Goal: Task Accomplishment & Management: Use online tool/utility

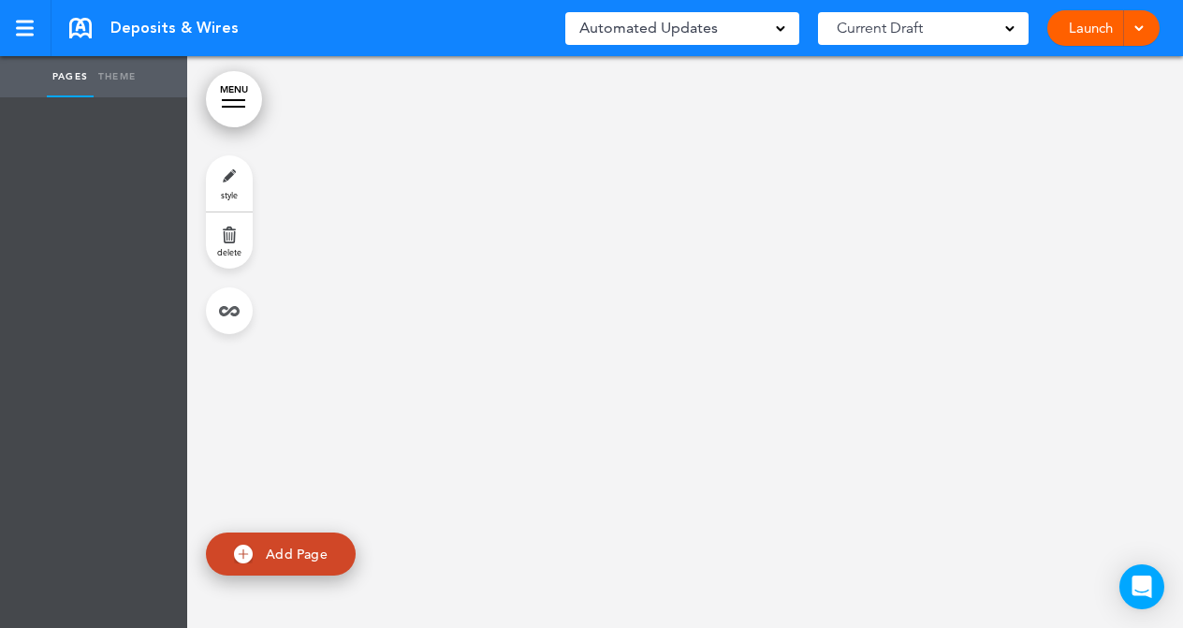
click at [123, 74] on link "Theme" at bounding box center [117, 76] width 47 height 41
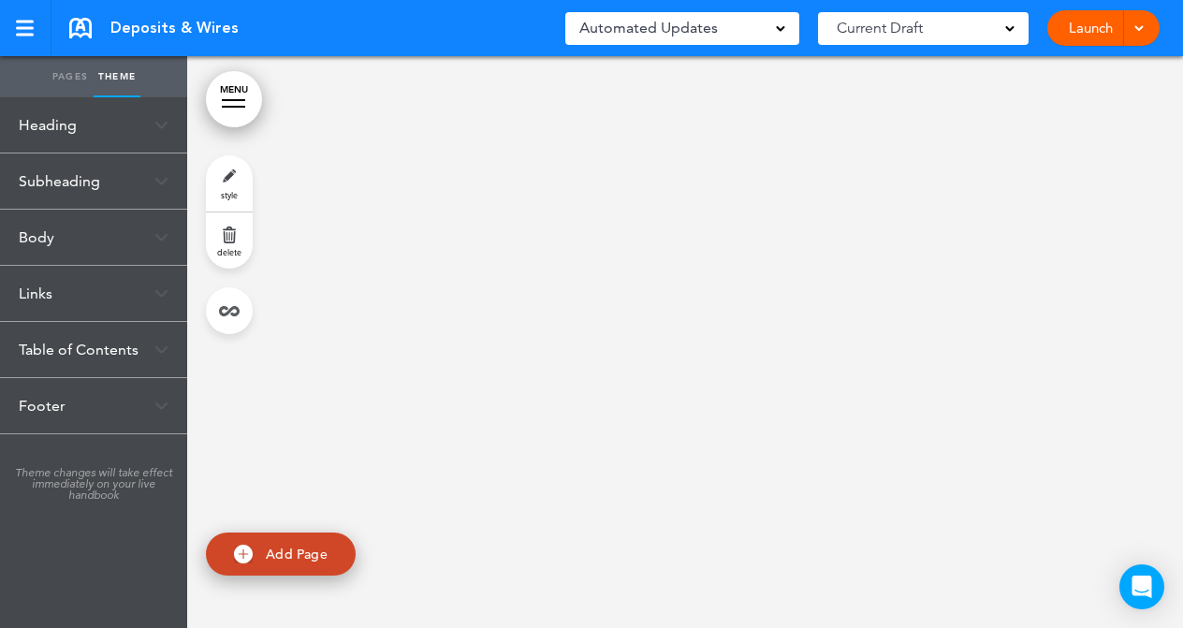
click at [55, 131] on div "Heading" at bounding box center [93, 124] width 187 height 55
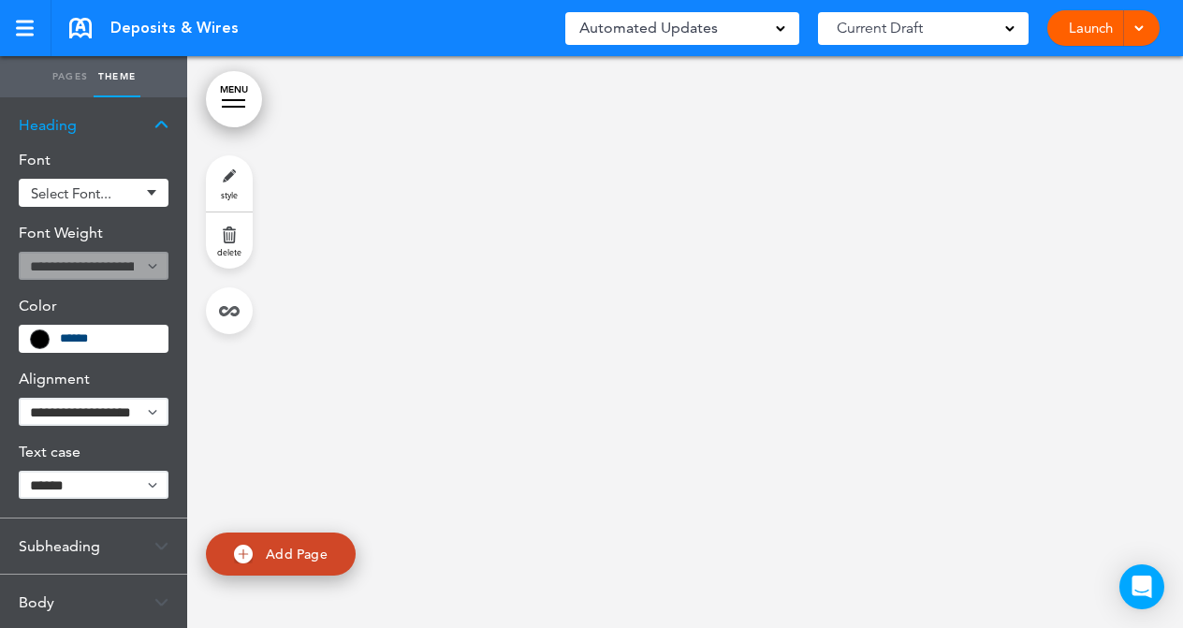
click at [55, 131] on div "Heading" at bounding box center [93, 124] width 187 height 55
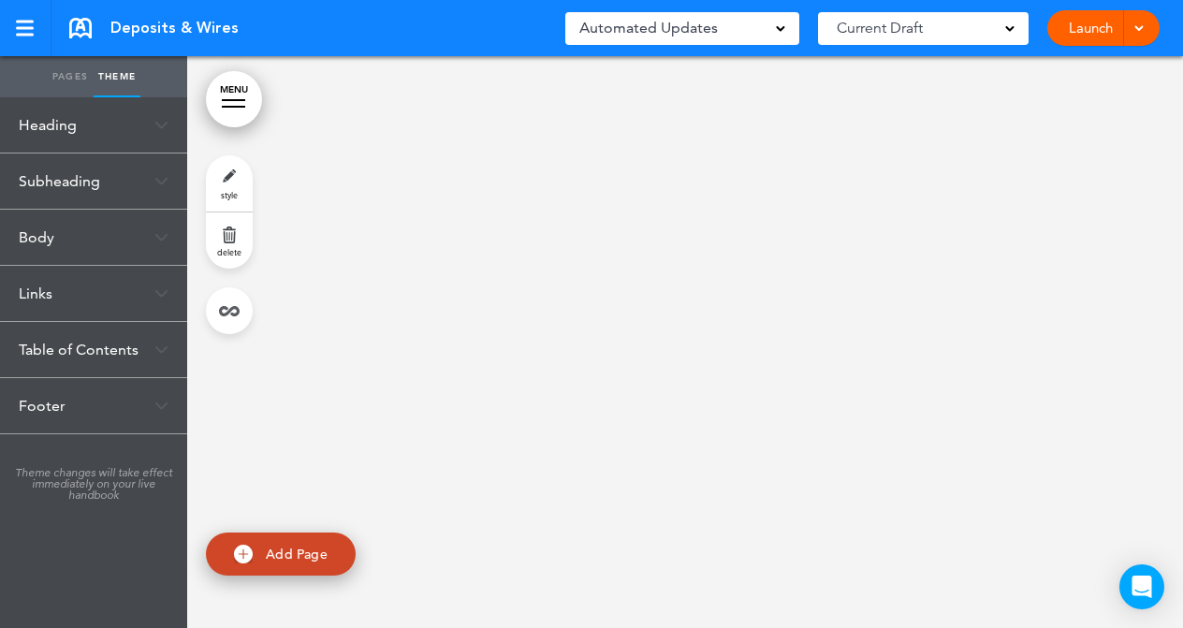
click at [60, 242] on div "Body" at bounding box center [93, 237] width 187 height 55
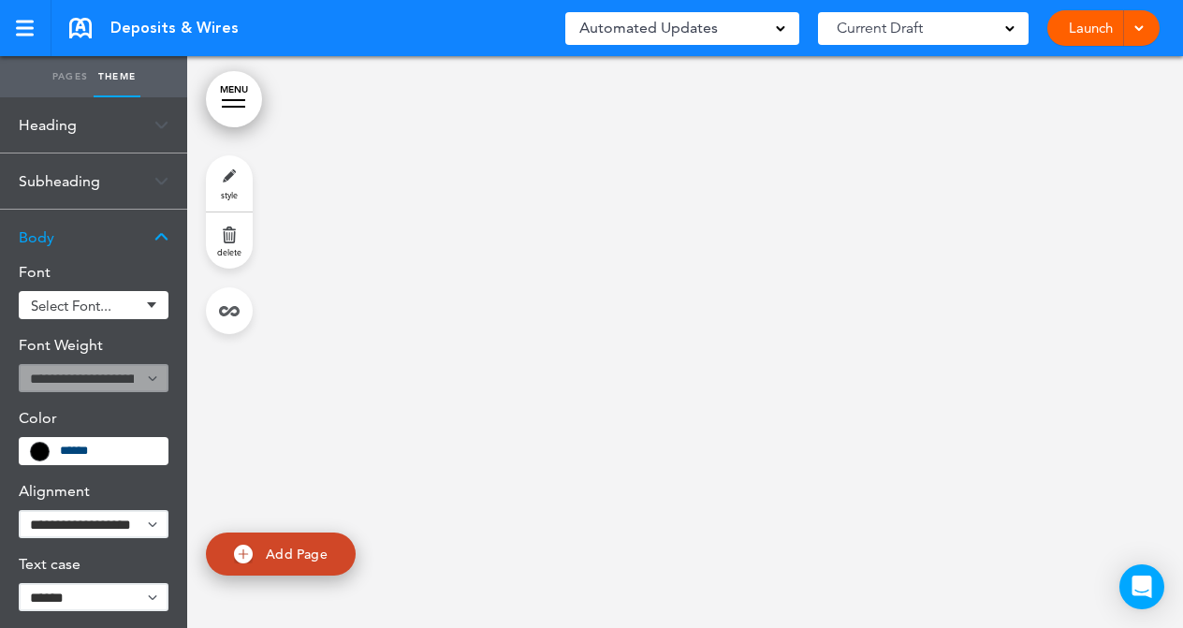
click at [60, 242] on div "Body" at bounding box center [93, 237] width 187 height 55
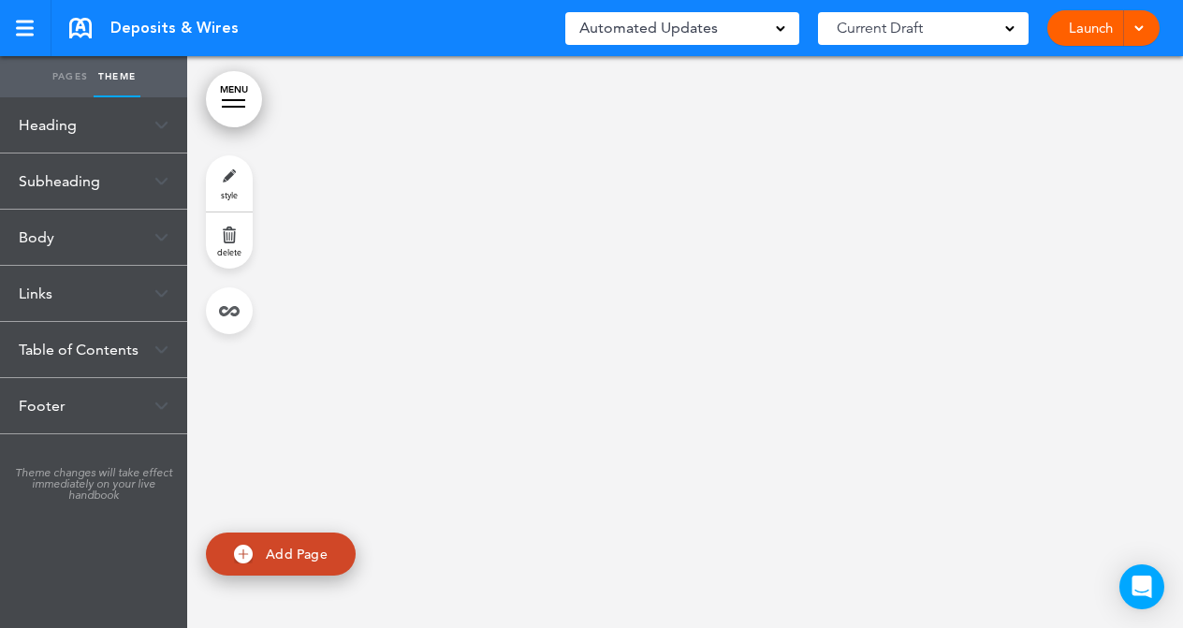
click at [56, 127] on div "Heading" at bounding box center [93, 124] width 187 height 55
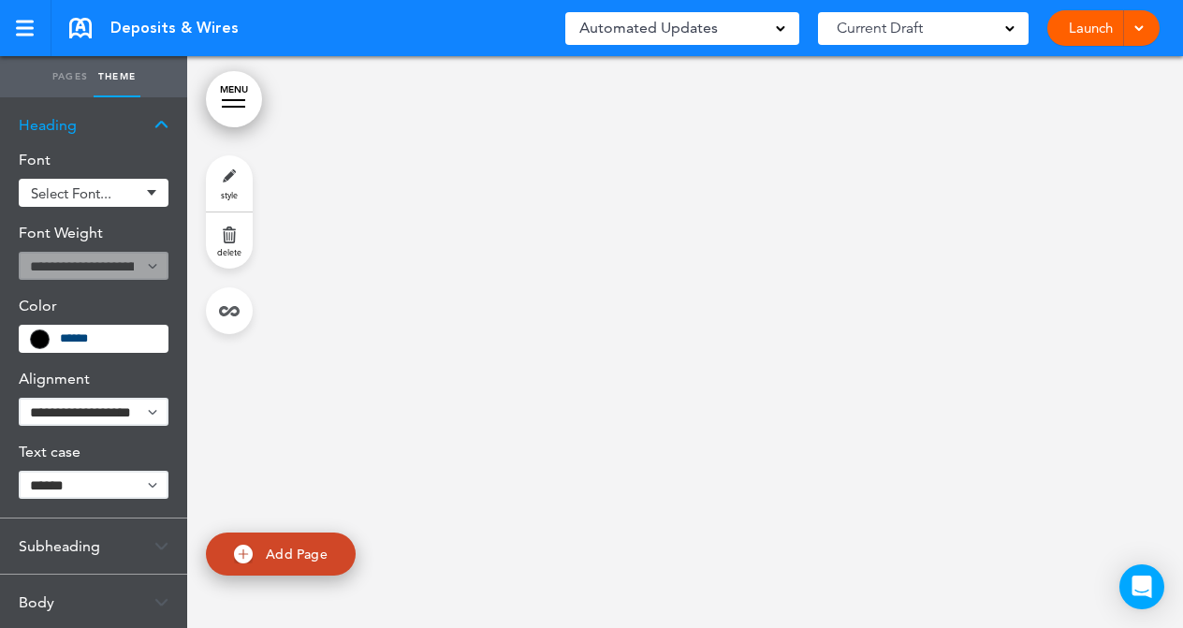
click at [56, 124] on div "Heading" at bounding box center [93, 124] width 187 height 55
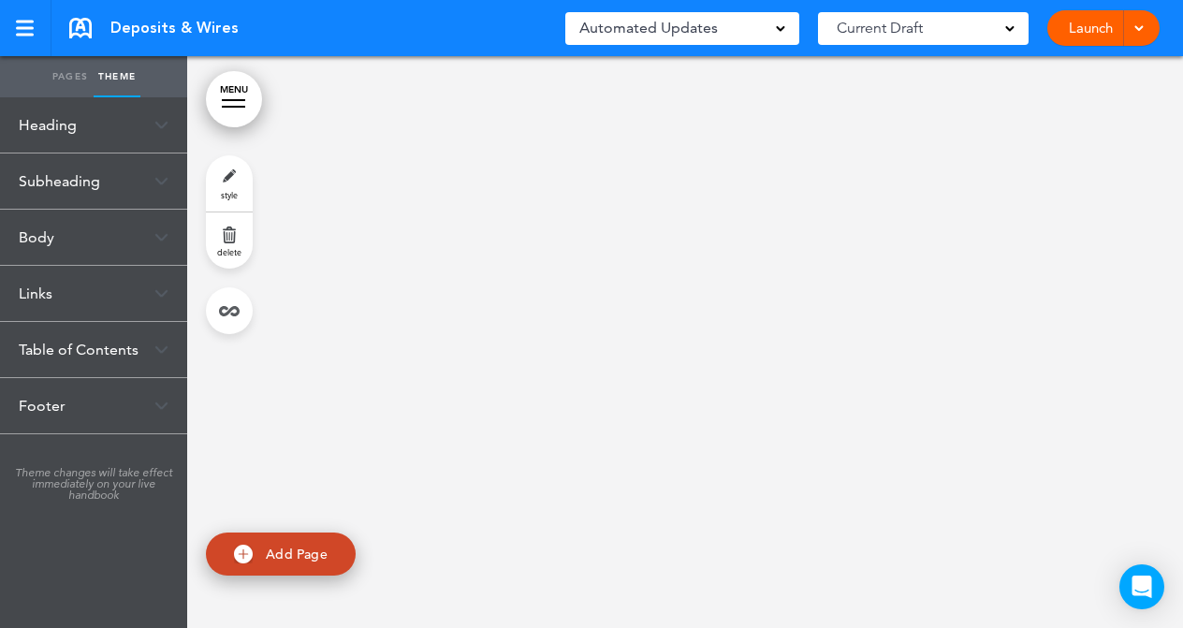
click at [80, 126] on div "Heading" at bounding box center [93, 124] width 187 height 55
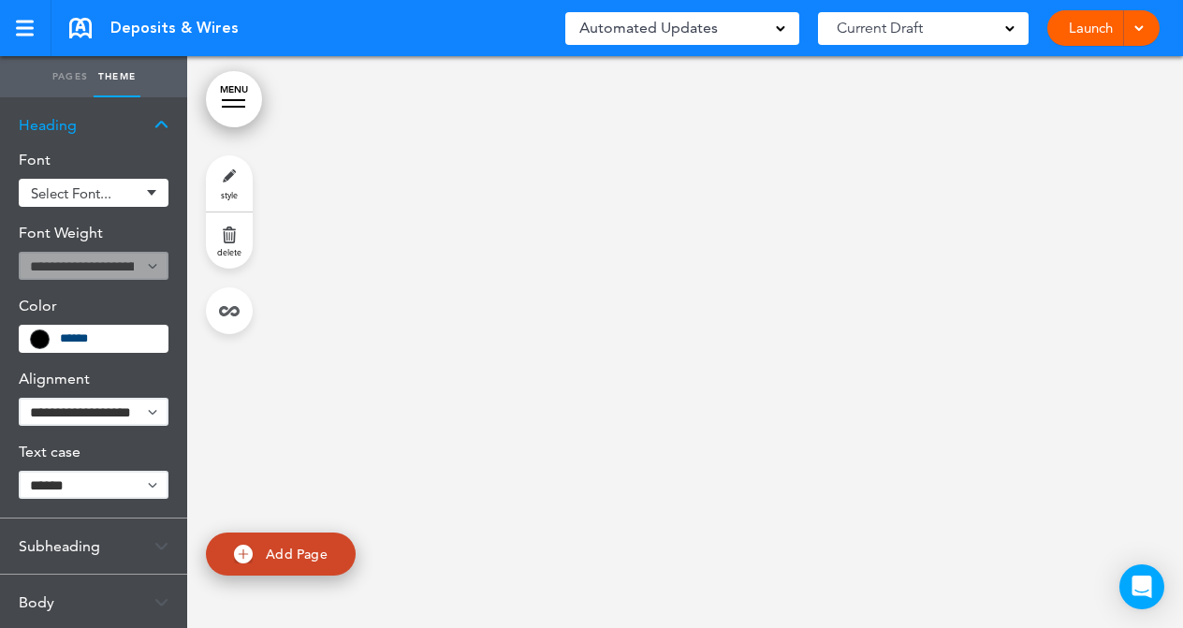
click at [80, 126] on div "Heading" at bounding box center [93, 124] width 187 height 55
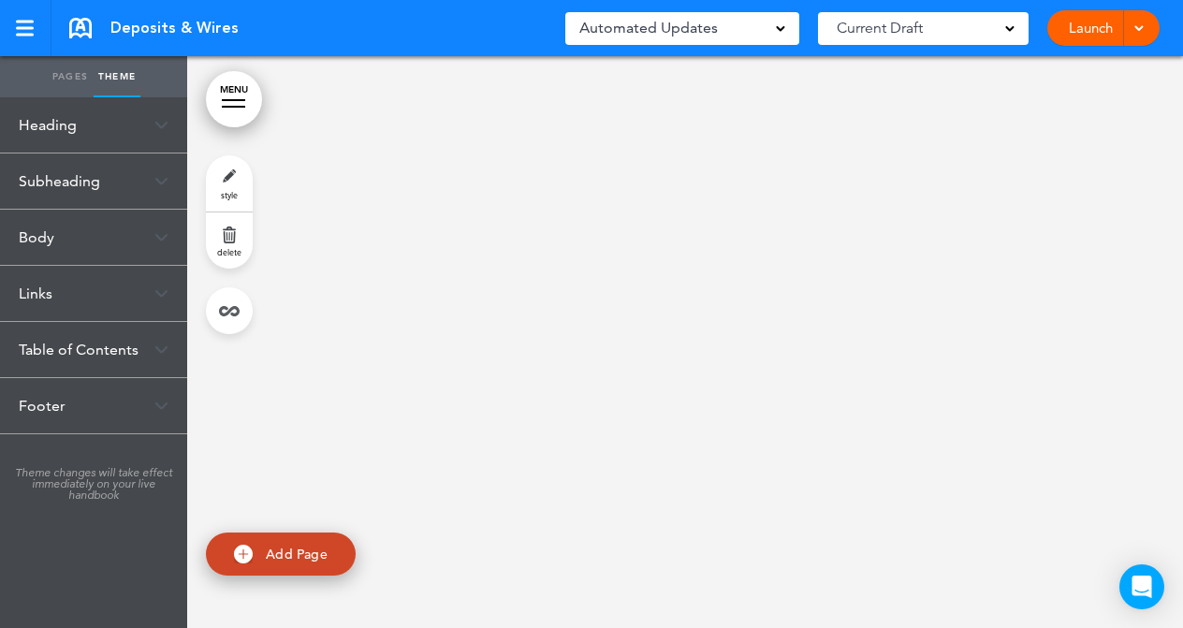
click at [72, 79] on link "Pages" at bounding box center [70, 76] width 47 height 41
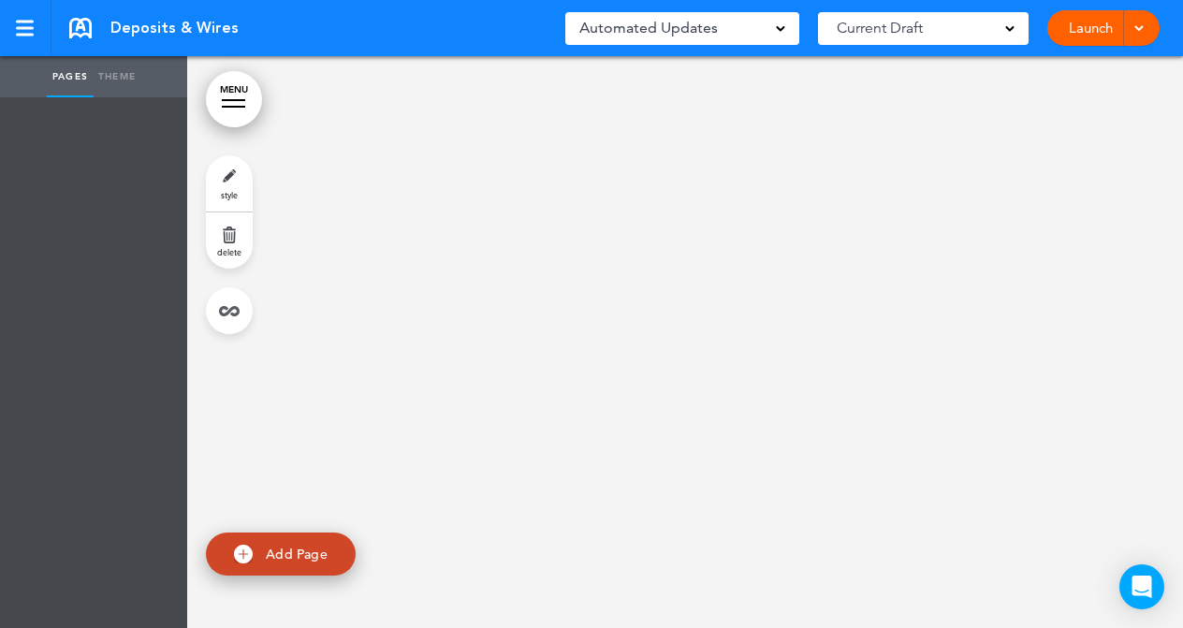
click at [113, 79] on link "Theme" at bounding box center [117, 76] width 47 height 41
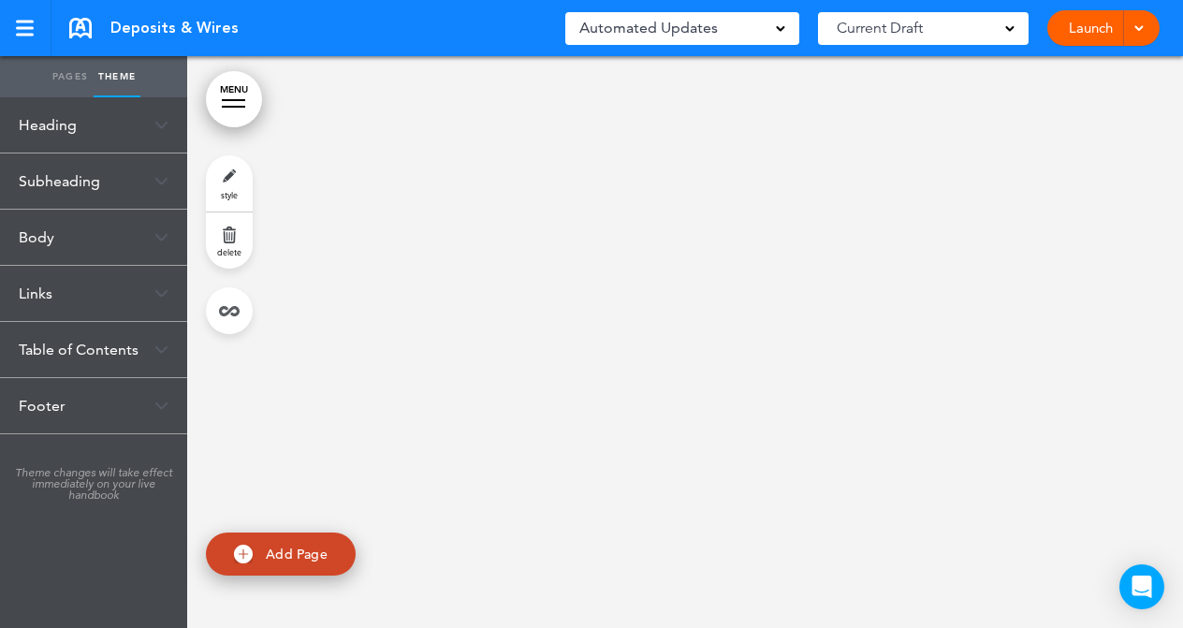
click at [69, 121] on div "Heading" at bounding box center [93, 124] width 187 height 55
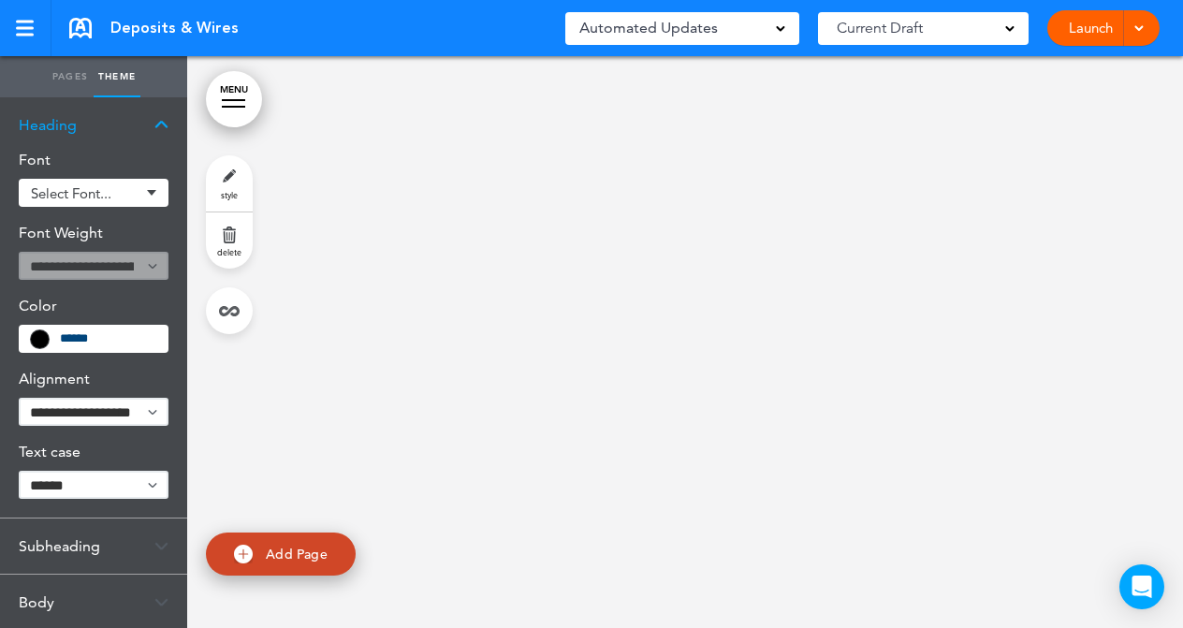
click at [69, 121] on div "Heading" at bounding box center [93, 124] width 187 height 55
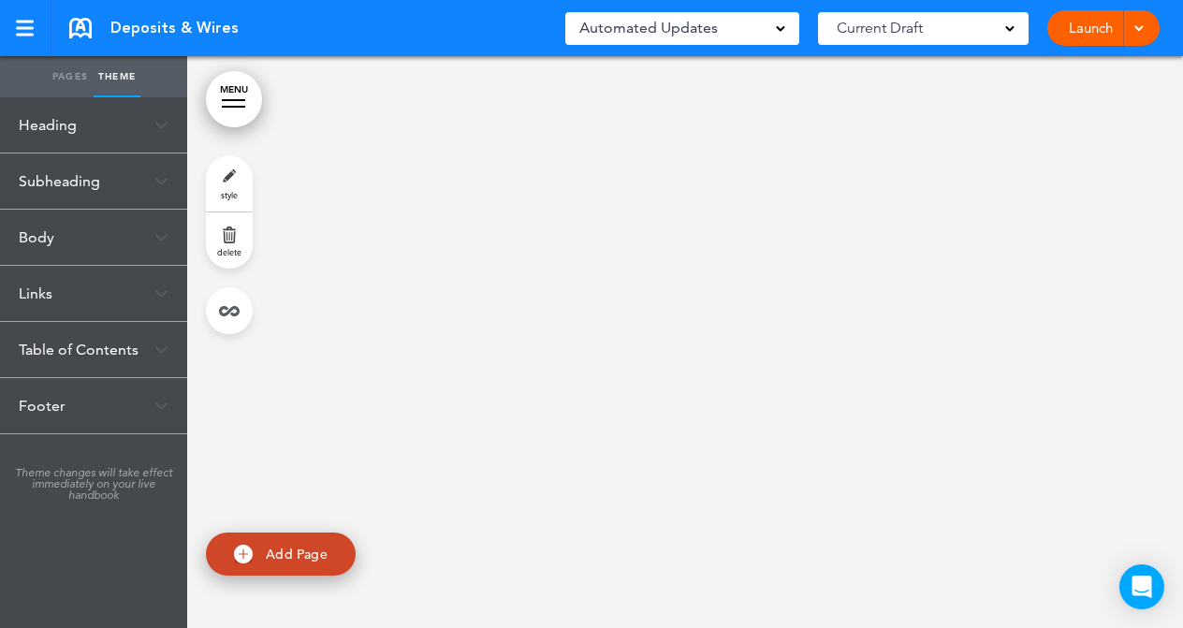
click at [66, 180] on div "Subheading" at bounding box center [93, 181] width 187 height 55
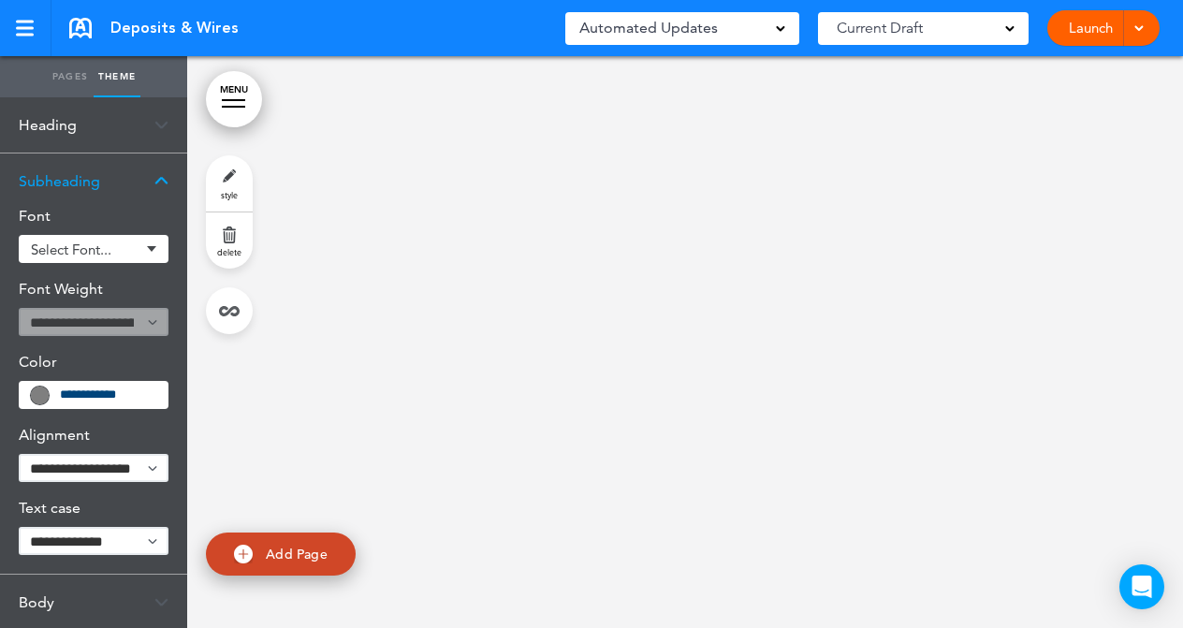
click at [66, 180] on div "Subheading" at bounding box center [93, 181] width 187 height 55
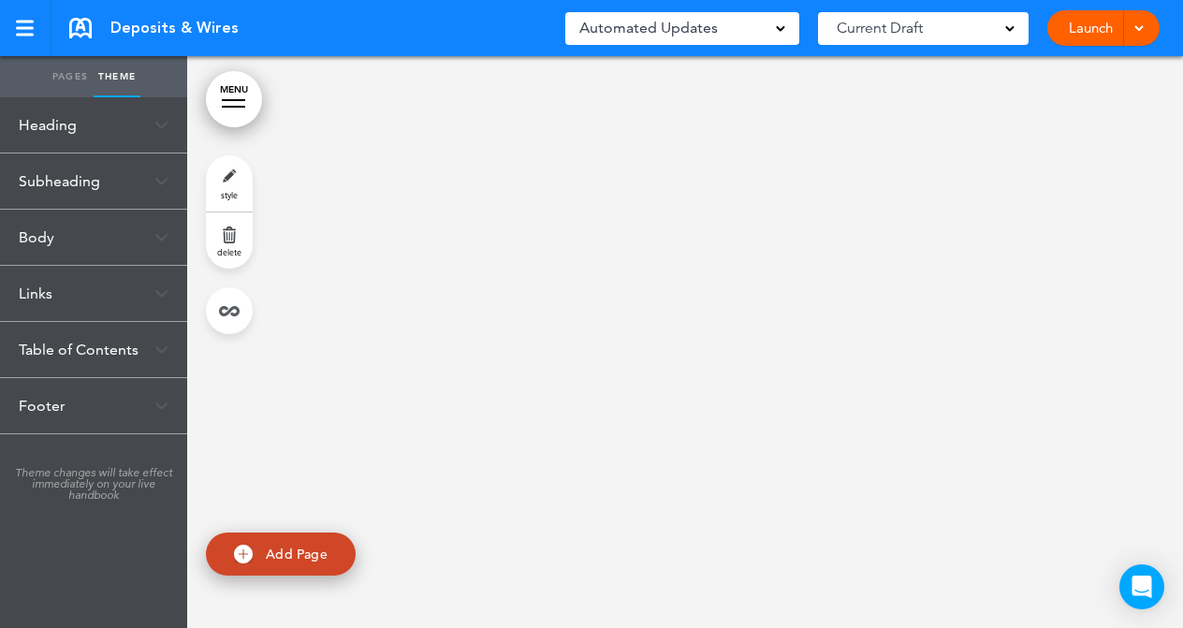
click at [234, 171] on link "style" at bounding box center [229, 183] width 47 height 56
click at [63, 81] on link "Pages" at bounding box center [70, 76] width 47 height 41
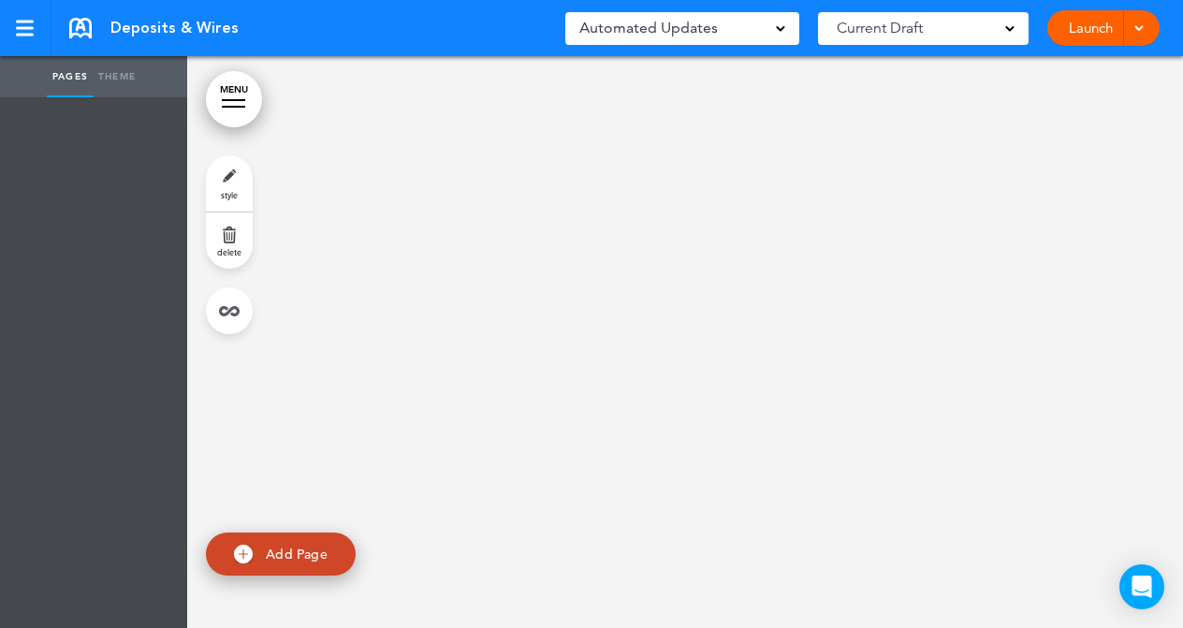
click at [279, 551] on span "Add Page" at bounding box center [297, 554] width 62 height 17
type input "********"
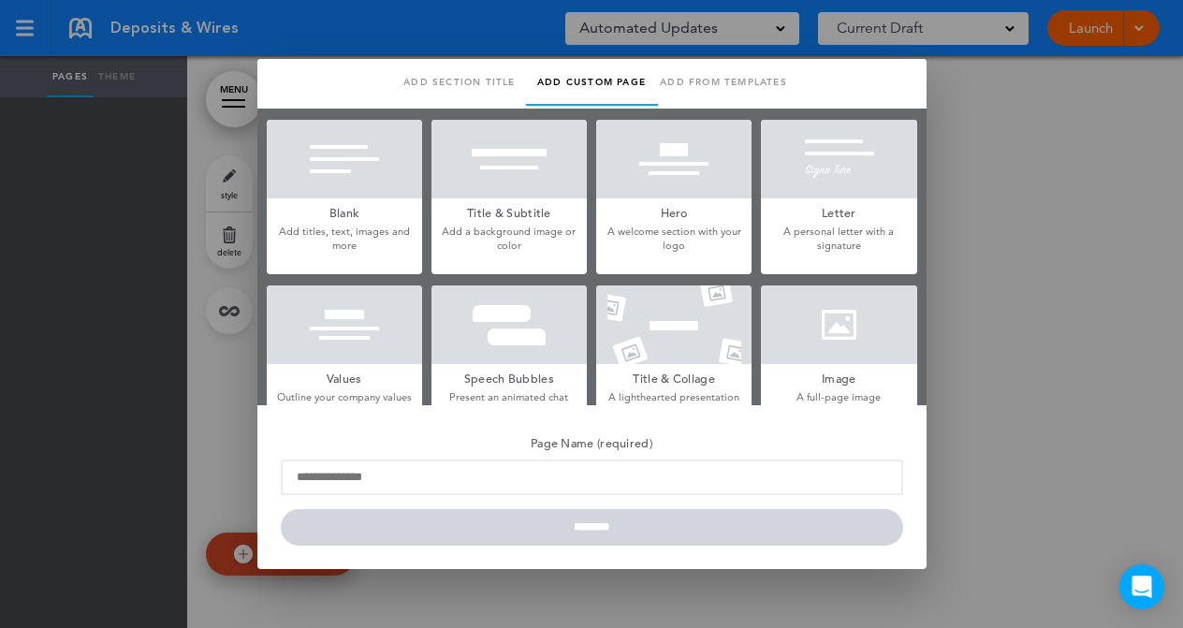
click at [675, 192] on div at bounding box center [673, 159] width 155 height 79
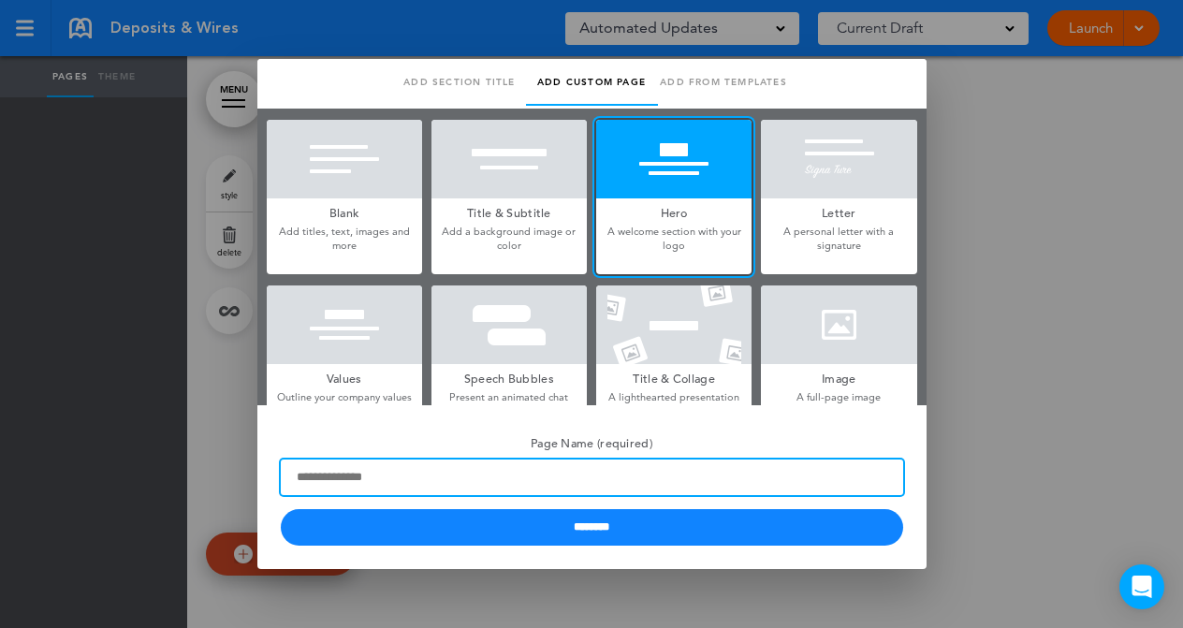
click at [423, 476] on input "Page Name (required)" at bounding box center [592, 478] width 623 height 36
type input "*"
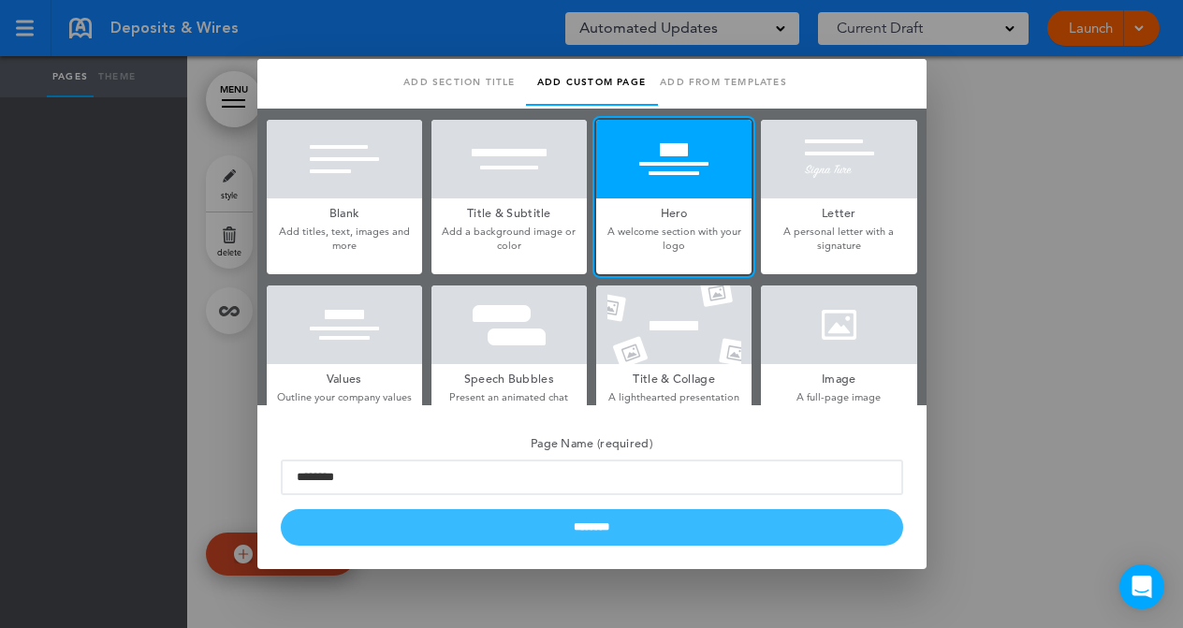
click at [609, 523] on input "********" at bounding box center [592, 527] width 623 height 37
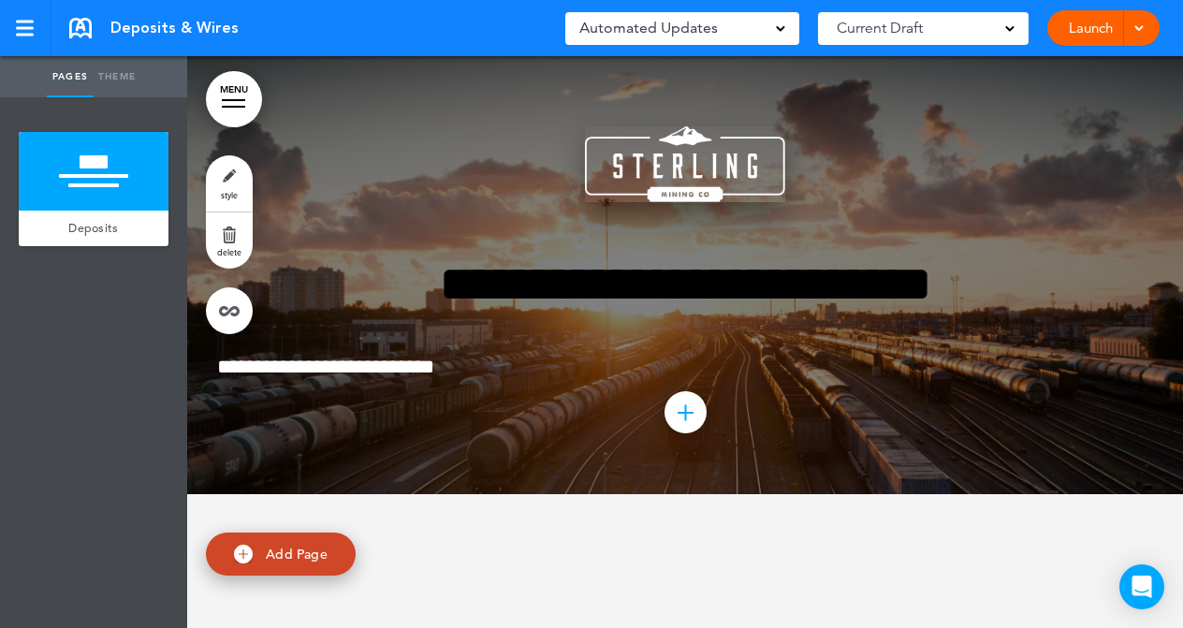
click at [682, 202] on img at bounding box center [685, 164] width 200 height 76
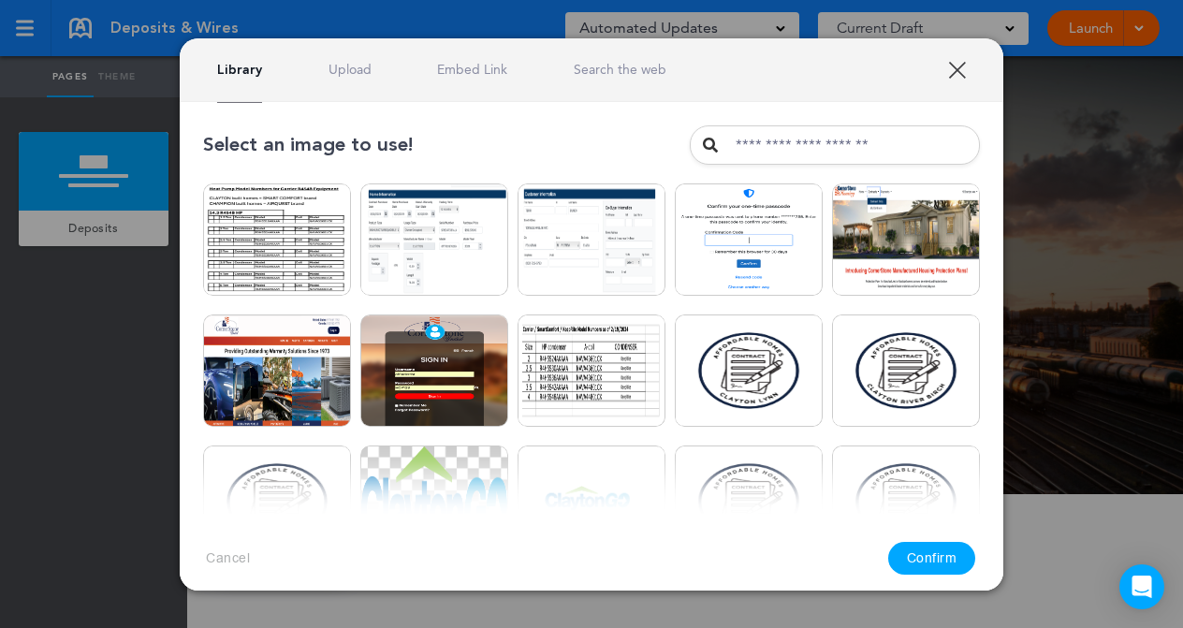
click at [360, 69] on link "Upload" at bounding box center [350, 70] width 43 height 18
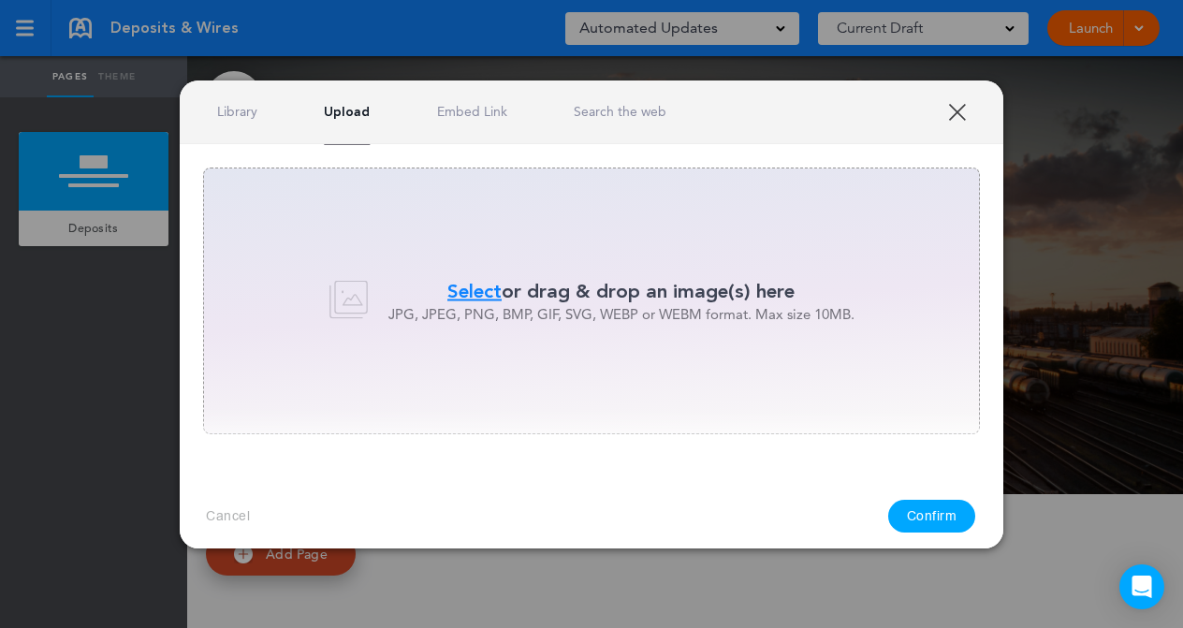
click at [958, 112] on link "XXX" at bounding box center [957, 112] width 18 height 18
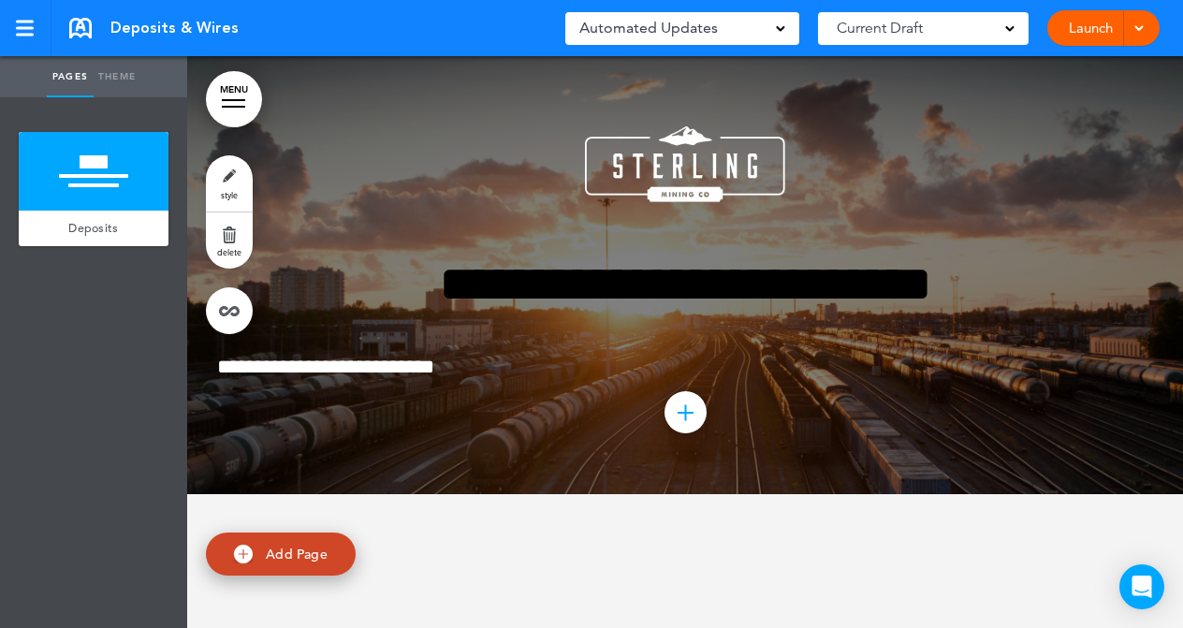
click at [224, 243] on link "delete" at bounding box center [229, 241] width 47 height 56
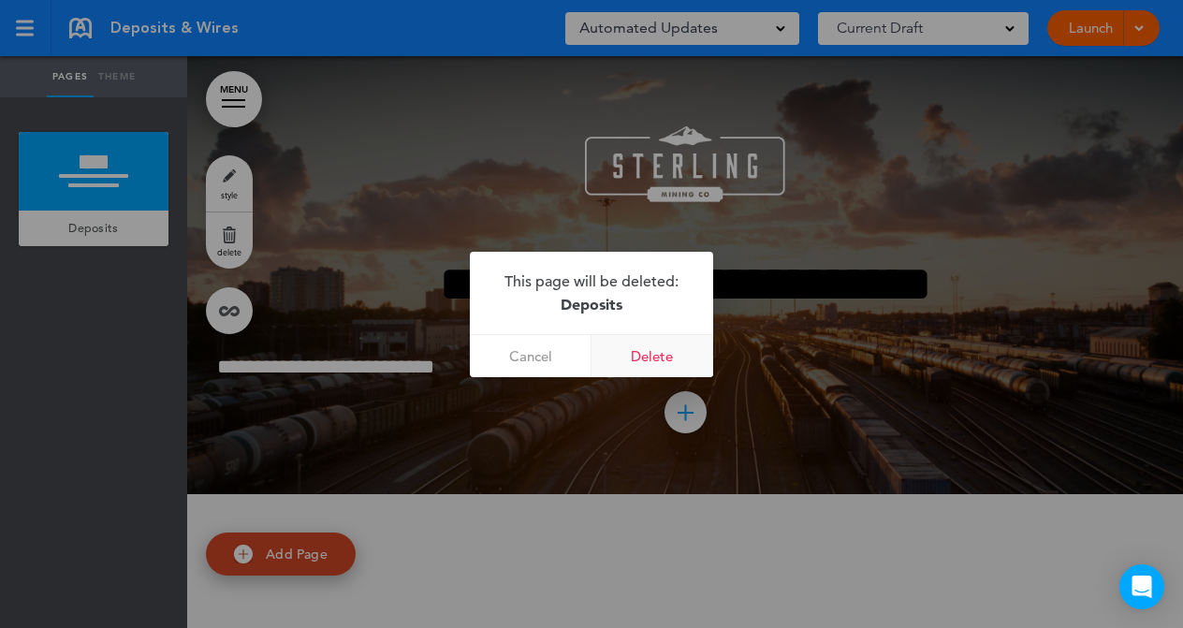
click at [642, 352] on link "Delete" at bounding box center [653, 356] width 122 height 42
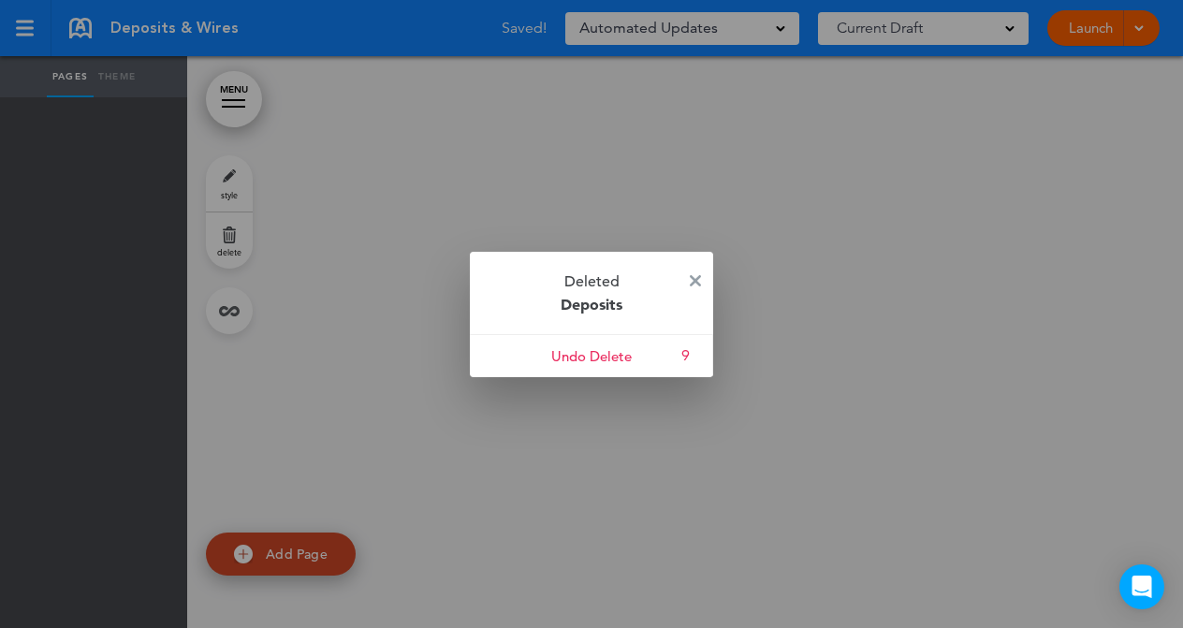
click at [692, 280] on img at bounding box center [695, 280] width 11 height 11
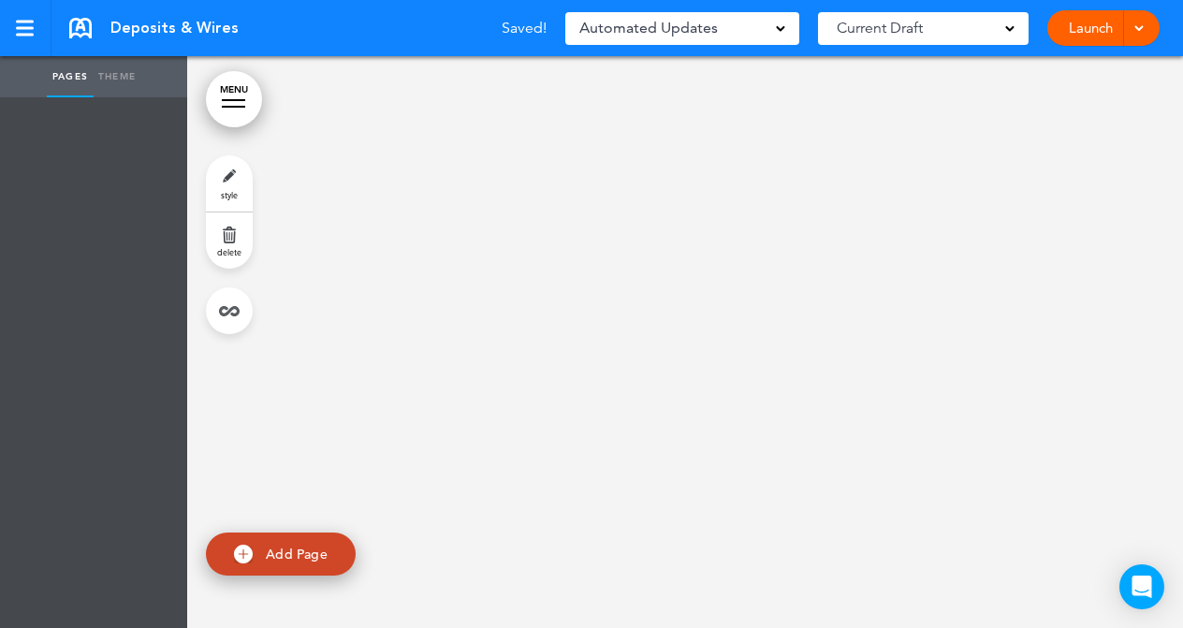
click at [250, 553] on img at bounding box center [243, 554] width 19 height 19
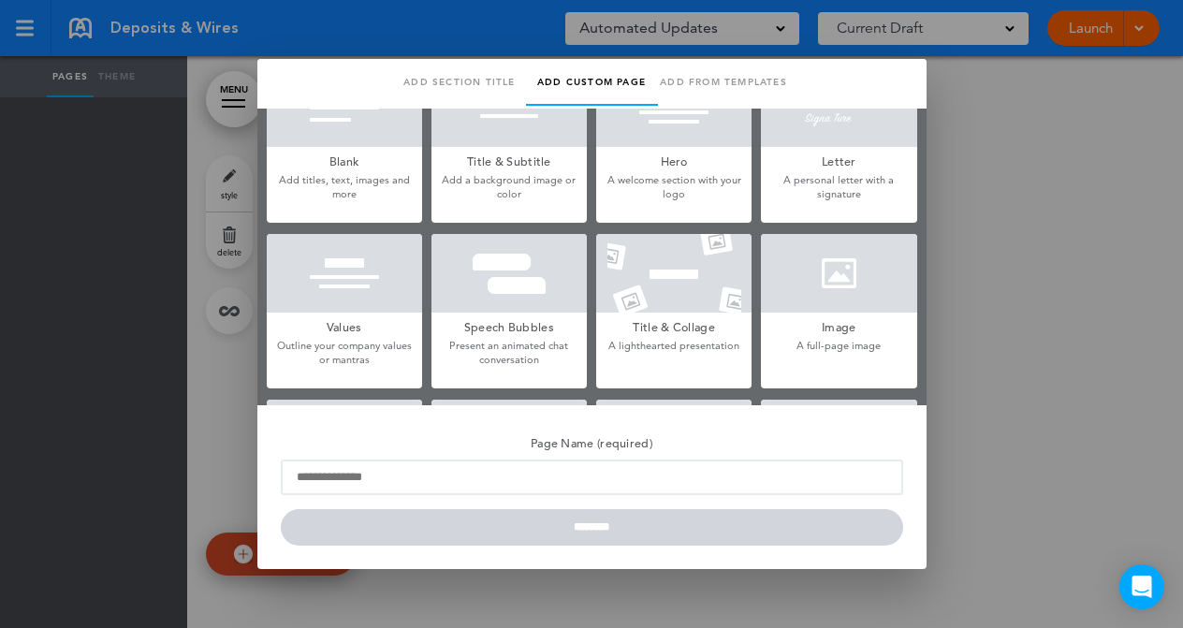
scroll to position [73, 0]
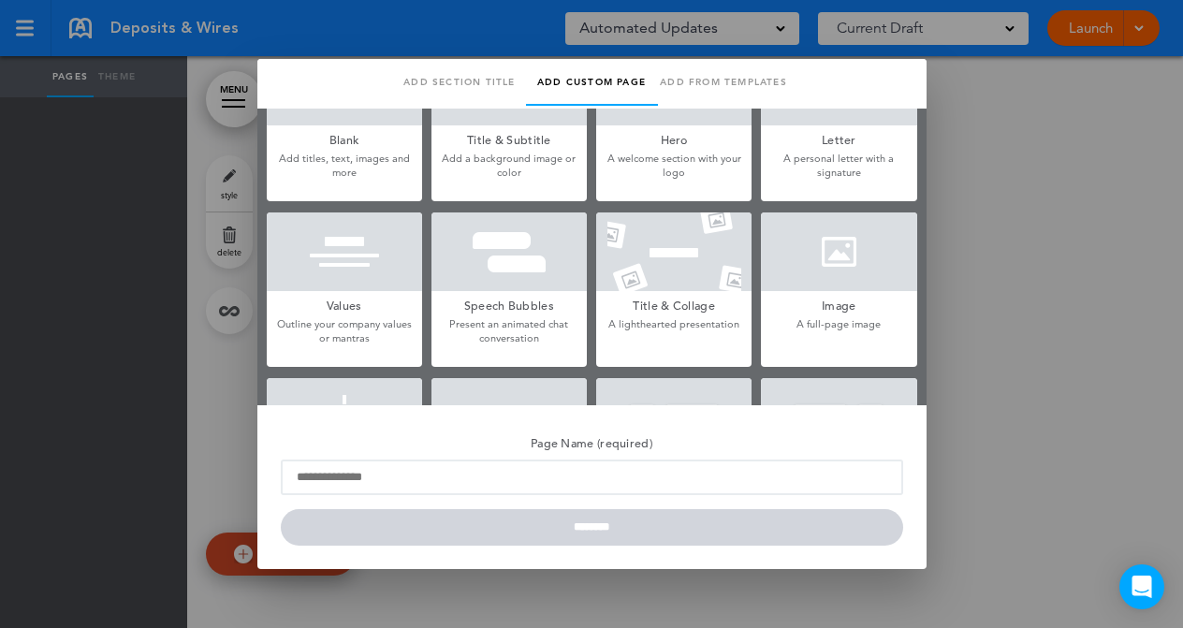
click at [344, 267] on div at bounding box center [344, 252] width 155 height 79
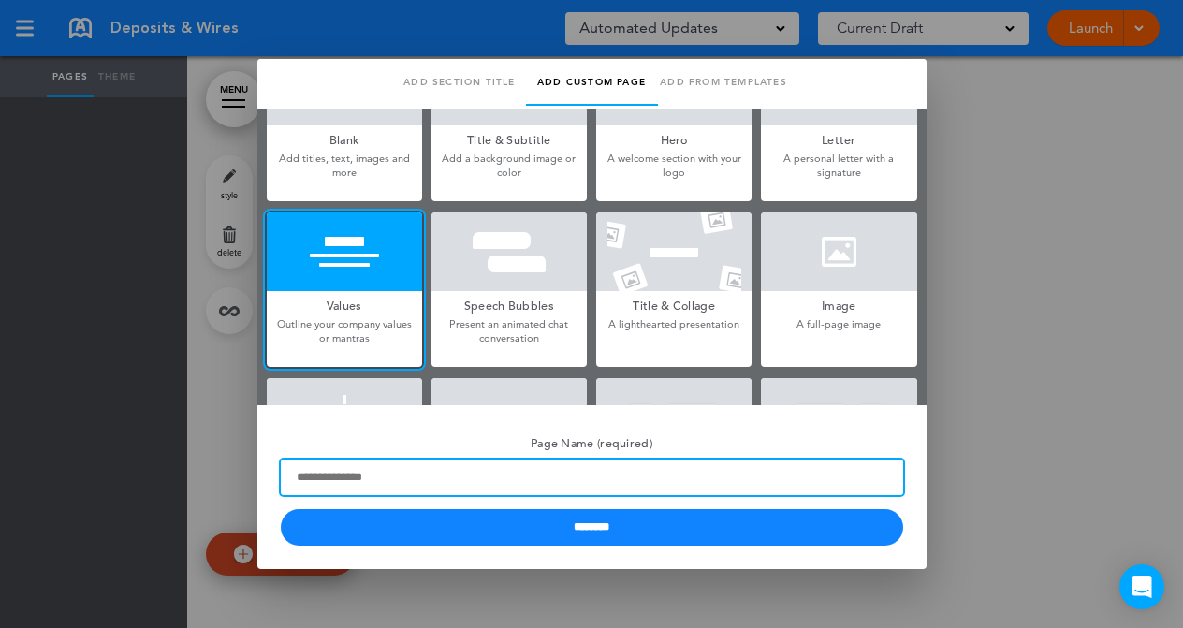
click at [337, 482] on input "Page Name (required)" at bounding box center [592, 478] width 623 height 36
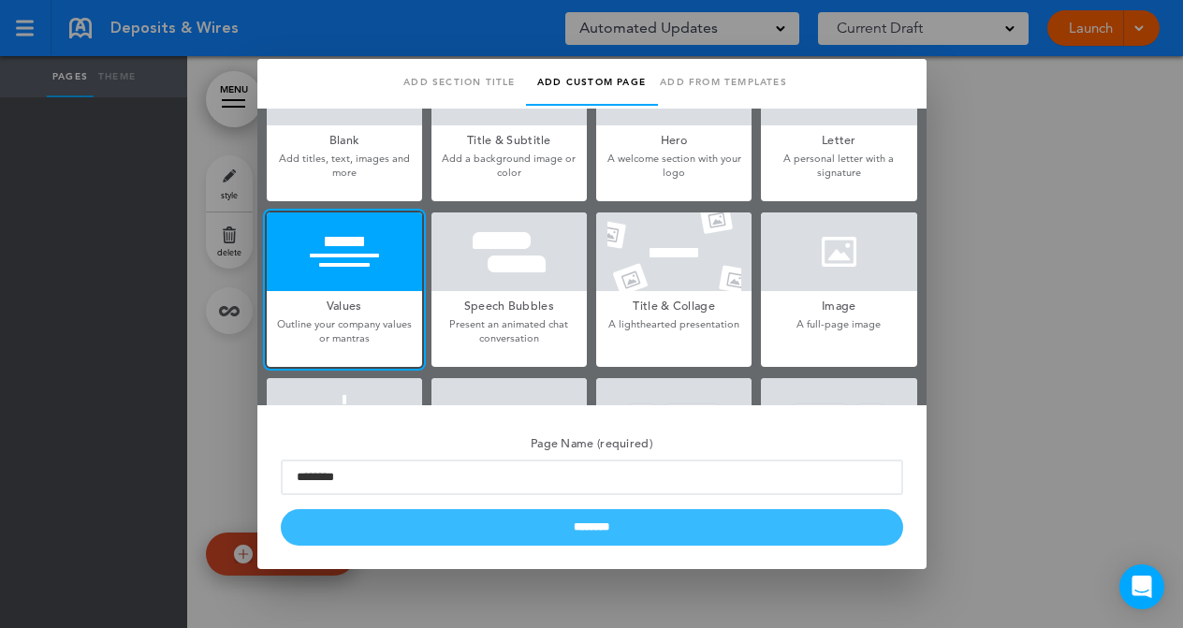
click at [612, 533] on input "********" at bounding box center [592, 527] width 623 height 37
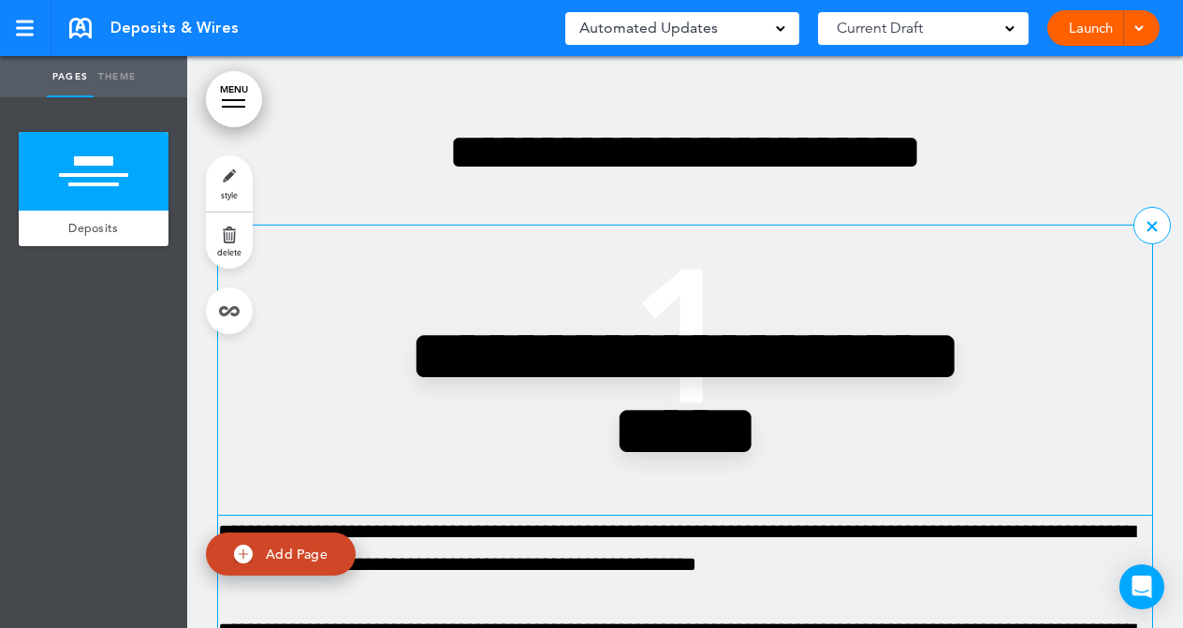
scroll to position [0, 0]
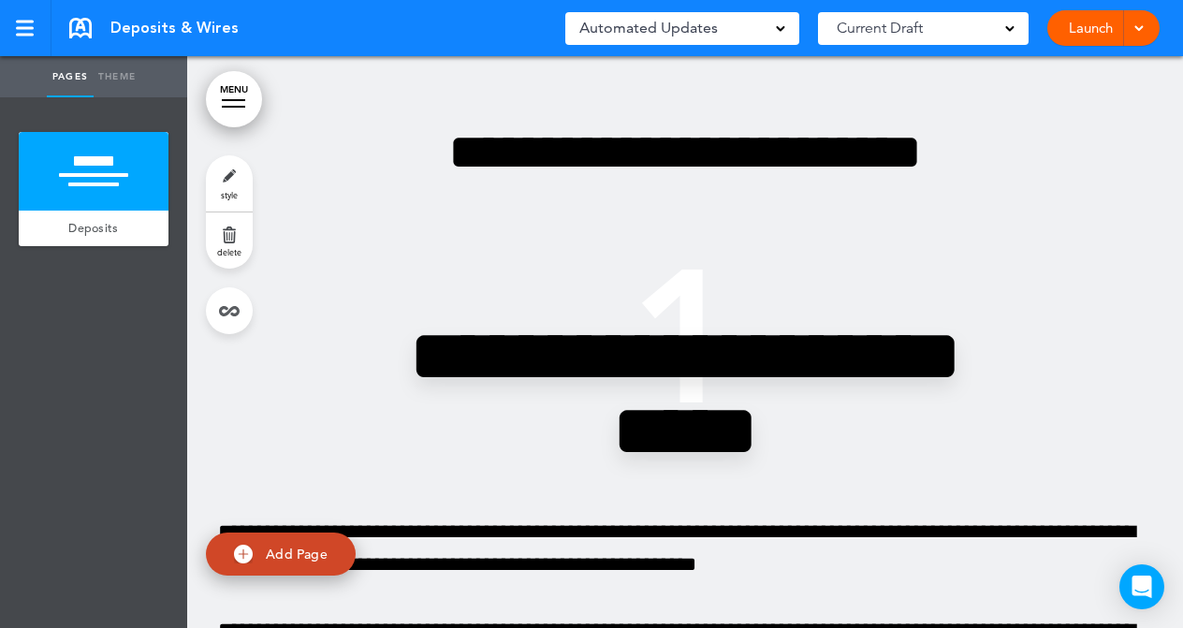
click at [230, 244] on link "delete" at bounding box center [229, 241] width 47 height 56
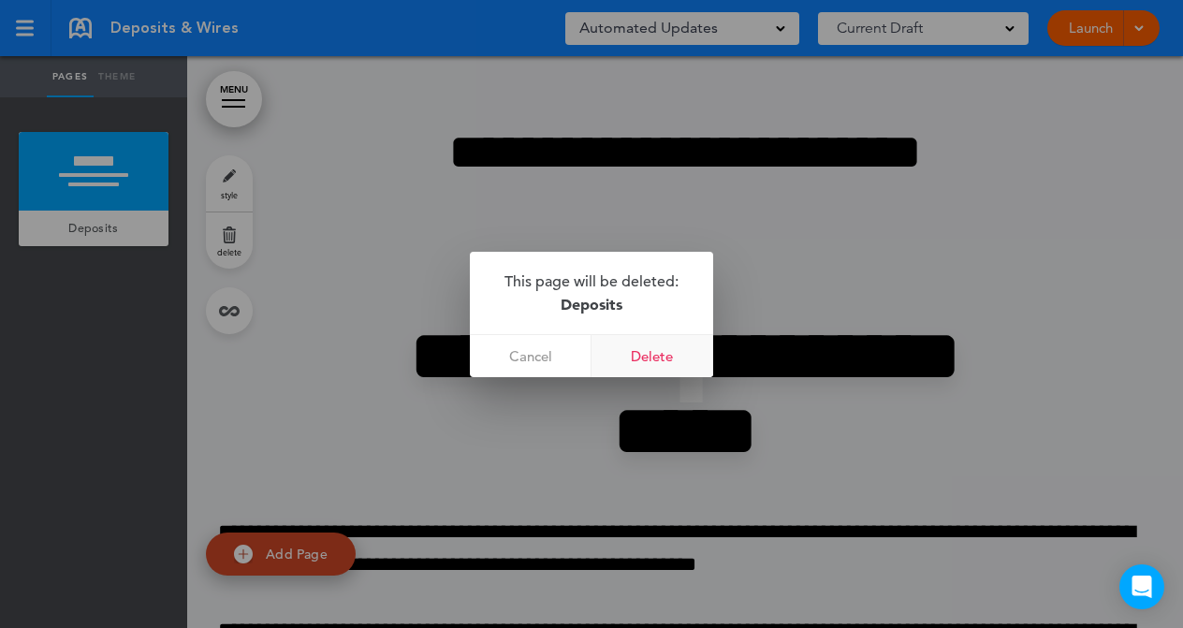
click at [672, 352] on link "Delete" at bounding box center [653, 356] width 122 height 42
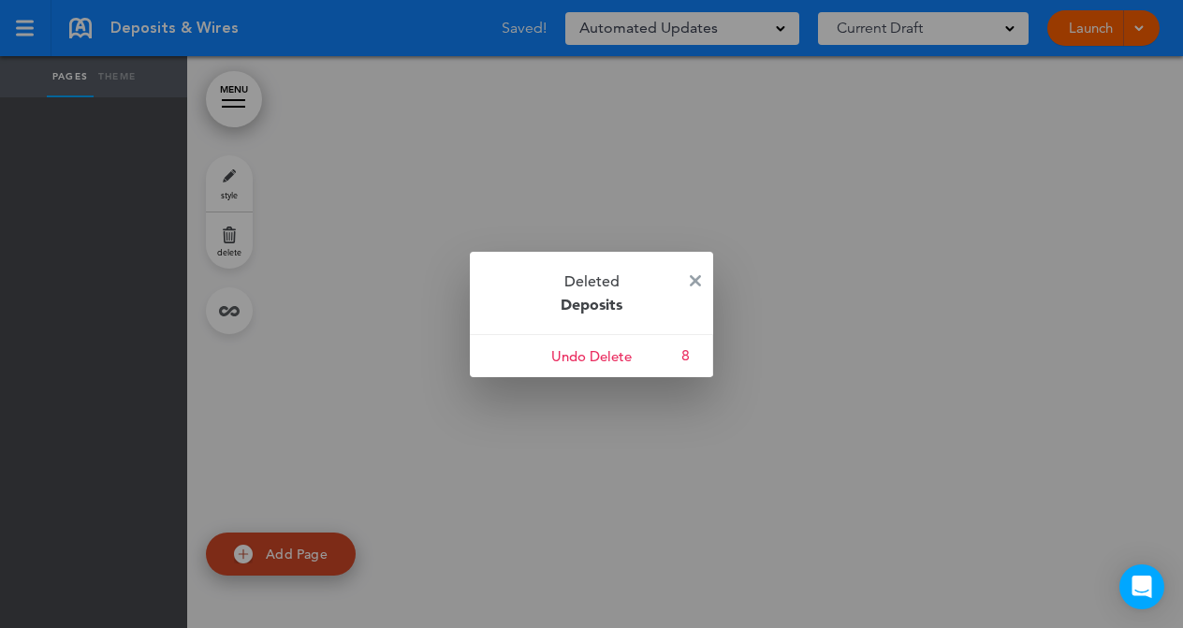
click at [248, 548] on div at bounding box center [591, 314] width 1183 height 628
click at [691, 275] on img at bounding box center [695, 280] width 11 height 11
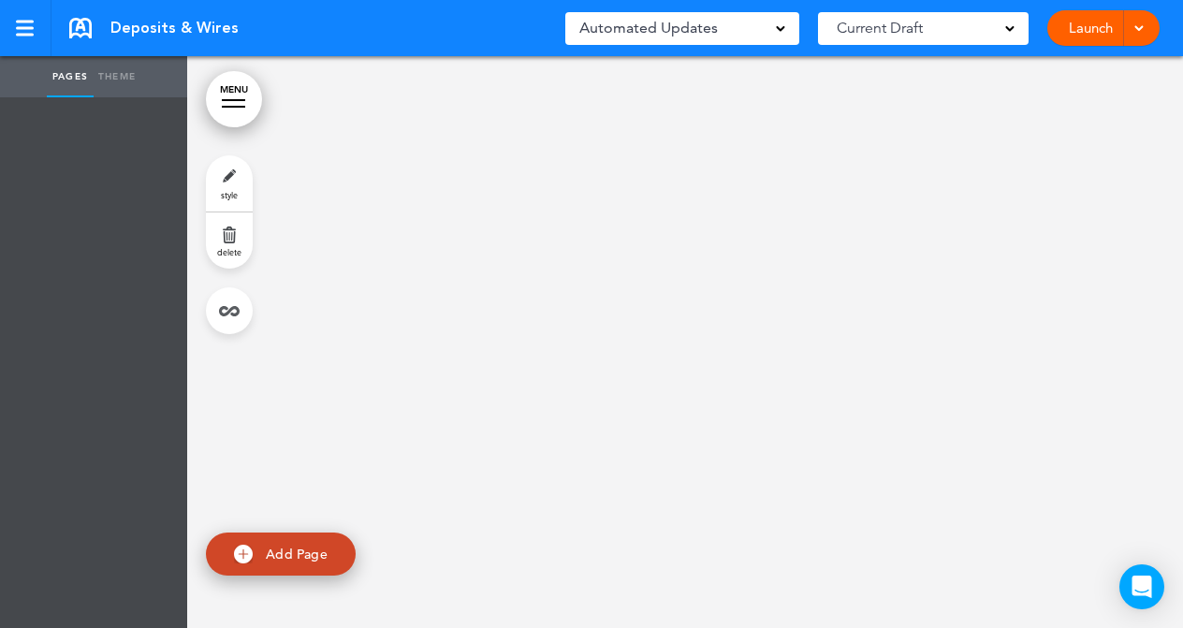
click at [236, 553] on img at bounding box center [243, 554] width 19 height 19
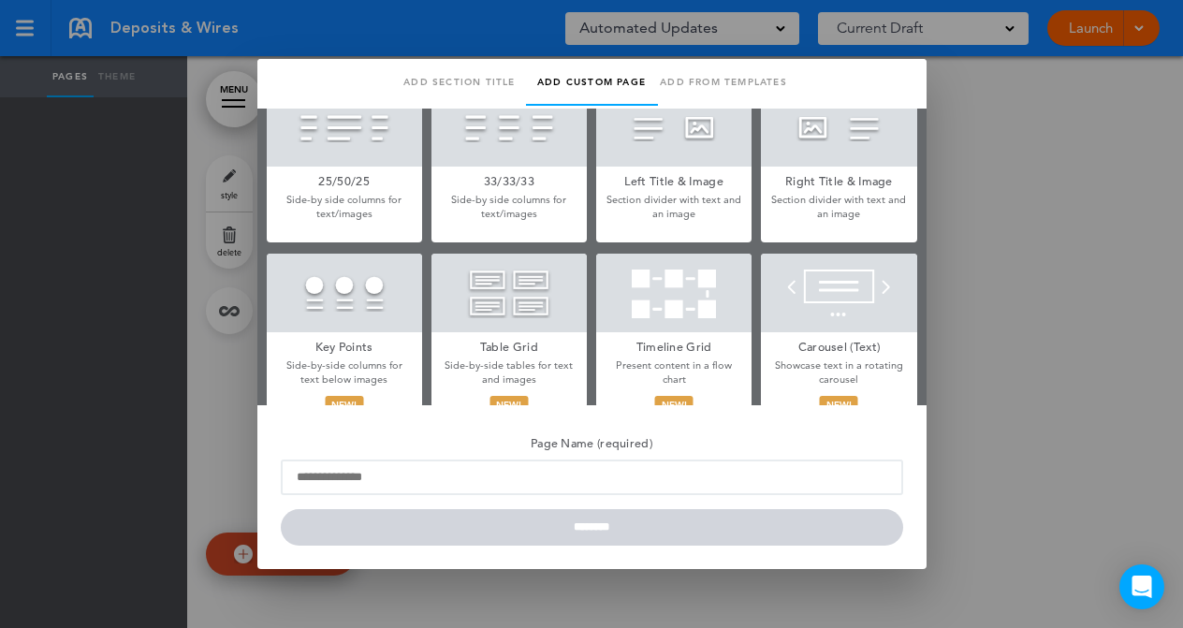
scroll to position [553, 0]
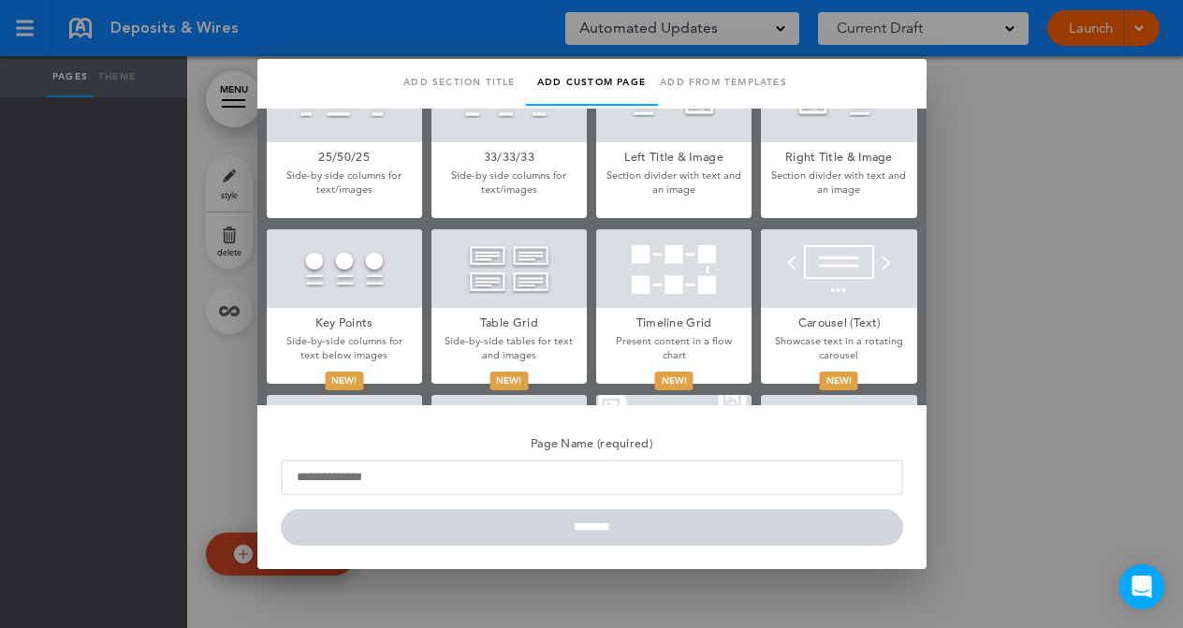
click at [515, 263] on div at bounding box center [509, 268] width 155 height 79
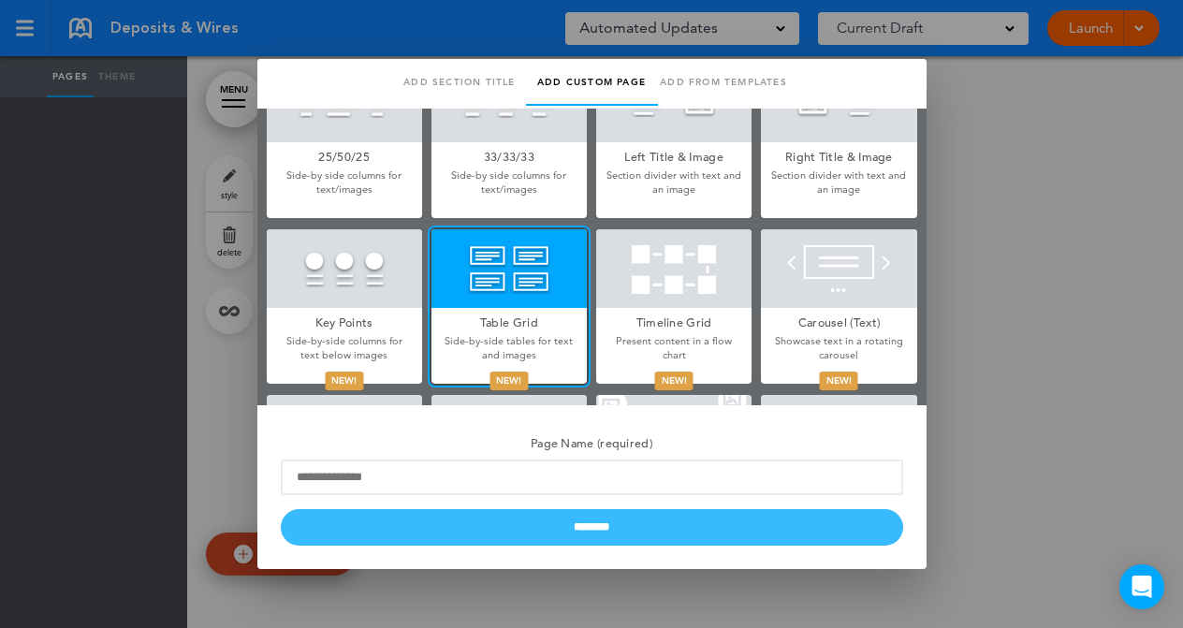
click at [590, 527] on input "********" at bounding box center [592, 527] width 623 height 37
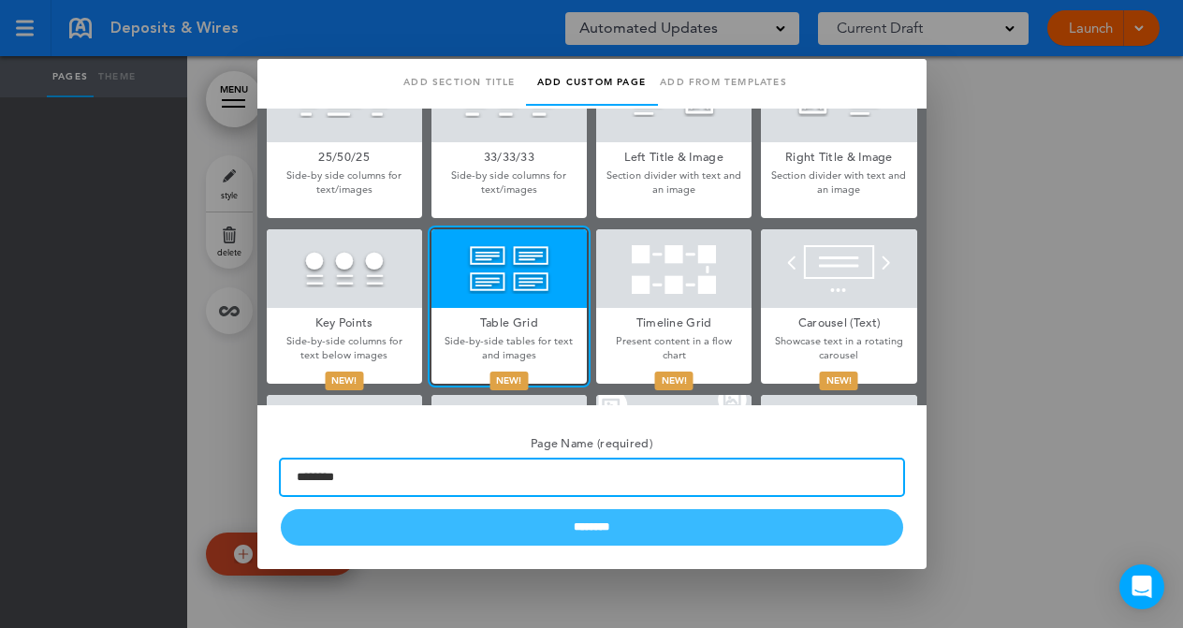
type input "********"
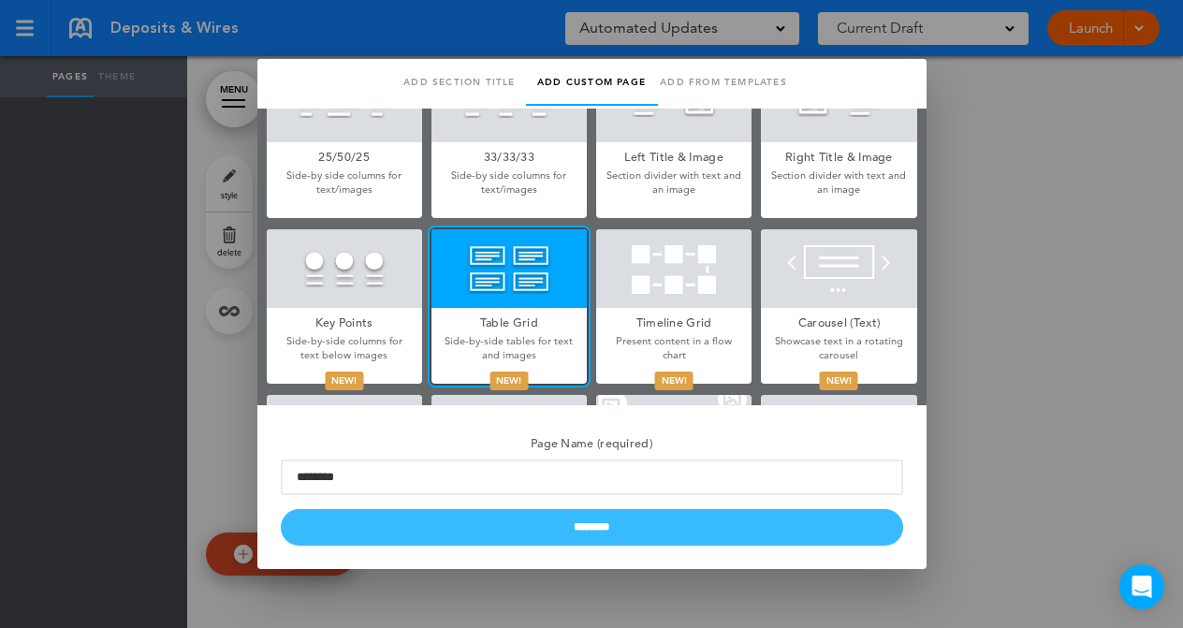
click at [597, 523] on input "********" at bounding box center [592, 527] width 623 height 37
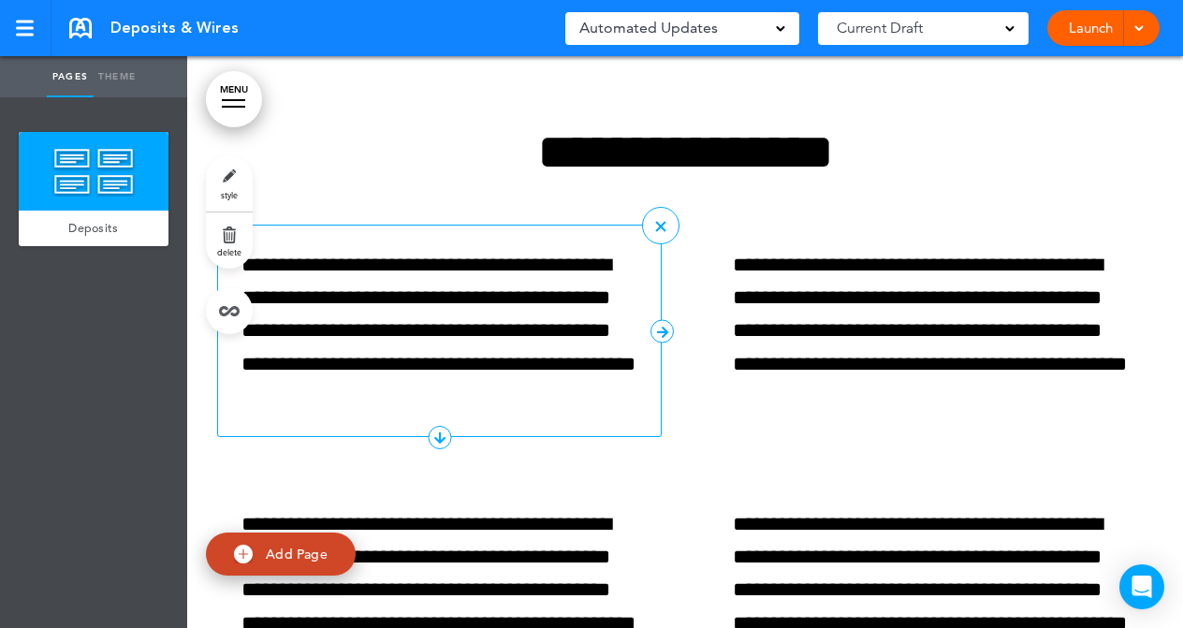
click at [549, 328] on p "**********" at bounding box center [440, 331] width 396 height 164
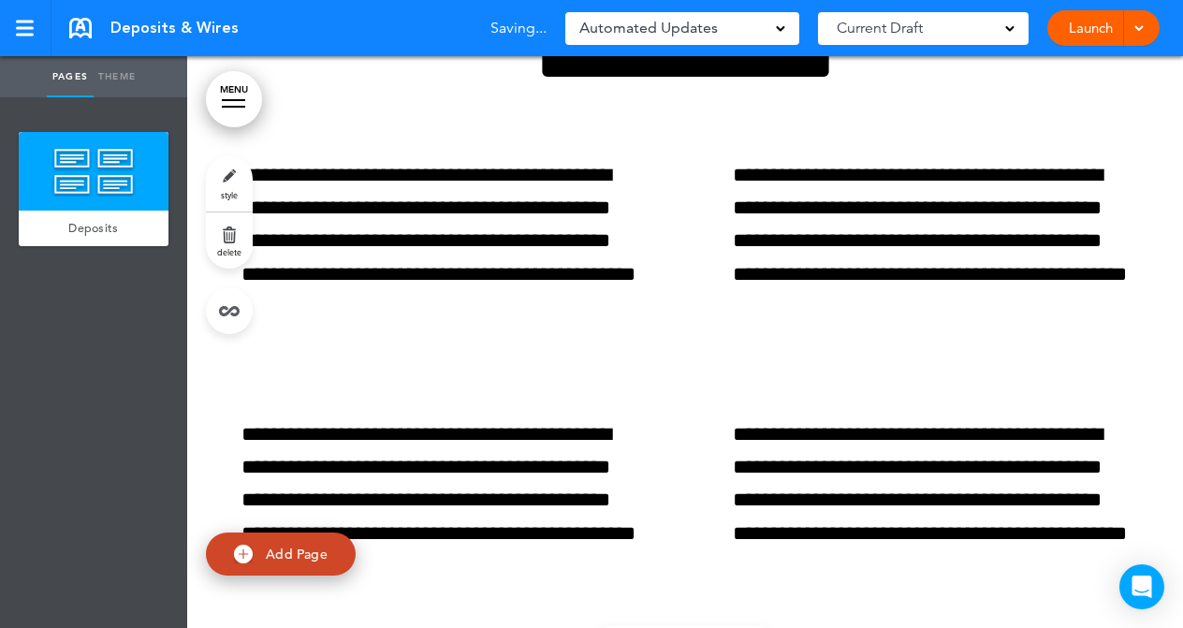
click at [692, 329] on div "**********" at bounding box center [685, 371] width 936 height 472
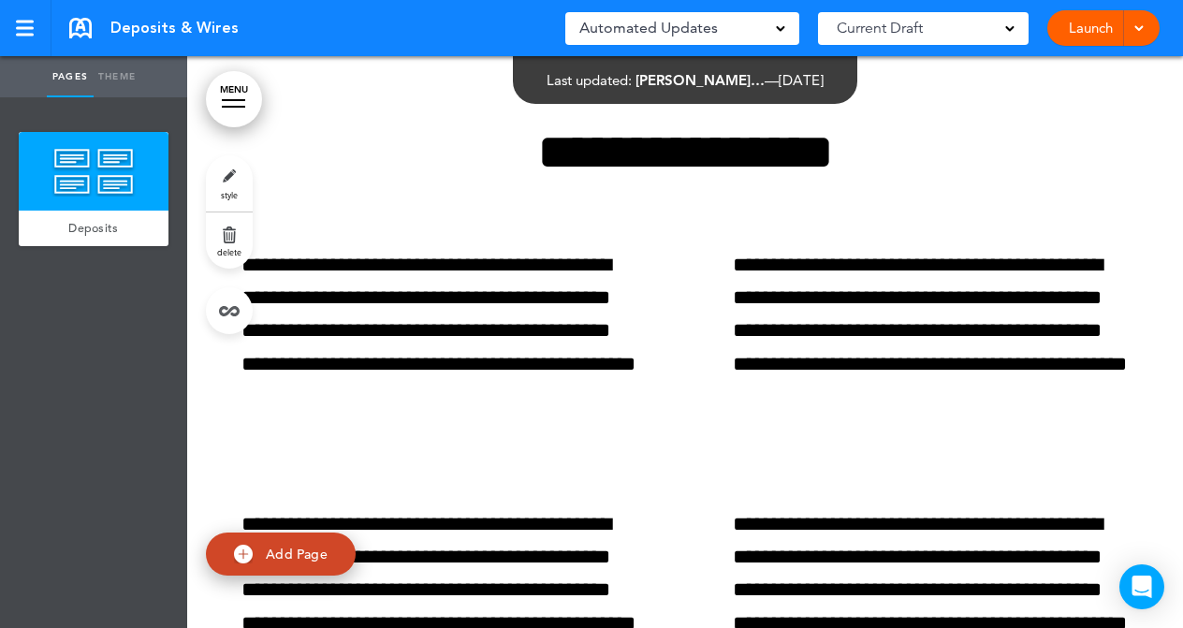
scroll to position [0, 0]
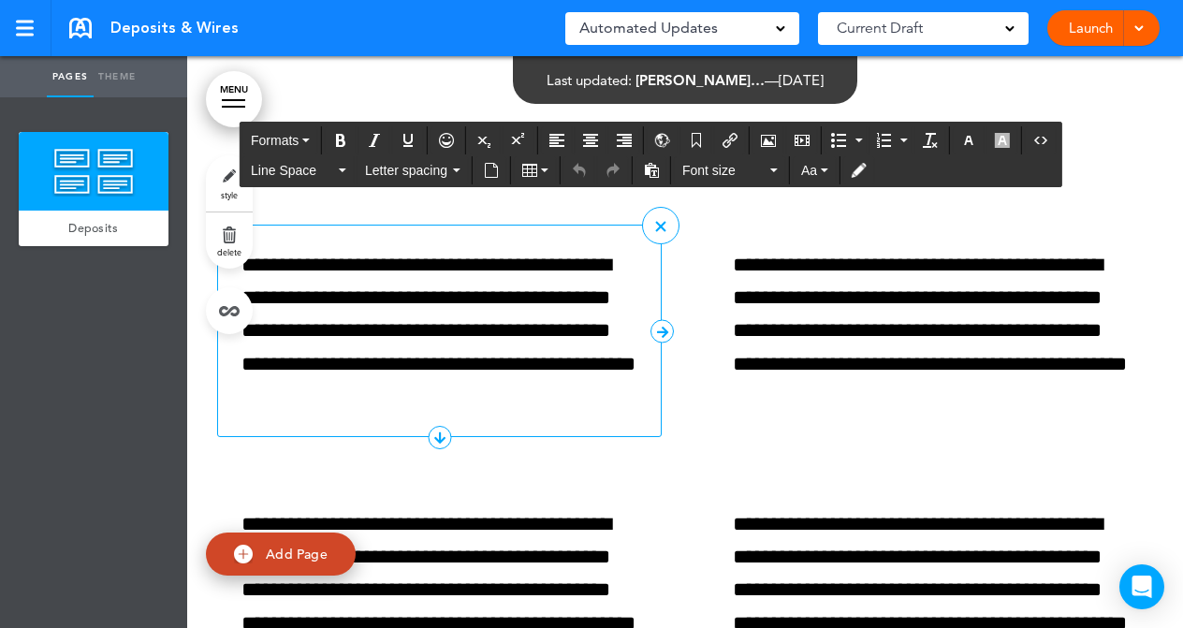
click at [551, 305] on p "**********" at bounding box center [440, 331] width 396 height 164
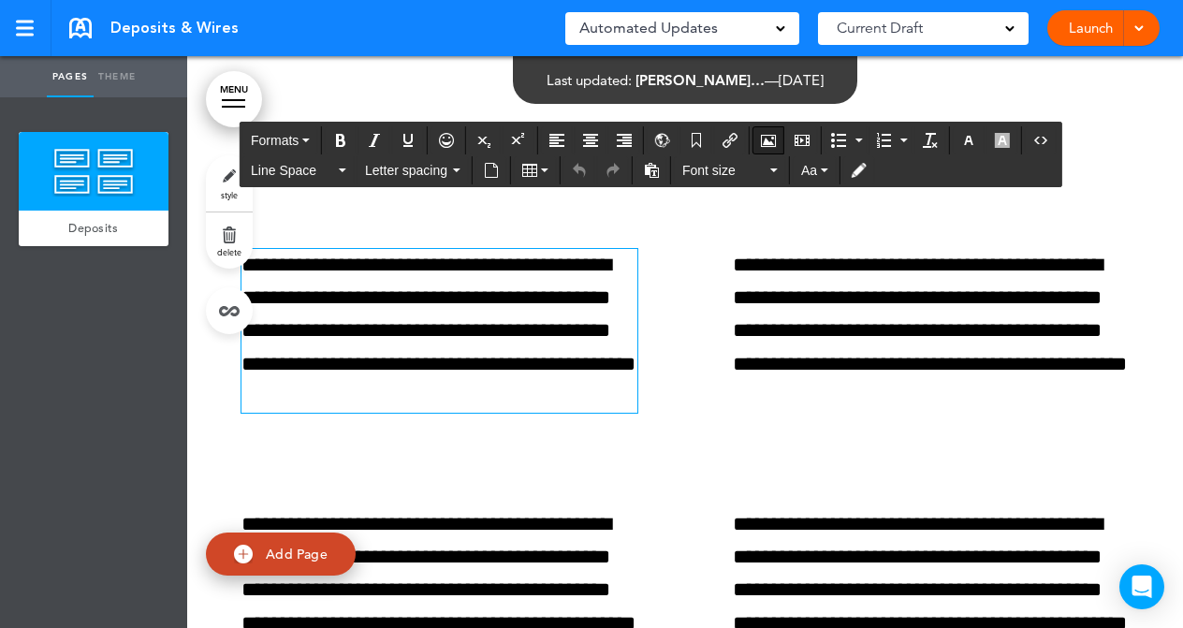
click at [769, 139] on icon "Airmason image" at bounding box center [768, 140] width 15 height 15
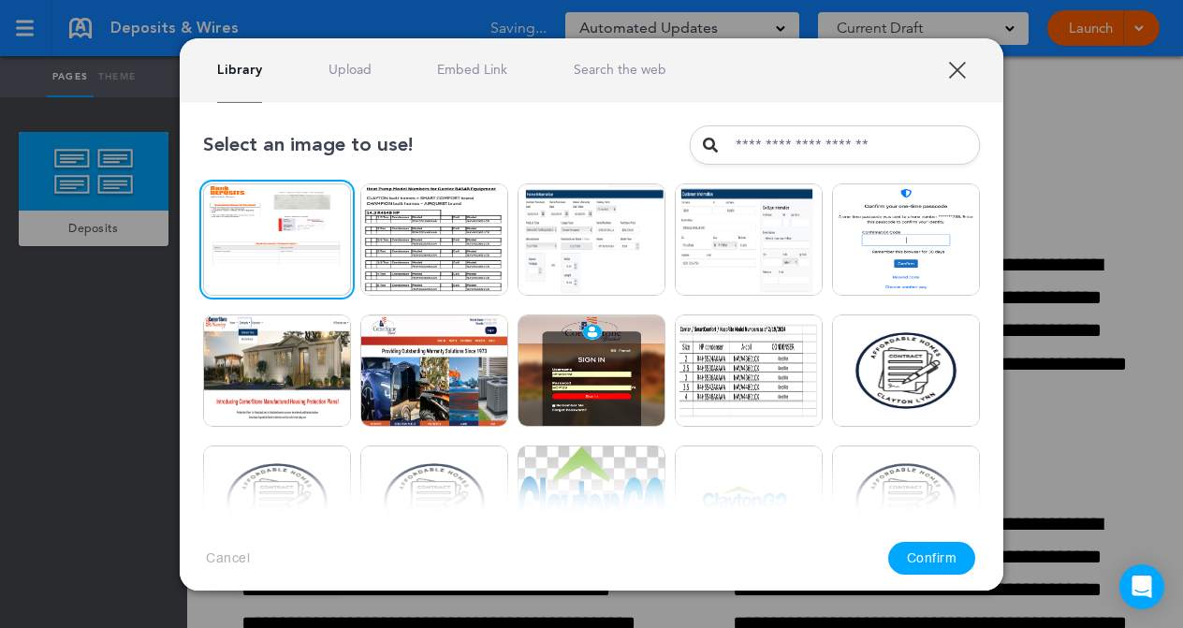
click at [933, 555] on button "Confirm" at bounding box center [933, 558] width 88 height 33
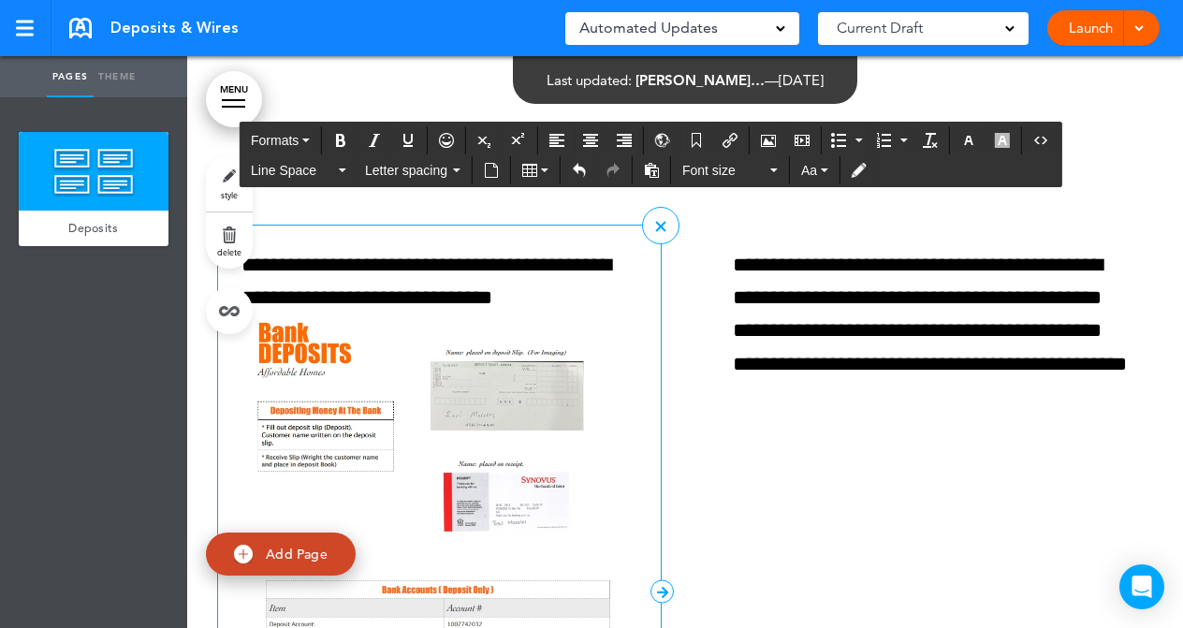
click at [560, 298] on p "**********" at bounding box center [440, 591] width 396 height 685
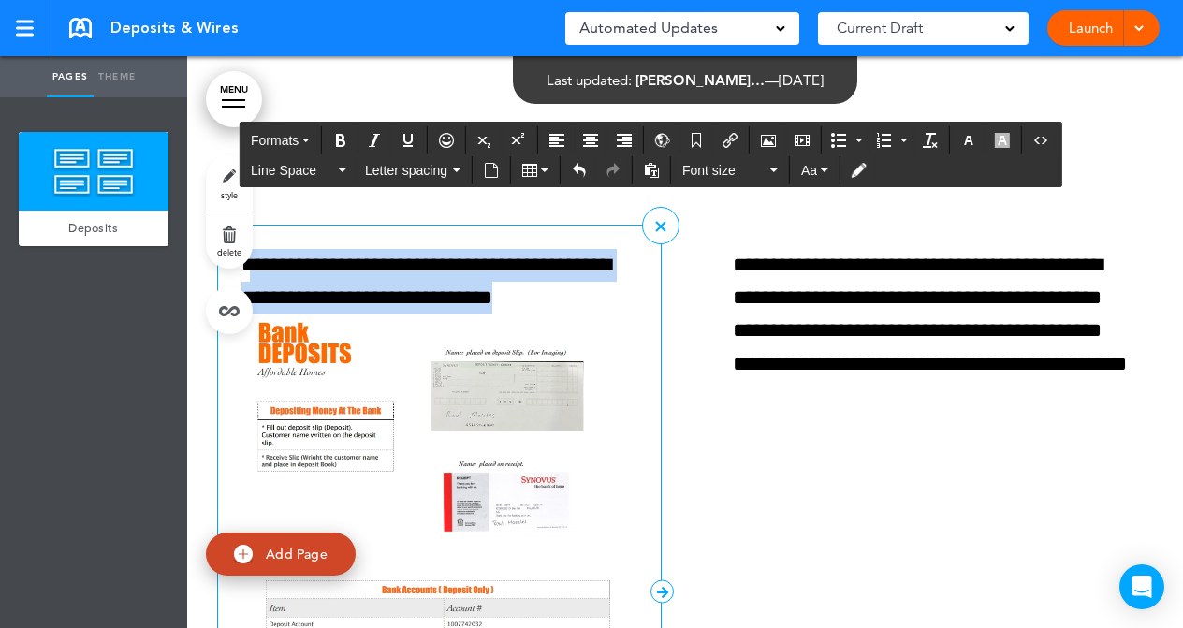
drag, startPoint x: 527, startPoint y: 298, endPoint x: 254, endPoint y: 258, distance: 276.2
click at [254, 258] on p "**********" at bounding box center [440, 591] width 396 height 685
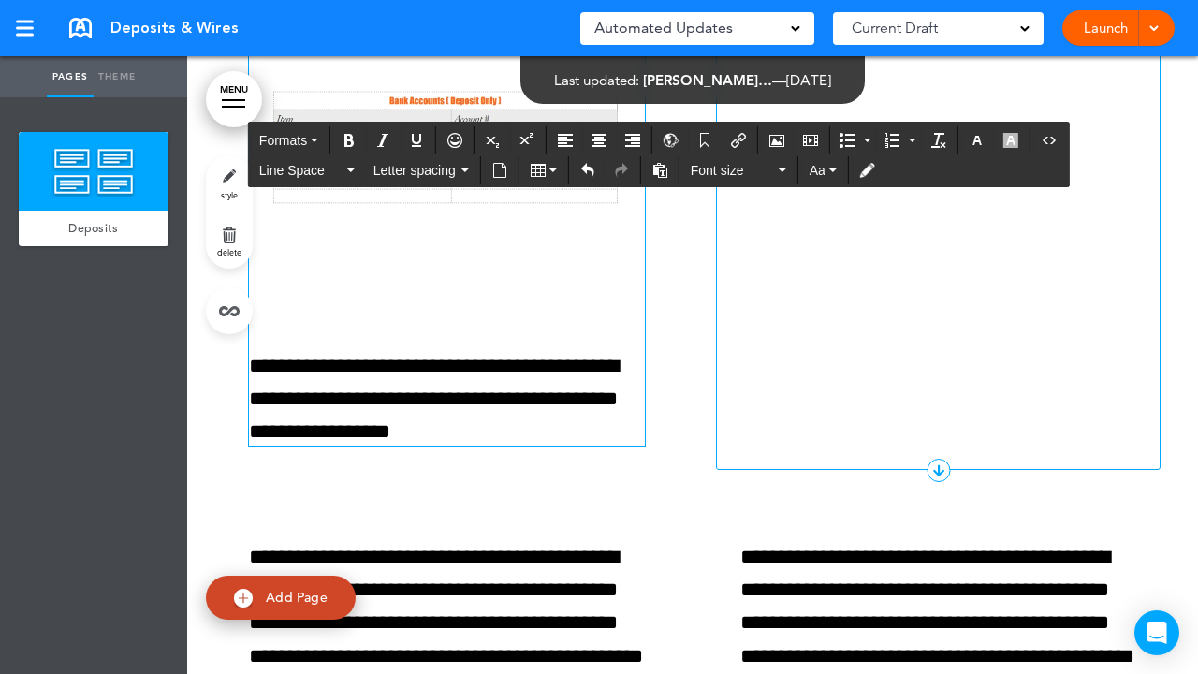
scroll to position [449, 0]
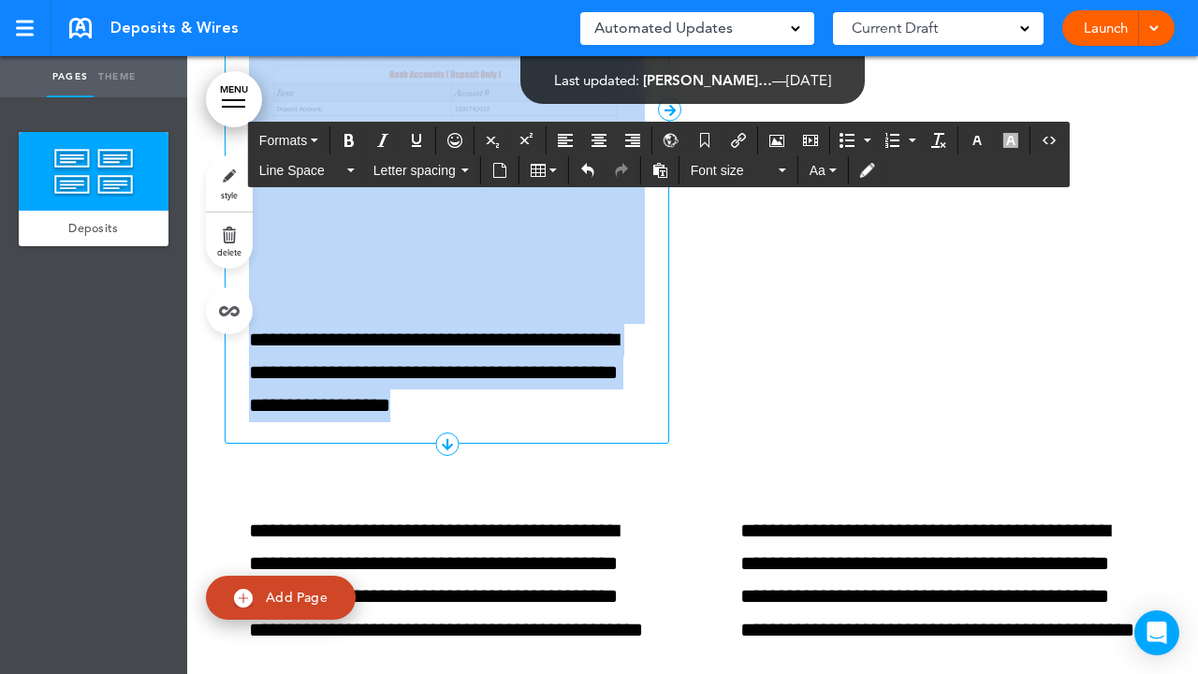
drag, startPoint x: 502, startPoint y: 409, endPoint x: 229, endPoint y: 346, distance: 279.6
click at [229, 346] on div "**********" at bounding box center [447, 109] width 445 height 669
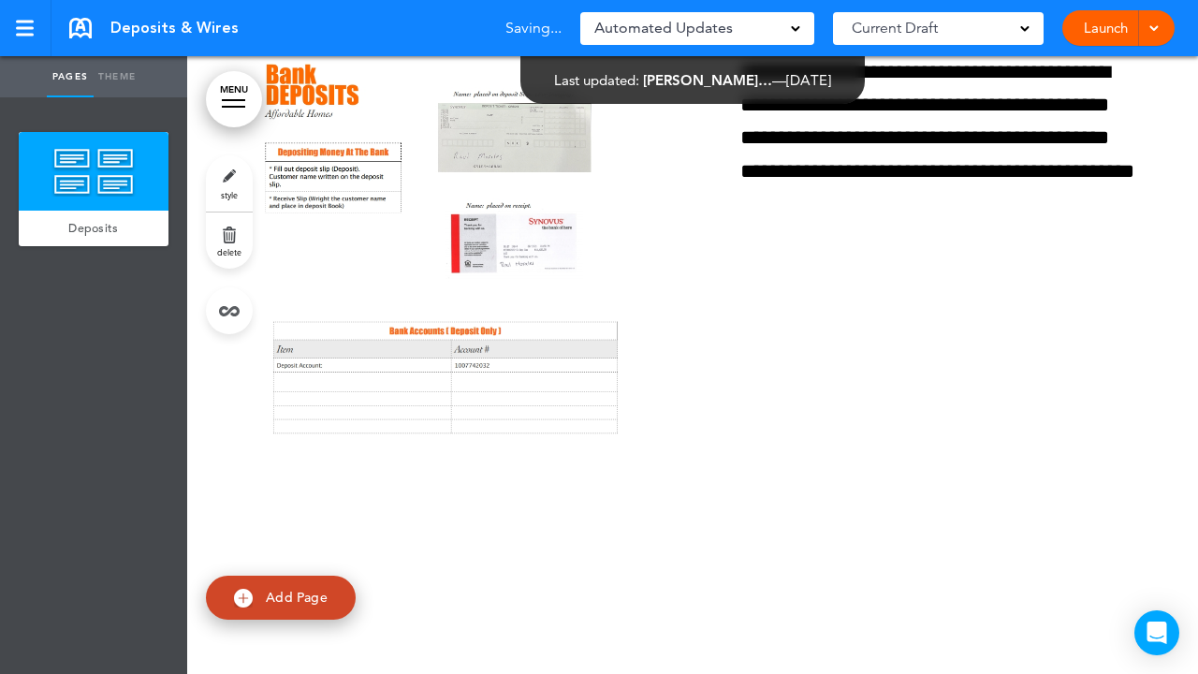
click at [689, 488] on div "**********" at bounding box center [693, 447] width 936 height 830
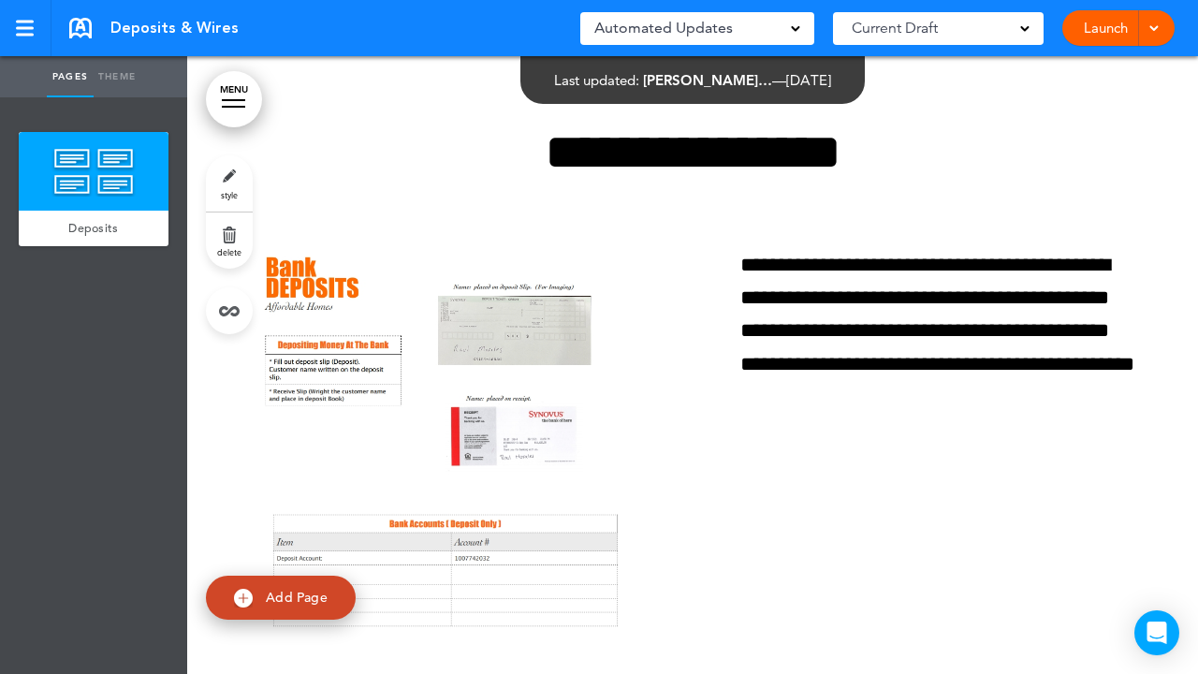
scroll to position [0, 0]
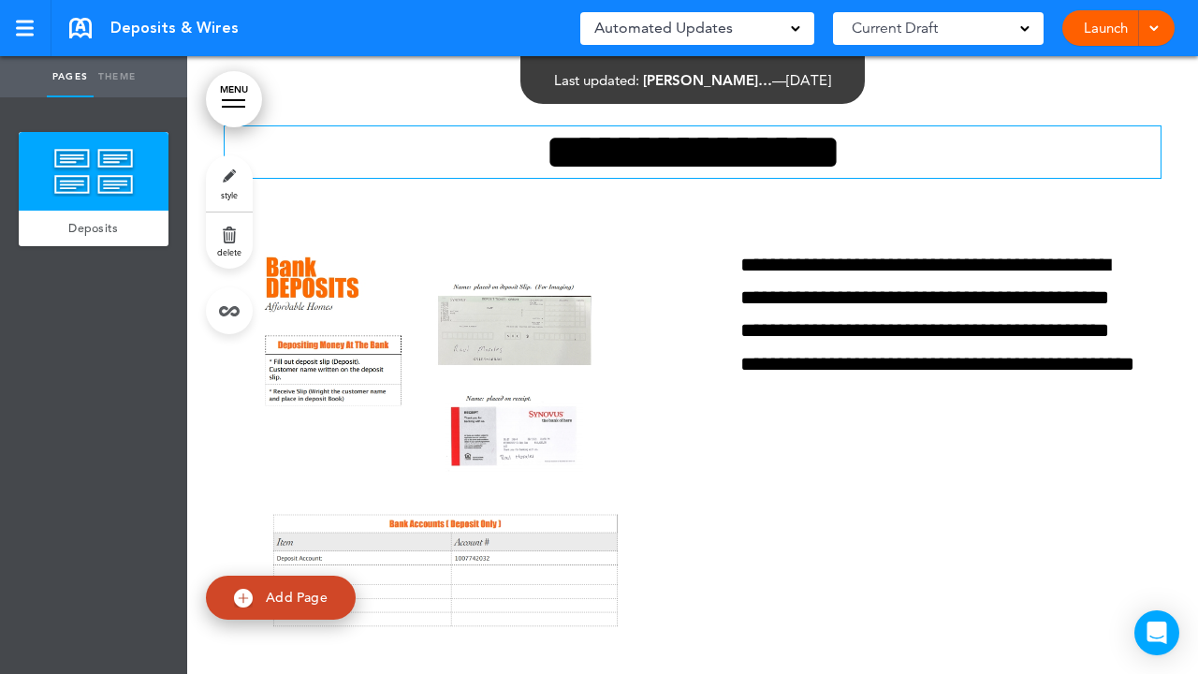
click at [826, 160] on div "MENU Formats Line Space Letter spacing Font size Aa Cancel Reorder ? Move or re…" at bounding box center [692, 365] width 1011 height 618
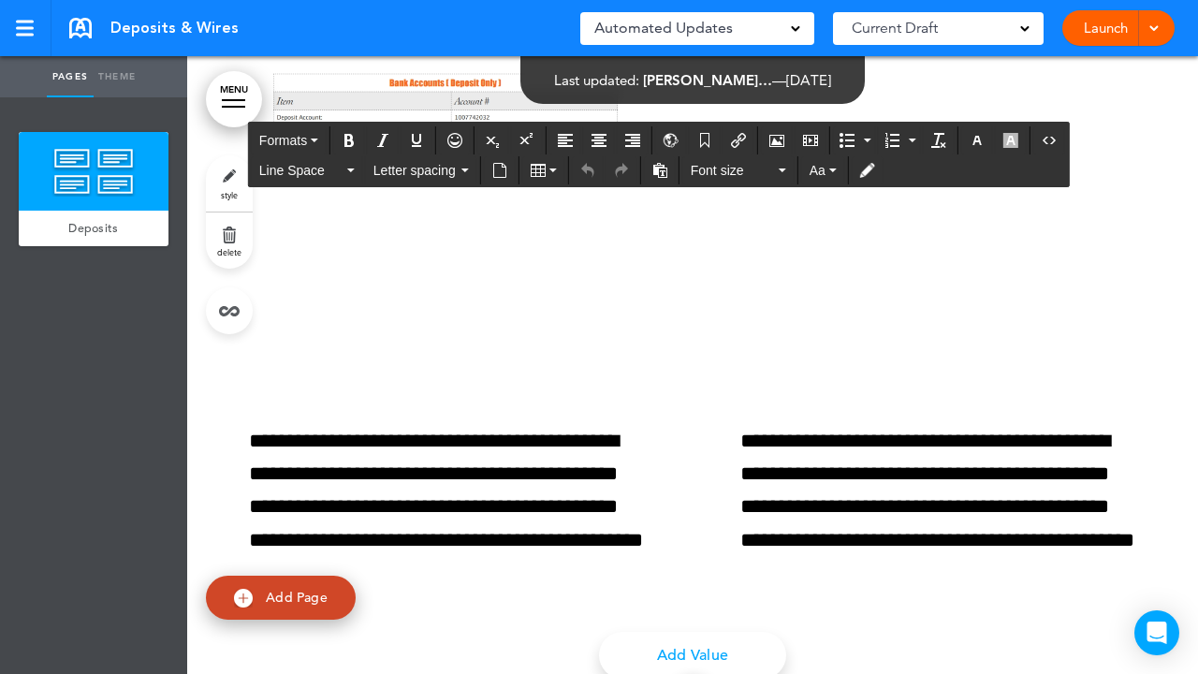
scroll to position [458, 0]
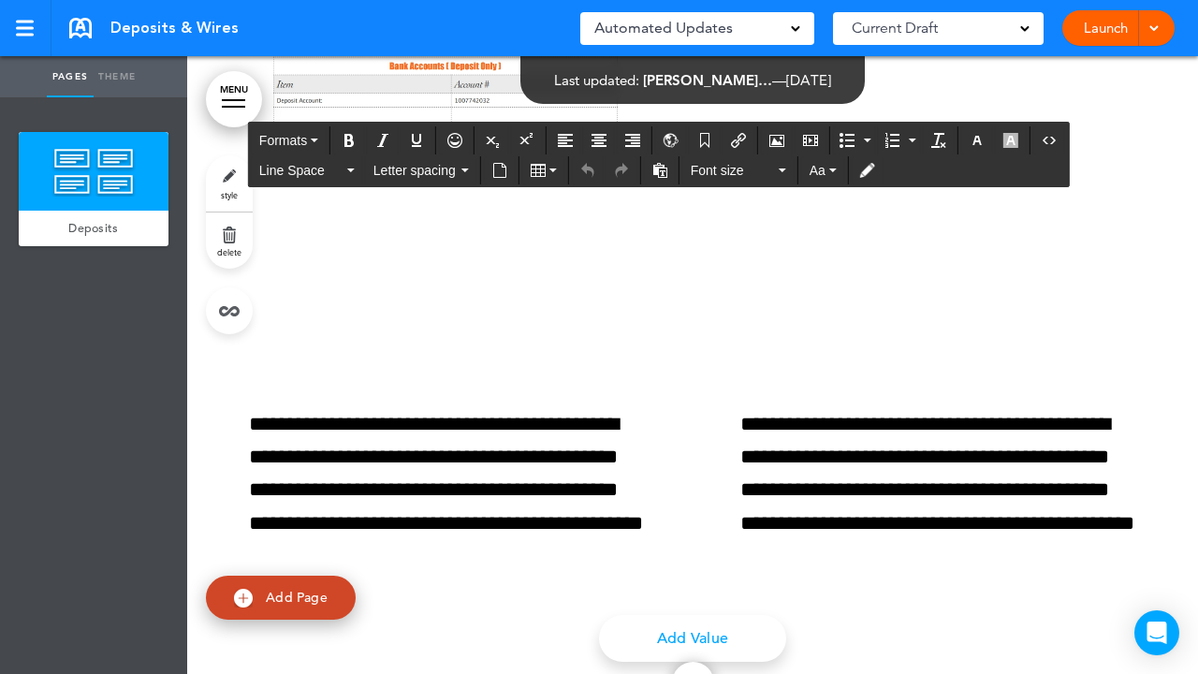
click at [257, 597] on link "Add Page" at bounding box center [281, 598] width 150 height 44
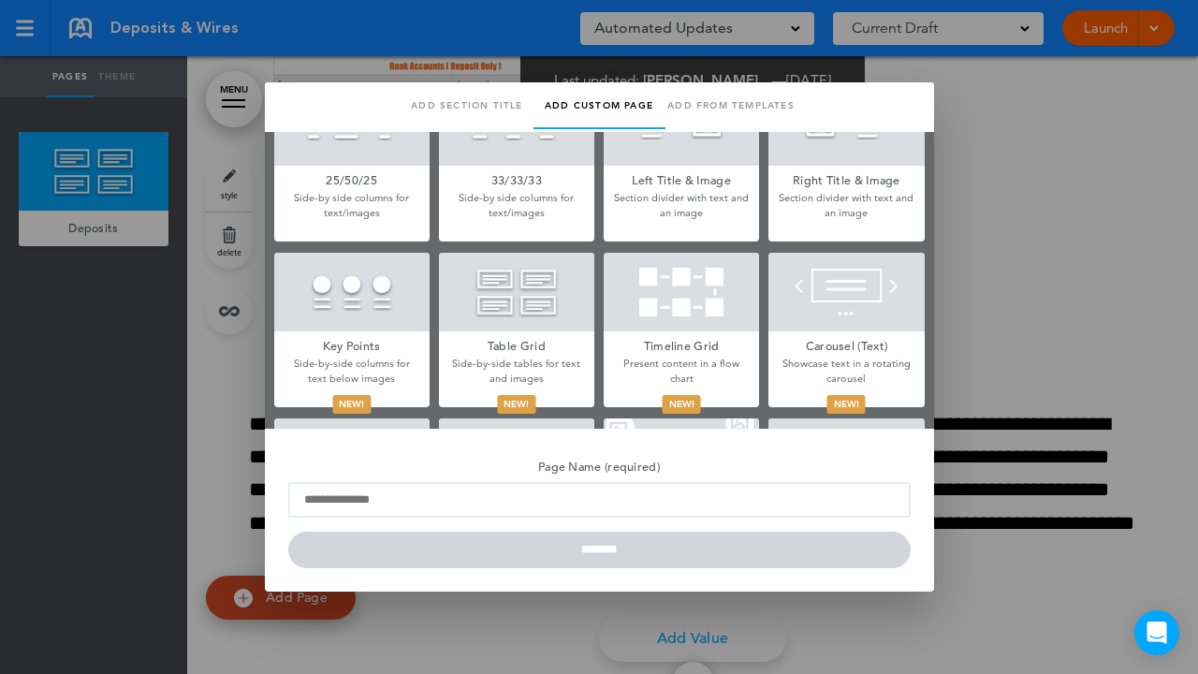
click at [1026, 259] on div at bounding box center [599, 337] width 1198 height 674
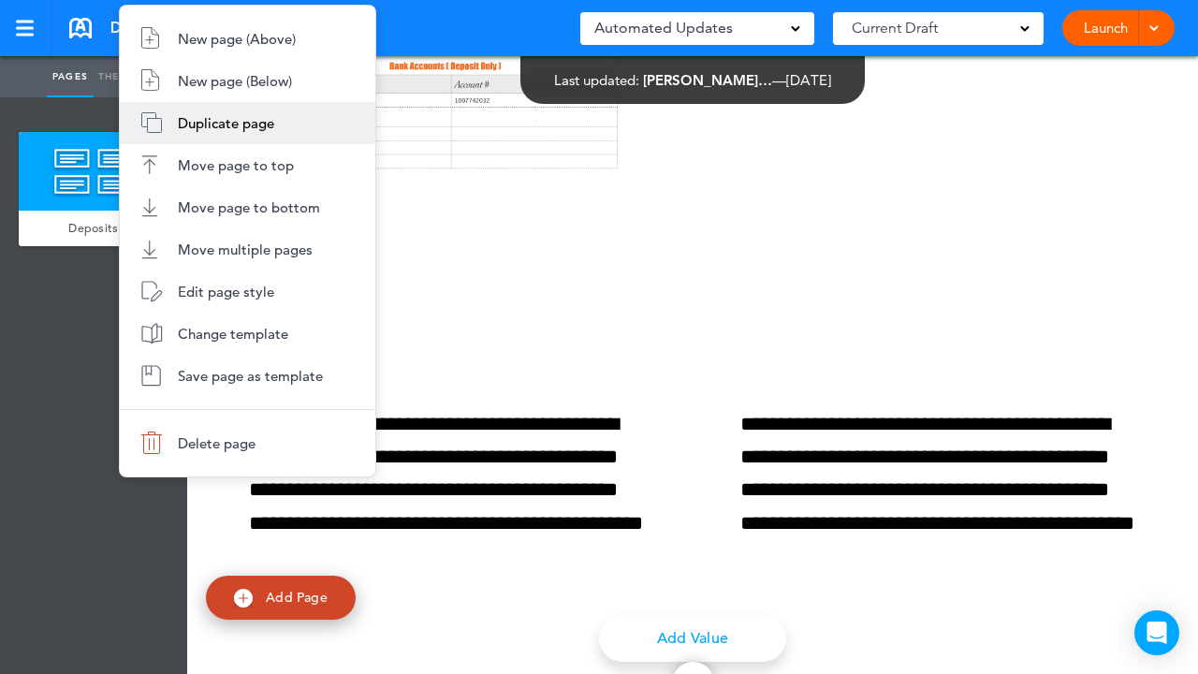
click at [213, 114] on span "Duplicate page" at bounding box center [226, 123] width 96 height 18
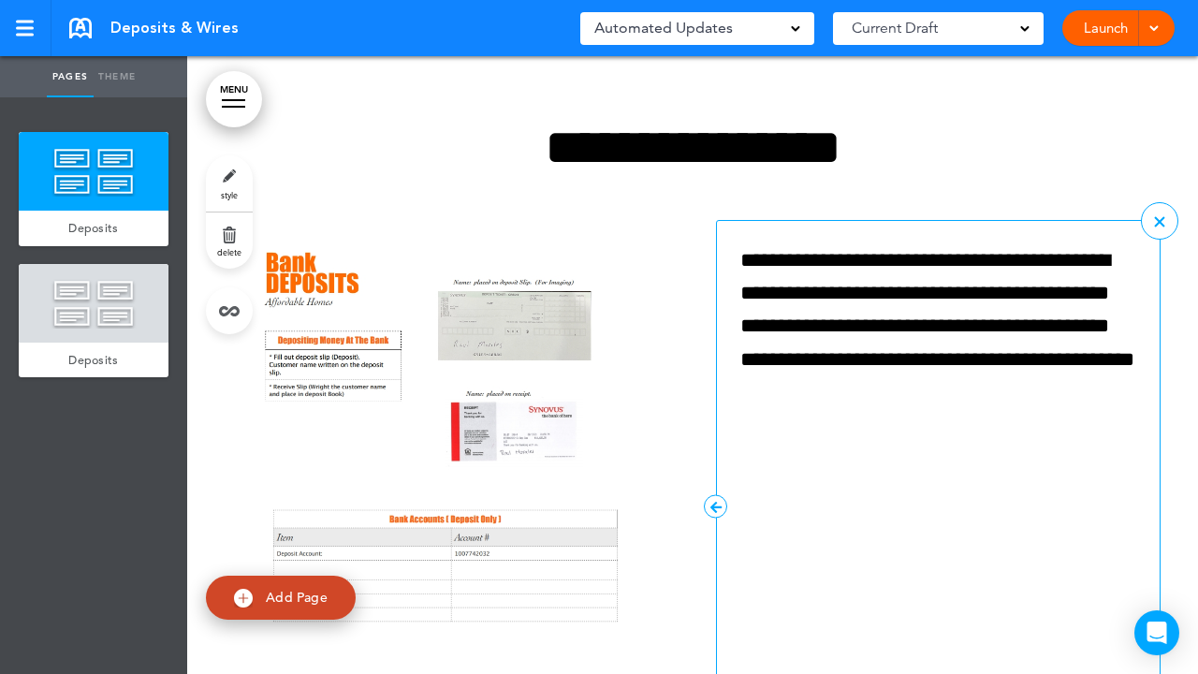
scroll to position [16, 0]
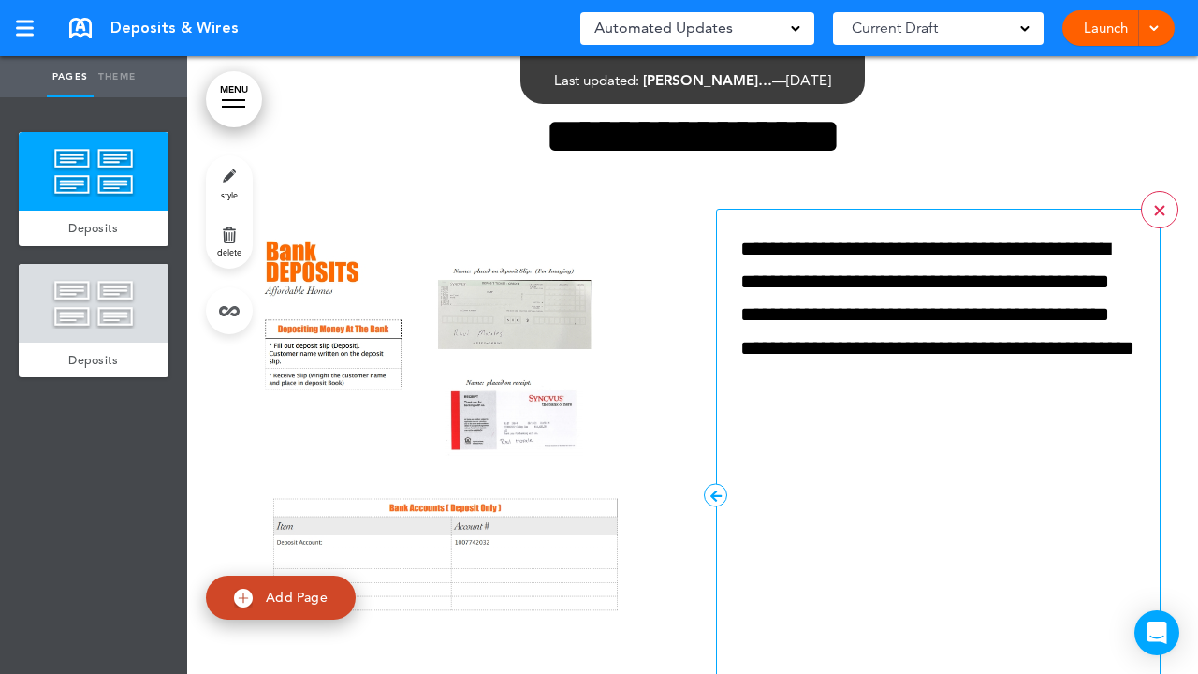
click at [1157, 212] on link at bounding box center [1159, 209] width 37 height 37
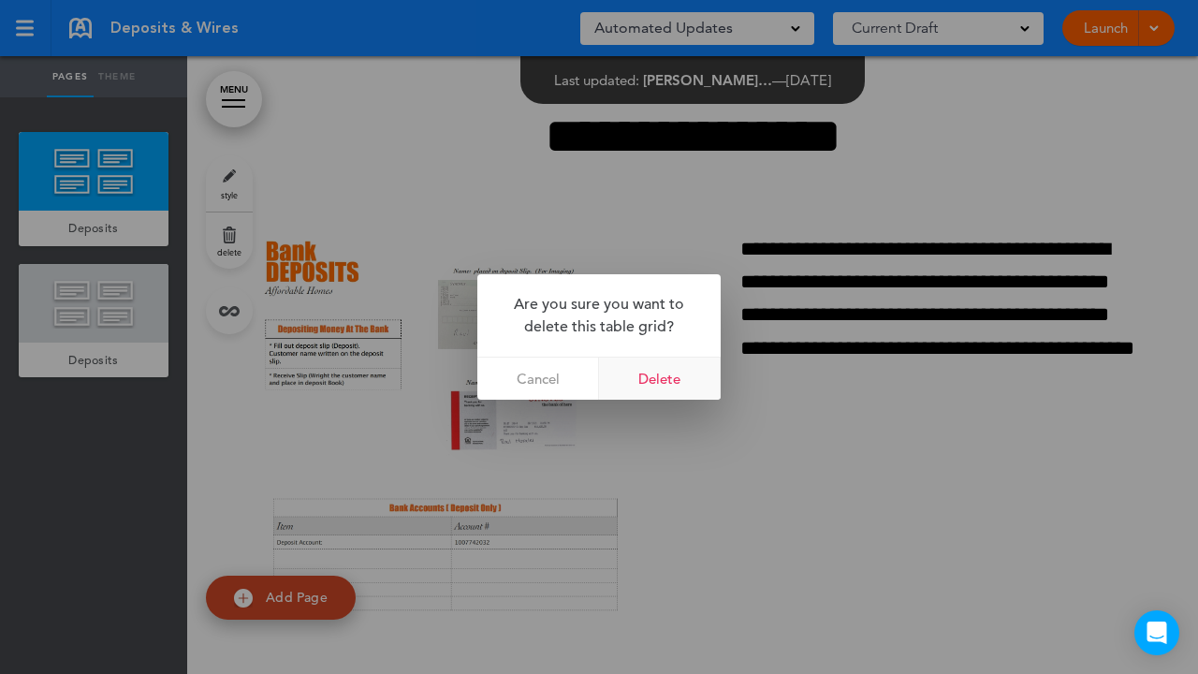
click at [670, 379] on link "Delete" at bounding box center [660, 379] width 122 height 42
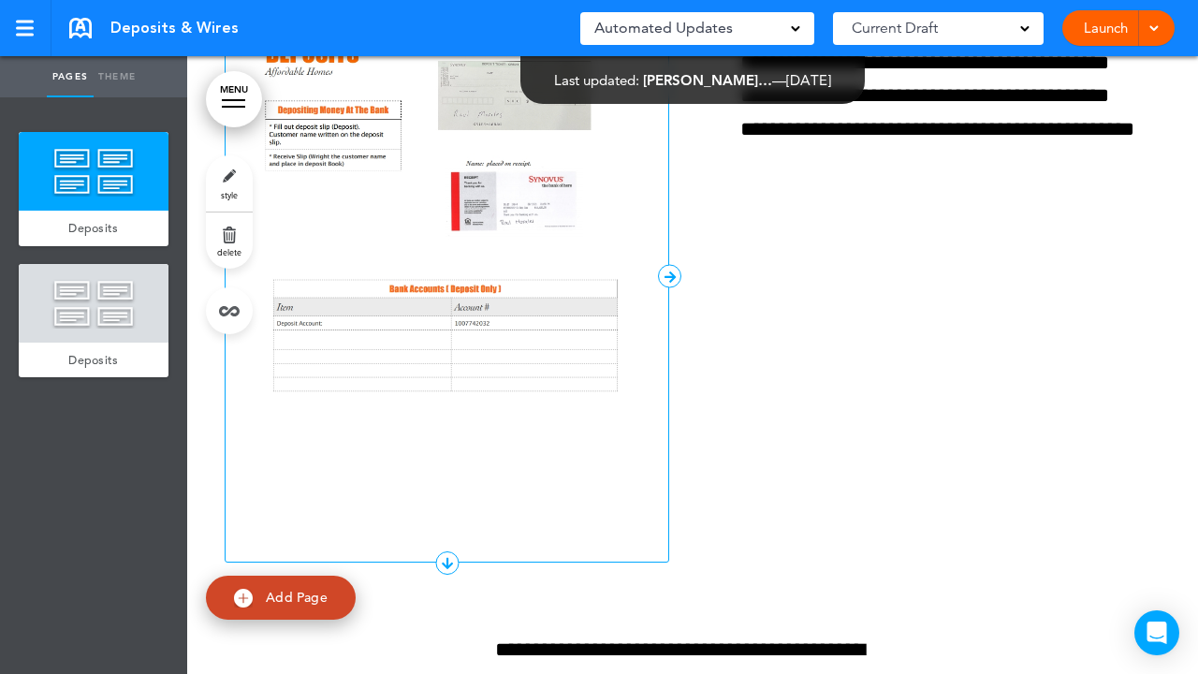
scroll to position [233, 0]
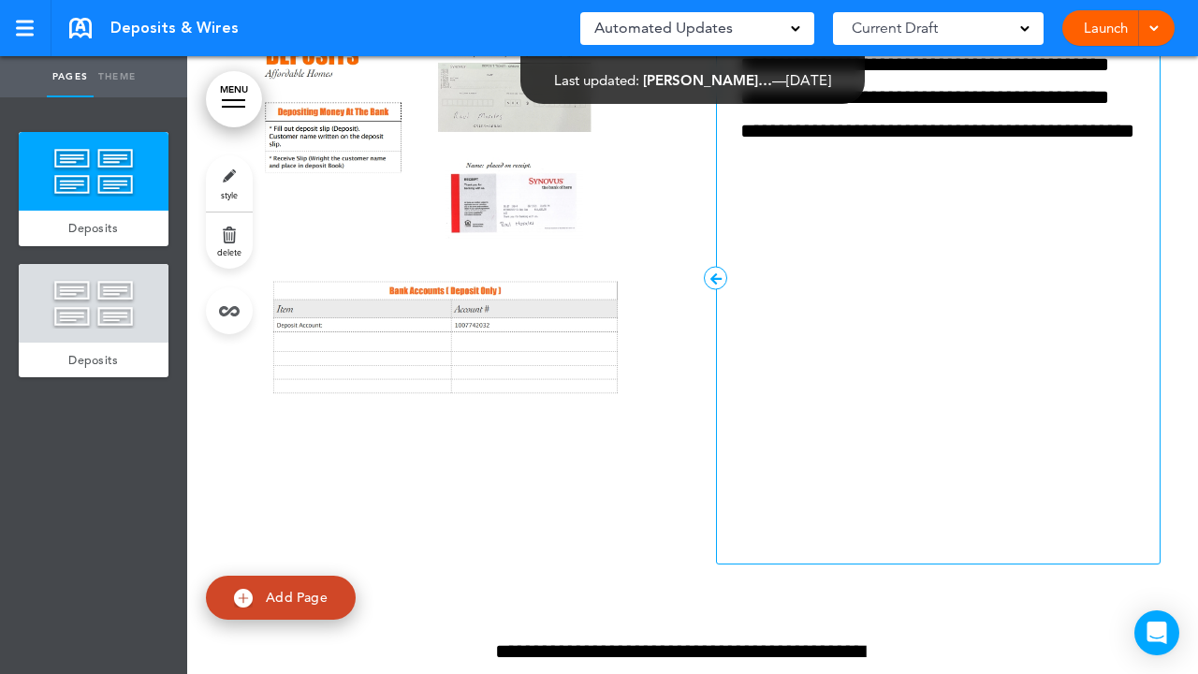
drag, startPoint x: 677, startPoint y: 275, endPoint x: 738, endPoint y: 286, distance: 61.7
click at [740, 286] on div "**********" at bounding box center [693, 408] width 936 height 832
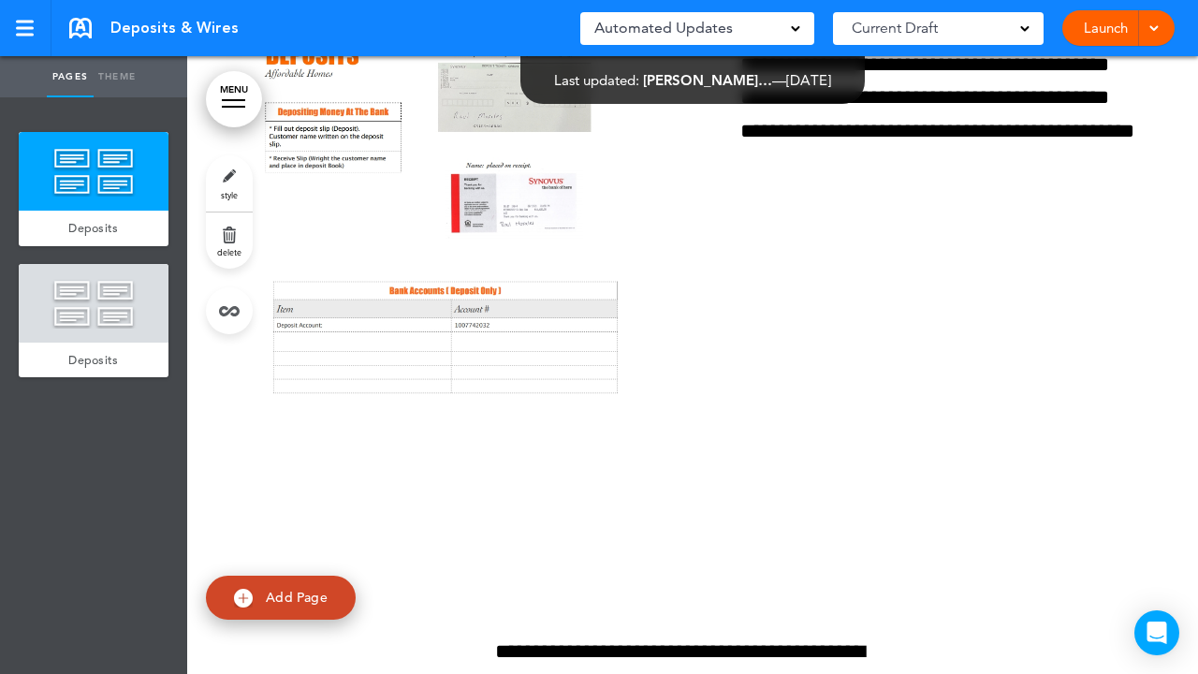
drag, startPoint x: 681, startPoint y: 276, endPoint x: 702, endPoint y: 275, distance: 21.6
click at [702, 275] on div "**********" at bounding box center [693, 408] width 936 height 832
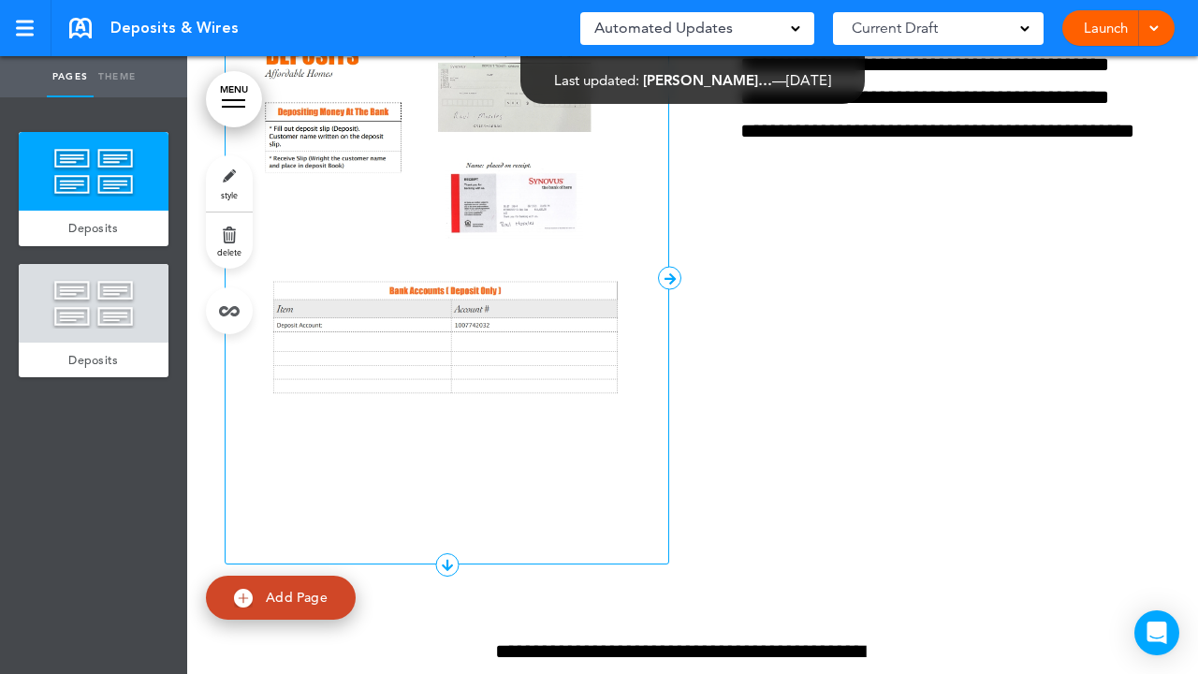
click at [669, 276] on icon at bounding box center [669, 277] width 23 height 23
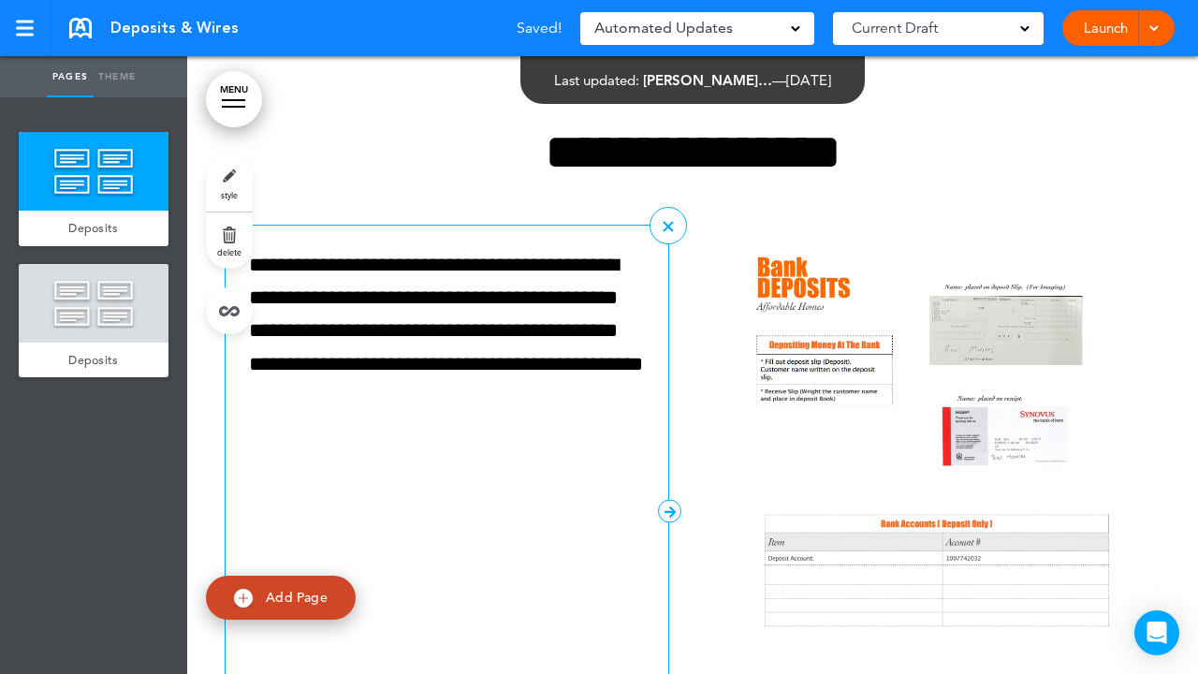
scroll to position [0, 0]
click at [668, 226] on div at bounding box center [668, 226] width 10 height 10
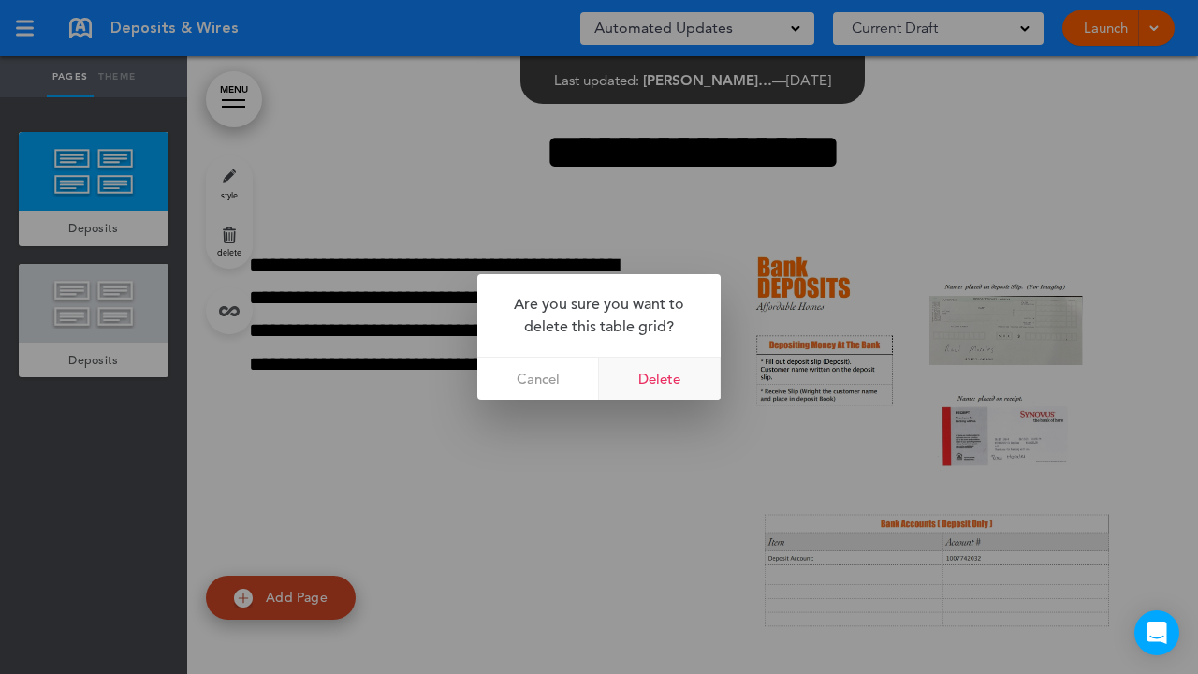
click at [657, 378] on link "Delete" at bounding box center [660, 379] width 122 height 42
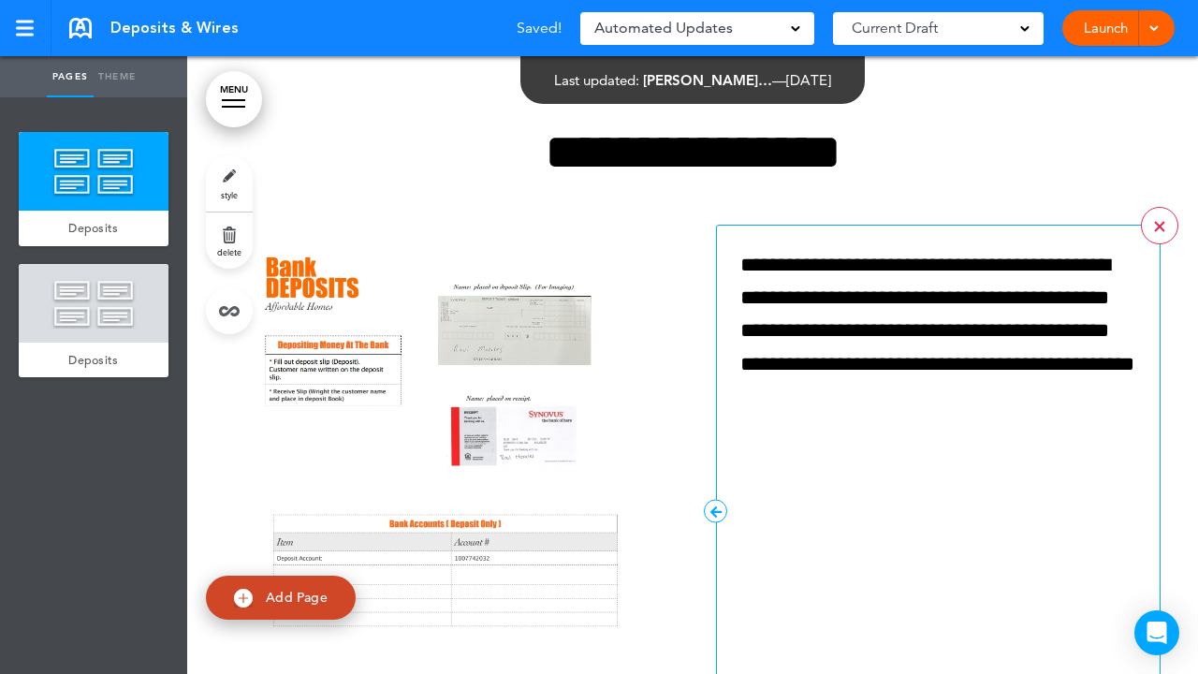
click at [1158, 225] on div at bounding box center [1159, 226] width 10 height 10
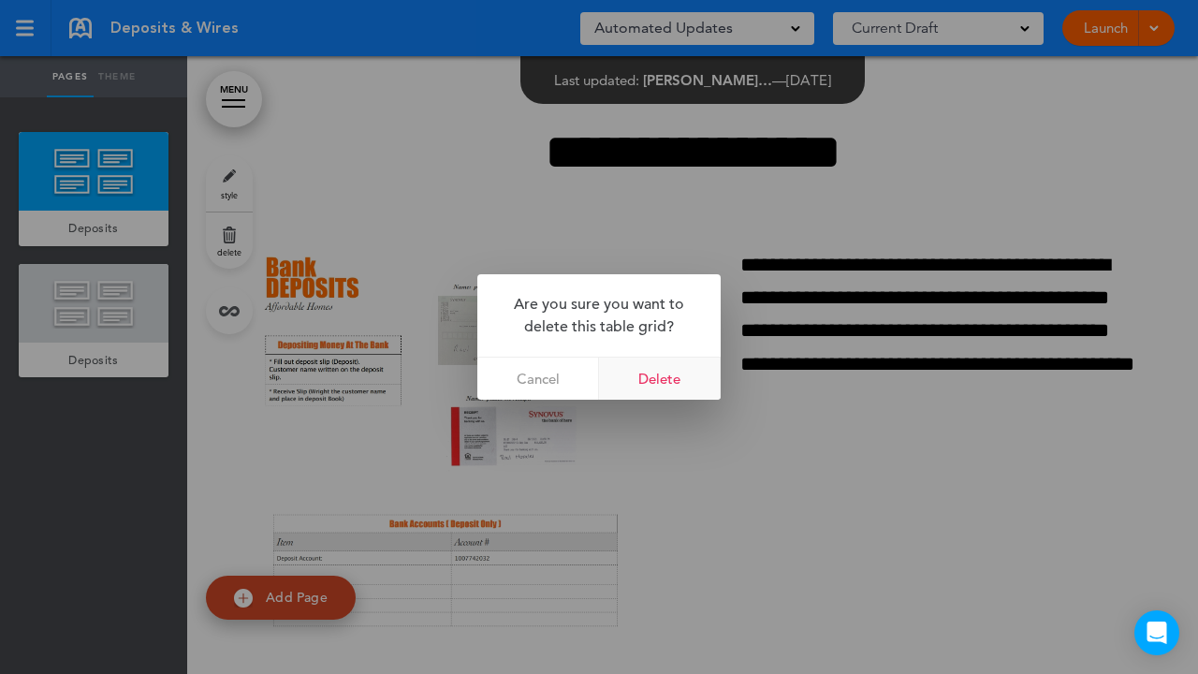
click at [675, 373] on link "Delete" at bounding box center [660, 379] width 122 height 42
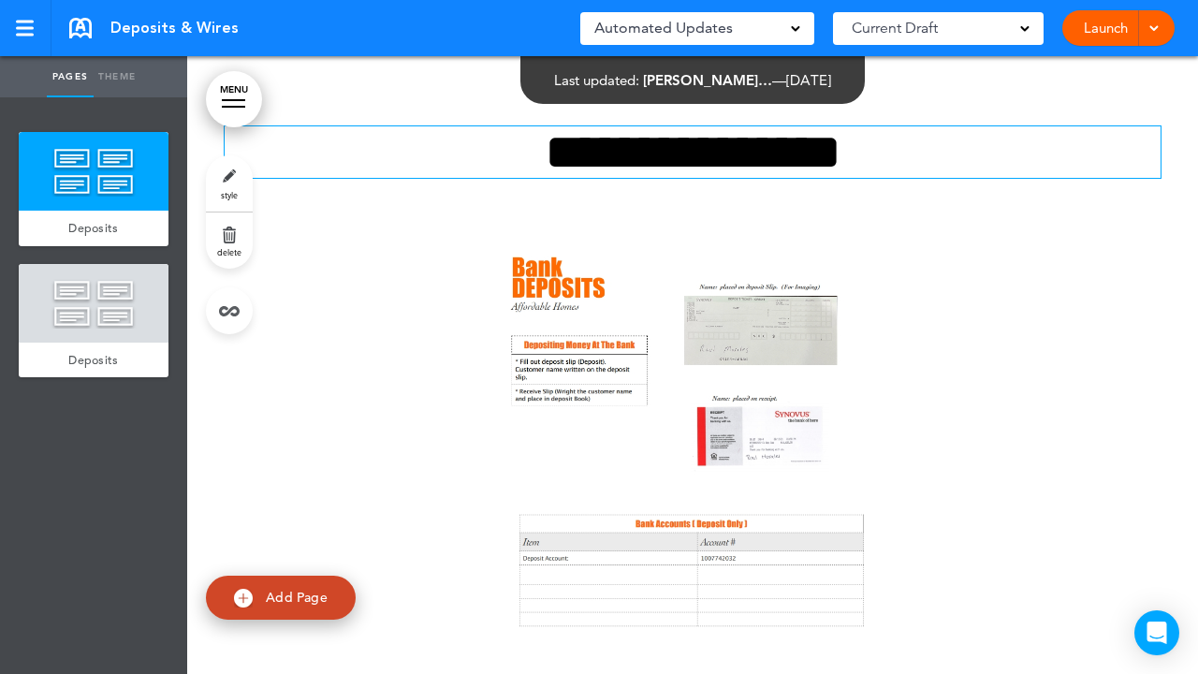
click at [824, 149] on div "MENU Formats Line Space Letter spacing Font size Aa Formats Line Space Letter s…" at bounding box center [692, 365] width 1011 height 618
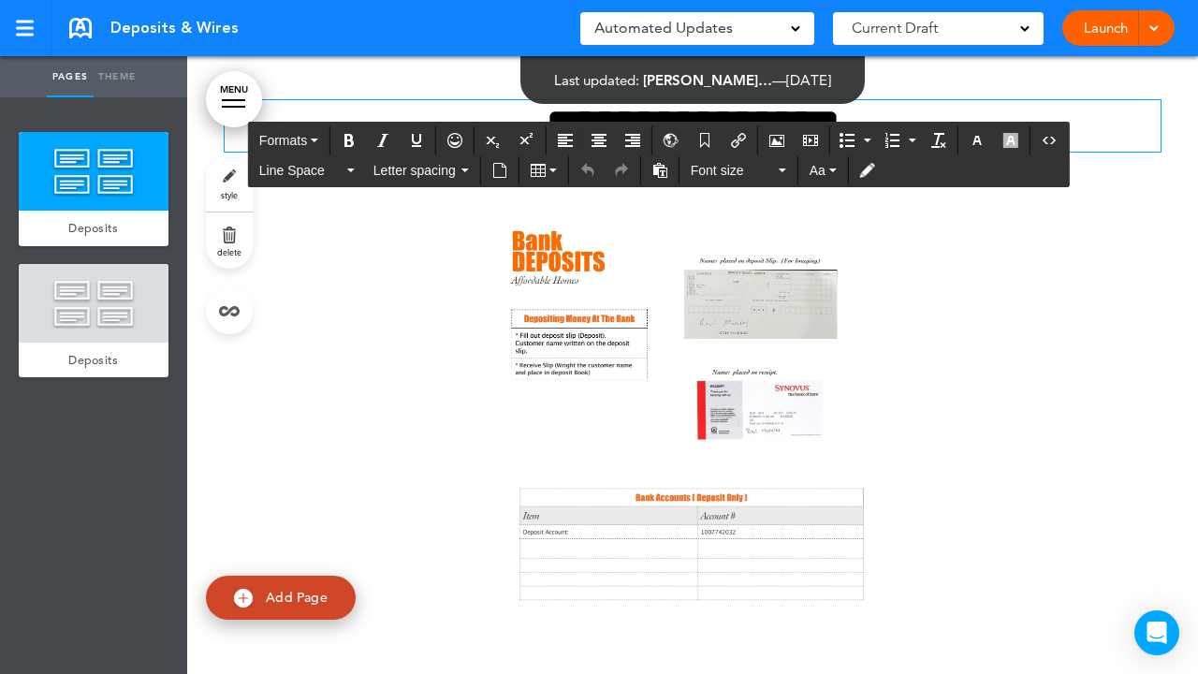
scroll to position [29, 0]
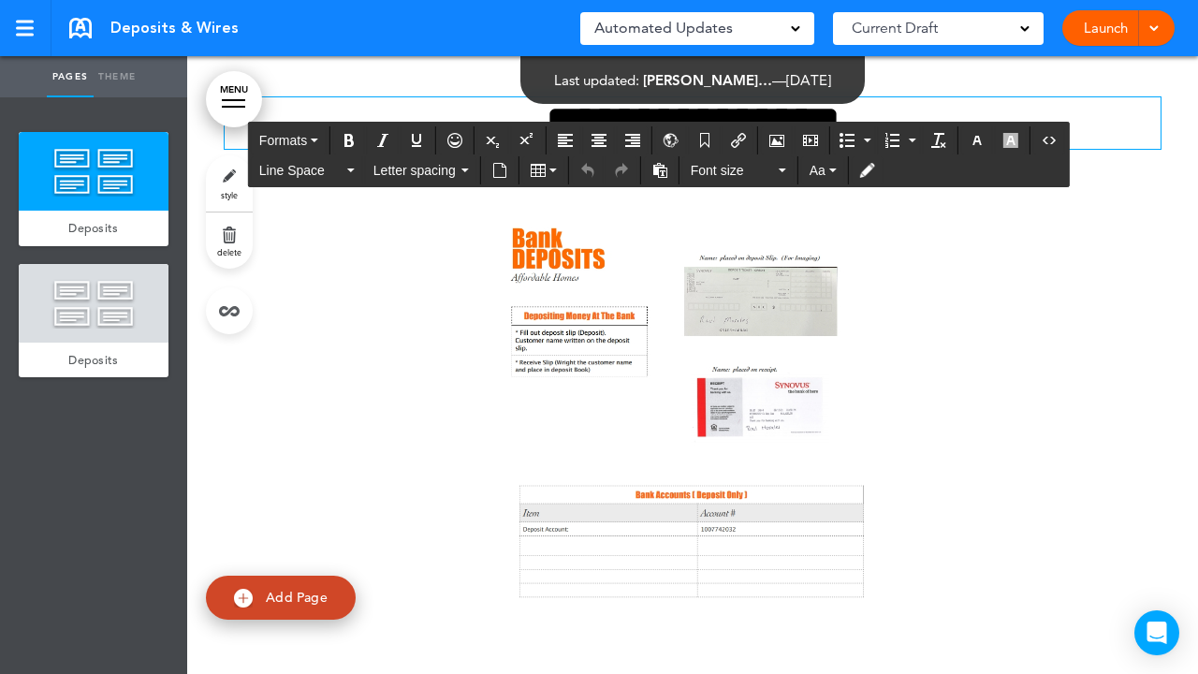
click at [362, 75] on div "**********" at bounding box center [693, 482] width 936 height 910
drag, startPoint x: 868, startPoint y: 123, endPoint x: 495, endPoint y: 113, distance: 372.8
click at [495, 113] on h1 "**********" at bounding box center [693, 122] width 936 height 51
click at [1021, 260] on div at bounding box center [693, 482] width 936 height 573
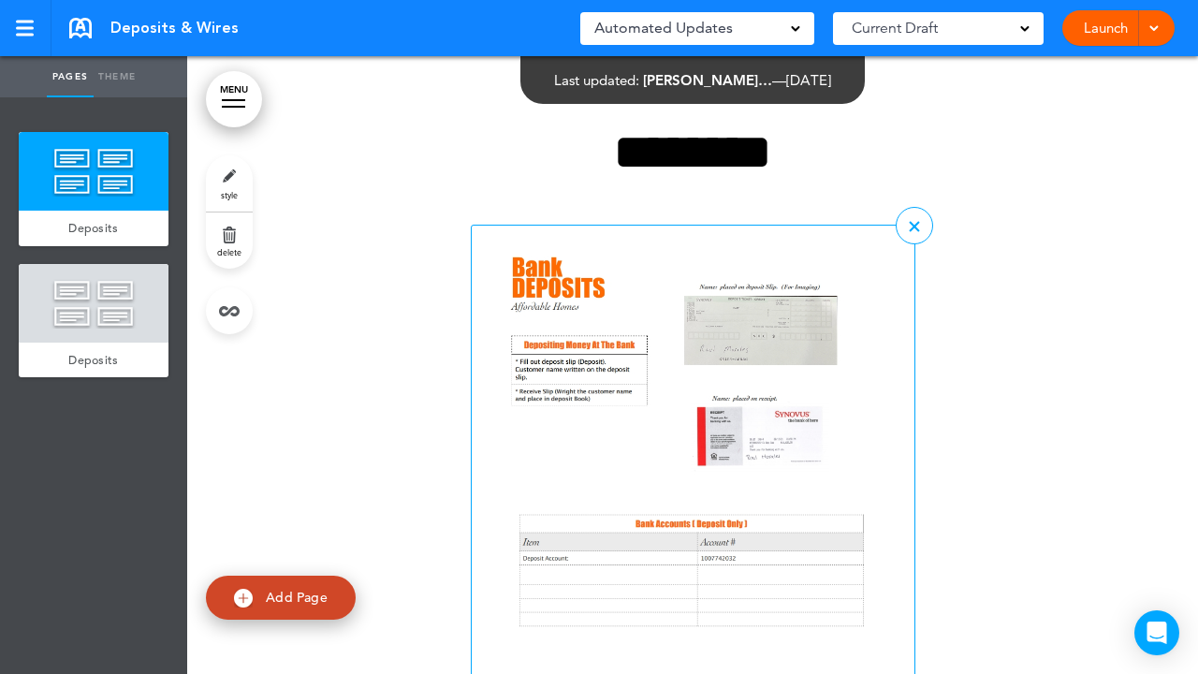
scroll to position [0, 0]
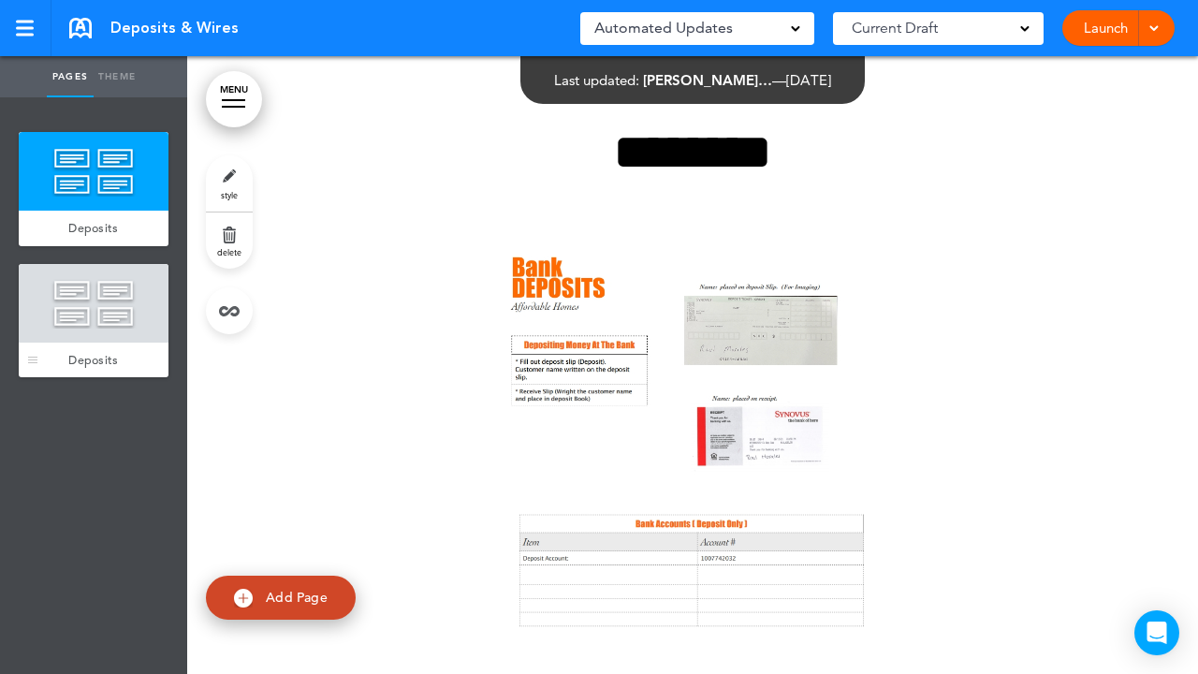
click at [104, 316] on div at bounding box center [94, 303] width 150 height 79
click at [97, 326] on div at bounding box center [94, 303] width 150 height 79
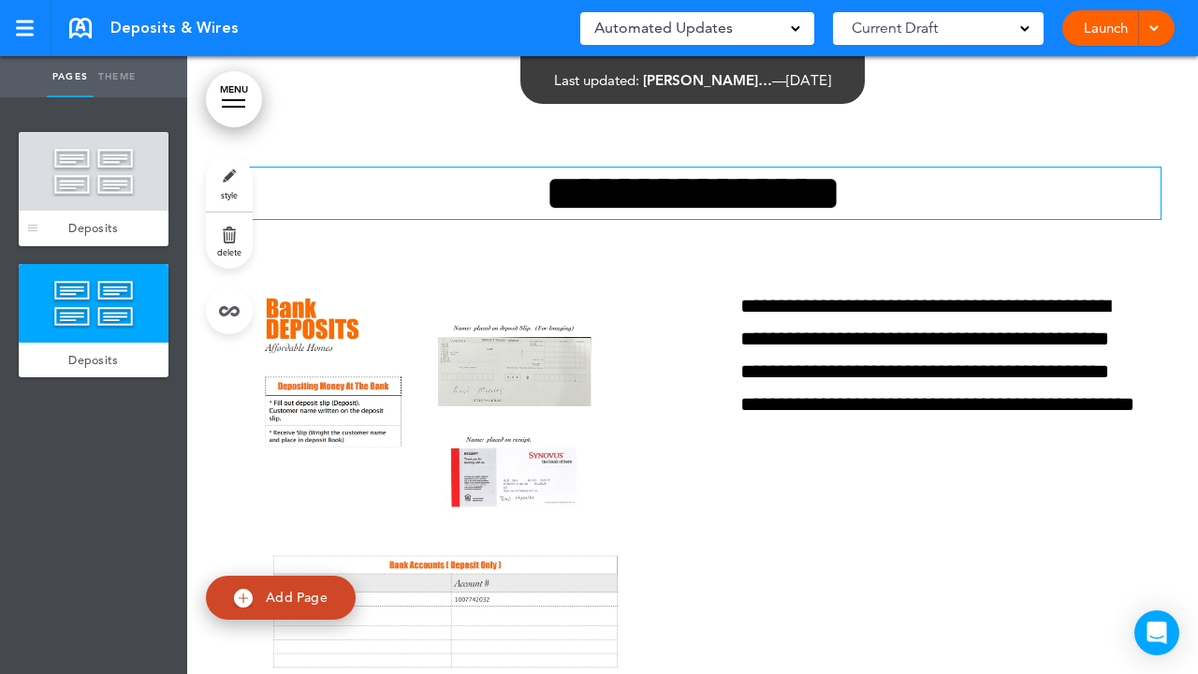
scroll to position [907, 0]
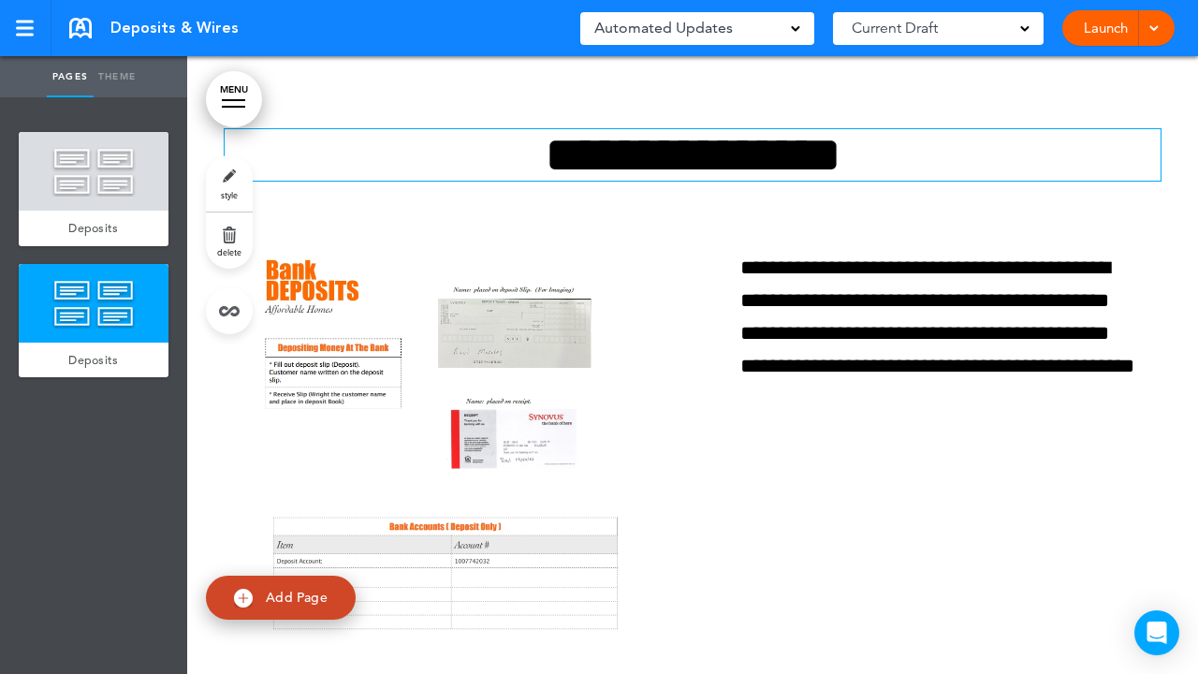
click at [245, 597] on img at bounding box center [243, 598] width 19 height 19
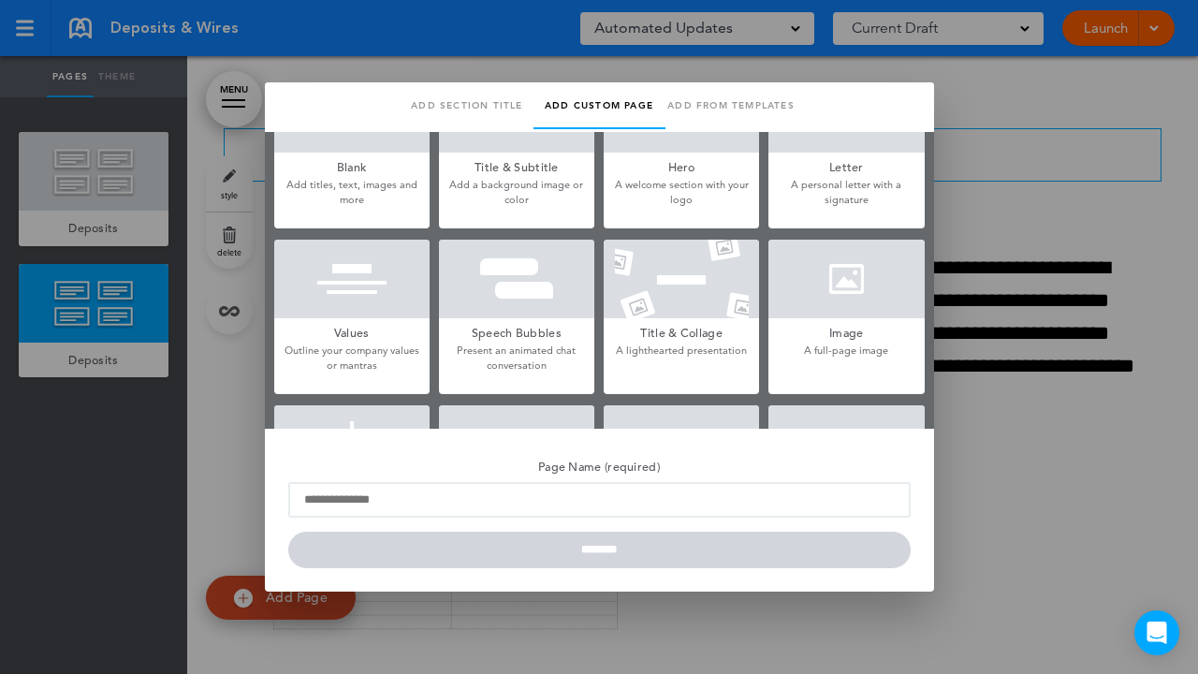
scroll to position [65, 0]
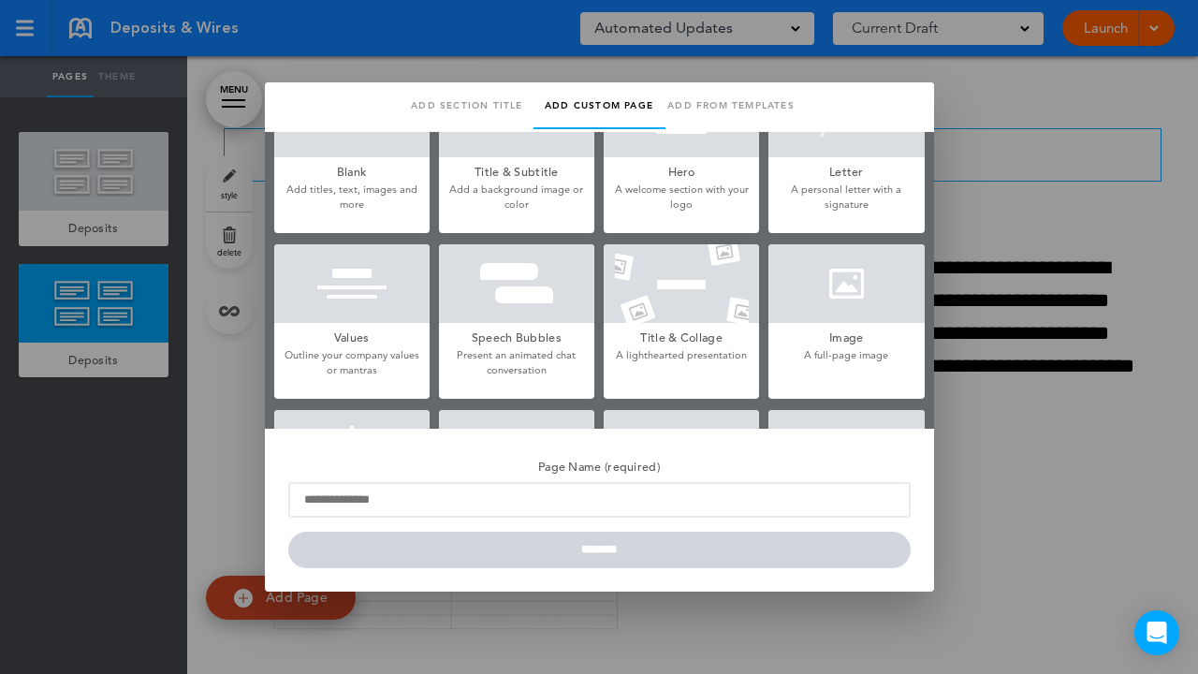
click at [868, 286] on div at bounding box center [846, 283] width 155 height 79
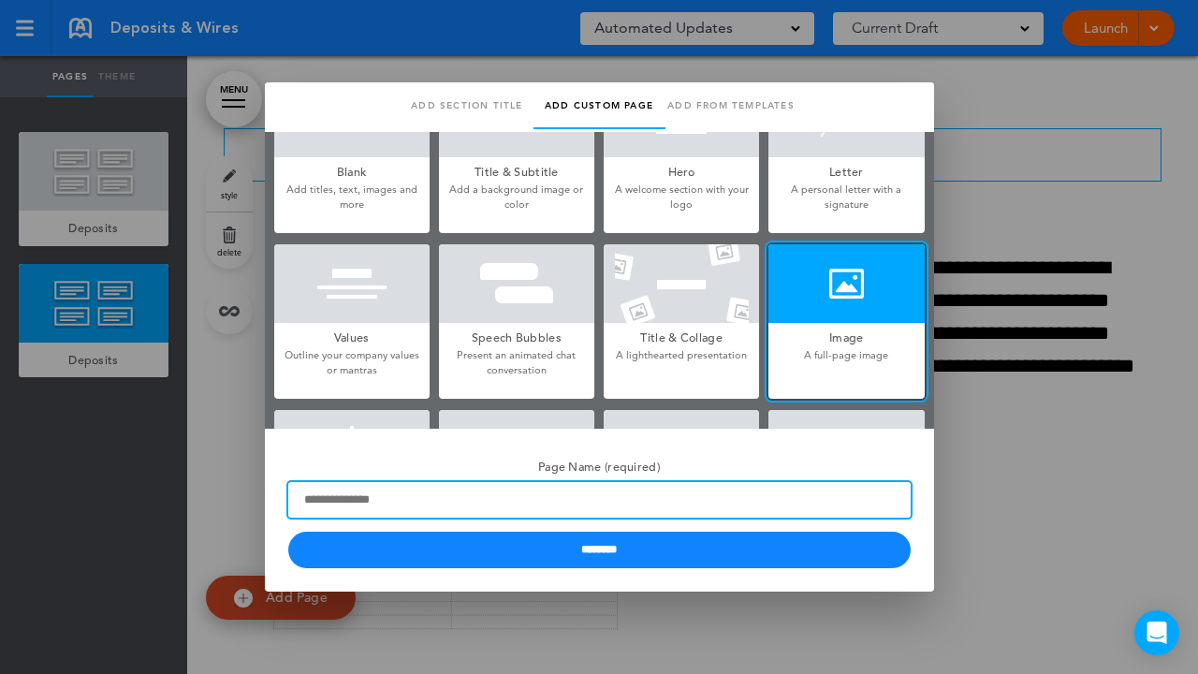
click at [391, 494] on input "Page Name (required)" at bounding box center [599, 500] width 623 height 36
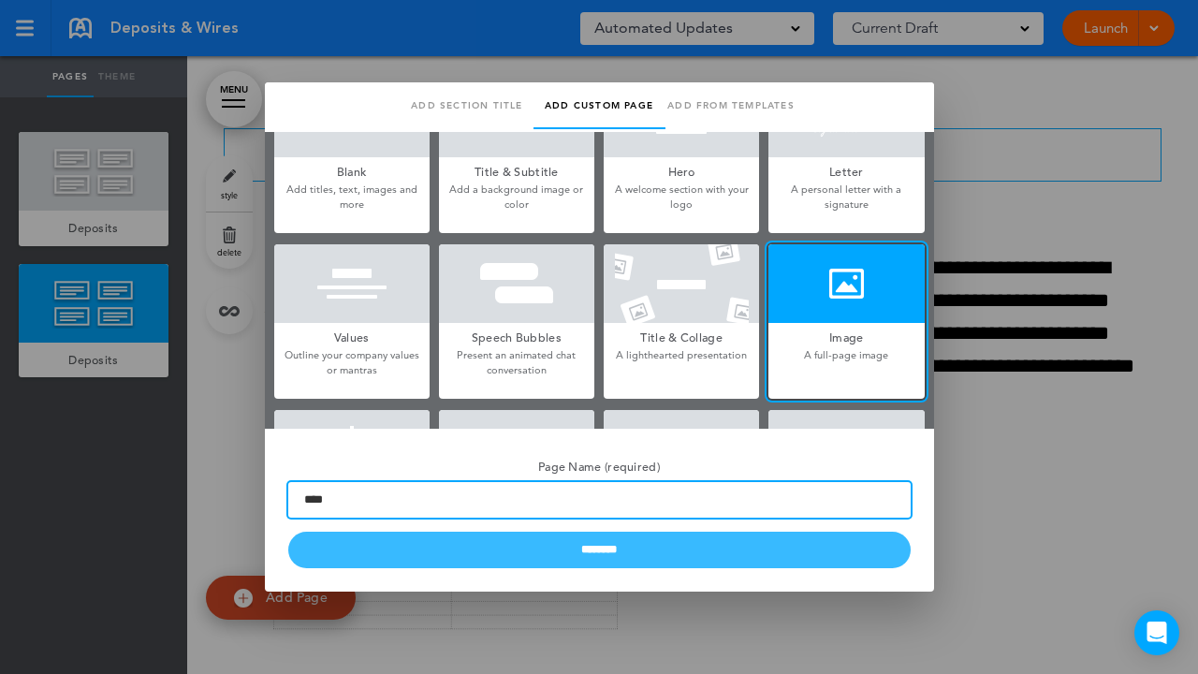
type input "****"
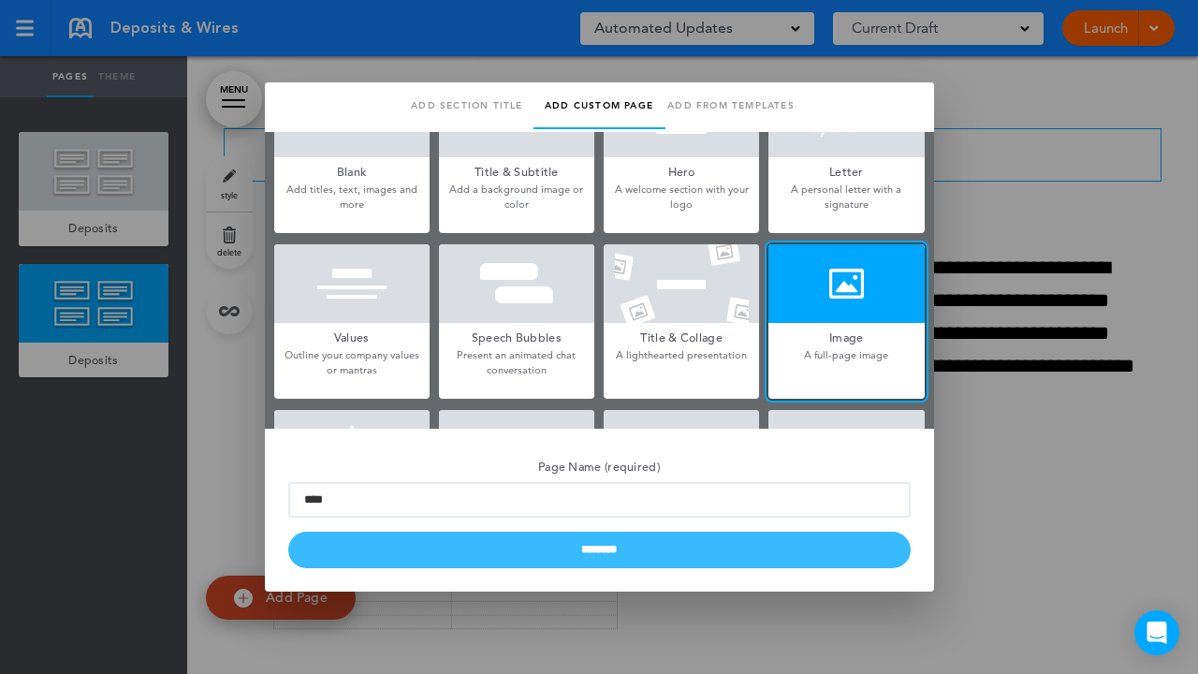
click at [594, 547] on input "********" at bounding box center [599, 550] width 623 height 37
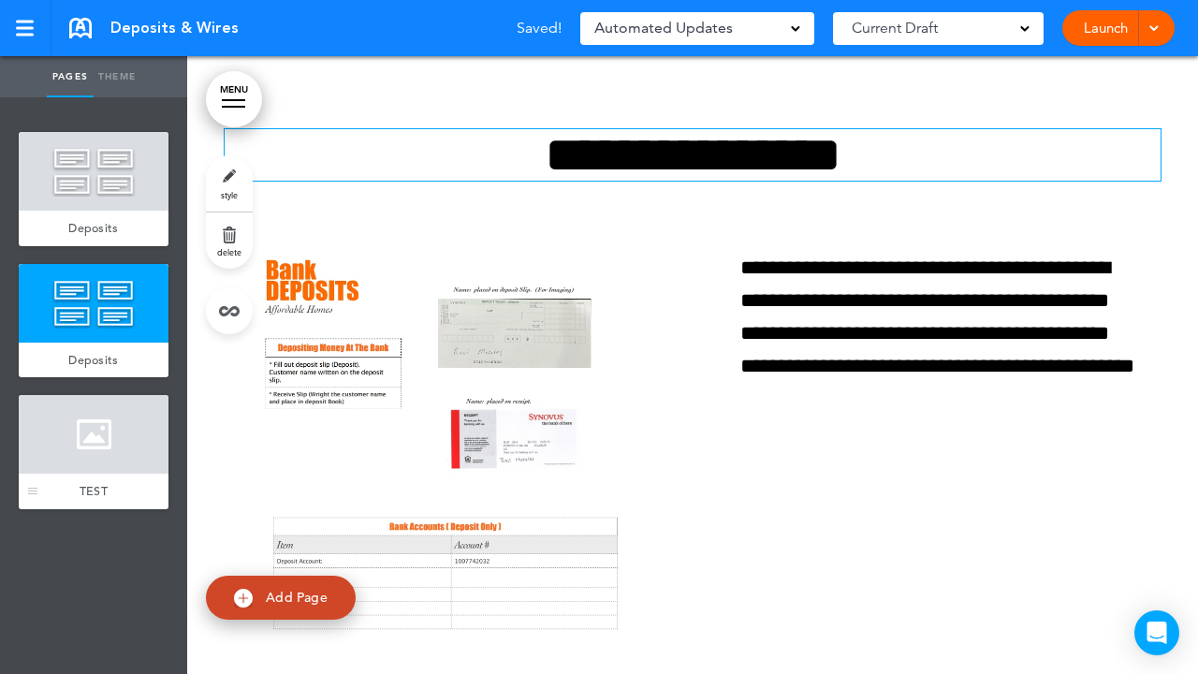
click at [144, 434] on div at bounding box center [94, 434] width 150 height 79
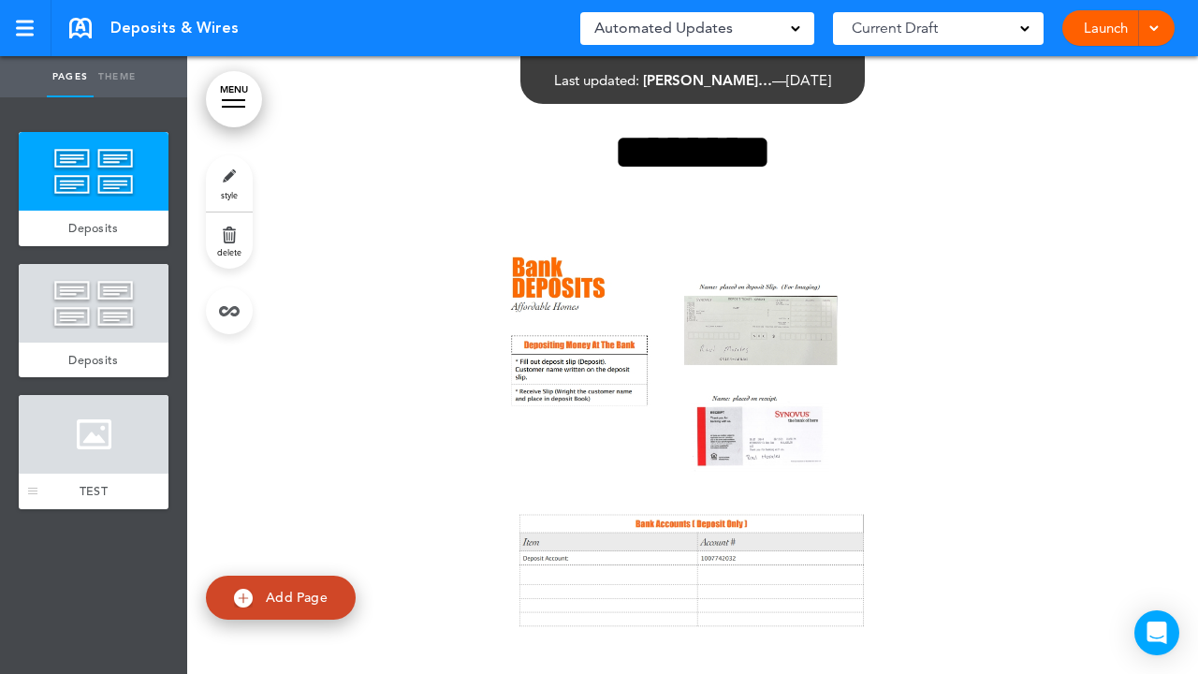
click at [117, 433] on div at bounding box center [94, 434] width 150 height 79
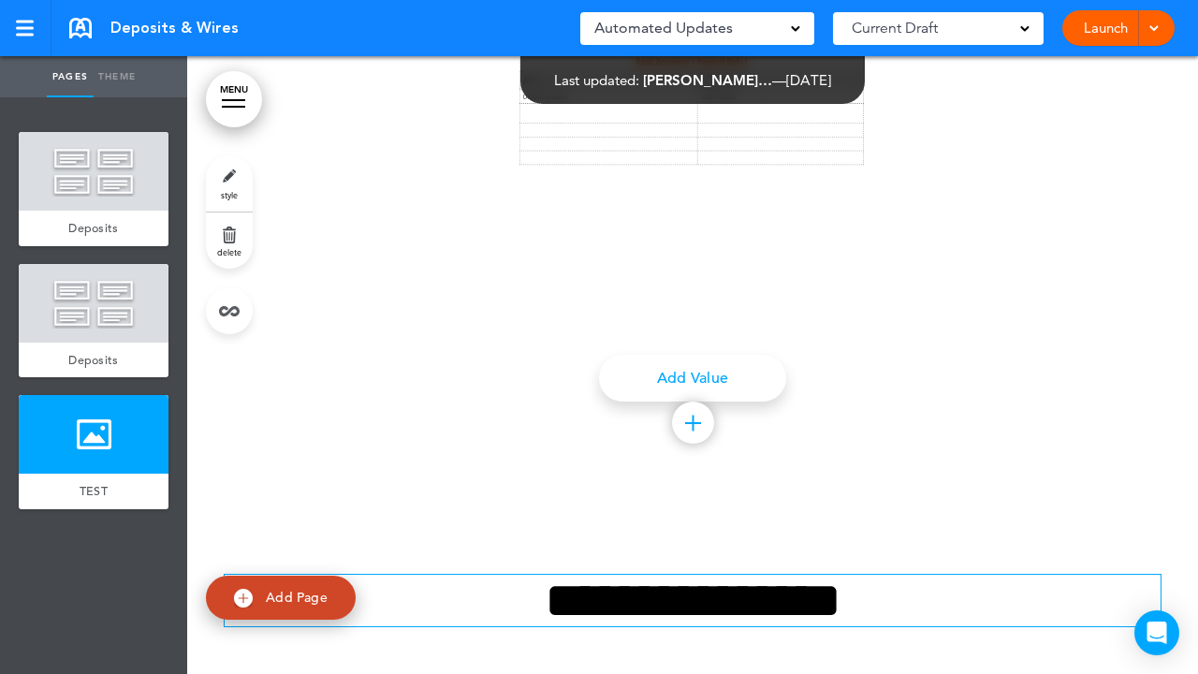
scroll to position [2074, 0]
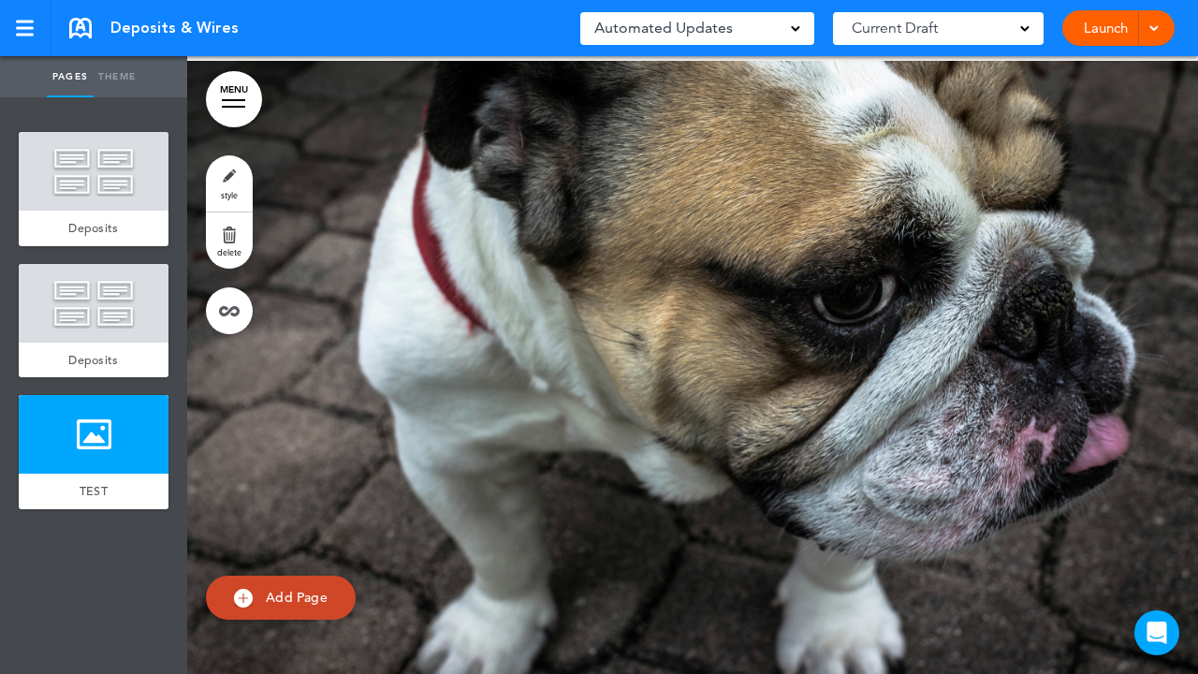
click at [225, 179] on link "style" at bounding box center [229, 183] width 47 height 56
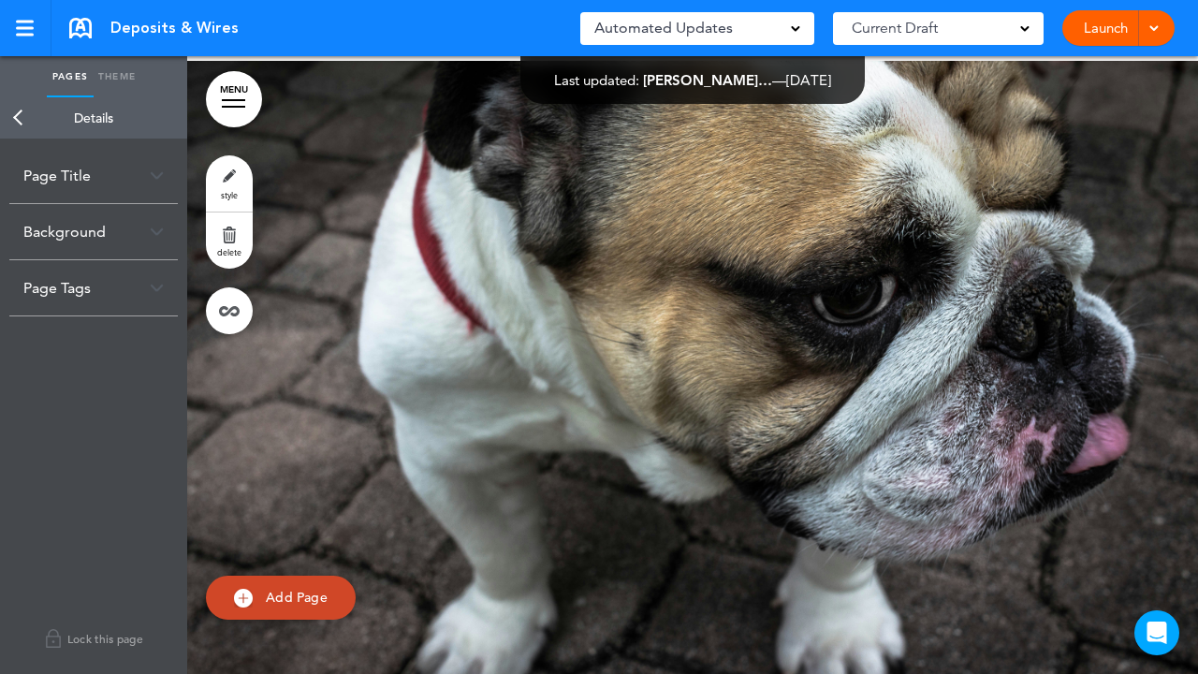
click at [225, 179] on link "style" at bounding box center [229, 183] width 47 height 56
click at [260, 601] on link "Add Page" at bounding box center [281, 598] width 150 height 44
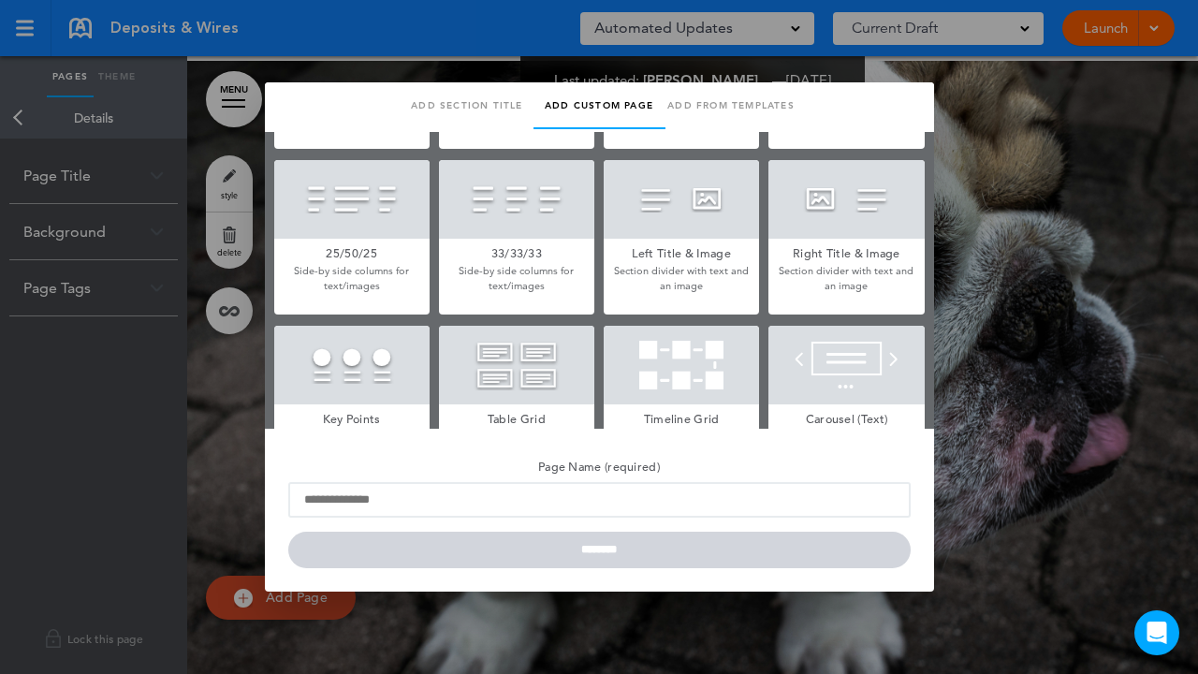
scroll to position [477, 0]
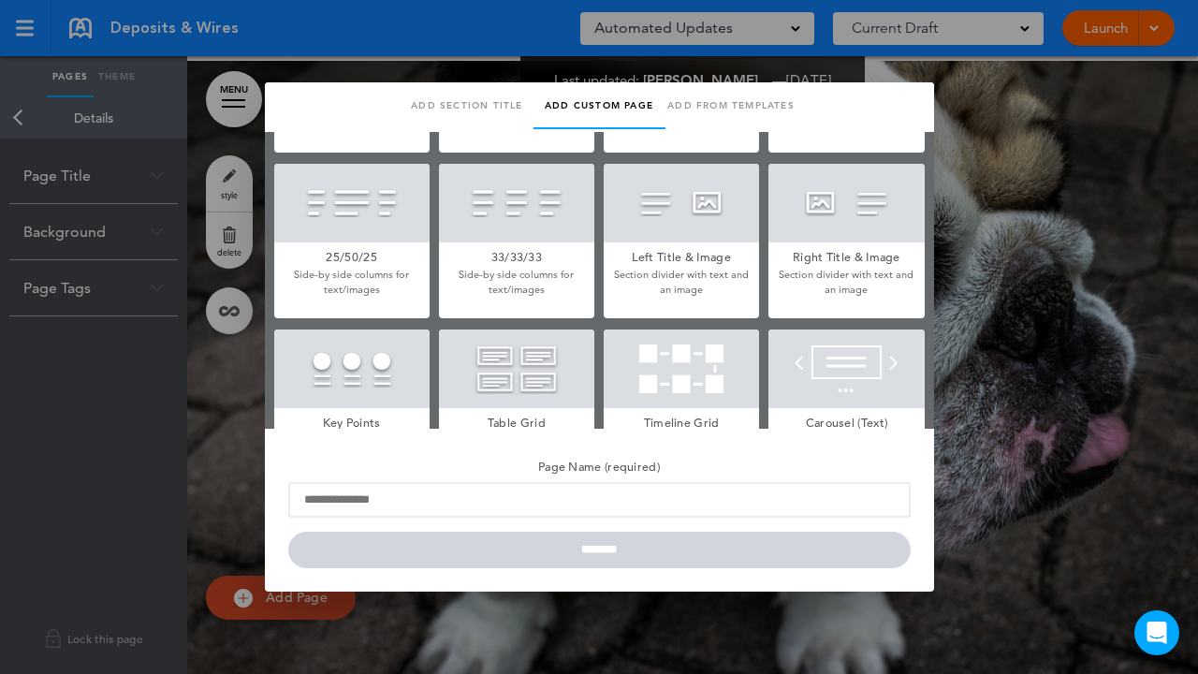
click at [690, 204] on div at bounding box center [681, 203] width 155 height 79
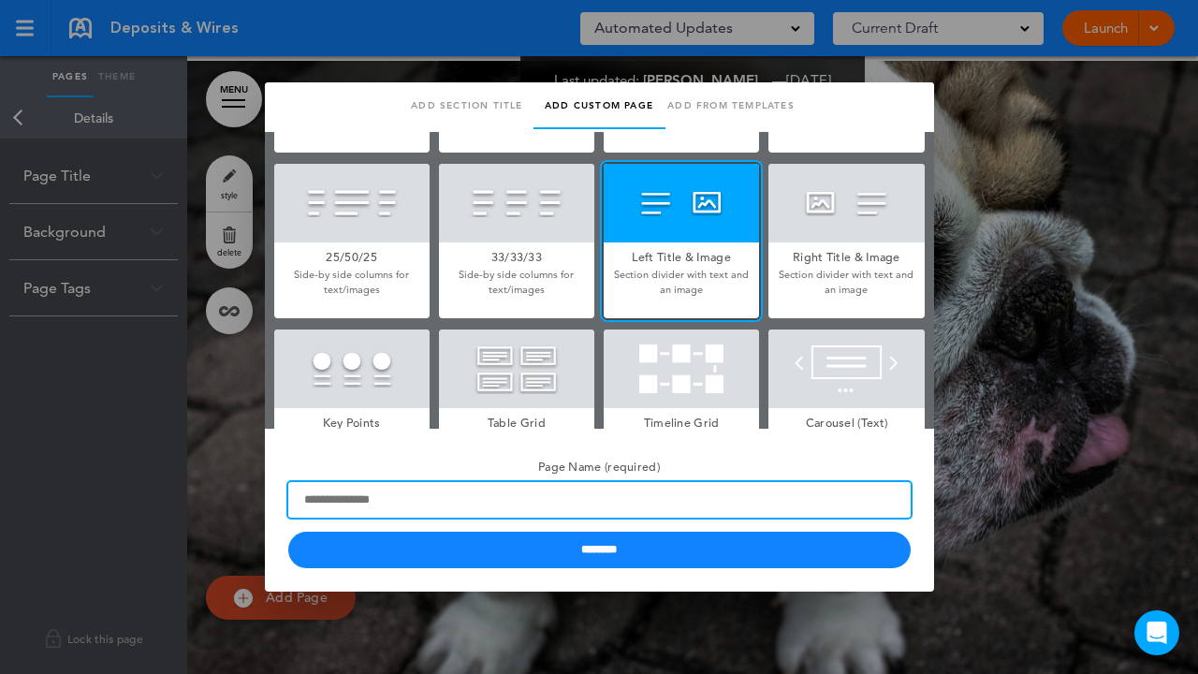
click at [436, 503] on input "Page Name (required)" at bounding box center [599, 500] width 623 height 36
type input "******"
click at [599, 551] on input "********" at bounding box center [599, 550] width 623 height 37
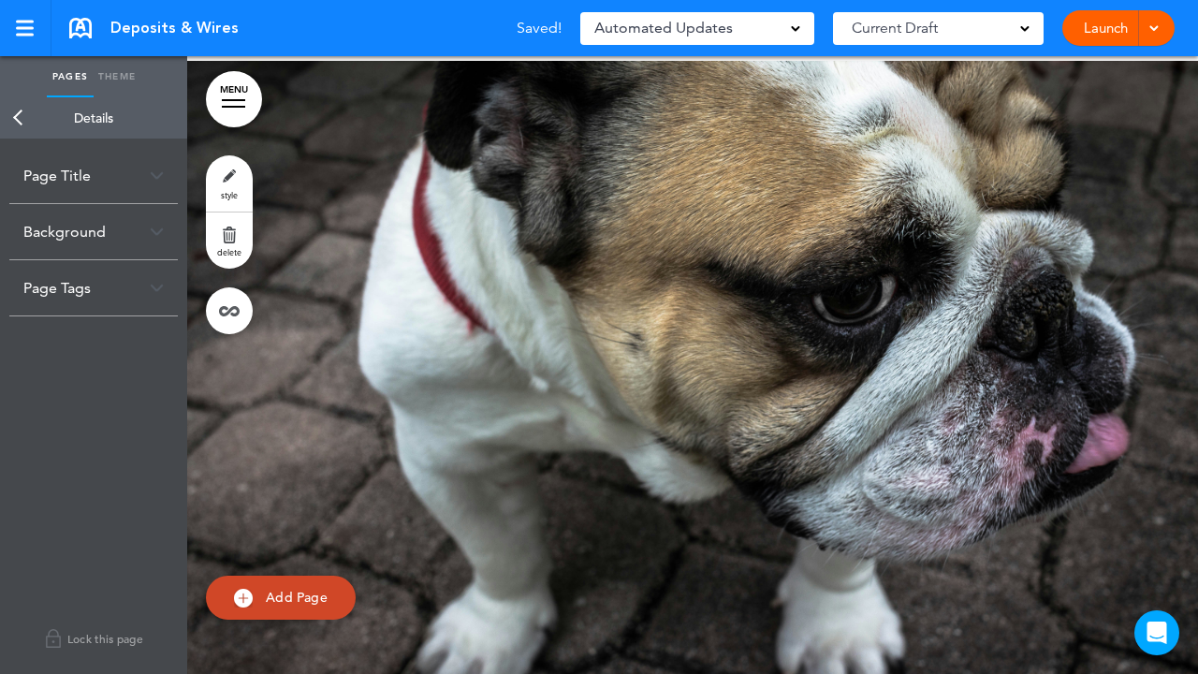
click at [22, 120] on link "Back" at bounding box center [18, 117] width 37 height 41
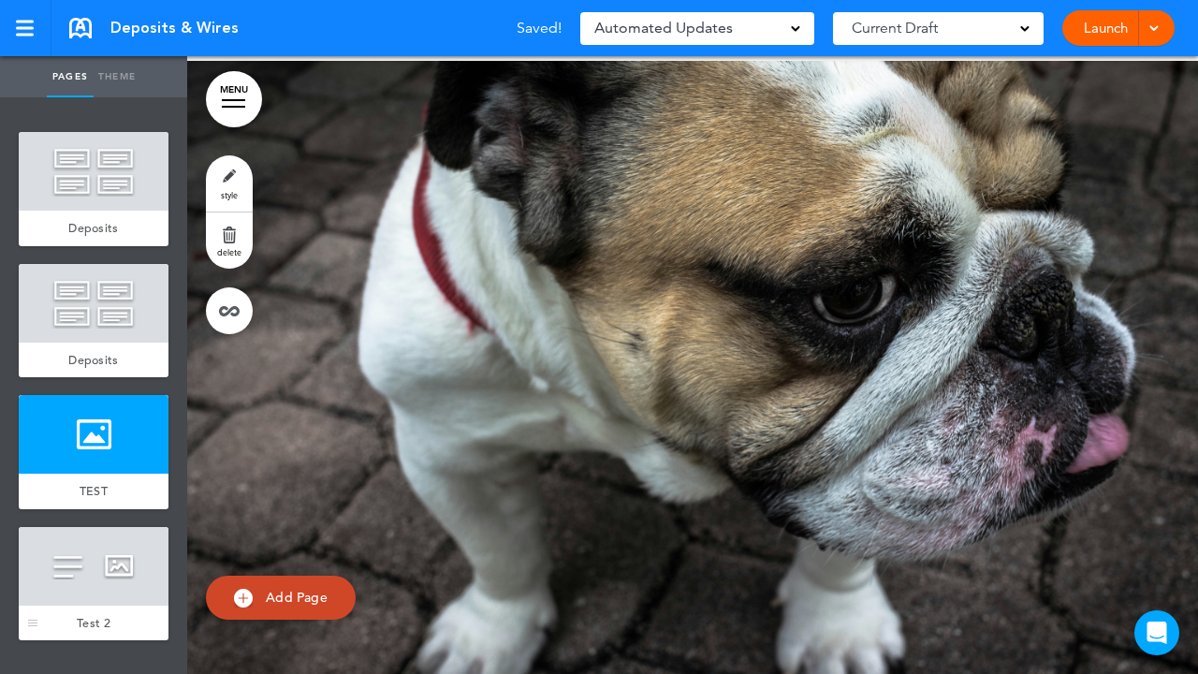
click at [102, 608] on div "Test 2" at bounding box center [94, 624] width 150 height 36
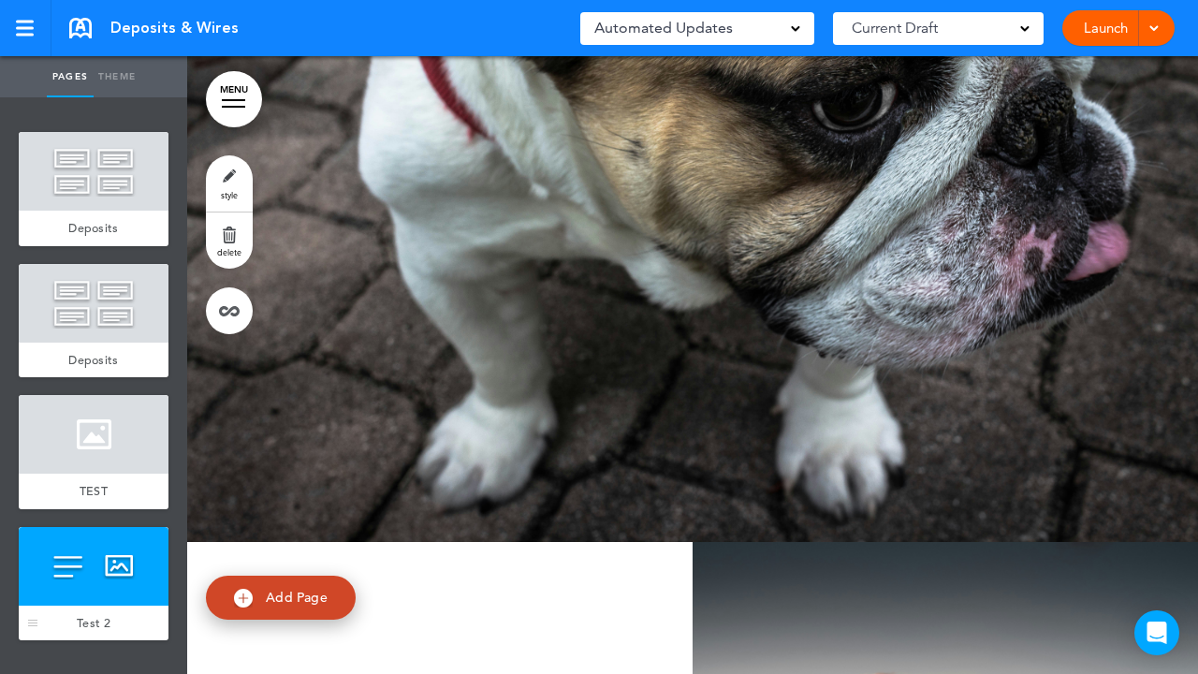
scroll to position [2748, 0]
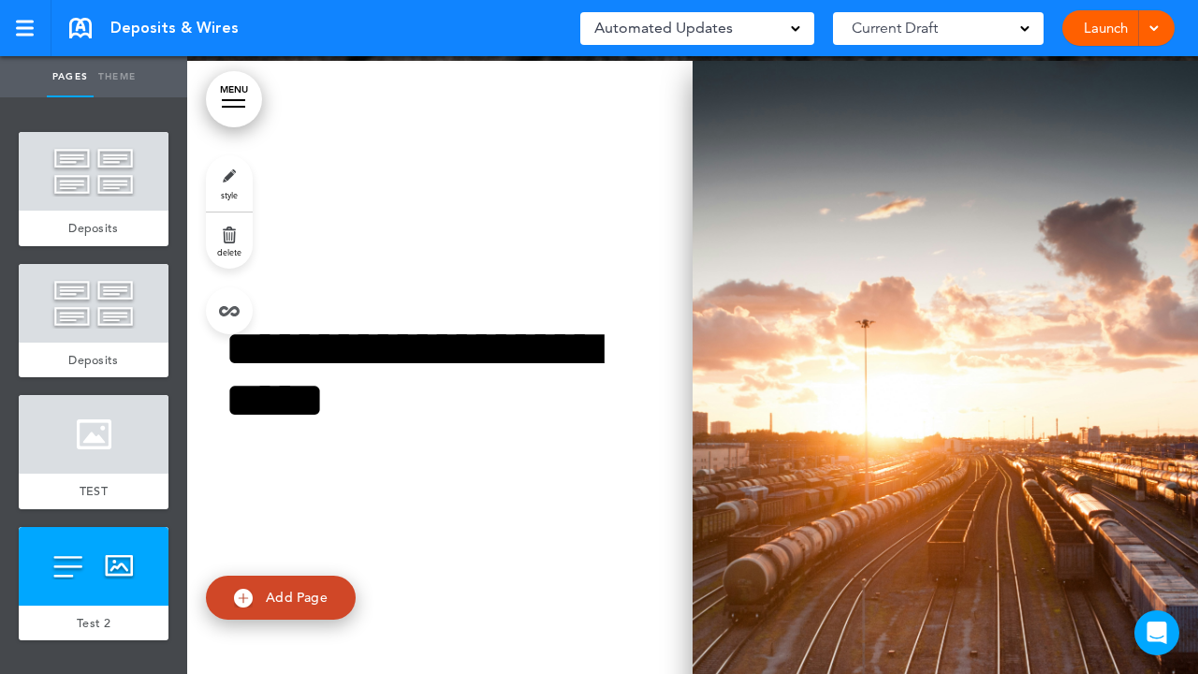
click at [894, 355] on img at bounding box center [946, 398] width 506 height 674
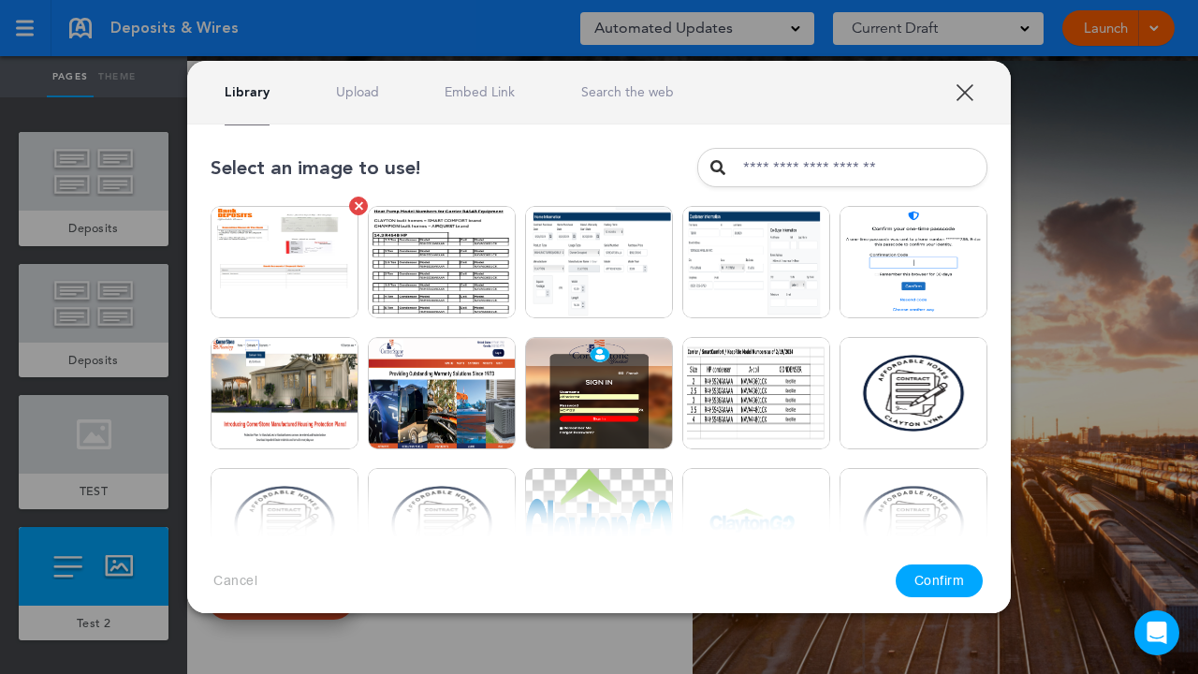
click at [260, 270] on img at bounding box center [285, 262] width 148 height 112
click at [955, 581] on button "Confirm" at bounding box center [940, 581] width 88 height 33
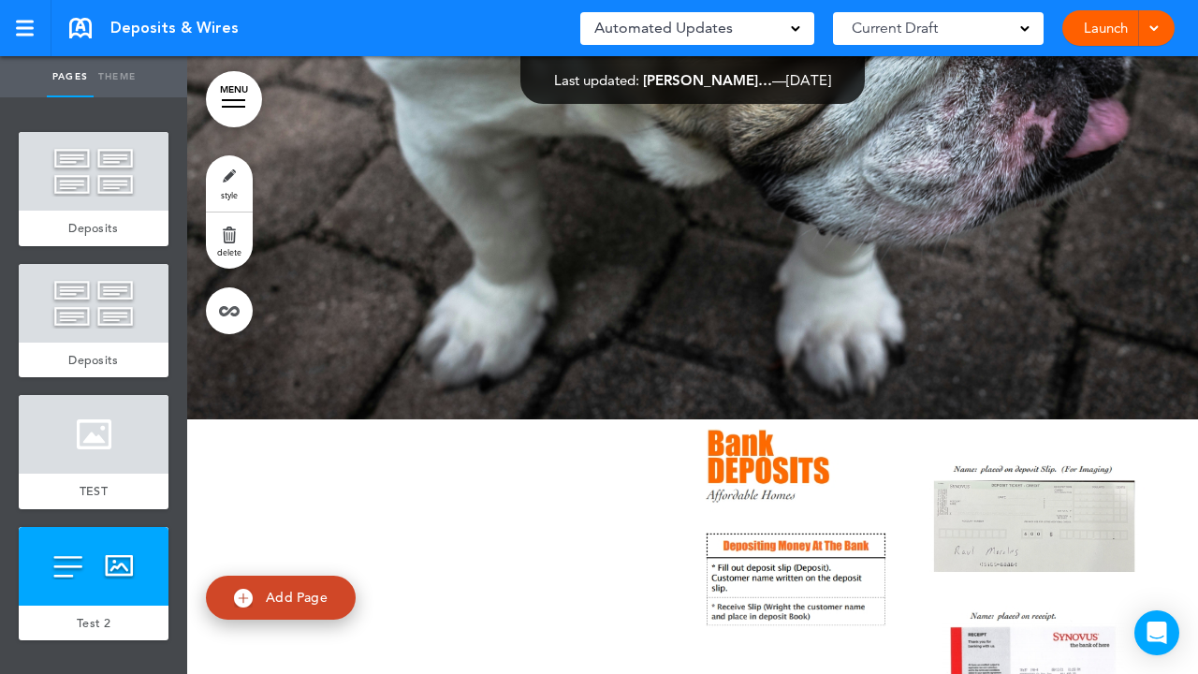
scroll to position [2388, 0]
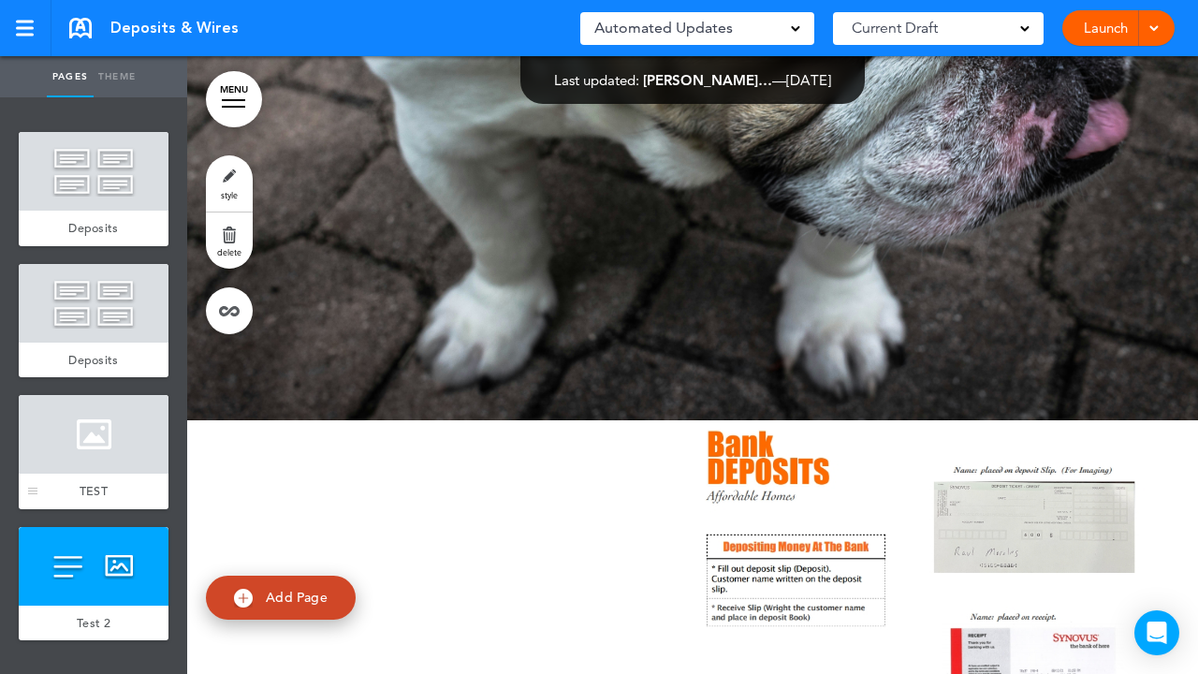
click at [140, 440] on div at bounding box center [94, 434] width 150 height 79
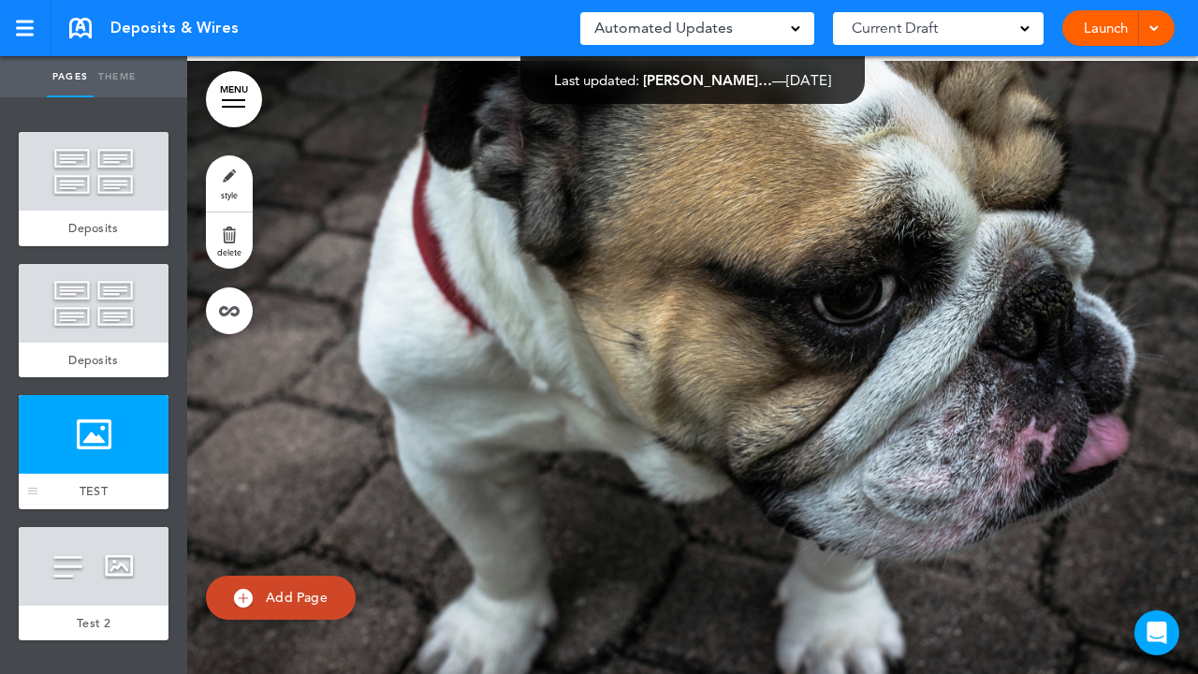
scroll to position [2074, 0]
click at [232, 240] on link "delete" at bounding box center [229, 241] width 47 height 56
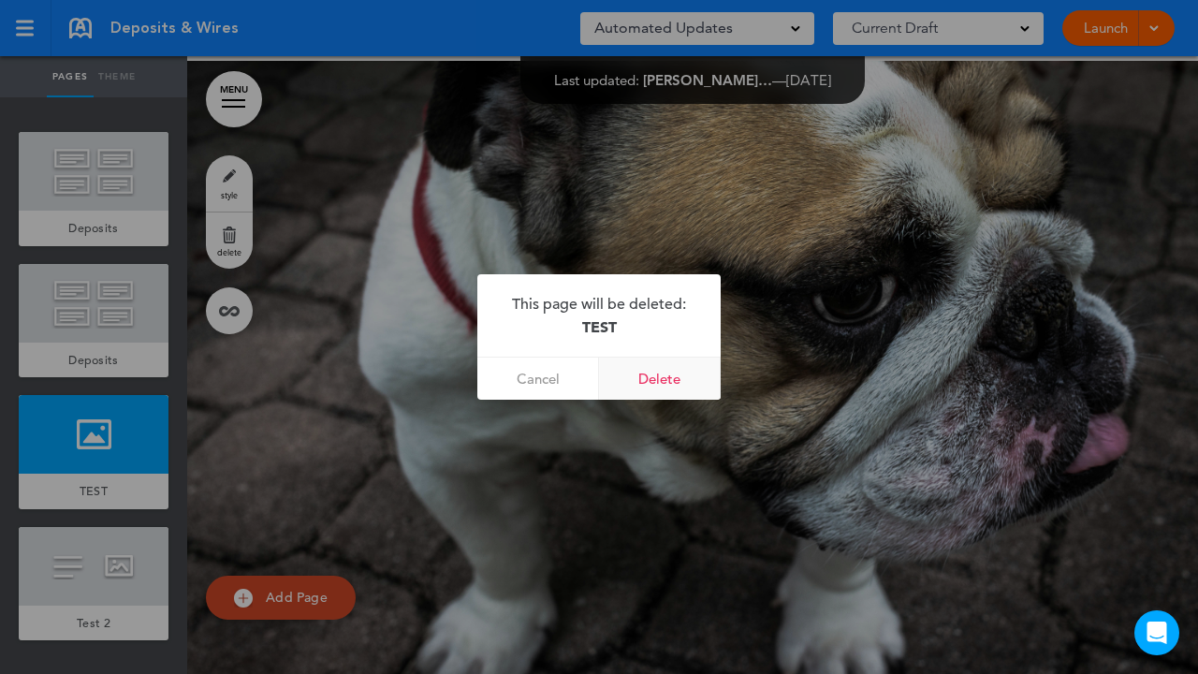
click at [664, 379] on link "Delete" at bounding box center [660, 379] width 122 height 42
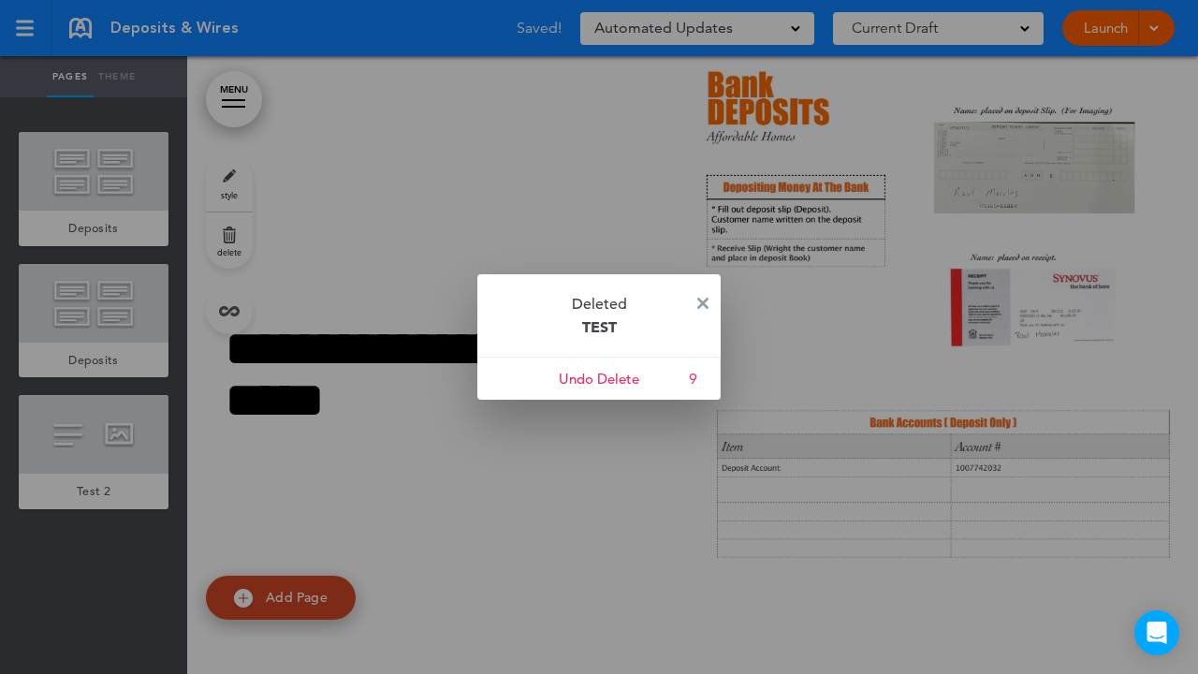
click at [698, 300] on div "Deleted TEST Cancel Undo Delete 9" at bounding box center [599, 336] width 243 height 125
click at [706, 302] on img at bounding box center [703, 303] width 11 height 11
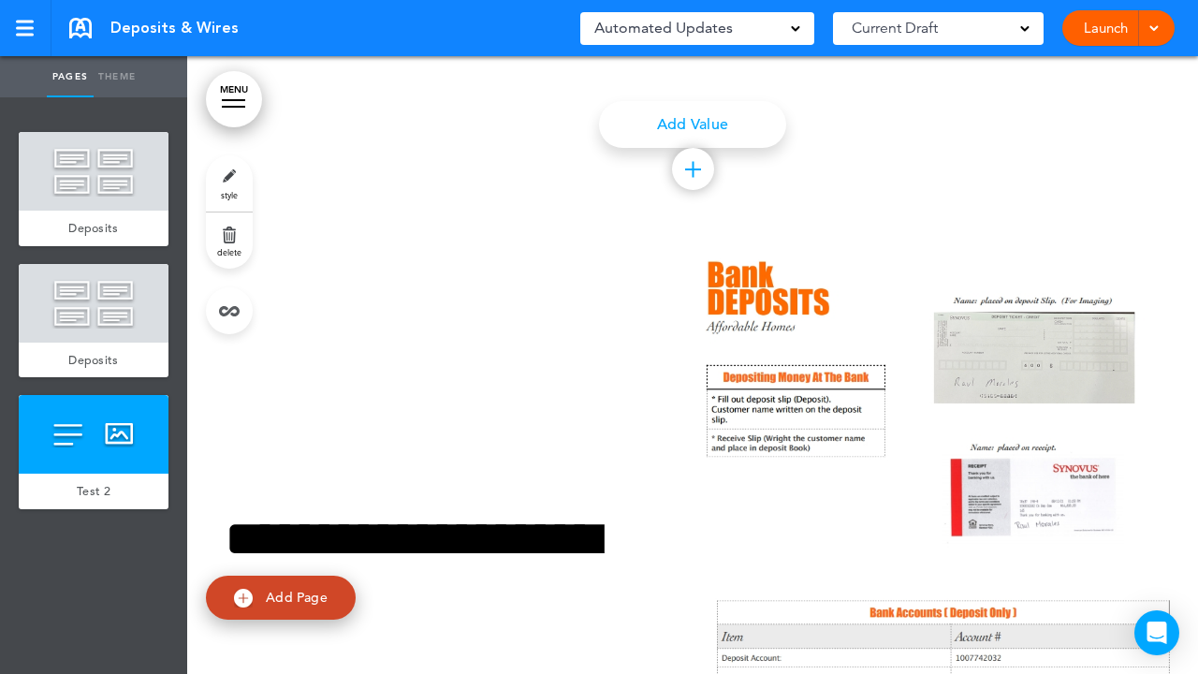
scroll to position [1966, 0]
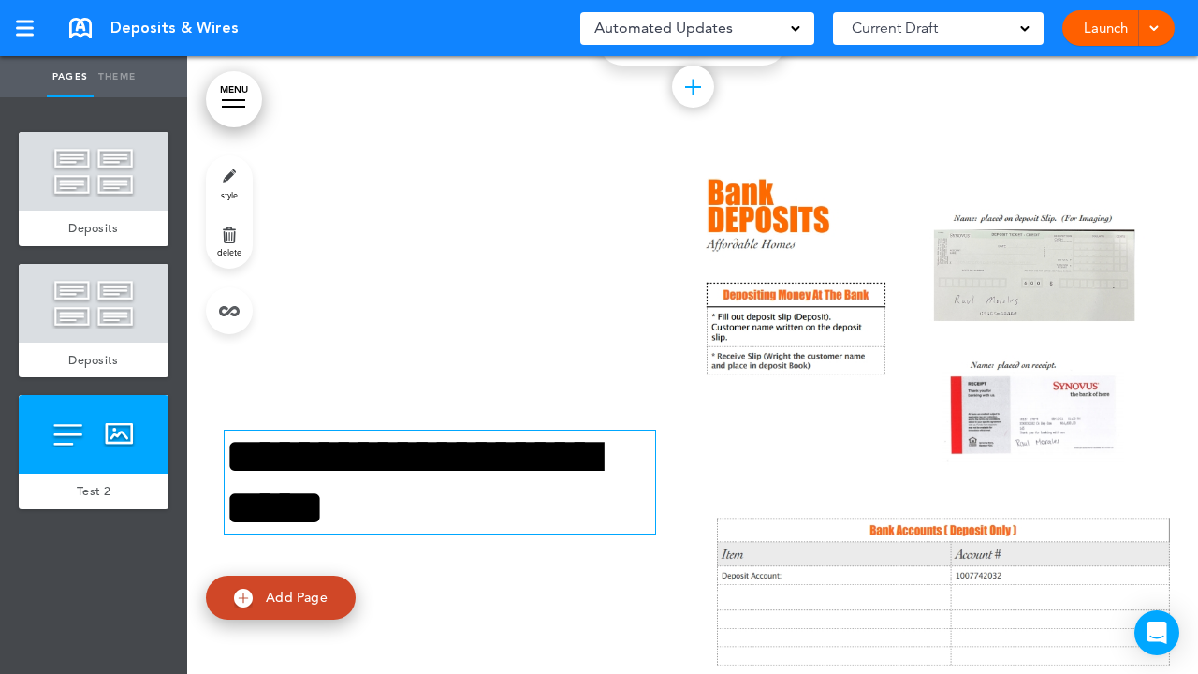
click at [554, 463] on h1 "**********" at bounding box center [440, 482] width 431 height 103
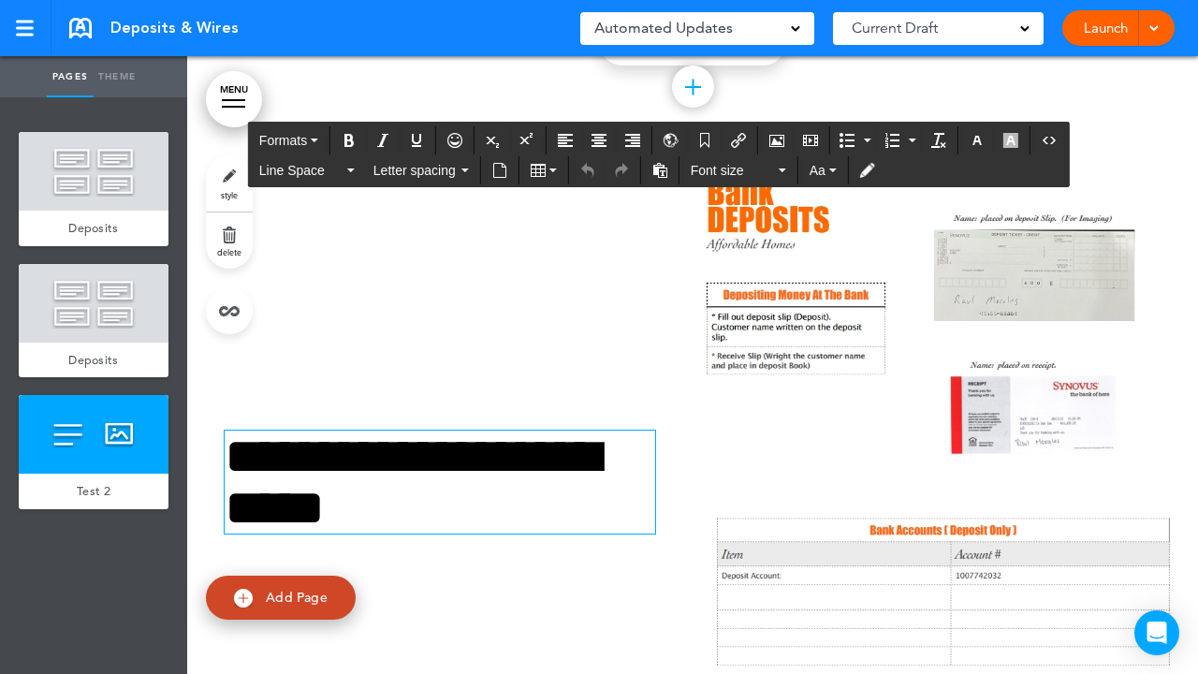
scroll to position [1984, 0]
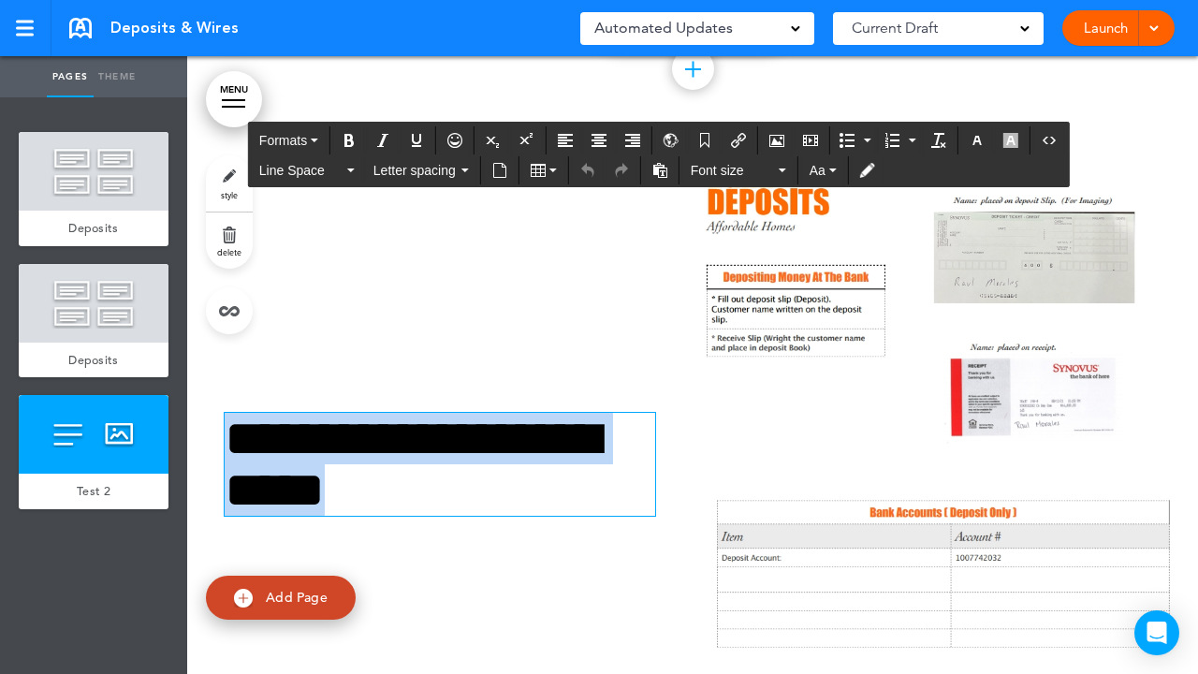
drag, startPoint x: 518, startPoint y: 482, endPoint x: 235, endPoint y: 438, distance: 286.2
click at [235, 438] on h1 "**********" at bounding box center [440, 464] width 431 height 103
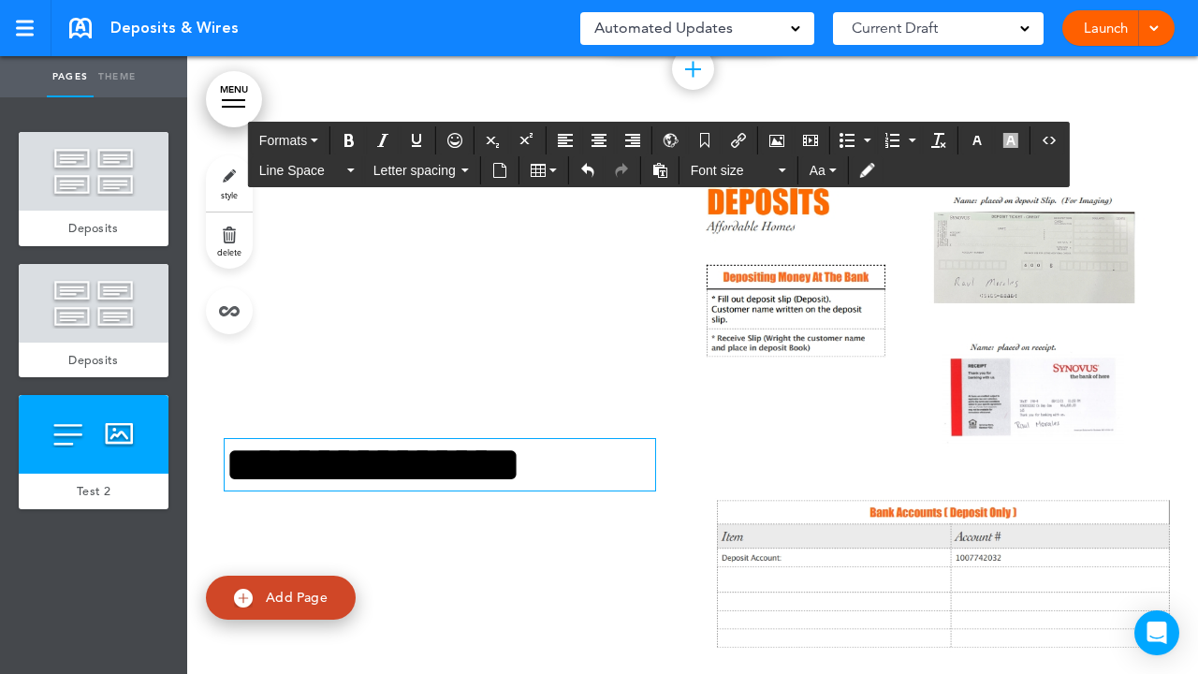
click at [395, 355] on div "**********" at bounding box center [692, 488] width 1011 height 674
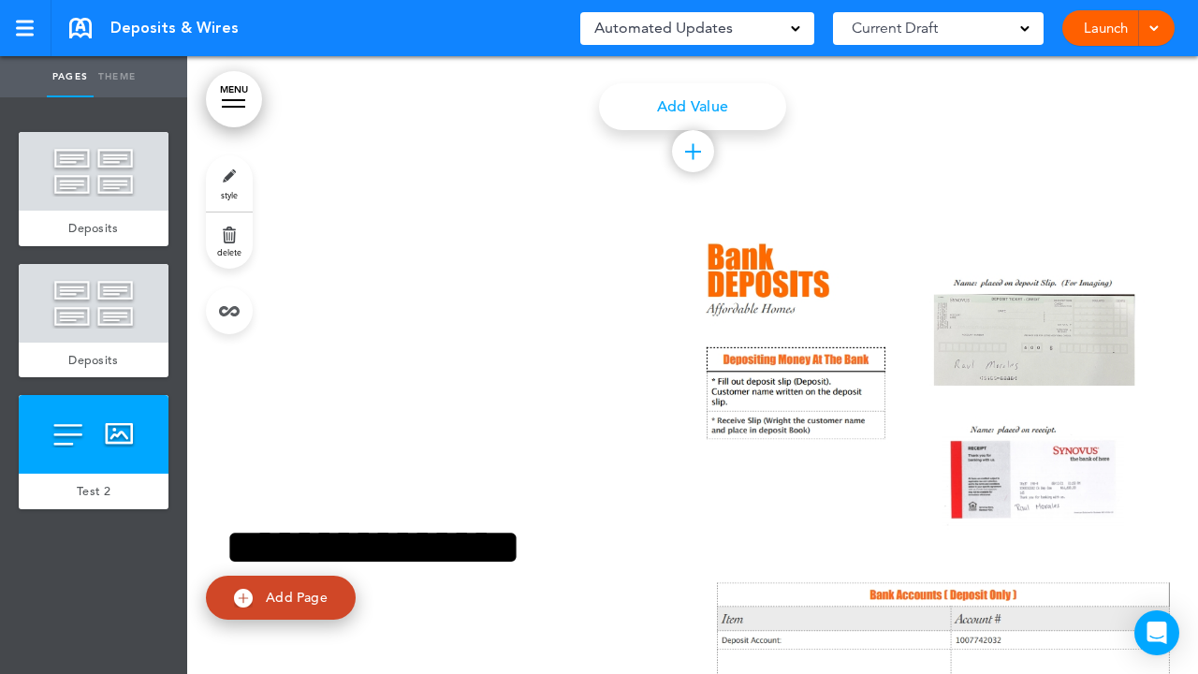
scroll to position [1905, 0]
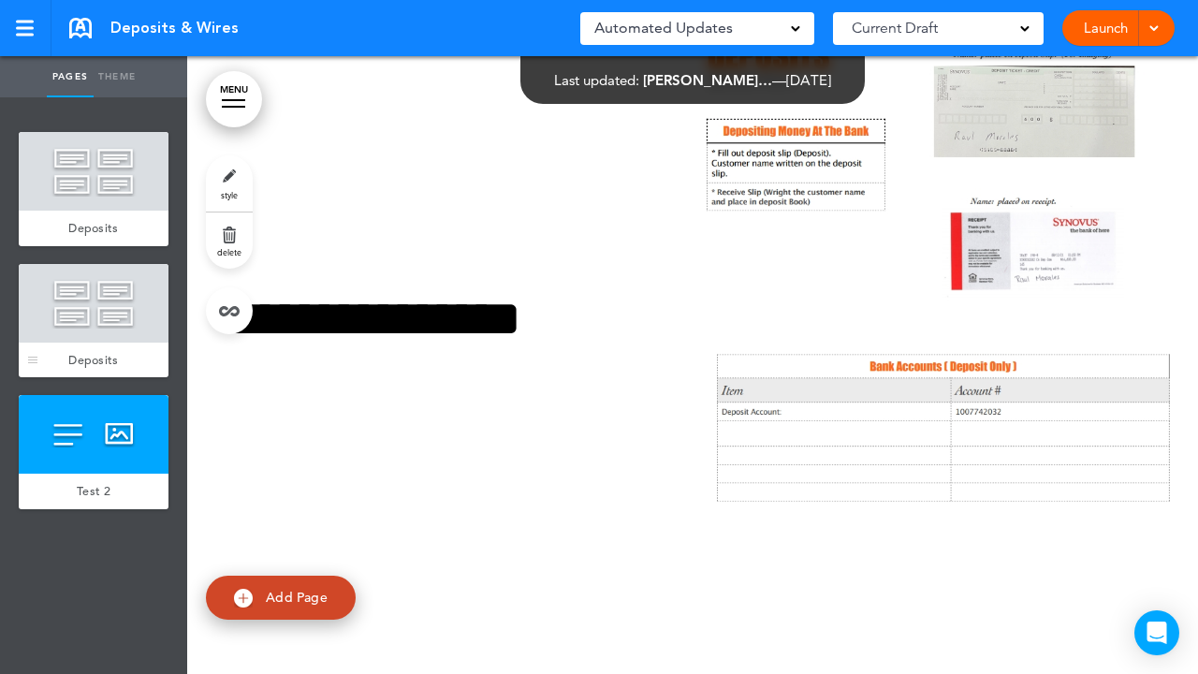
click at [126, 304] on div at bounding box center [94, 303] width 150 height 79
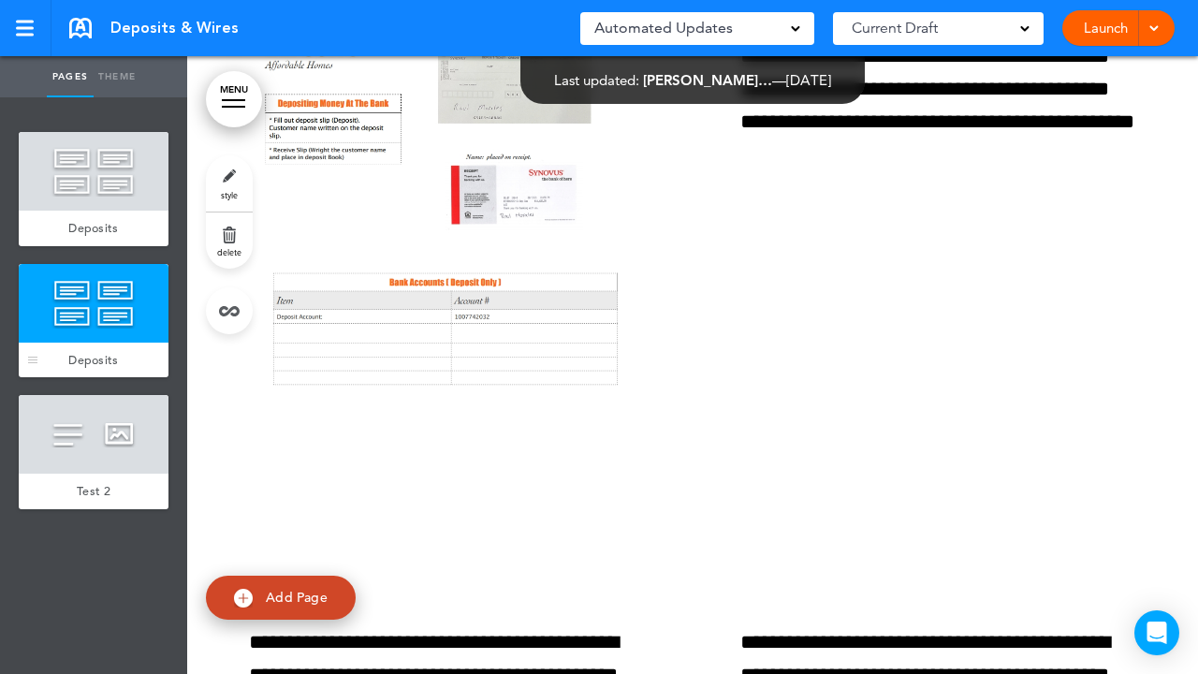
scroll to position [907, 0]
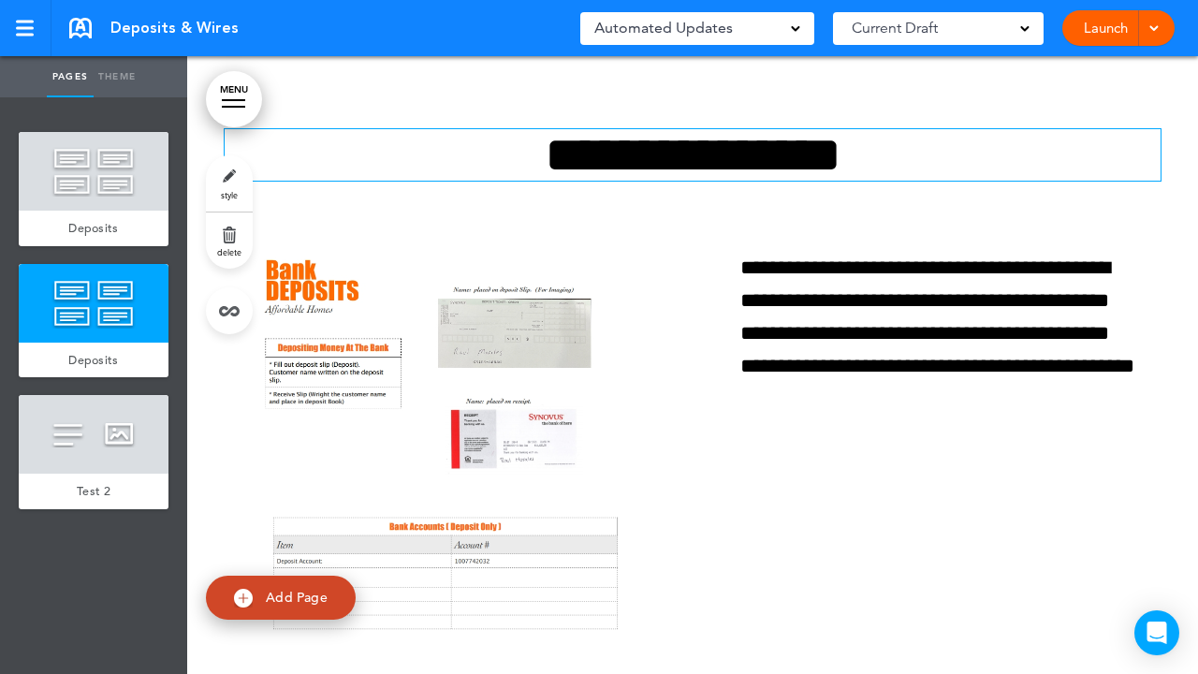
click at [239, 238] on link "delete" at bounding box center [229, 241] width 47 height 56
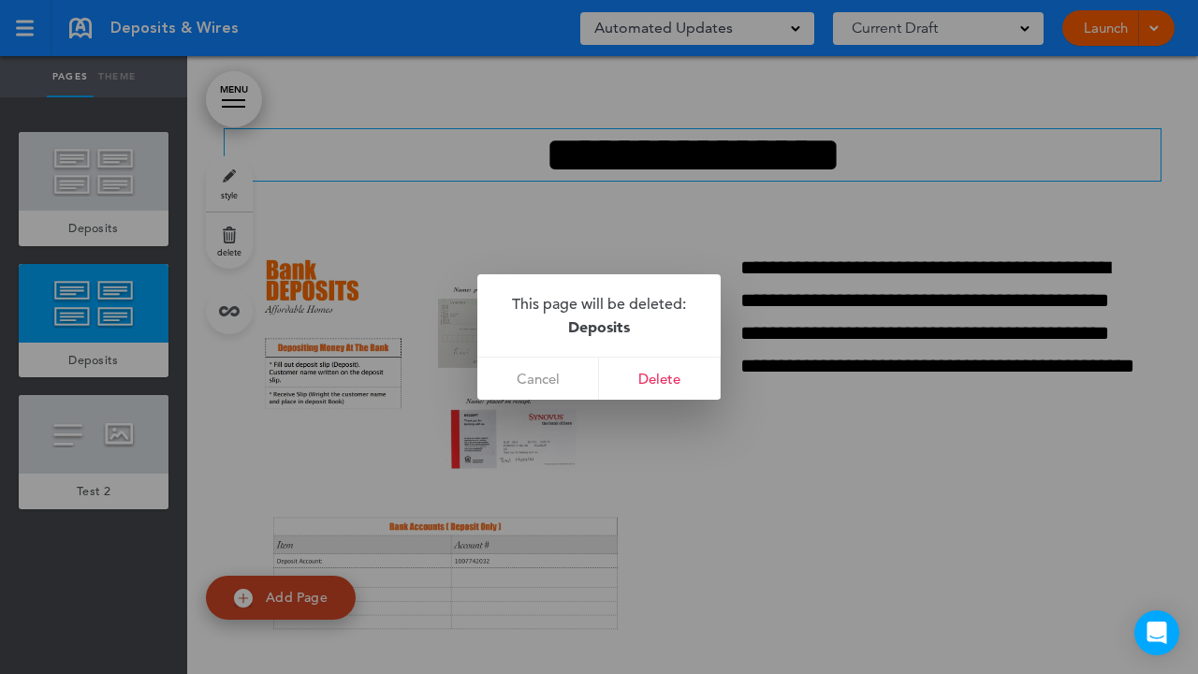
click at [661, 375] on link "Delete" at bounding box center [660, 379] width 122 height 42
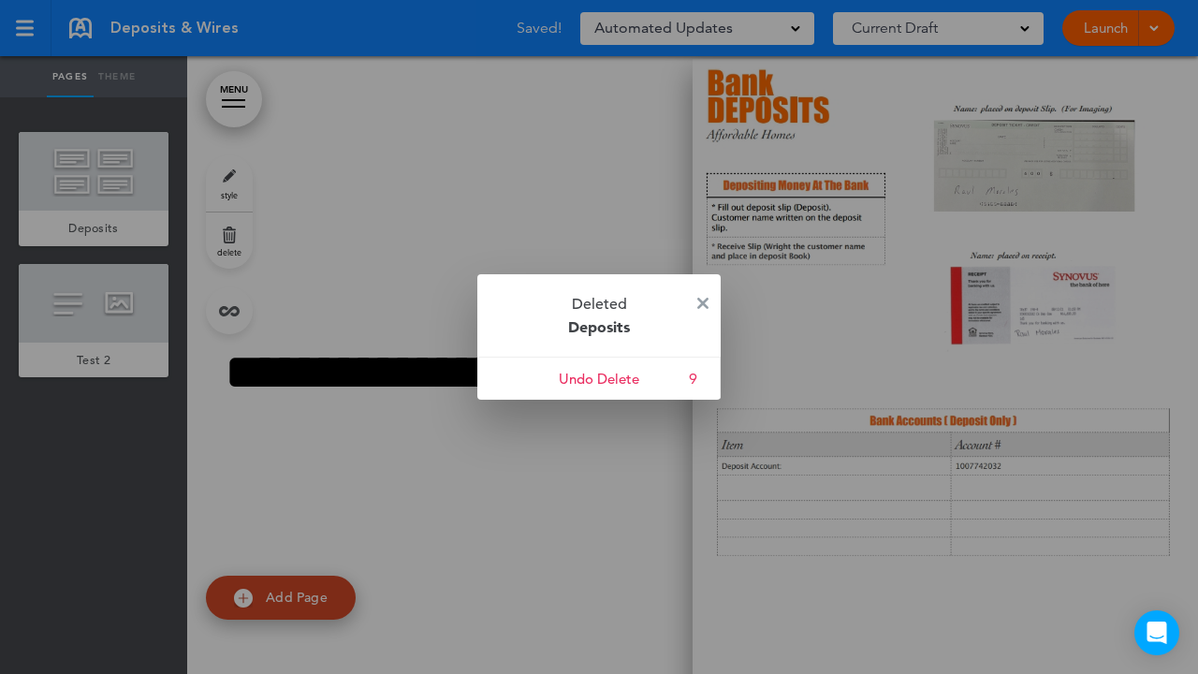
click at [703, 302] on img at bounding box center [703, 303] width 11 height 11
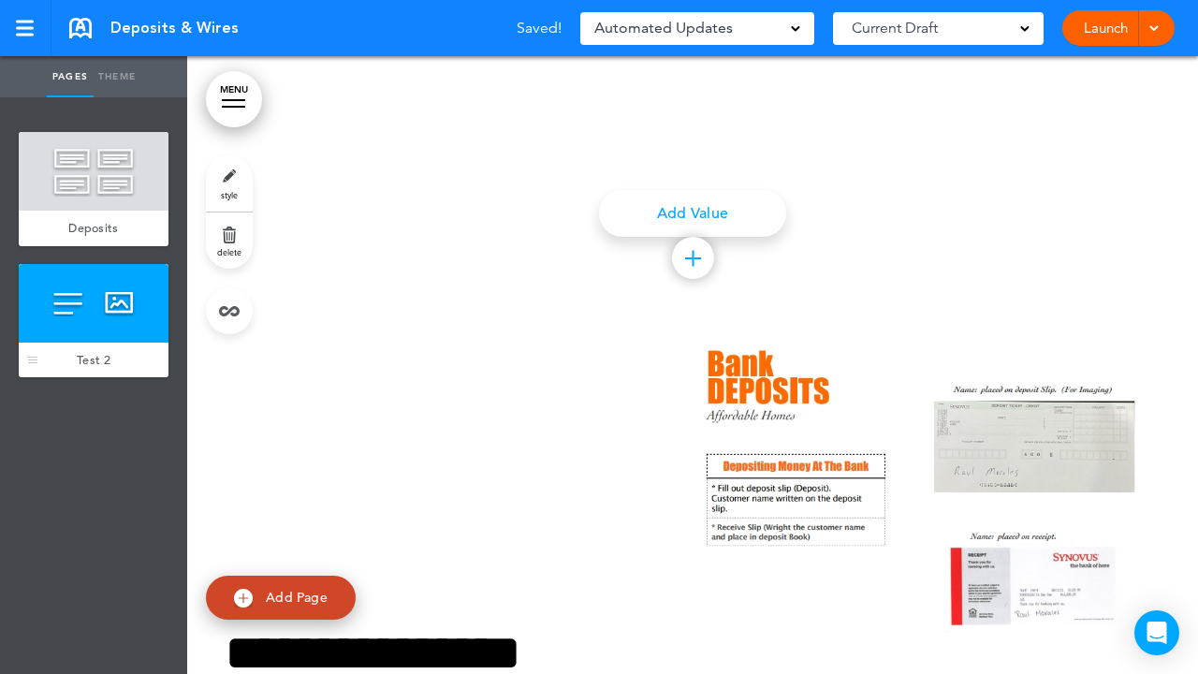
scroll to position [598, 0]
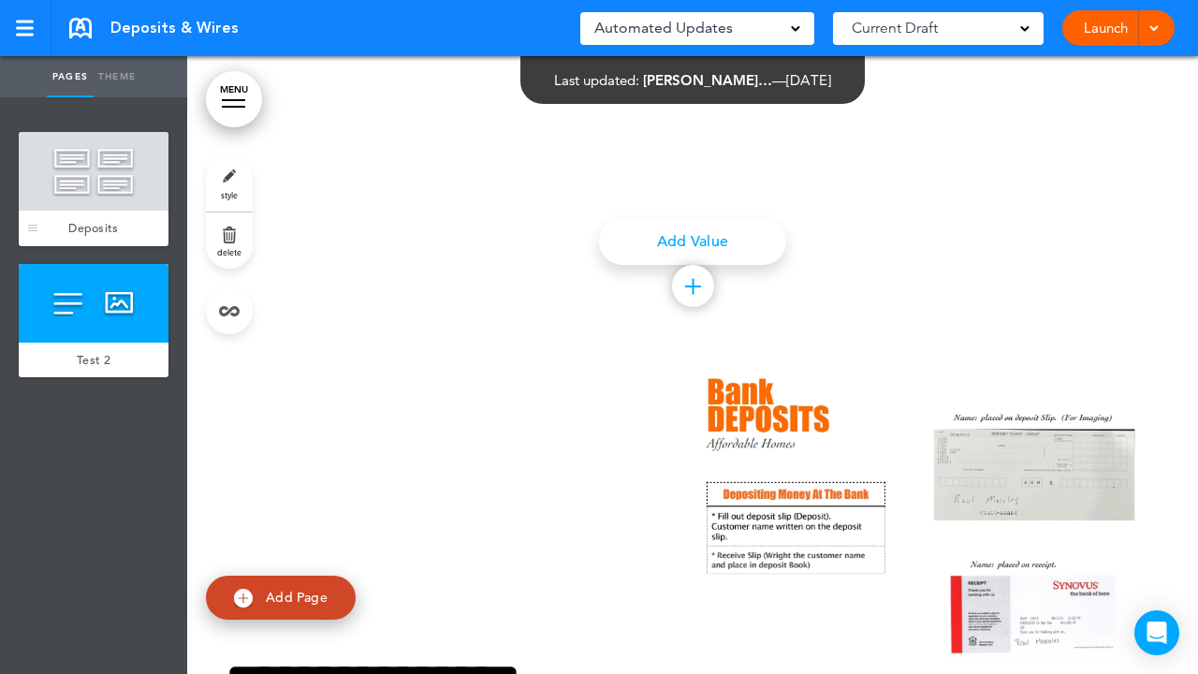
click at [110, 194] on div at bounding box center [94, 171] width 150 height 79
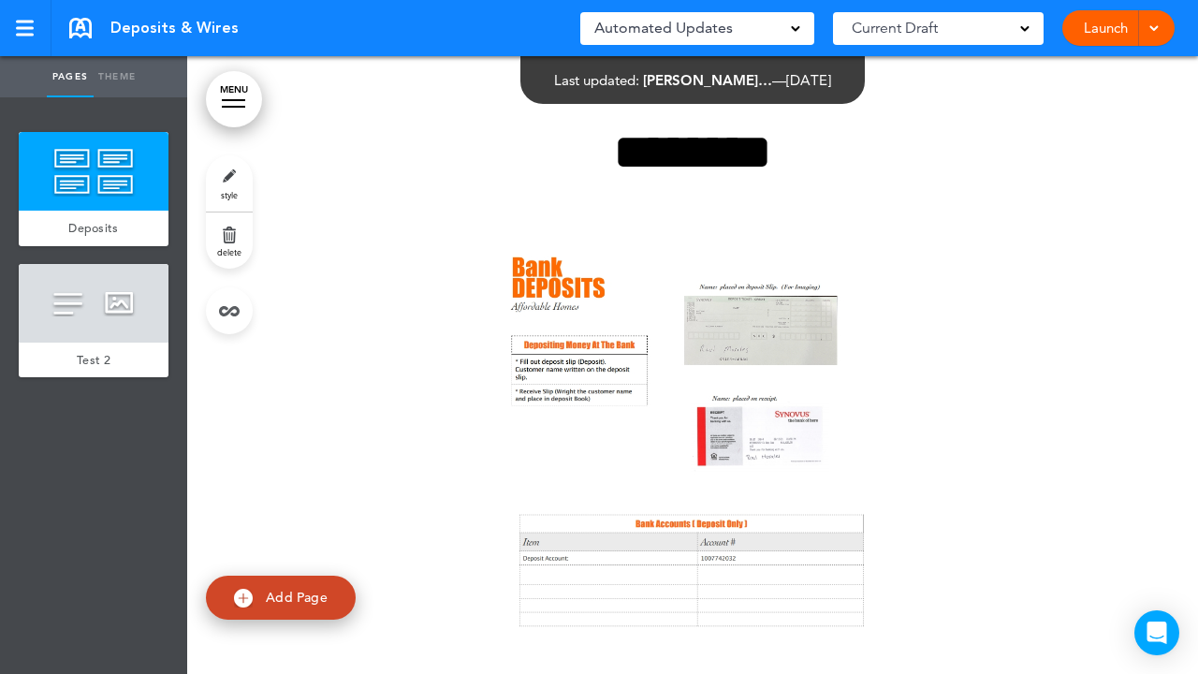
click at [239, 230] on link "delete" at bounding box center [229, 241] width 47 height 56
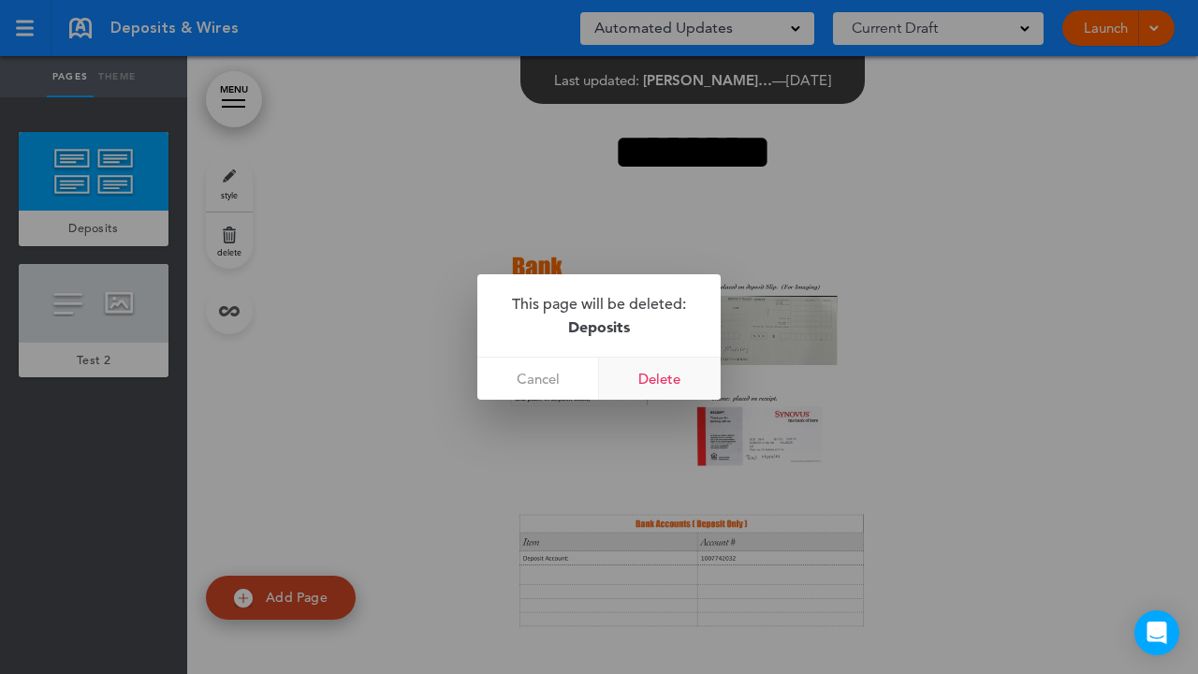
click at [657, 375] on link "Delete" at bounding box center [660, 379] width 122 height 42
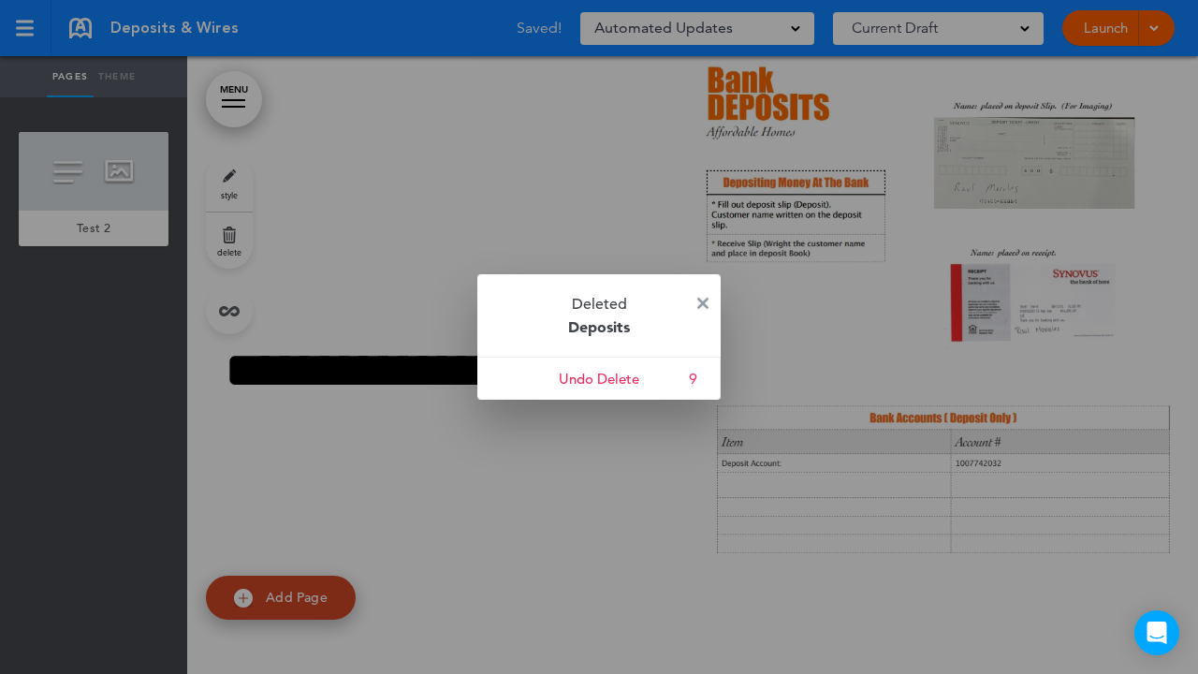
click at [705, 302] on img at bounding box center [703, 303] width 11 height 11
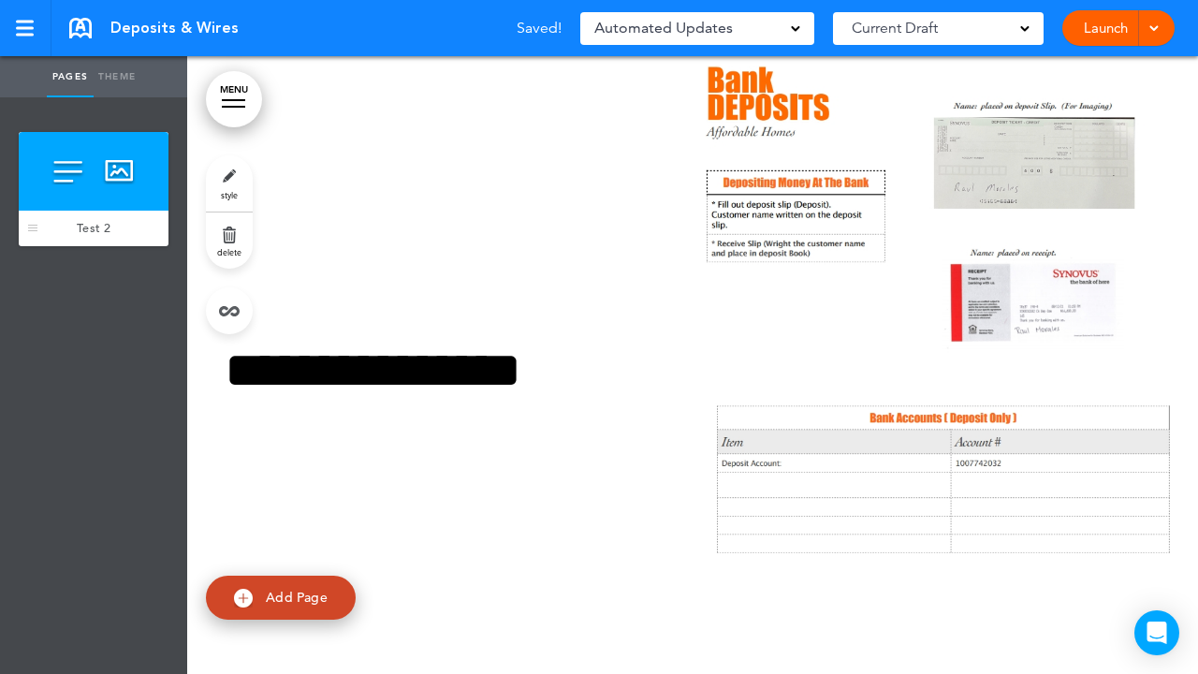
click at [98, 230] on span "Test 2" at bounding box center [94, 228] width 34 height 16
click at [117, 78] on link "Theme" at bounding box center [117, 76] width 47 height 41
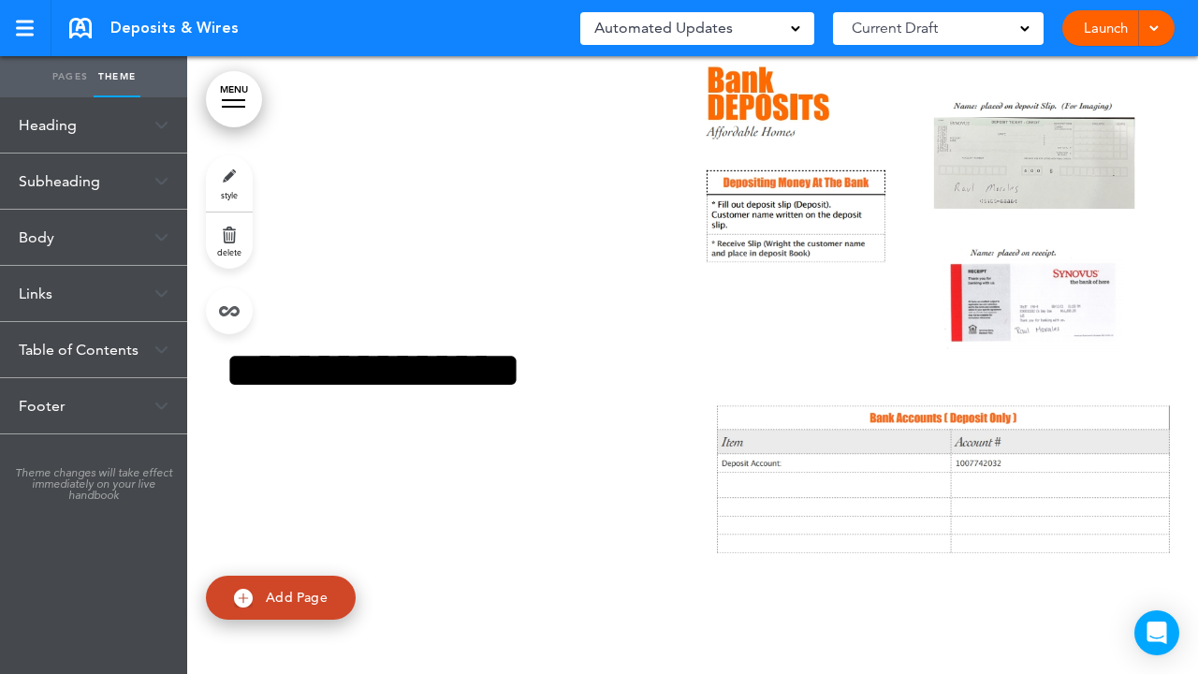
click at [55, 125] on div "Heading" at bounding box center [93, 124] width 187 height 55
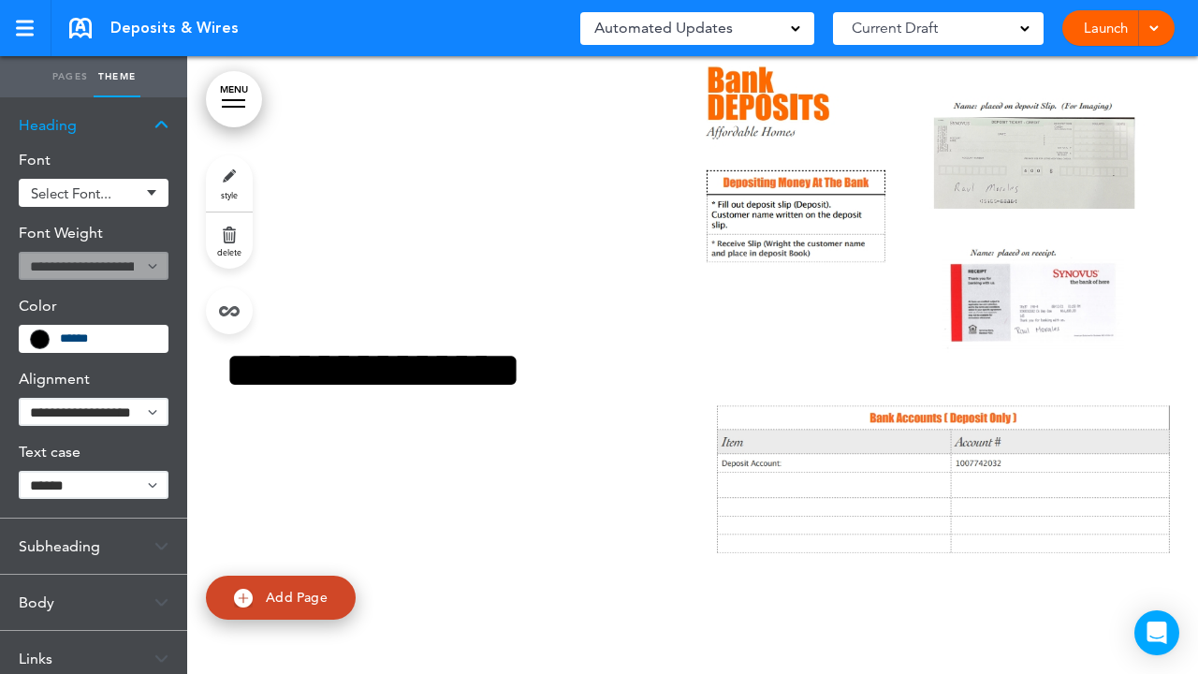
click at [55, 125] on div "Heading" at bounding box center [93, 124] width 187 height 55
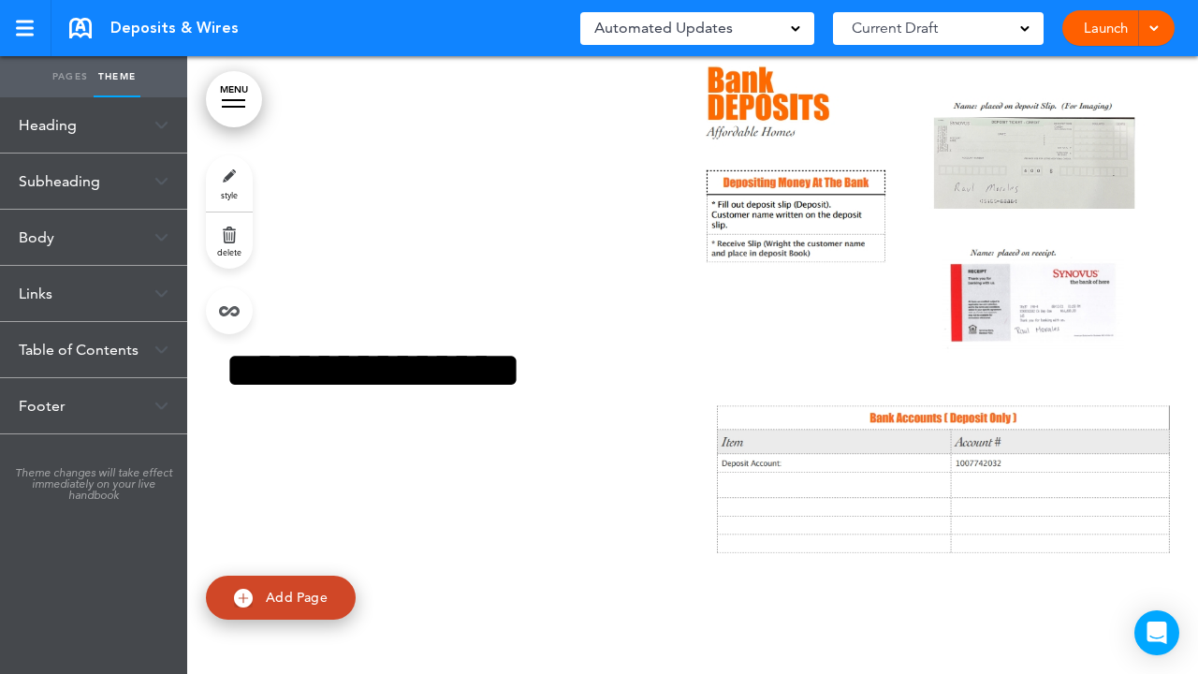
click at [81, 357] on div "Table of Contents" at bounding box center [93, 349] width 187 height 55
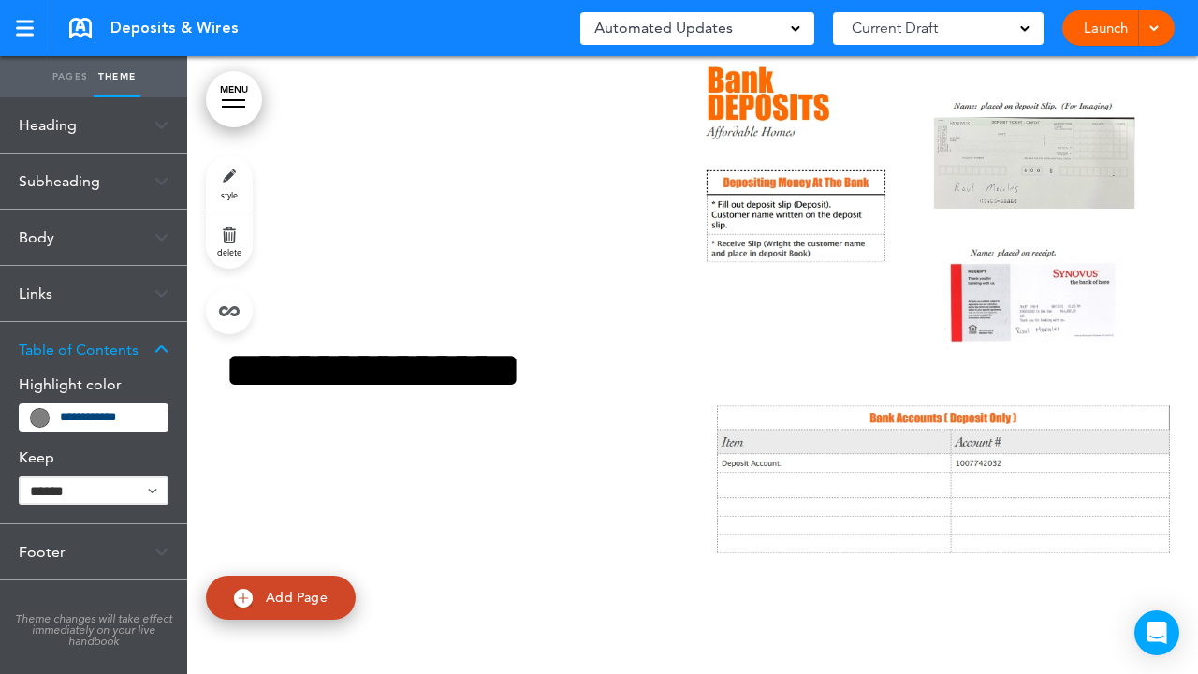
click at [81, 357] on div "Table of Contents" at bounding box center [93, 349] width 187 height 55
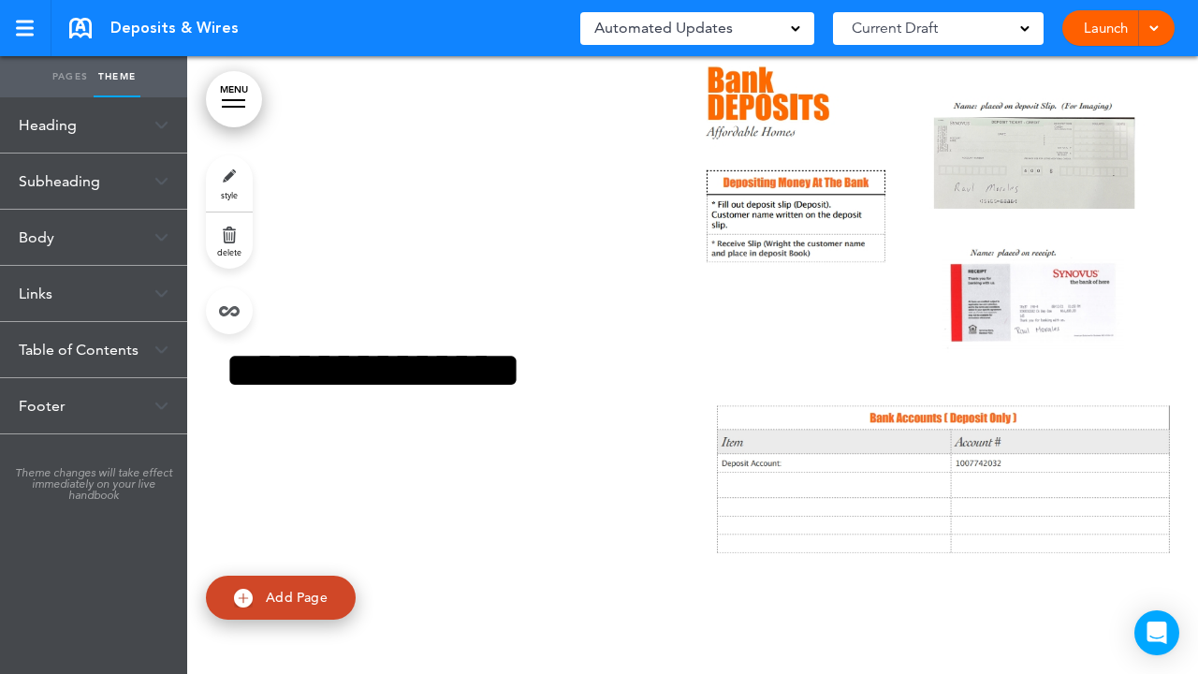
click at [76, 178] on div "Subheading" at bounding box center [93, 181] width 187 height 55
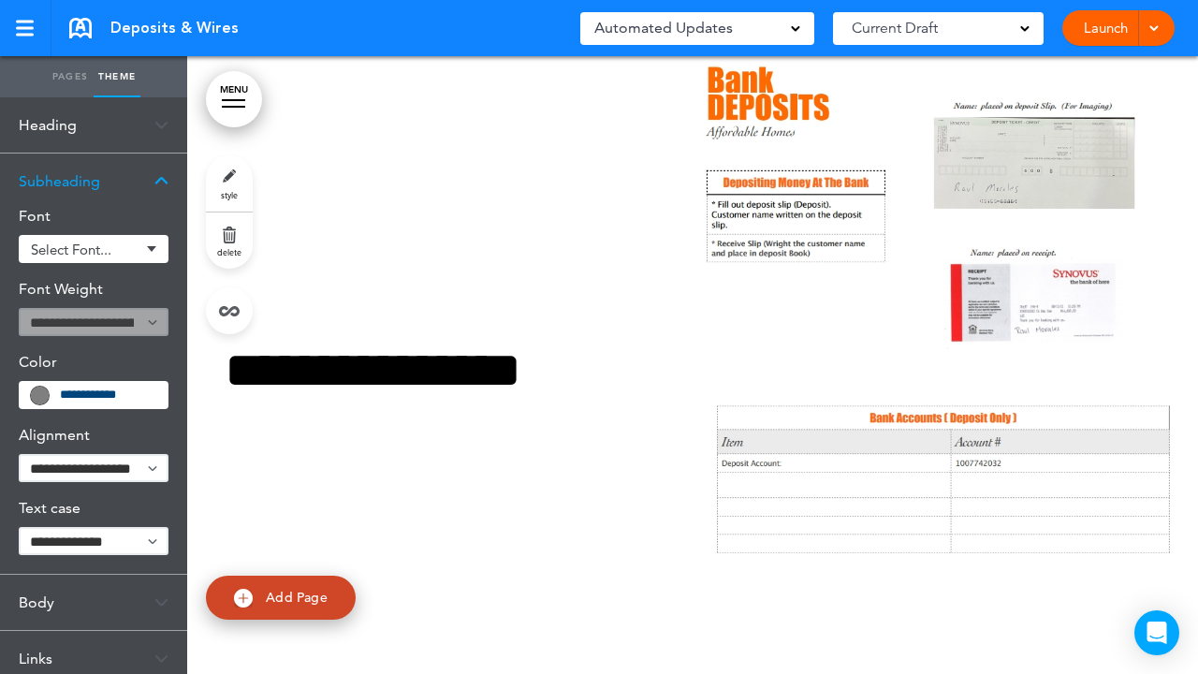
click at [76, 178] on div "Subheading" at bounding box center [93, 181] width 187 height 55
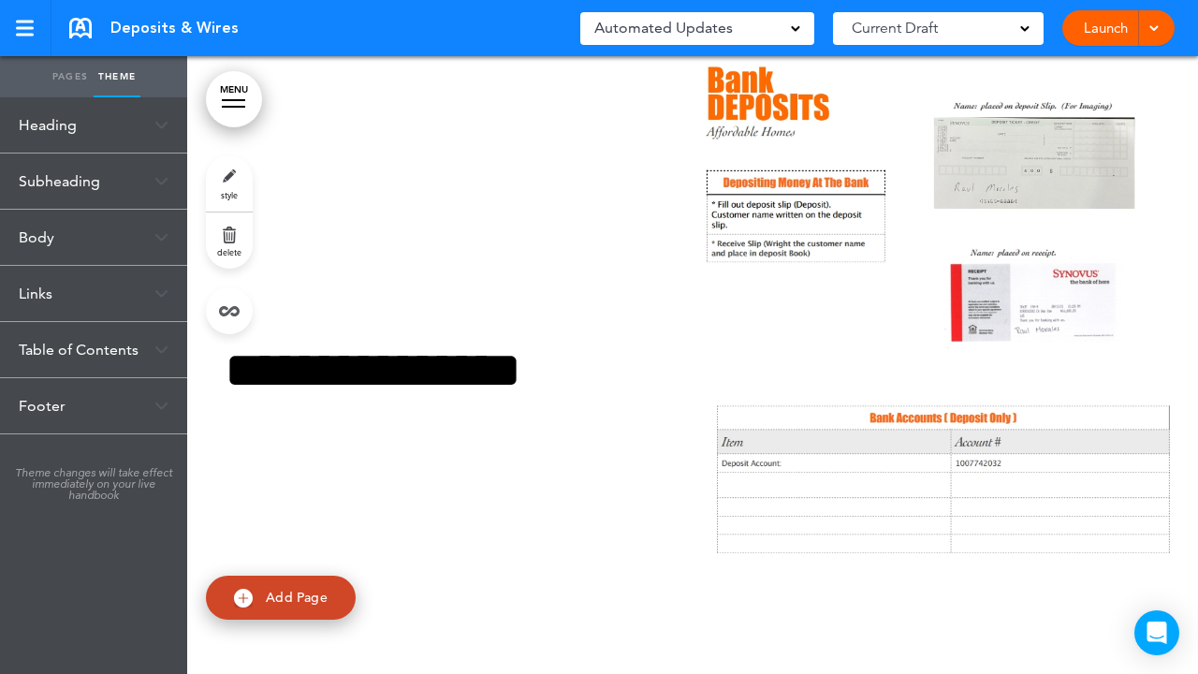
click at [62, 241] on div "Body" at bounding box center [93, 237] width 187 height 55
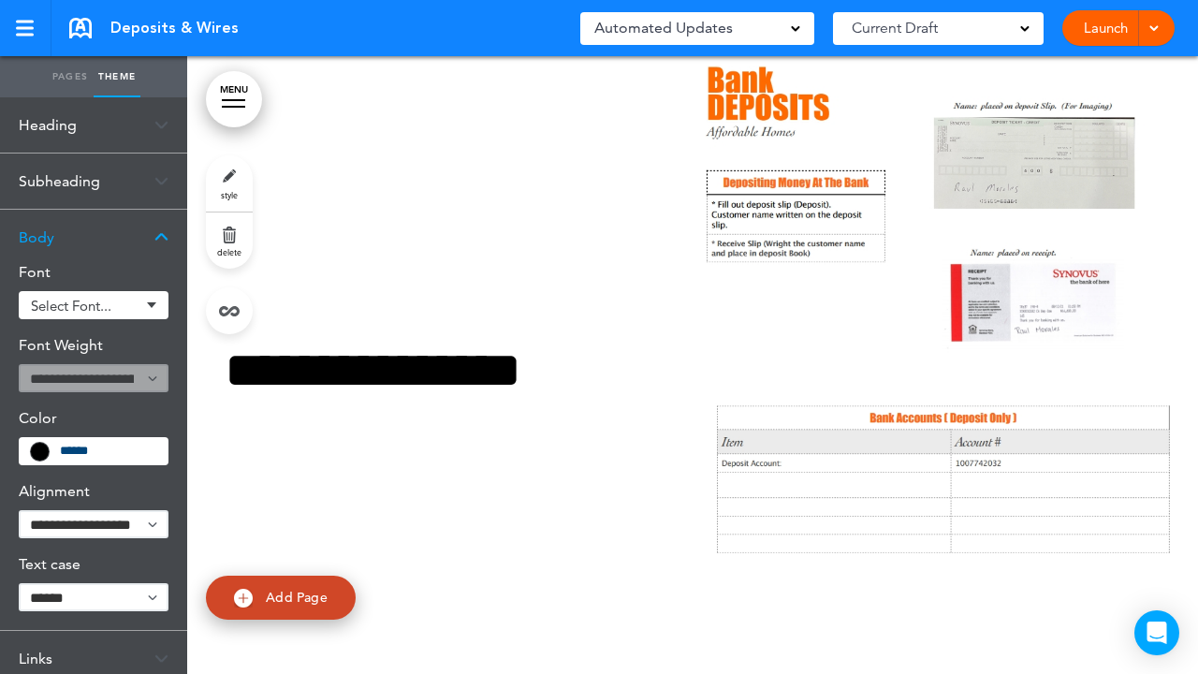
click at [62, 241] on div "Body" at bounding box center [93, 237] width 187 height 55
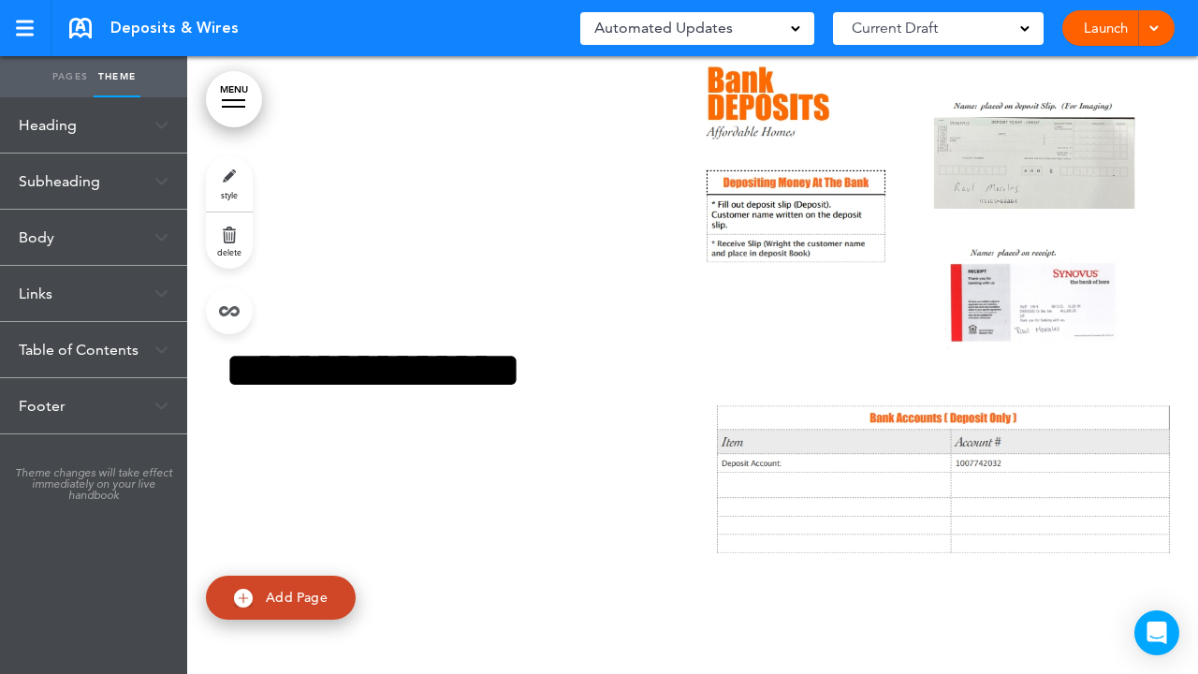
click at [57, 360] on div "Table of Contents" at bounding box center [93, 349] width 187 height 55
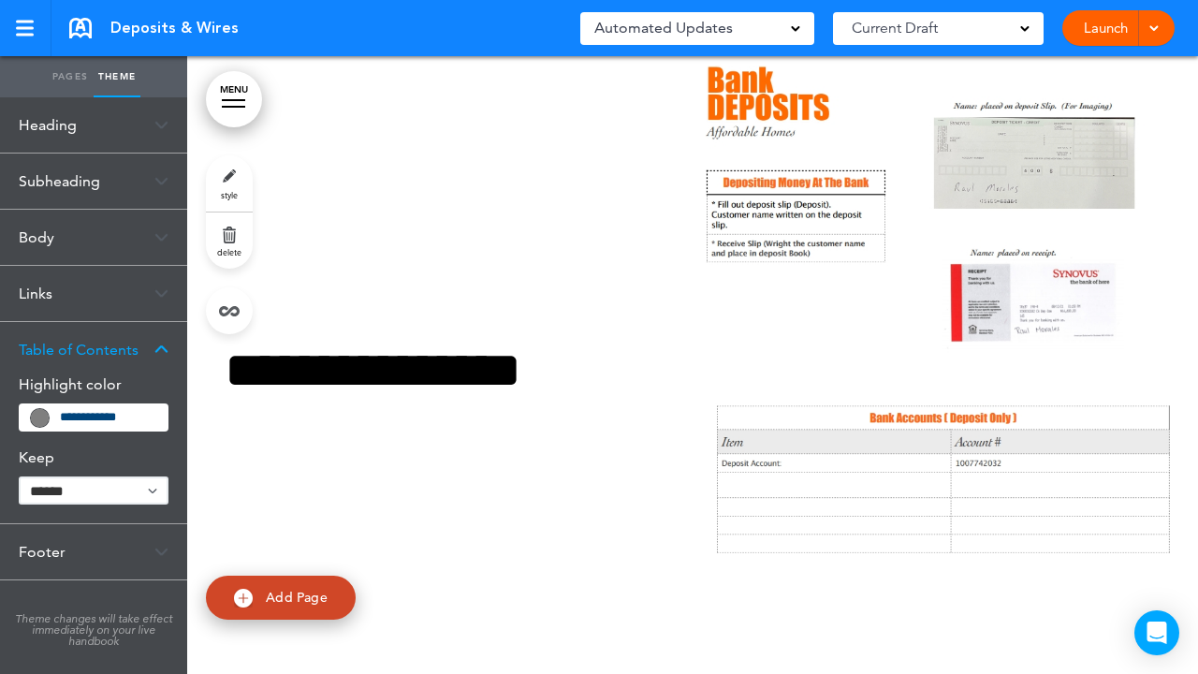
click at [57, 360] on div "Table of Contents" at bounding box center [93, 349] width 187 height 55
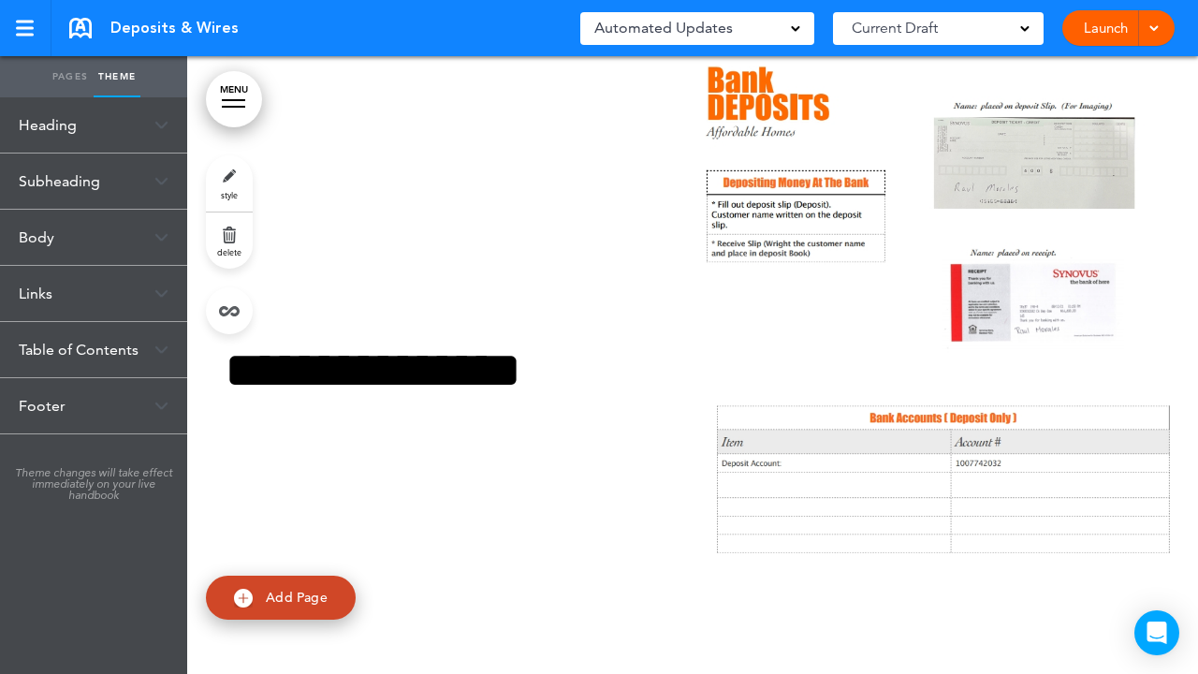
click at [54, 425] on div "Footer" at bounding box center [93, 405] width 187 height 55
click at [65, 76] on link "Pages" at bounding box center [70, 76] width 47 height 41
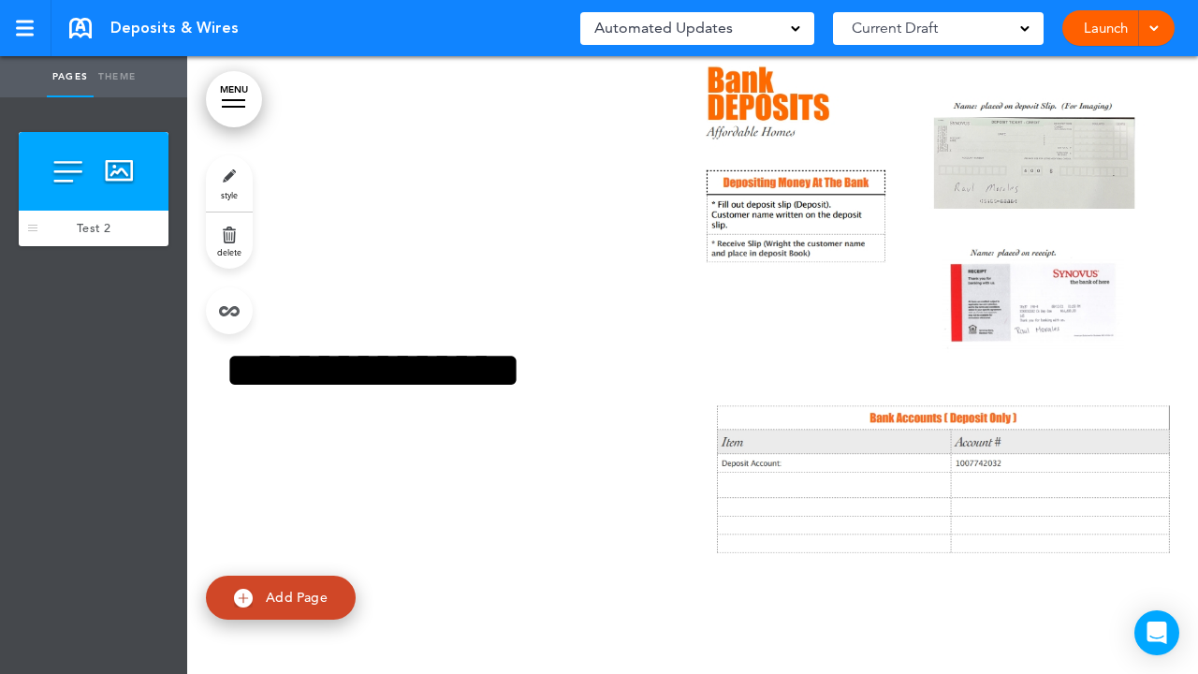
click at [99, 226] on span "Test 2" at bounding box center [94, 228] width 34 height 16
click at [37, 227] on link "Test 2" at bounding box center [94, 229] width 150 height 36
click at [91, 228] on span "Test 2" at bounding box center [94, 228] width 34 height 16
click at [234, 179] on link "style" at bounding box center [229, 183] width 47 height 56
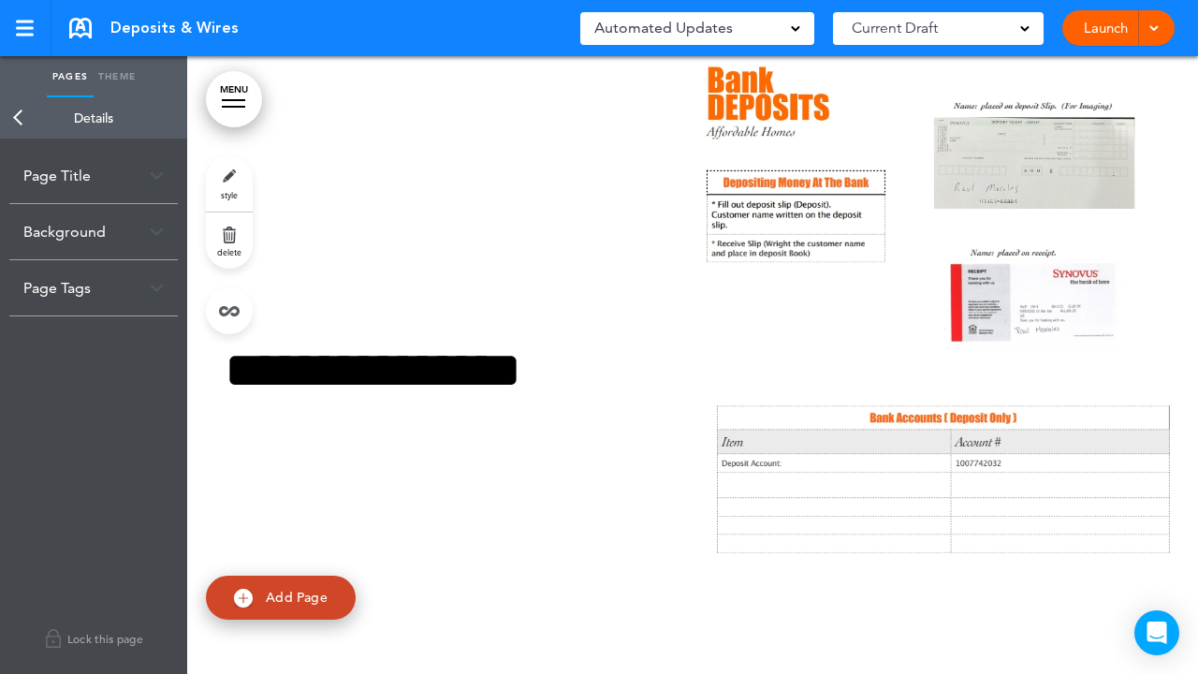
click at [90, 178] on div "Page Title" at bounding box center [93, 175] width 169 height 55
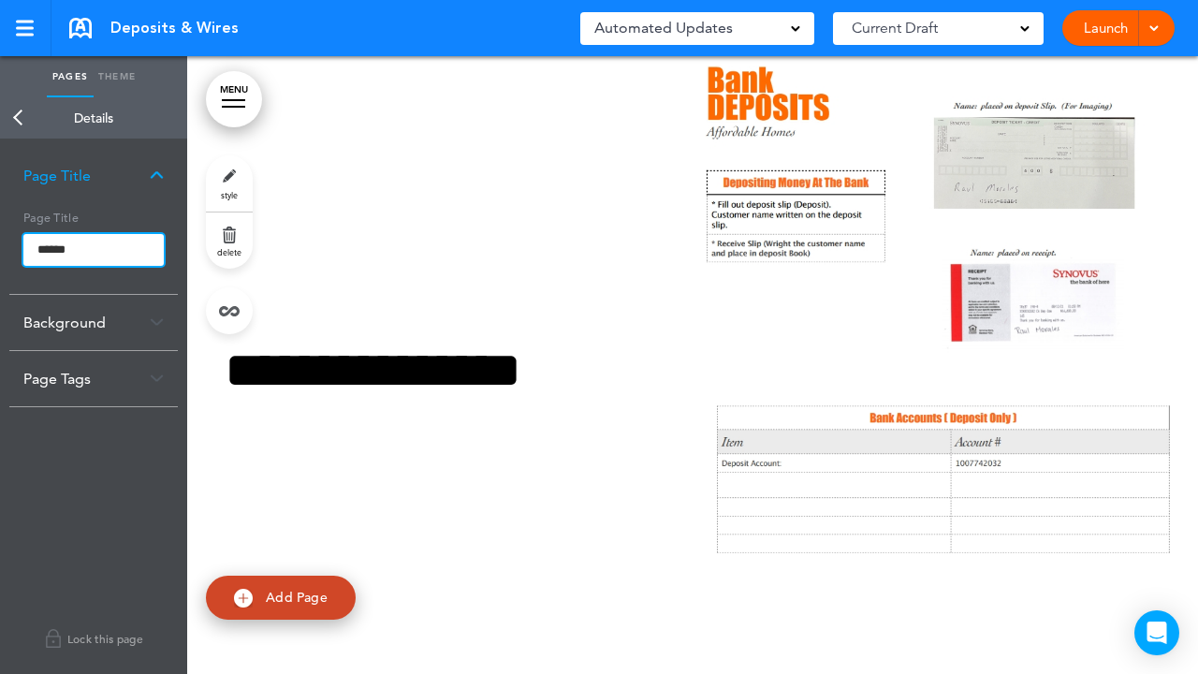
drag, startPoint x: 84, startPoint y: 245, endPoint x: 27, endPoint y: 248, distance: 57.2
click at [27, 248] on input "******" at bounding box center [93, 250] width 140 height 32
type input "********"
click at [28, 456] on body "Make this page common so it is available in other handbooks. This handbook Prev…" at bounding box center [599, 337] width 1198 height 674
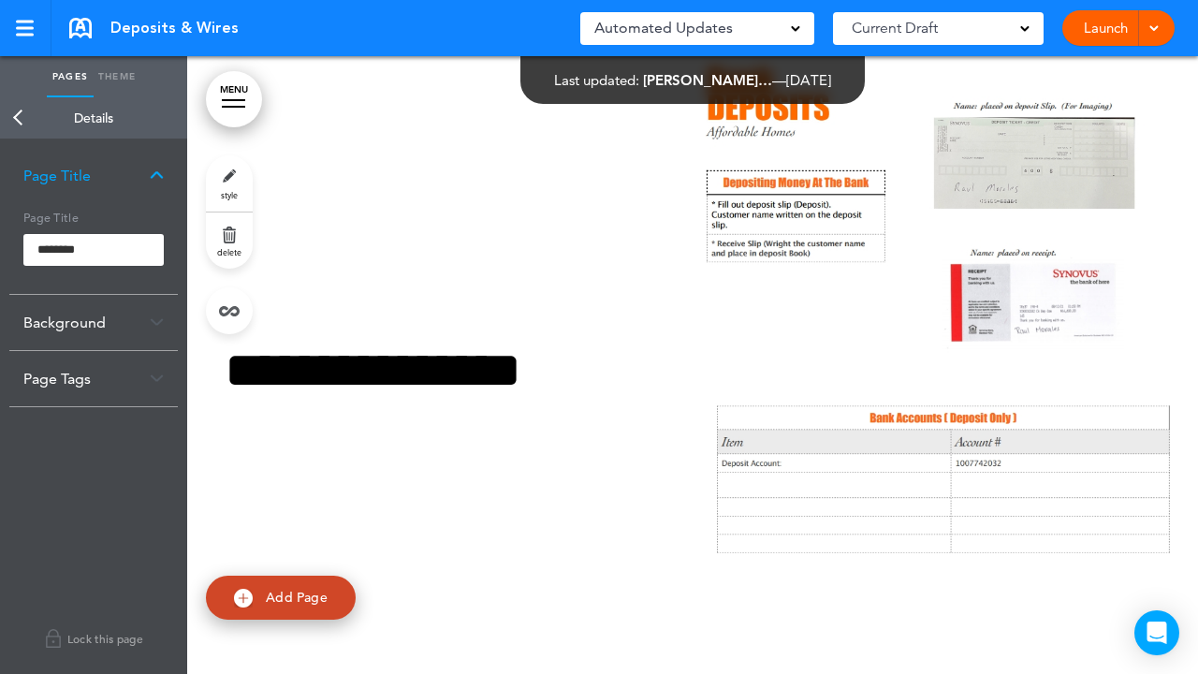
click at [17, 117] on link "Back" at bounding box center [18, 117] width 37 height 41
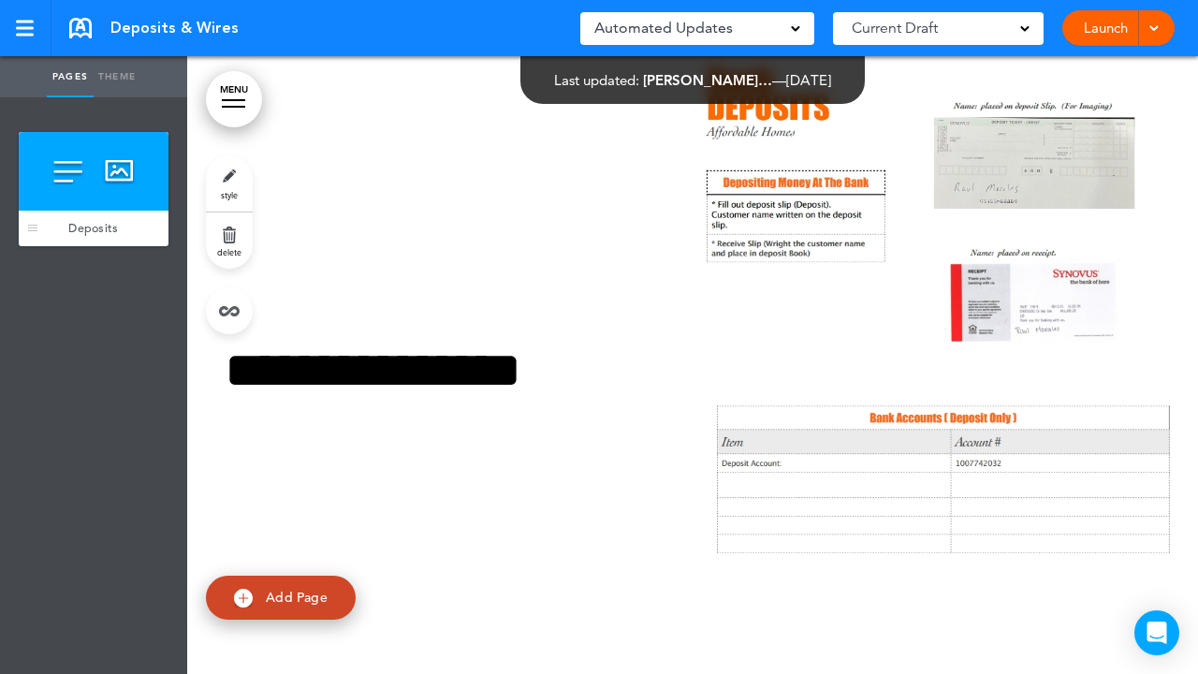
click at [115, 190] on div at bounding box center [94, 171] width 150 height 79
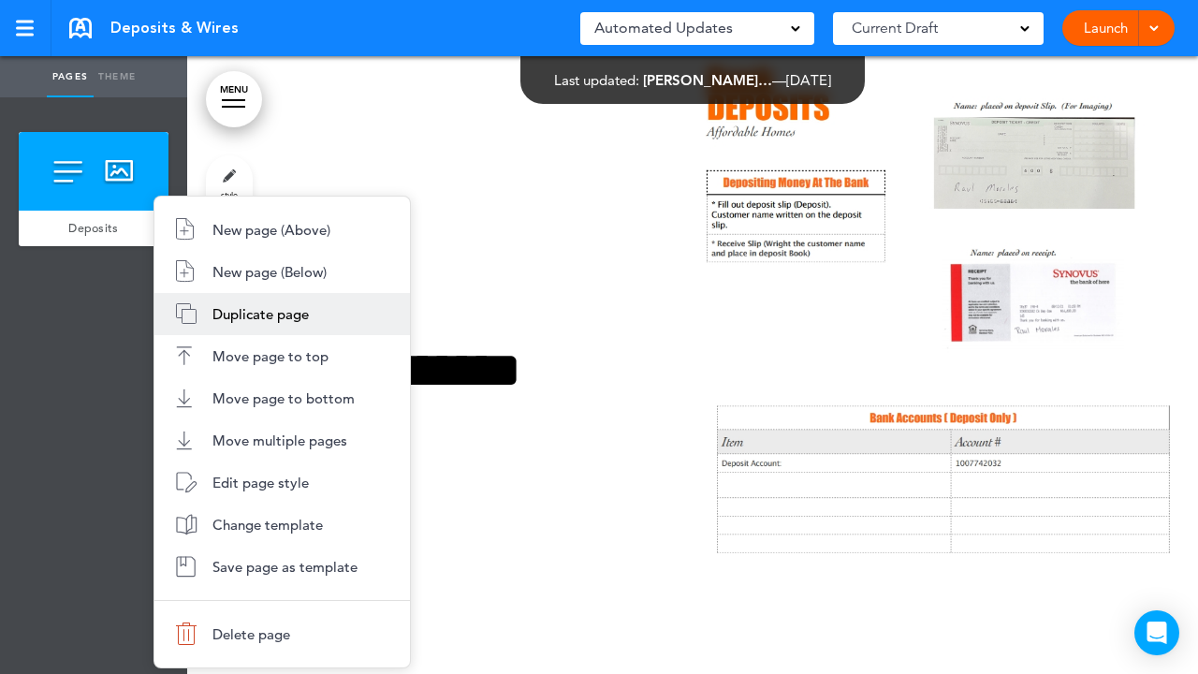
click at [229, 312] on span "Duplicate page" at bounding box center [261, 314] width 96 height 18
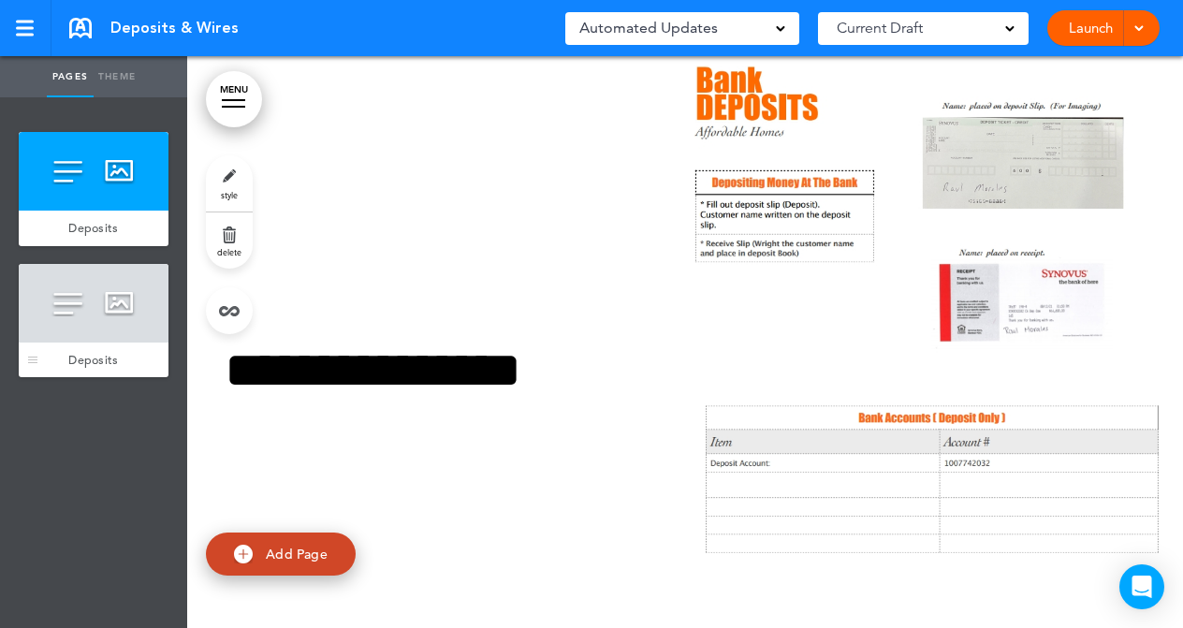
click at [140, 307] on div at bounding box center [94, 303] width 150 height 79
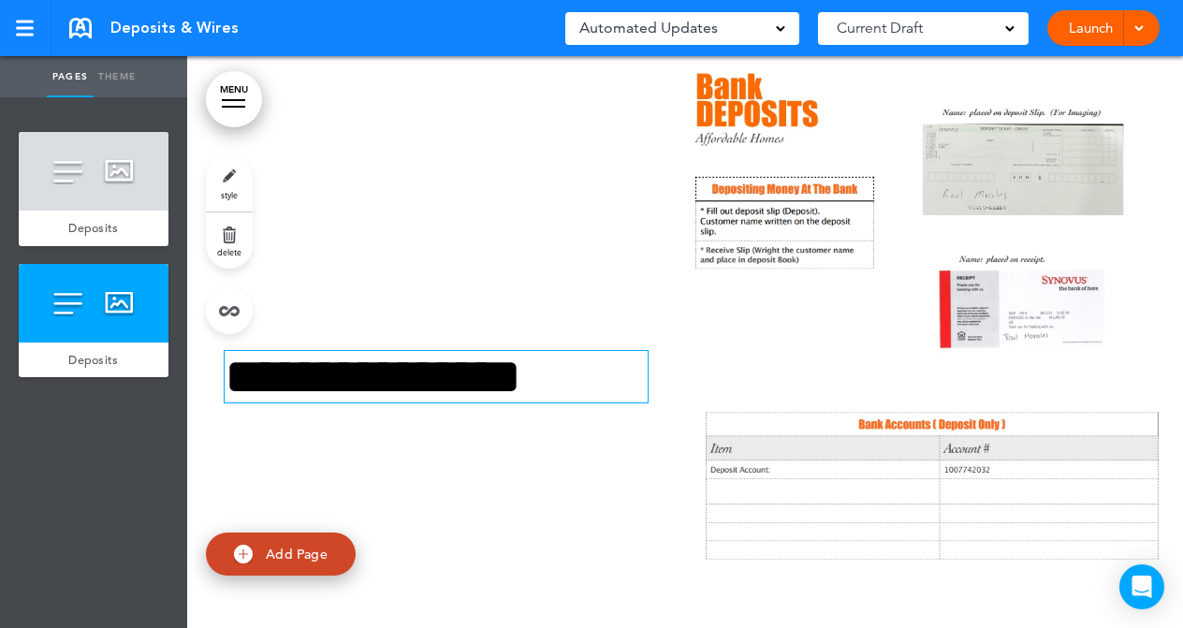
scroll to position [674, 0]
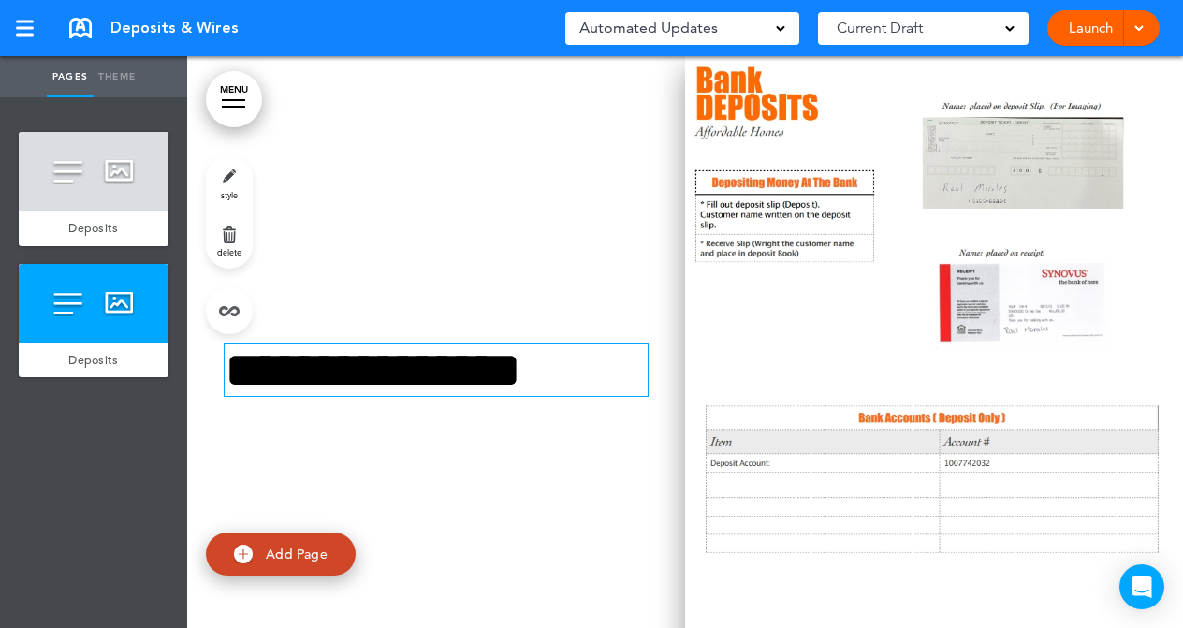
click at [863, 272] on img at bounding box center [934, 393] width 498 height 674
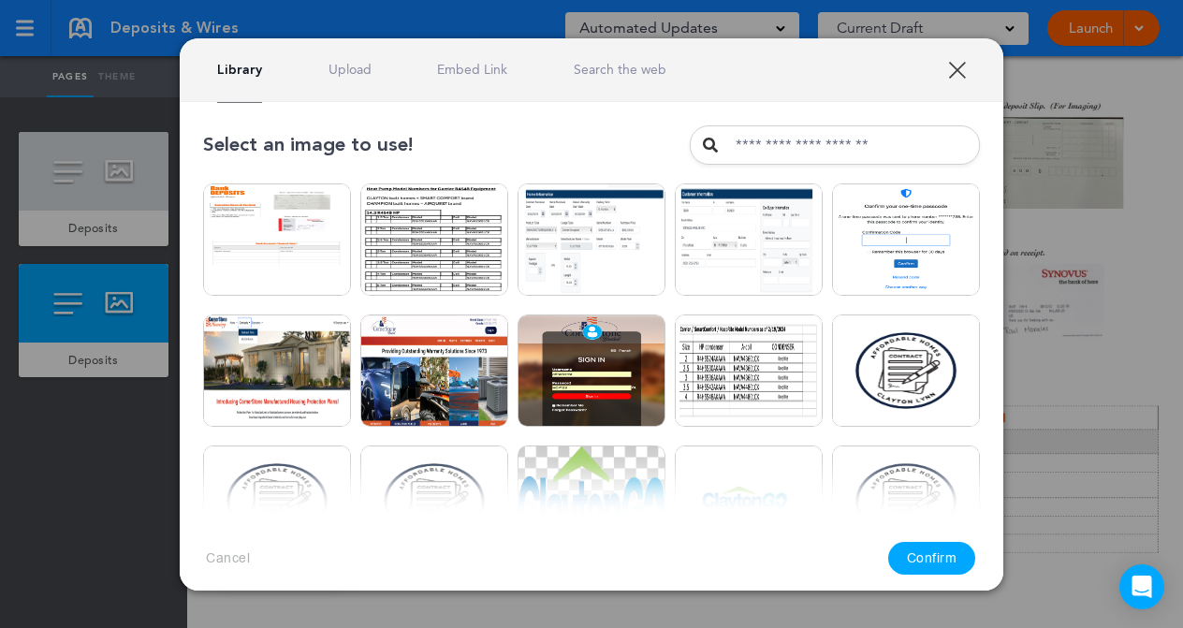
click at [959, 69] on link "XXX" at bounding box center [957, 70] width 18 height 18
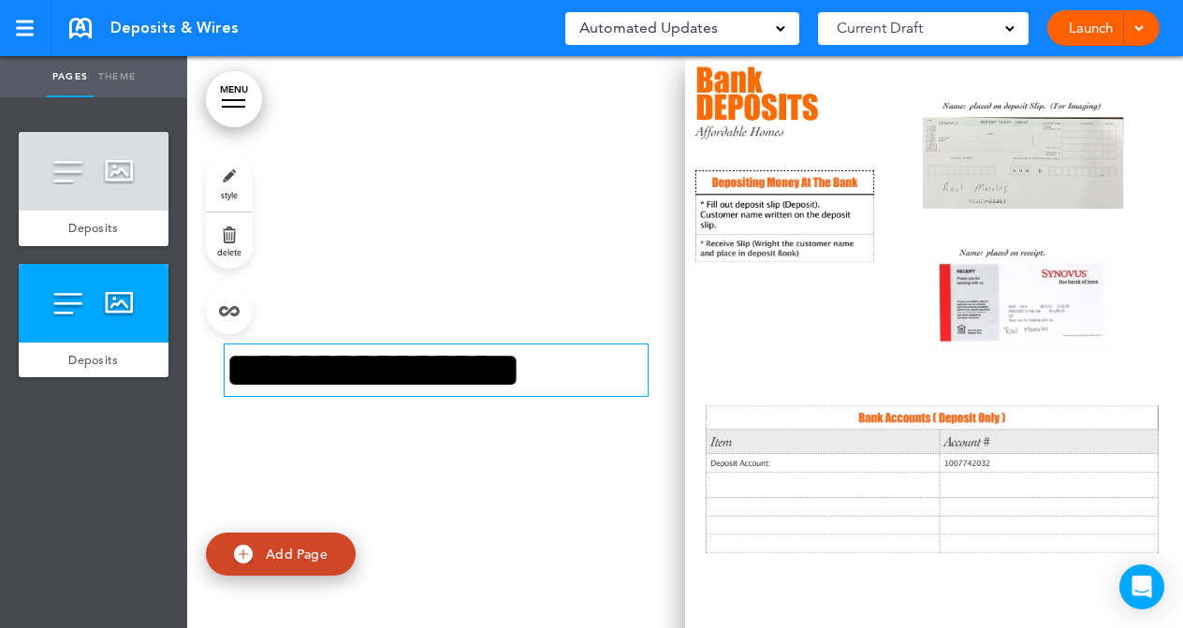
click at [905, 335] on img at bounding box center [934, 393] width 498 height 674
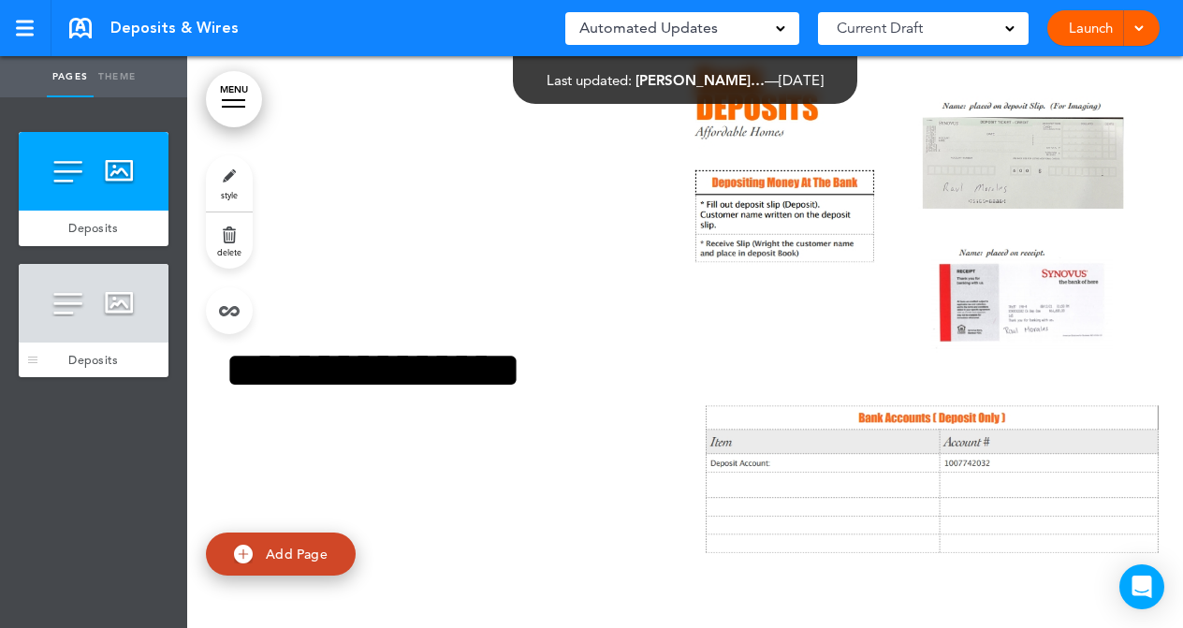
drag, startPoint x: 109, startPoint y: 306, endPoint x: 126, endPoint y: 302, distance: 18.2
click at [123, 303] on div at bounding box center [94, 303] width 150 height 79
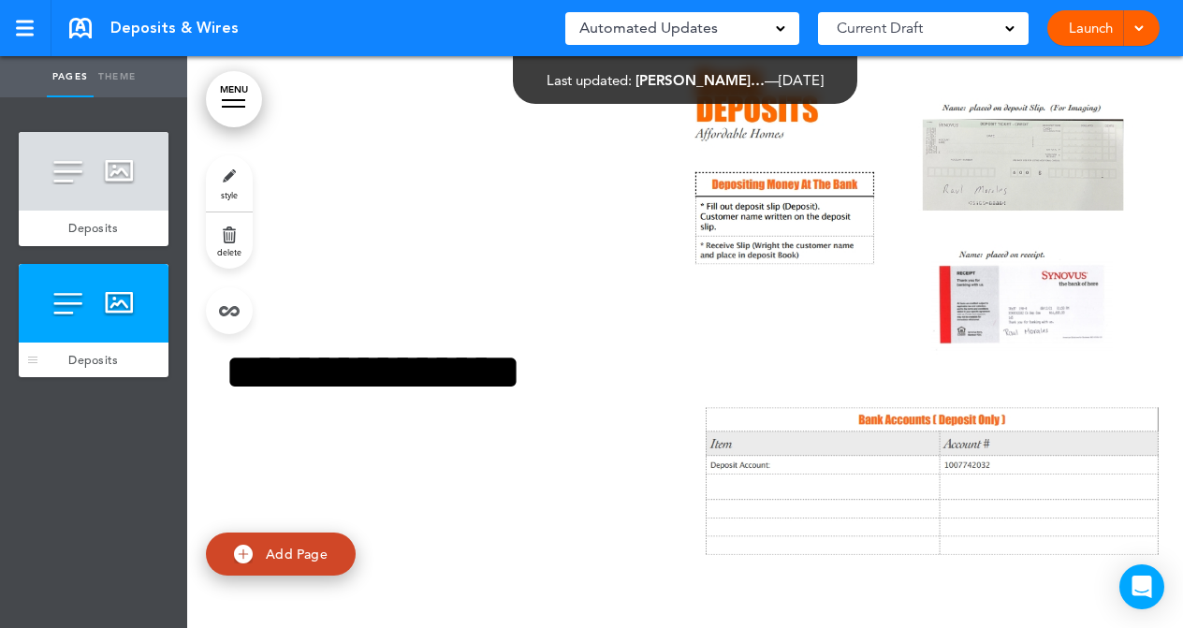
scroll to position [674, 0]
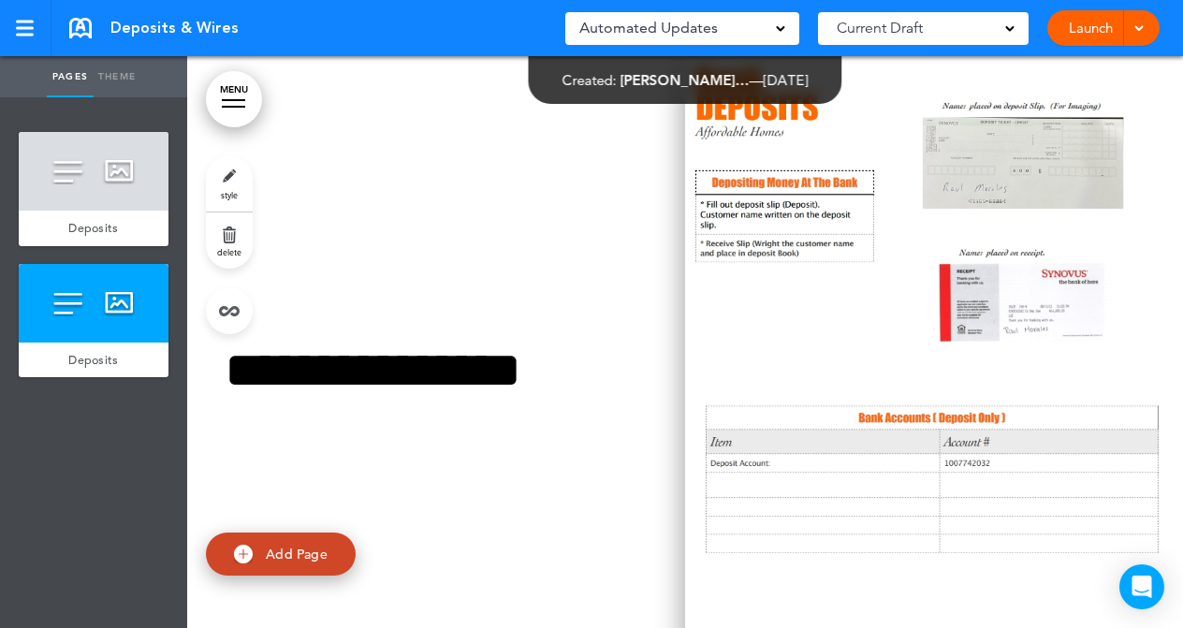
click at [850, 365] on img at bounding box center [934, 393] width 498 height 674
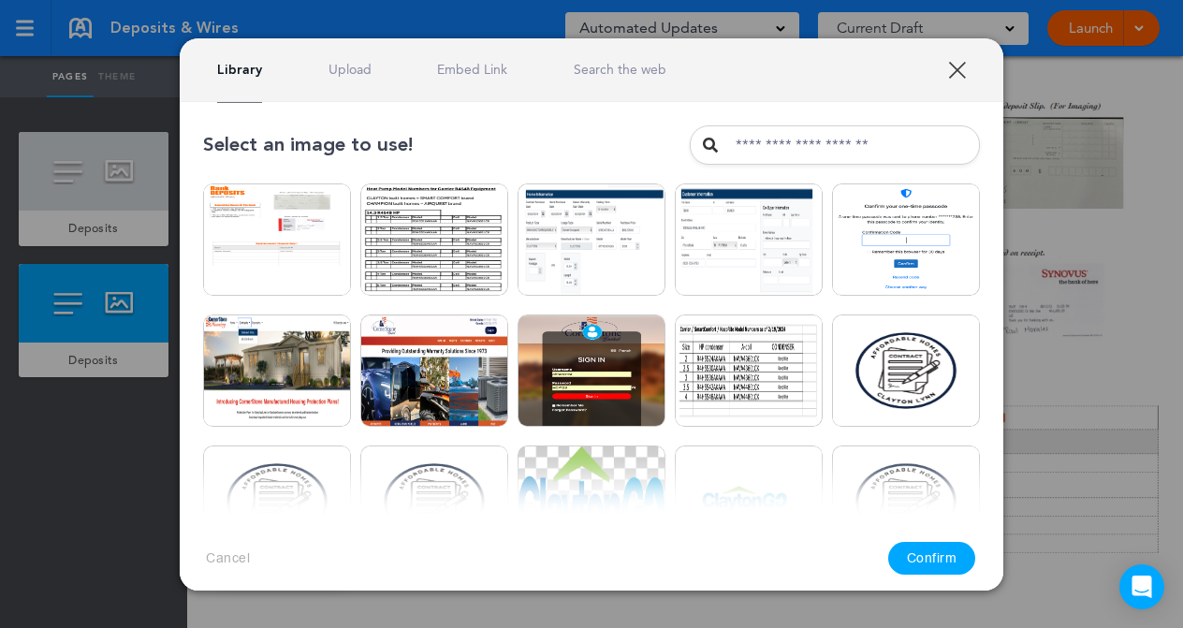
click at [335, 74] on link "Upload" at bounding box center [350, 70] width 43 height 18
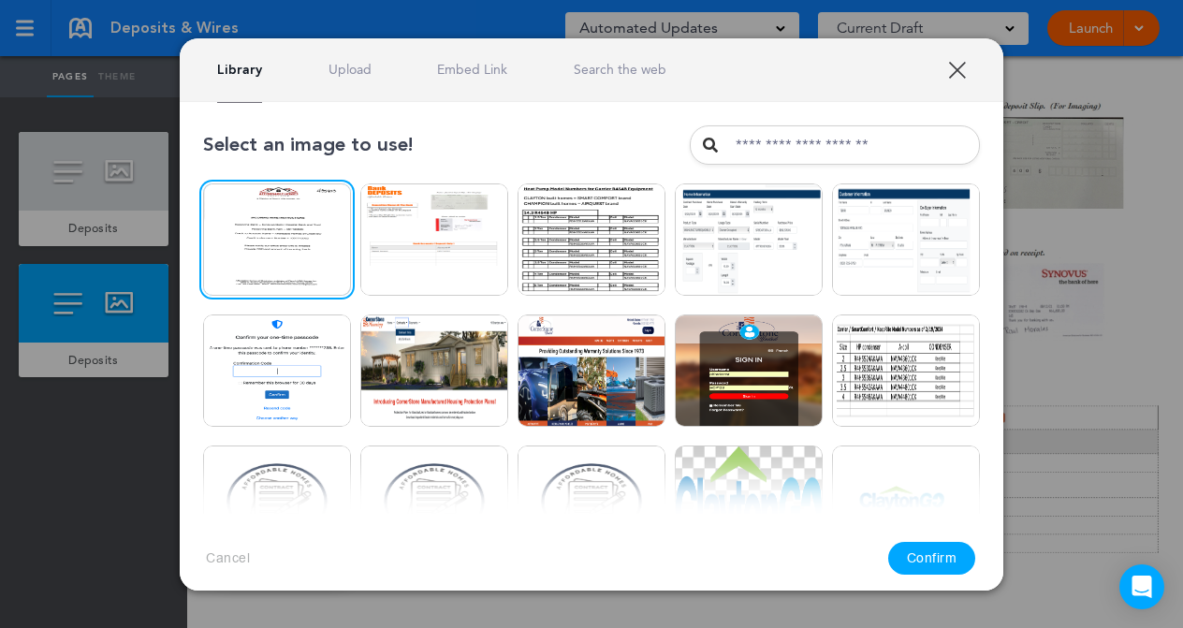
click at [932, 554] on button "Confirm" at bounding box center [933, 558] width 88 height 33
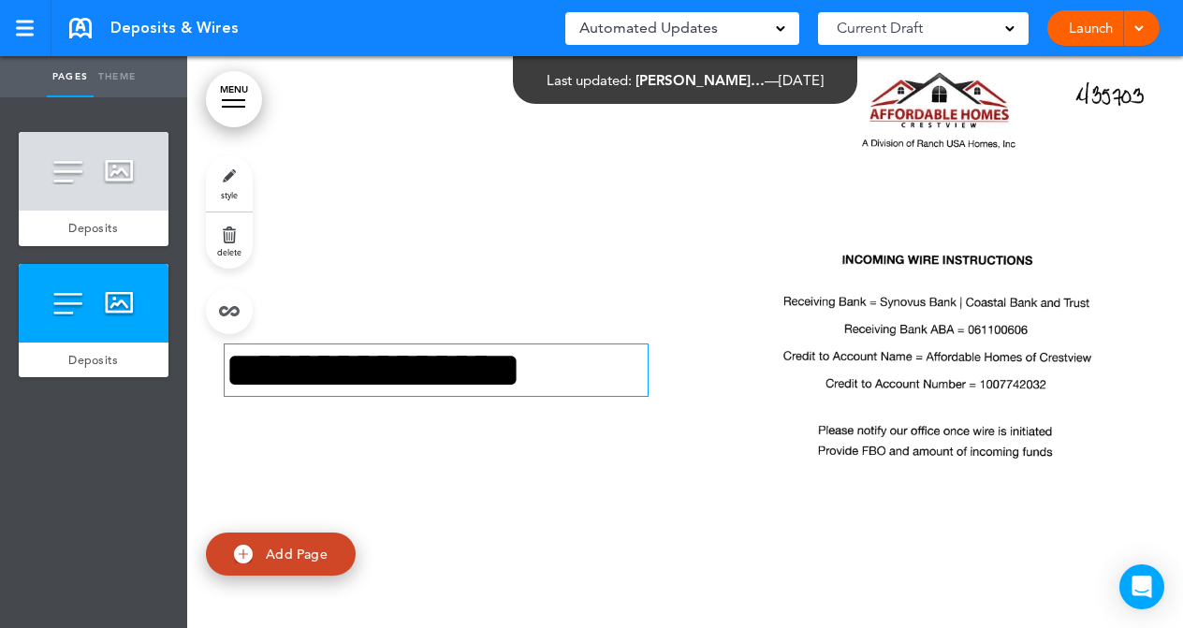
click at [610, 377] on h1 "**********" at bounding box center [436, 370] width 423 height 51
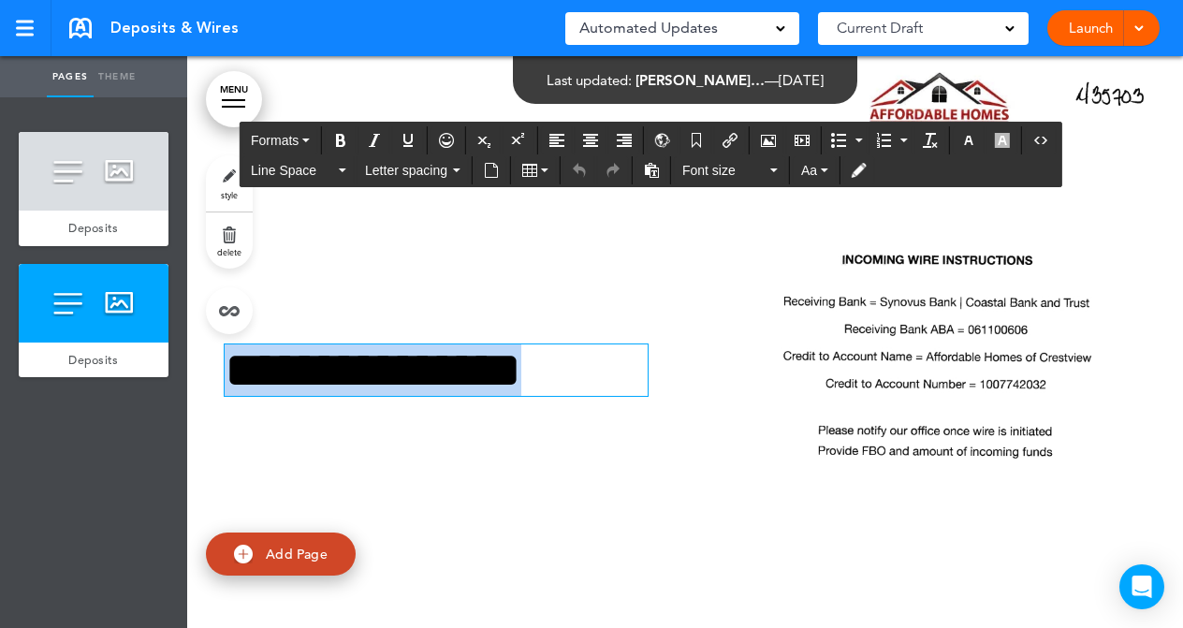
drag, startPoint x: 610, startPoint y: 378, endPoint x: 230, endPoint y: 375, distance: 380.1
click at [228, 375] on h1 "**********" at bounding box center [436, 370] width 423 height 51
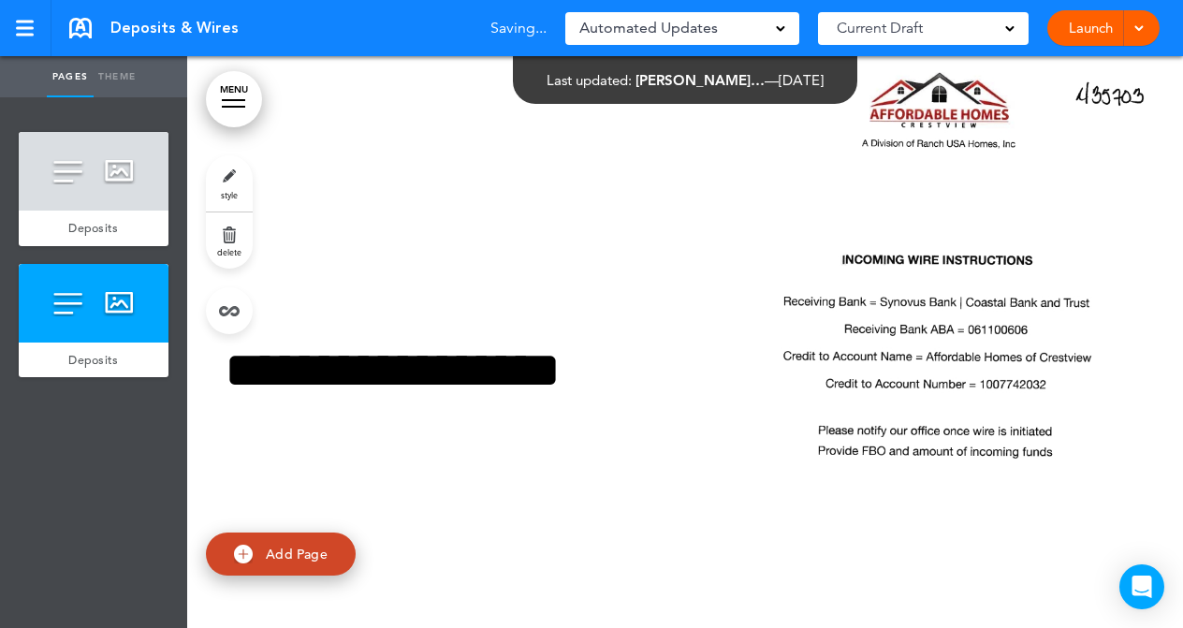
click at [512, 251] on div "**********" at bounding box center [685, 393] width 996 height 674
click at [125, 78] on link "Theme" at bounding box center [117, 76] width 47 height 41
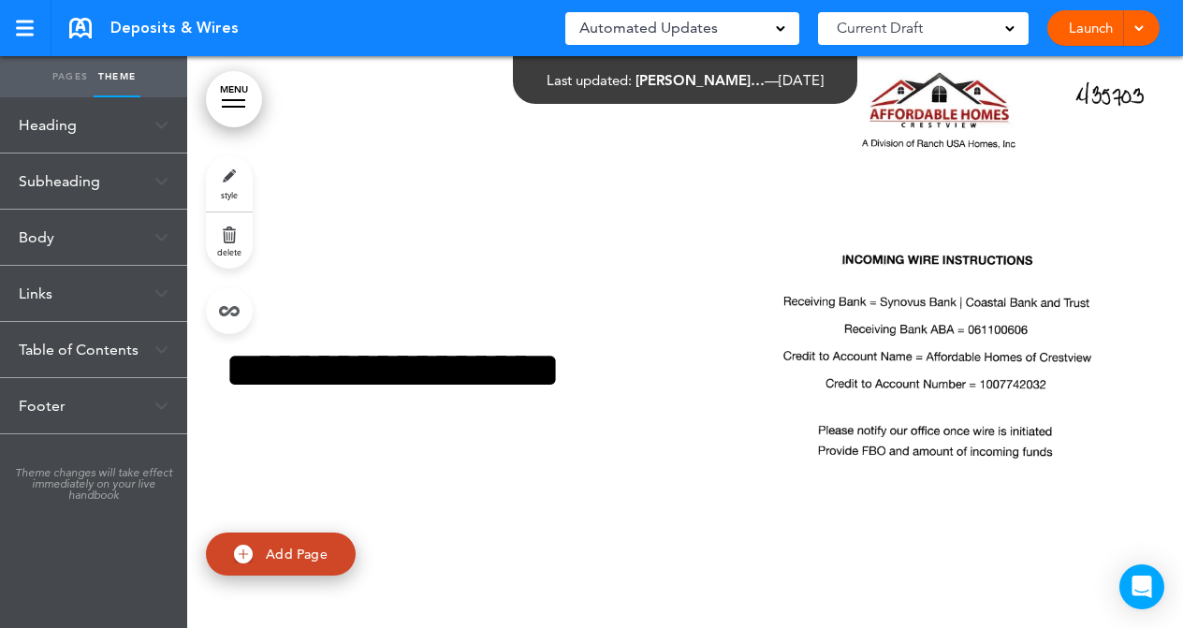
click at [64, 79] on link "Pages" at bounding box center [70, 76] width 47 height 41
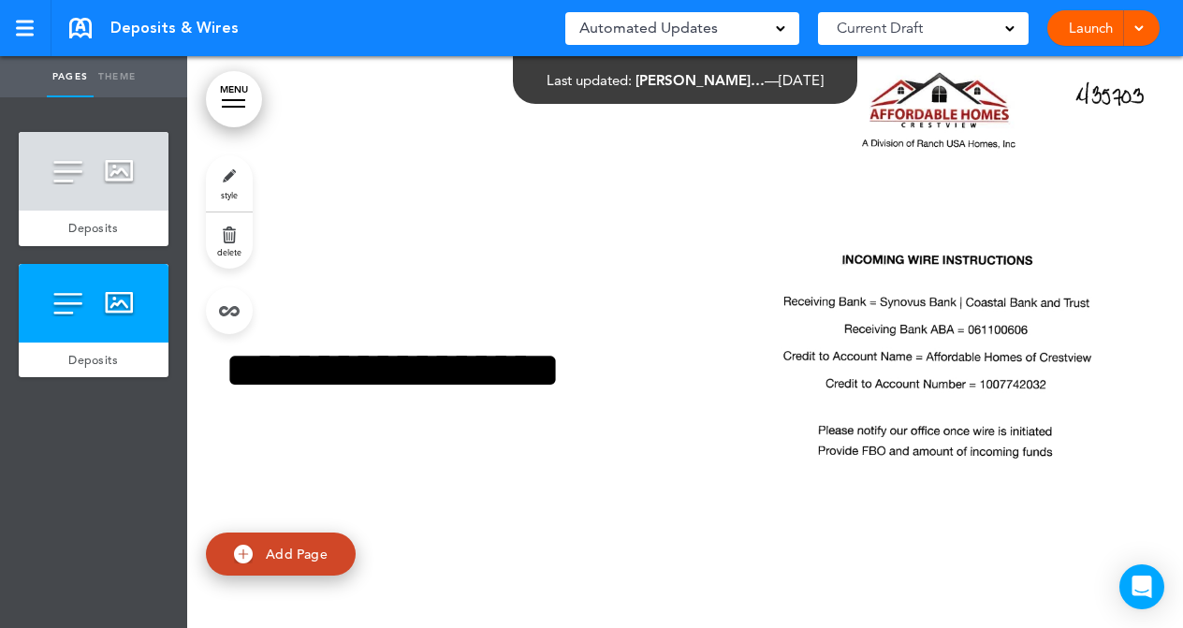
click at [227, 173] on link "style" at bounding box center [229, 183] width 47 height 56
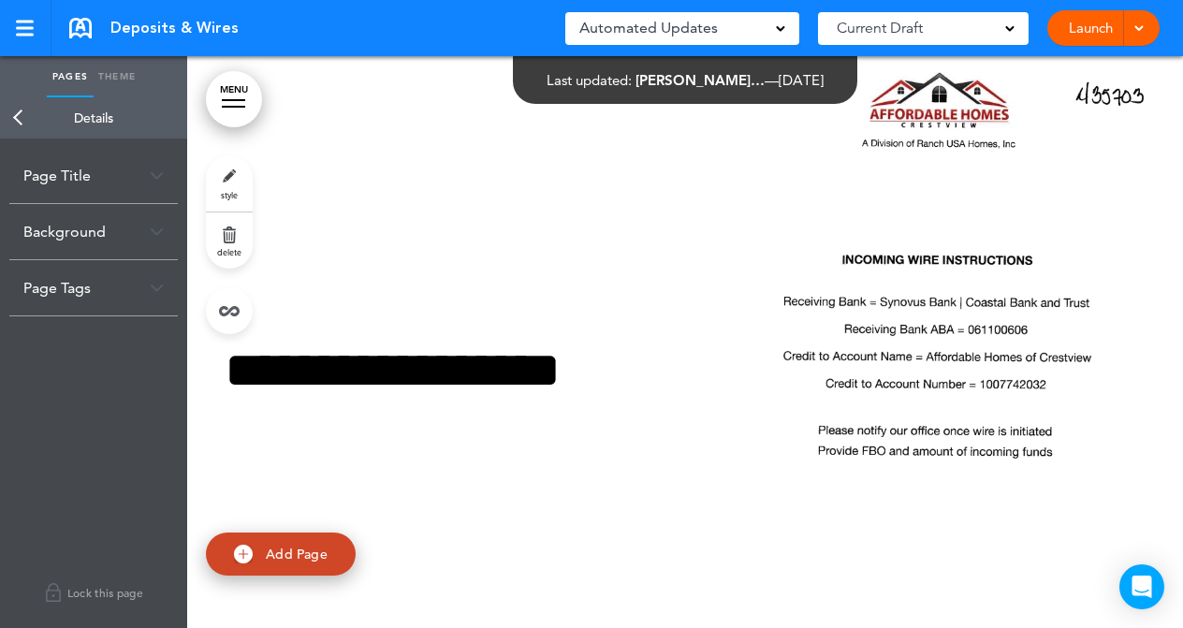
click at [53, 171] on div "Page Title" at bounding box center [93, 175] width 169 height 55
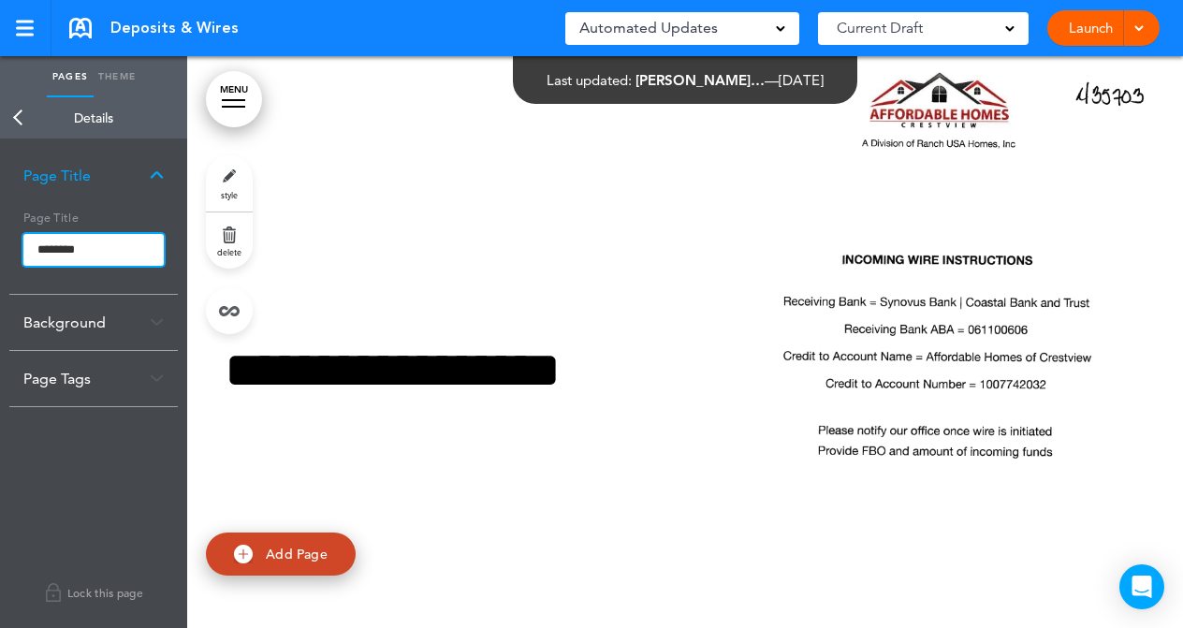
drag, startPoint x: 99, startPoint y: 250, endPoint x: 32, endPoint y: 252, distance: 67.4
click at [32, 252] on input "********" at bounding box center [93, 250] width 140 height 32
type input "**********"
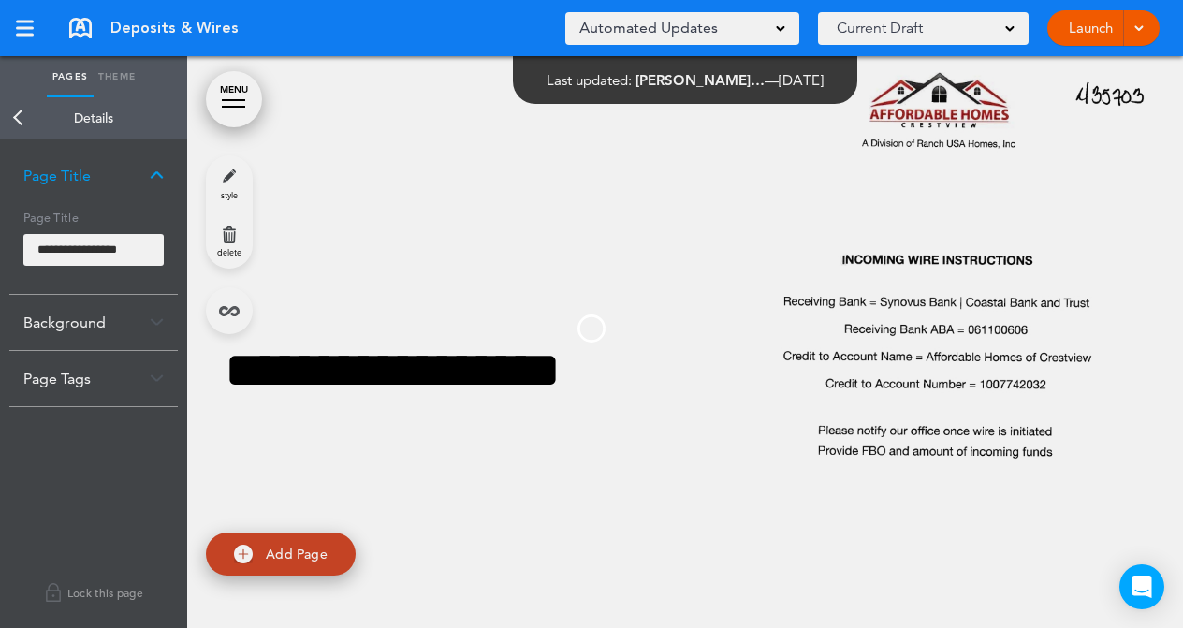
click at [88, 463] on body "Make this page common so it is available in other handbooks. This handbook Prev…" at bounding box center [591, 314] width 1183 height 628
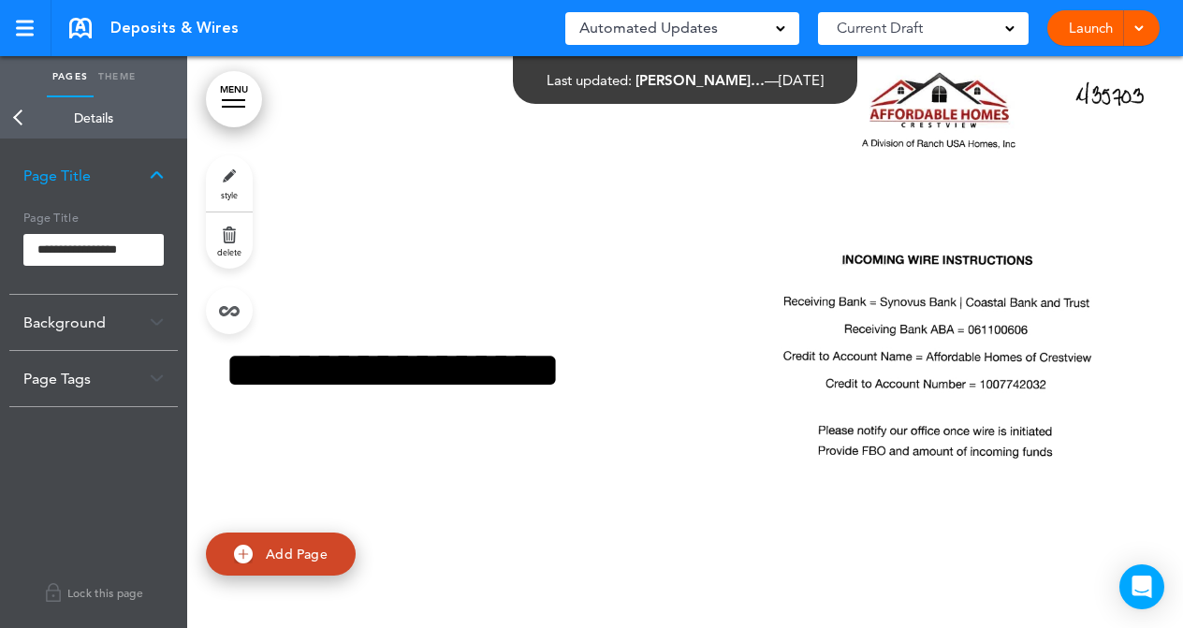
click at [16, 116] on link "Back" at bounding box center [18, 117] width 37 height 41
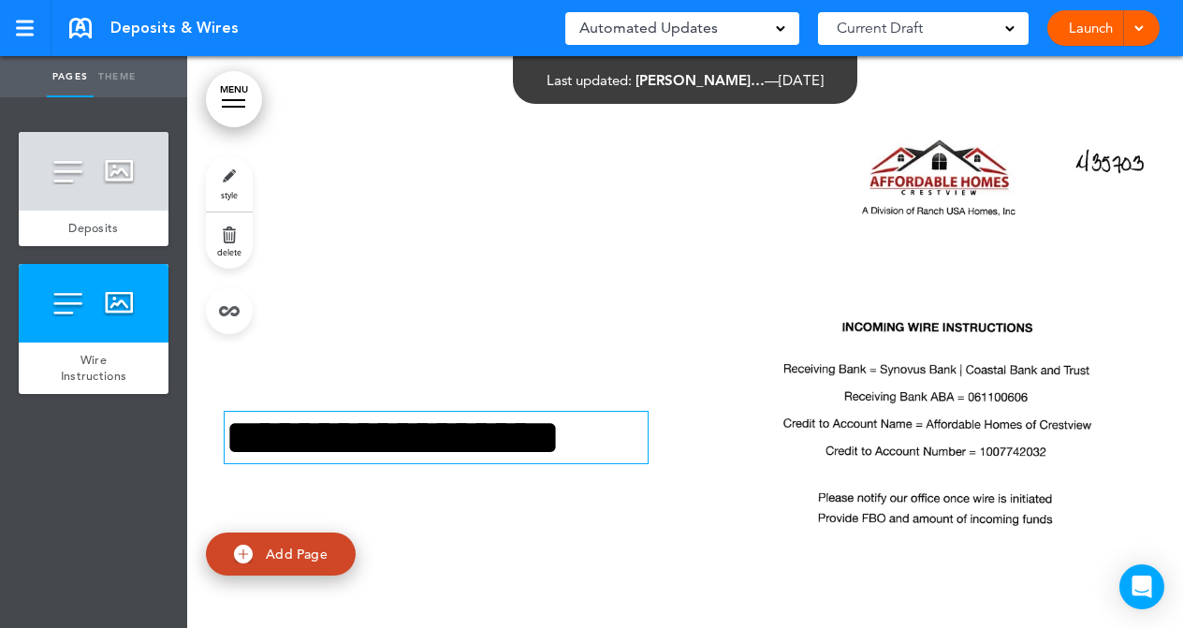
scroll to position [608, 0]
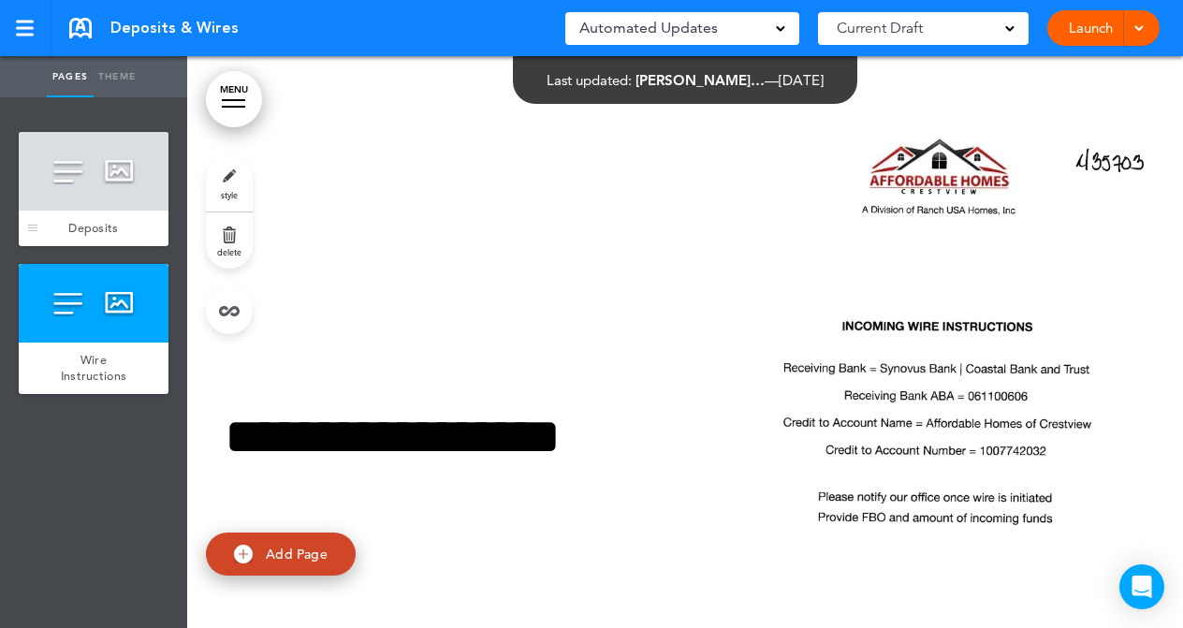
click at [104, 174] on div at bounding box center [94, 171] width 150 height 79
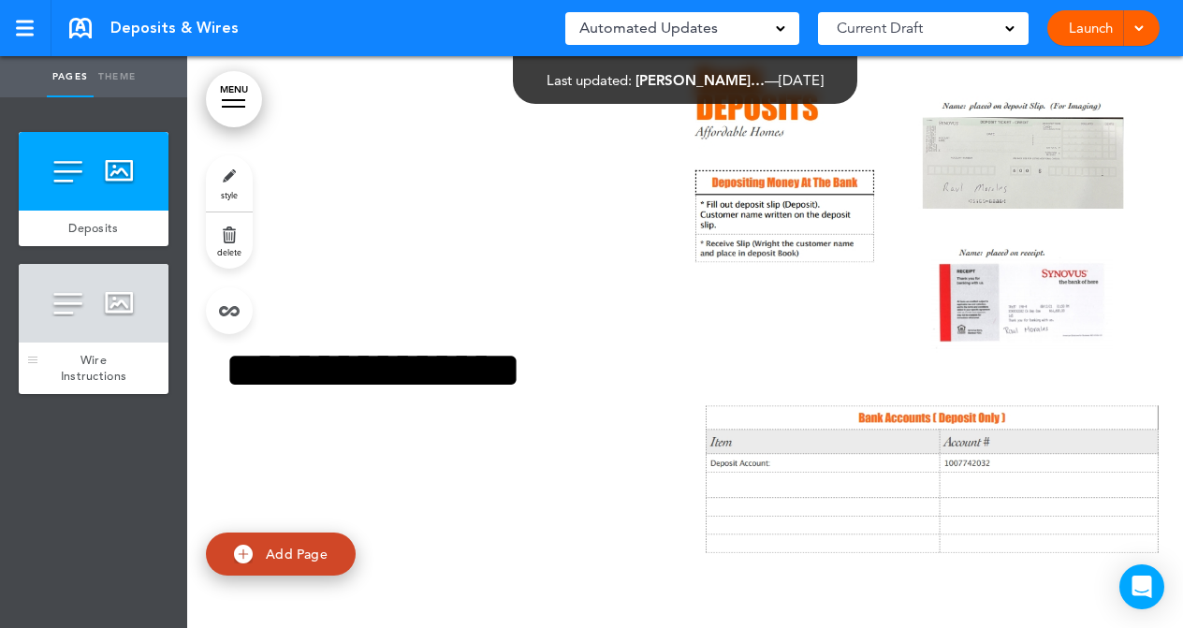
click at [110, 299] on div at bounding box center [94, 303] width 150 height 79
click at [1081, 30] on link "Launch" at bounding box center [1091, 28] width 59 height 36
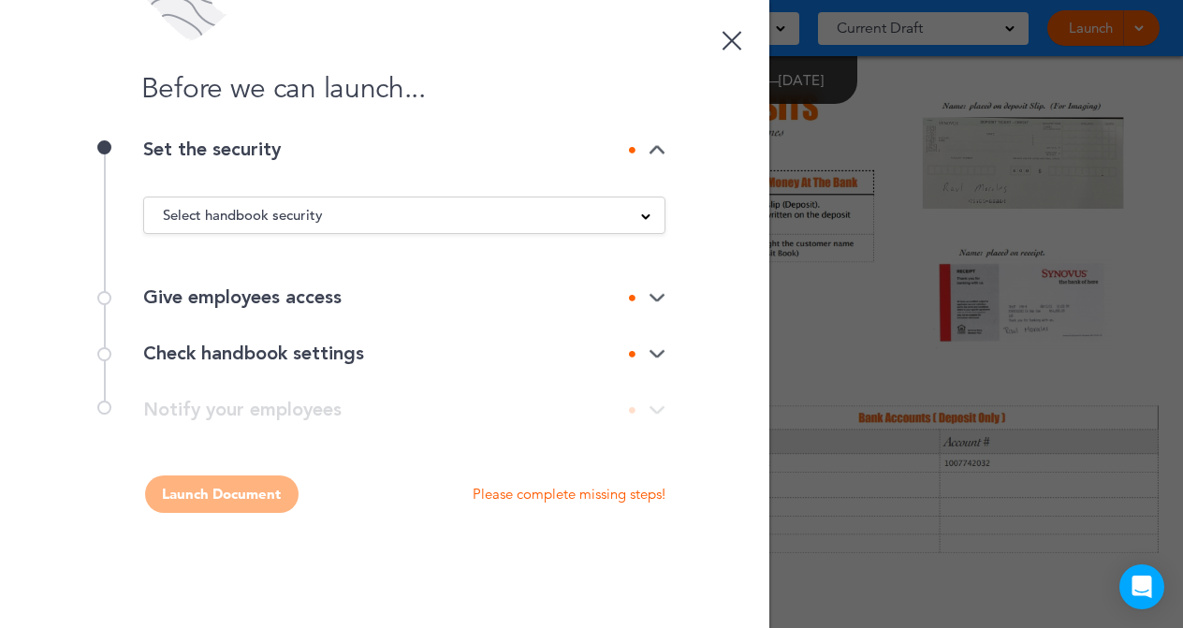
click at [397, 228] on div "Select handbook security Public link Private link Unlisted link" at bounding box center [404, 215] width 522 height 37
click at [398, 220] on div "Select handbook security" at bounding box center [404, 215] width 521 height 21
click at [398, 219] on div "Select handbook security" at bounding box center [404, 215] width 521 height 21
click at [389, 219] on div "Select handbook security" at bounding box center [404, 215] width 521 height 21
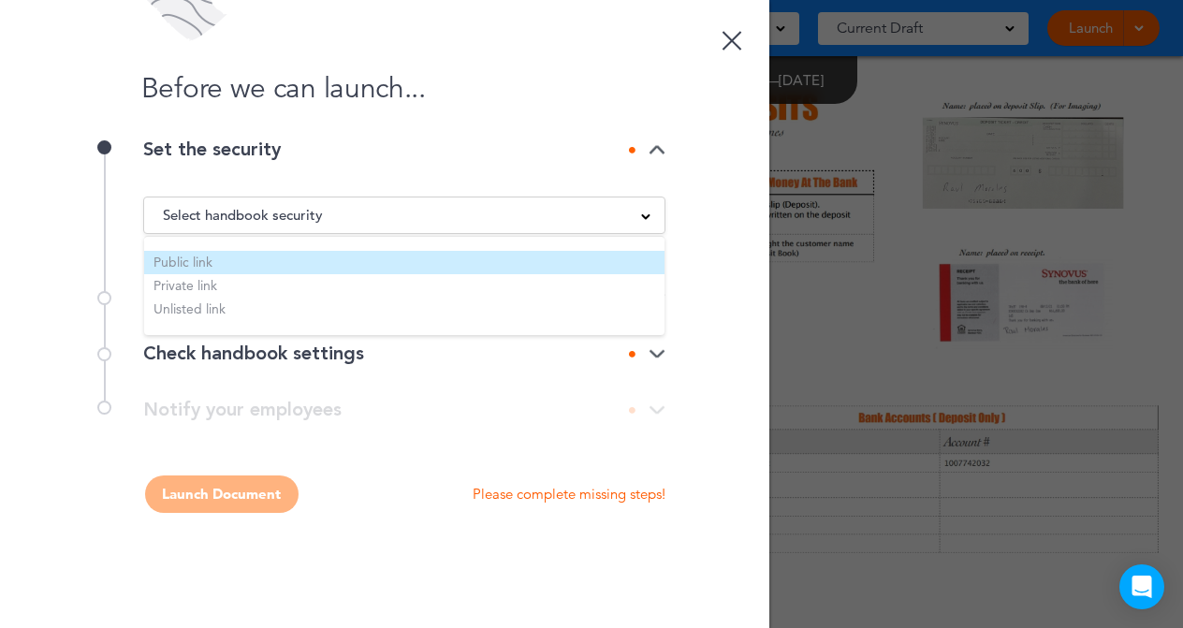
click at [197, 264] on li "Public link" at bounding box center [404, 262] width 521 height 23
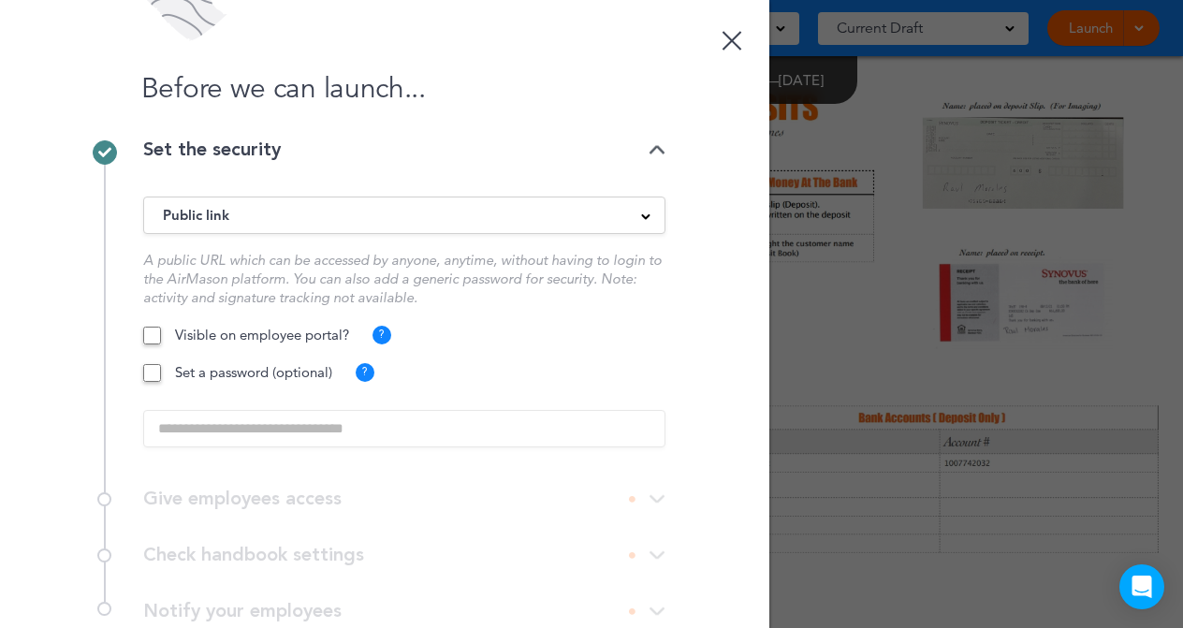
click at [639, 217] on div "Public link" at bounding box center [404, 215] width 521 height 21
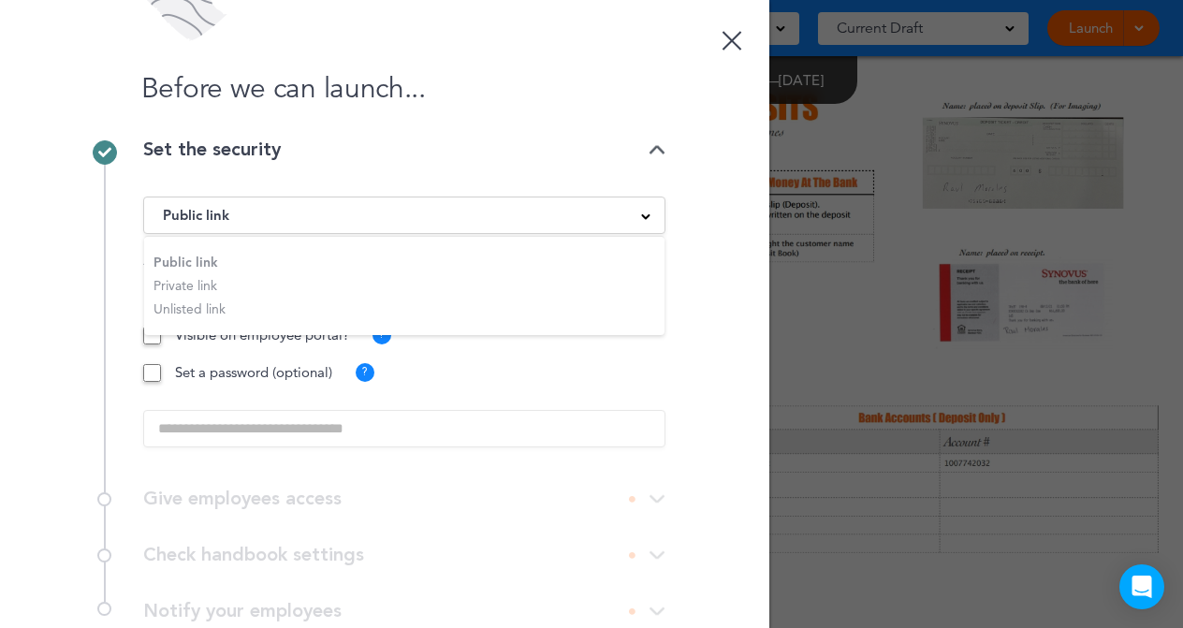
click at [639, 217] on div "Public link" at bounding box center [404, 215] width 521 height 21
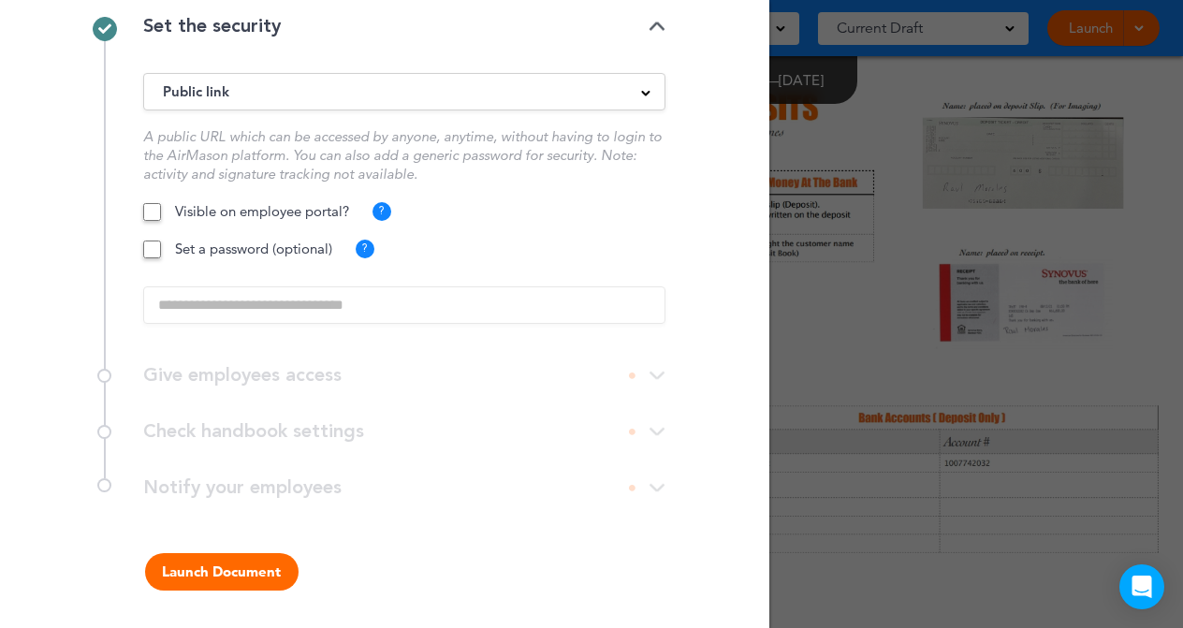
scroll to position [124, 0]
click at [244, 567] on button "Launch Document" at bounding box center [222, 571] width 154 height 37
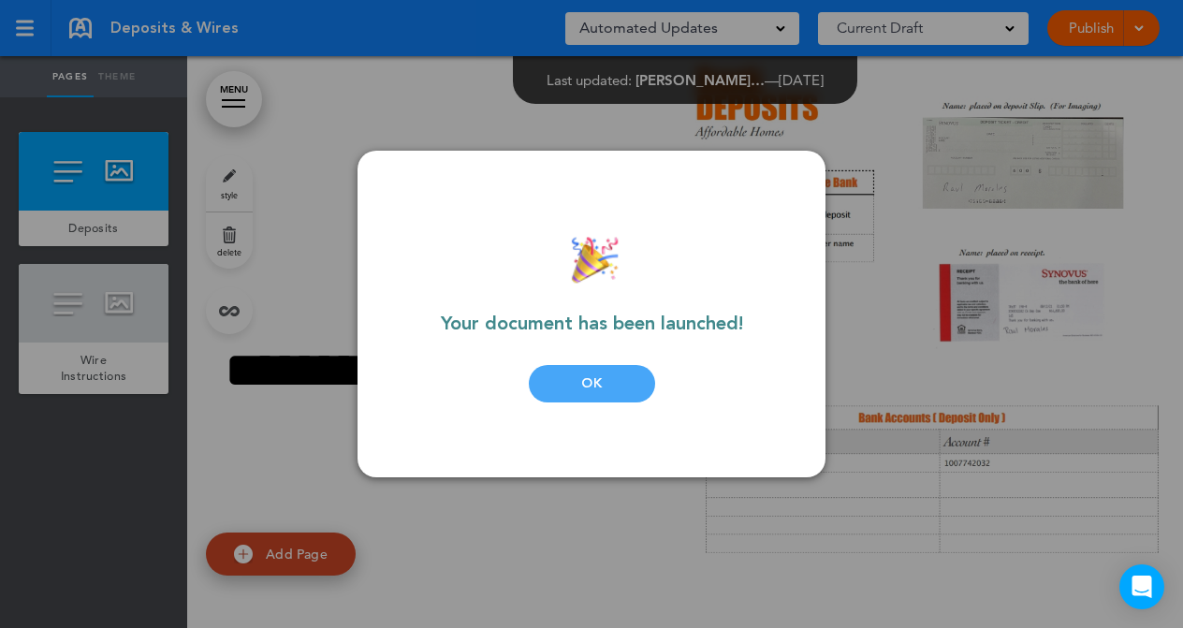
click at [595, 388] on div "OK" at bounding box center [592, 383] width 126 height 37
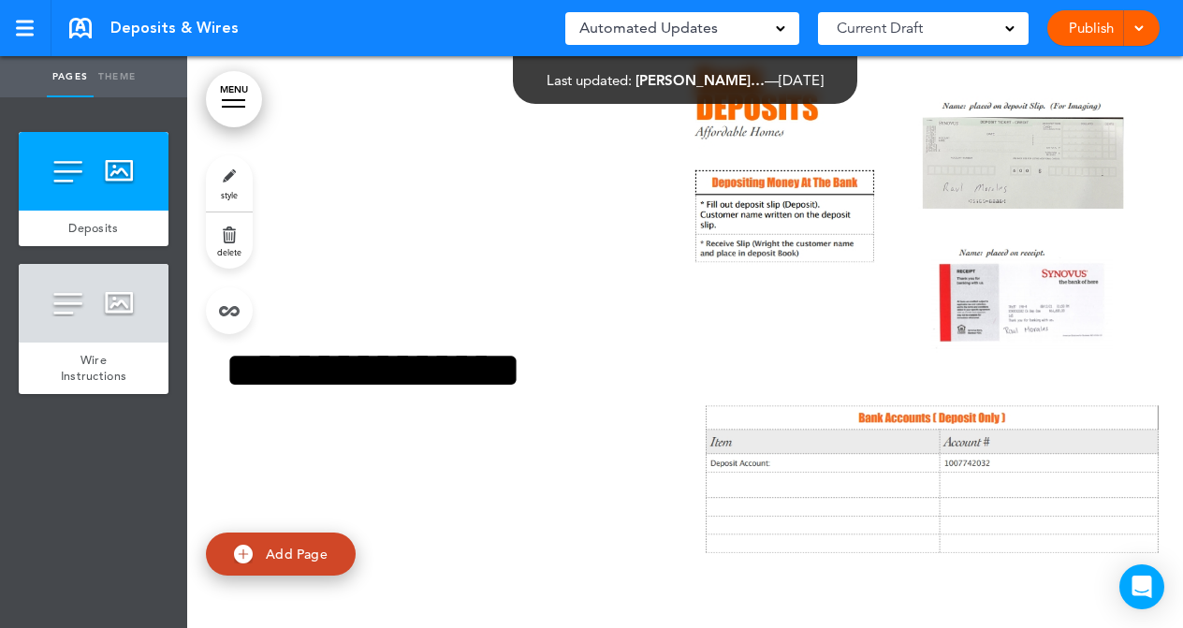
click at [1089, 25] on link "Publish" at bounding box center [1091, 28] width 59 height 36
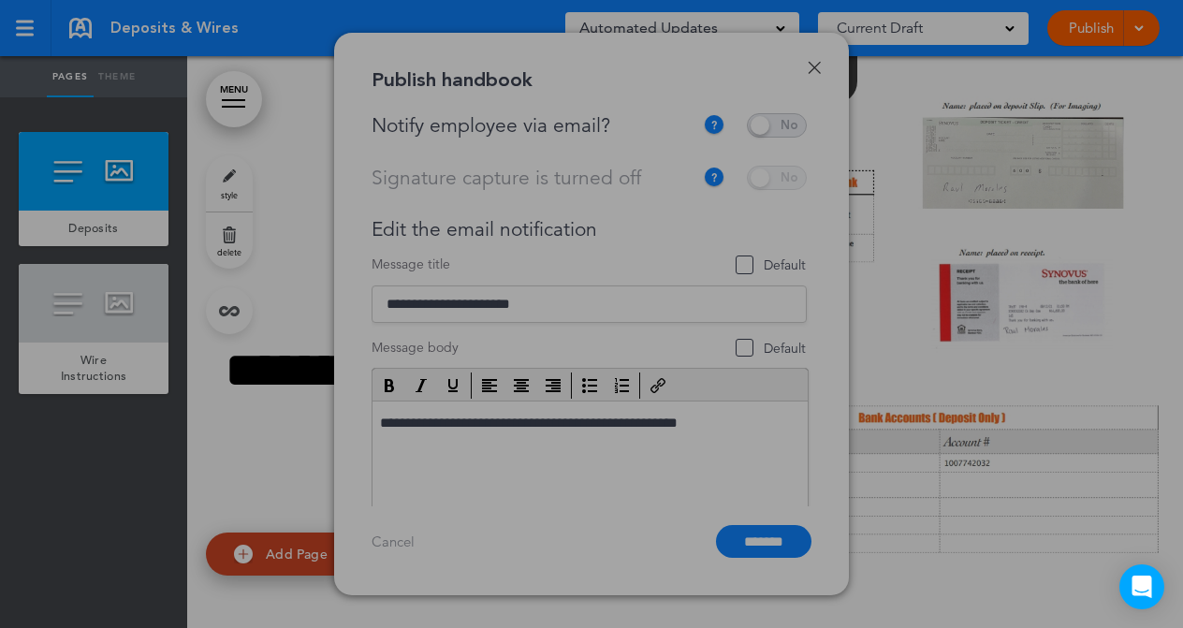
scroll to position [0, 0]
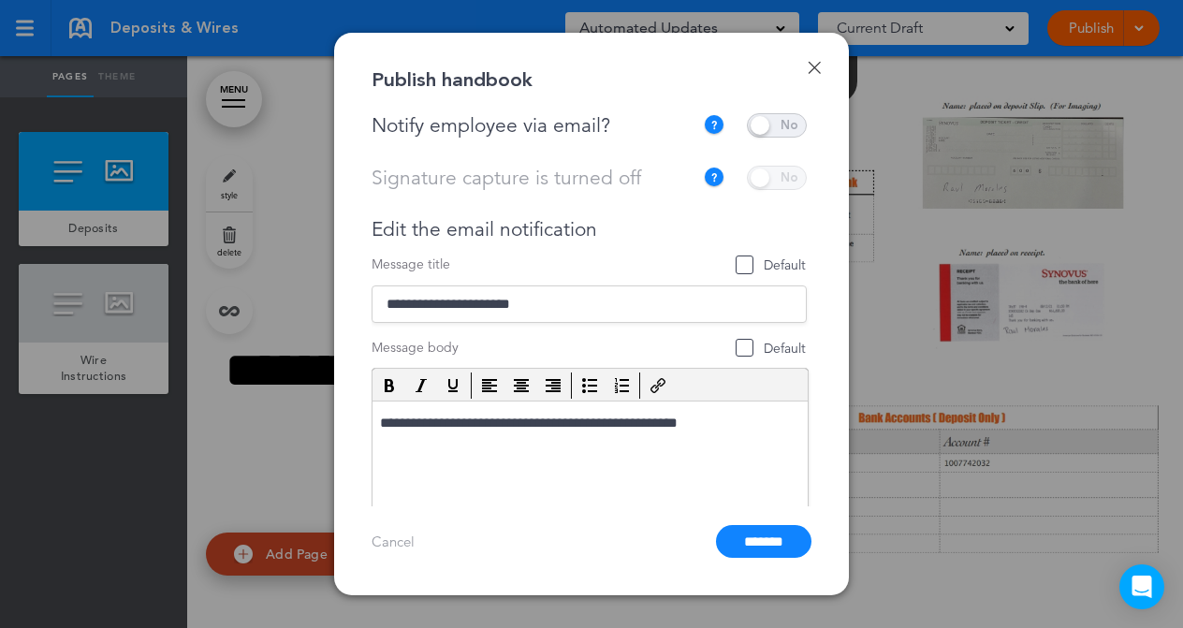
click at [786, 124] on span at bounding box center [777, 125] width 60 height 24
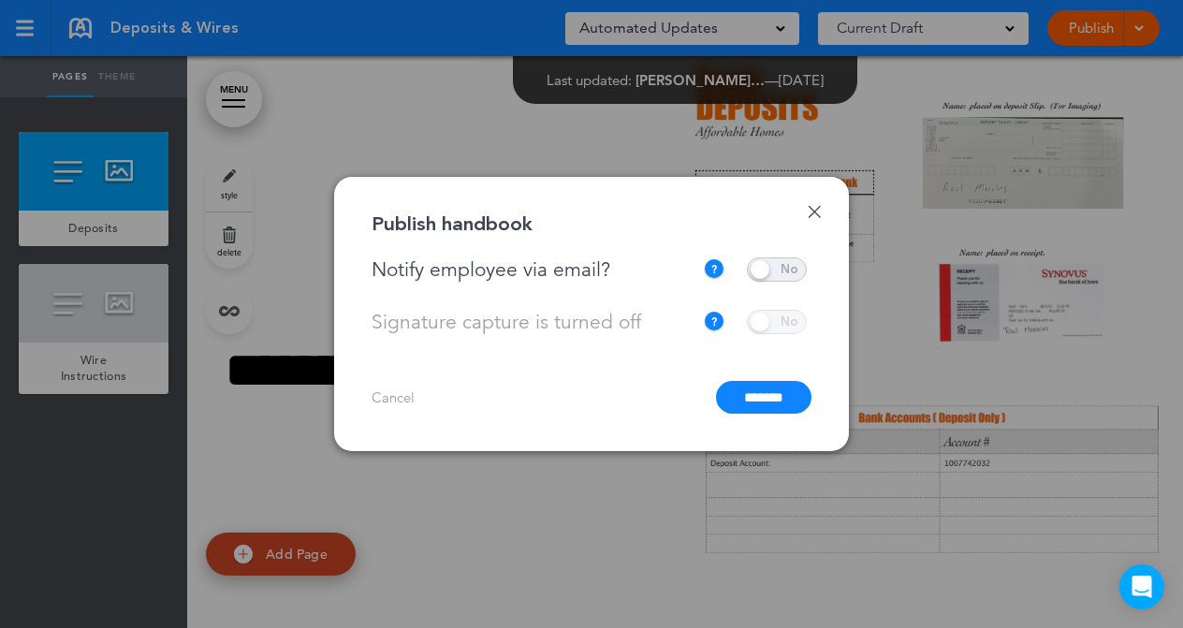
click at [755, 396] on input "*******" at bounding box center [764, 397] width 96 height 33
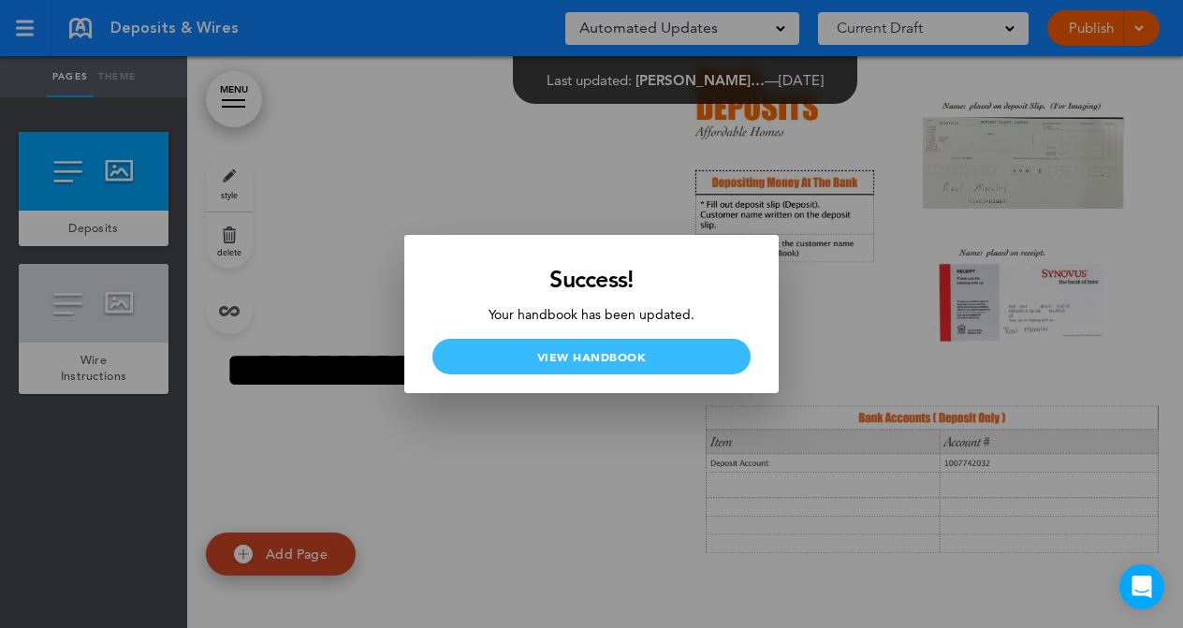
click at [608, 350] on link "View Handbook" at bounding box center [592, 357] width 318 height 36
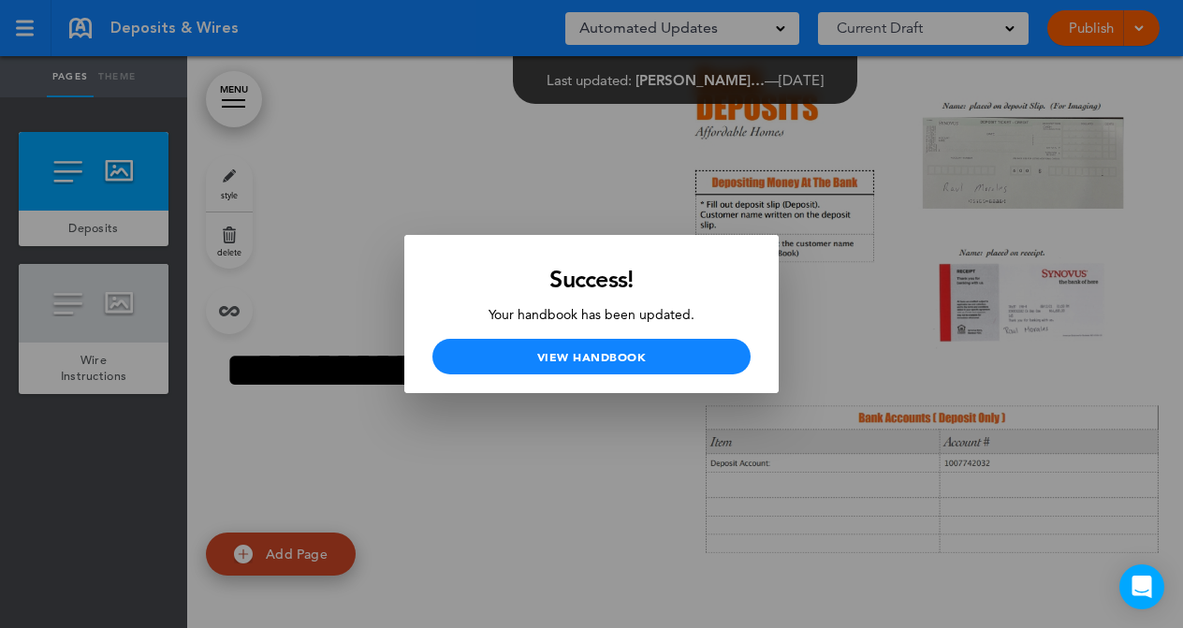
click at [362, 125] on div at bounding box center [591, 314] width 1183 height 628
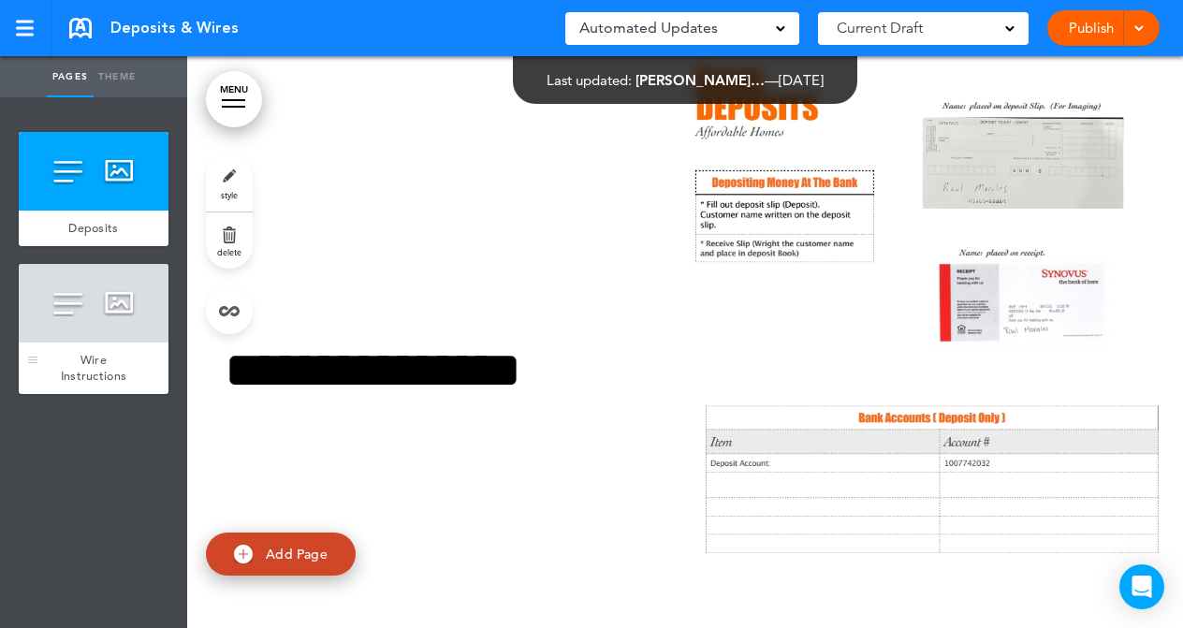
click at [95, 313] on div at bounding box center [94, 303] width 150 height 79
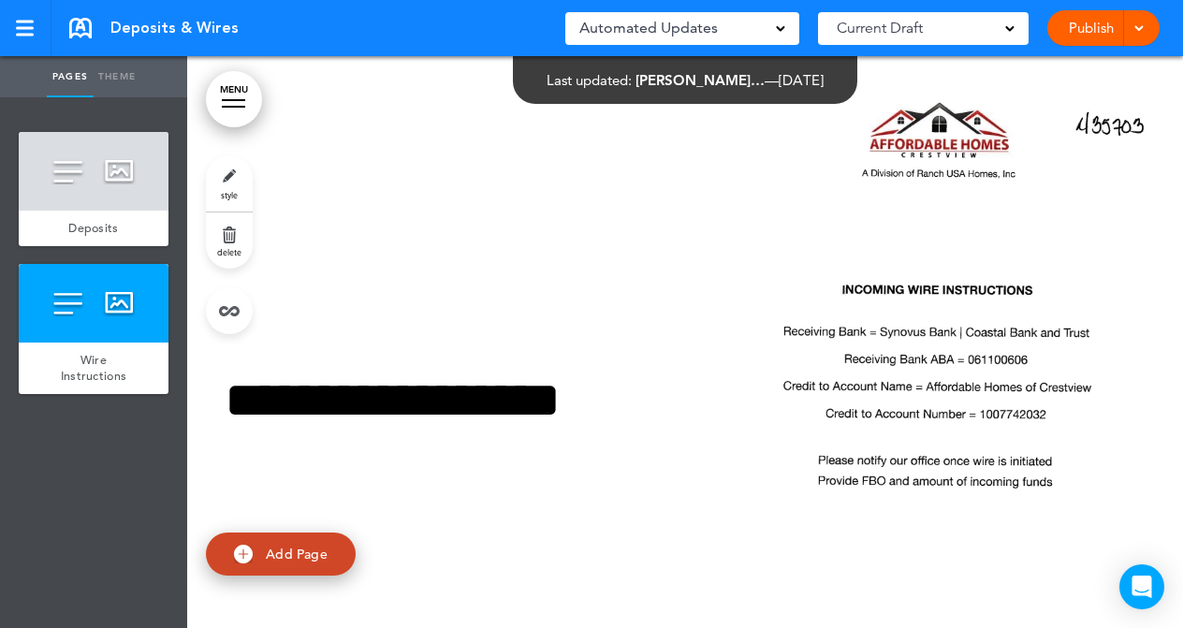
scroll to position [674, 0]
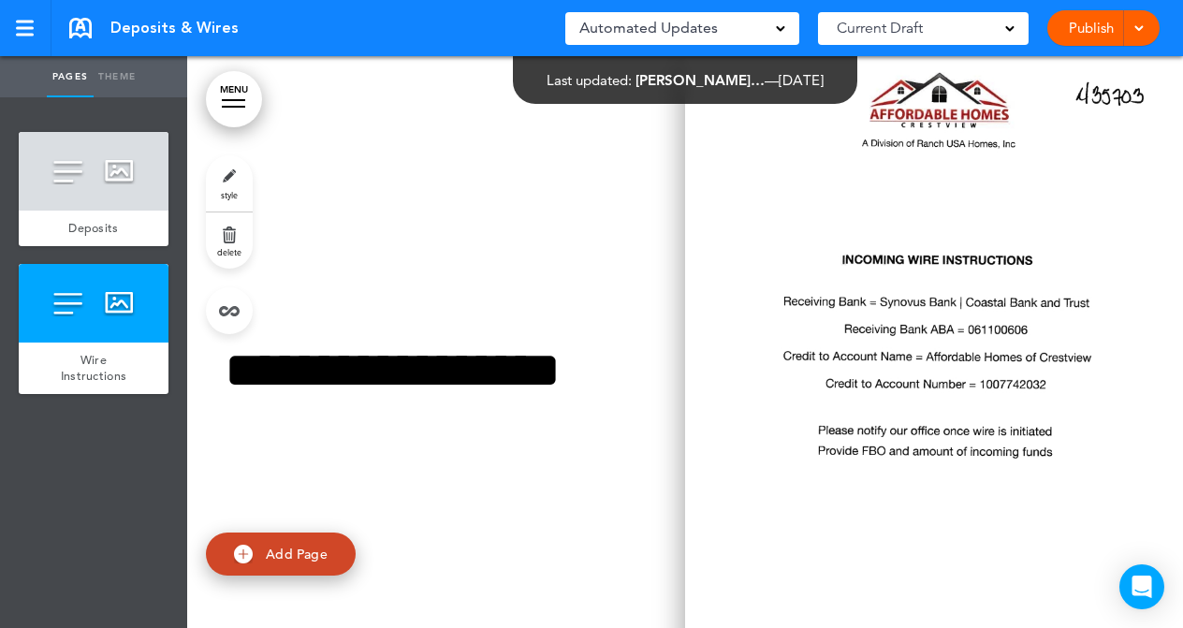
click at [907, 277] on img at bounding box center [934, 393] width 498 height 674
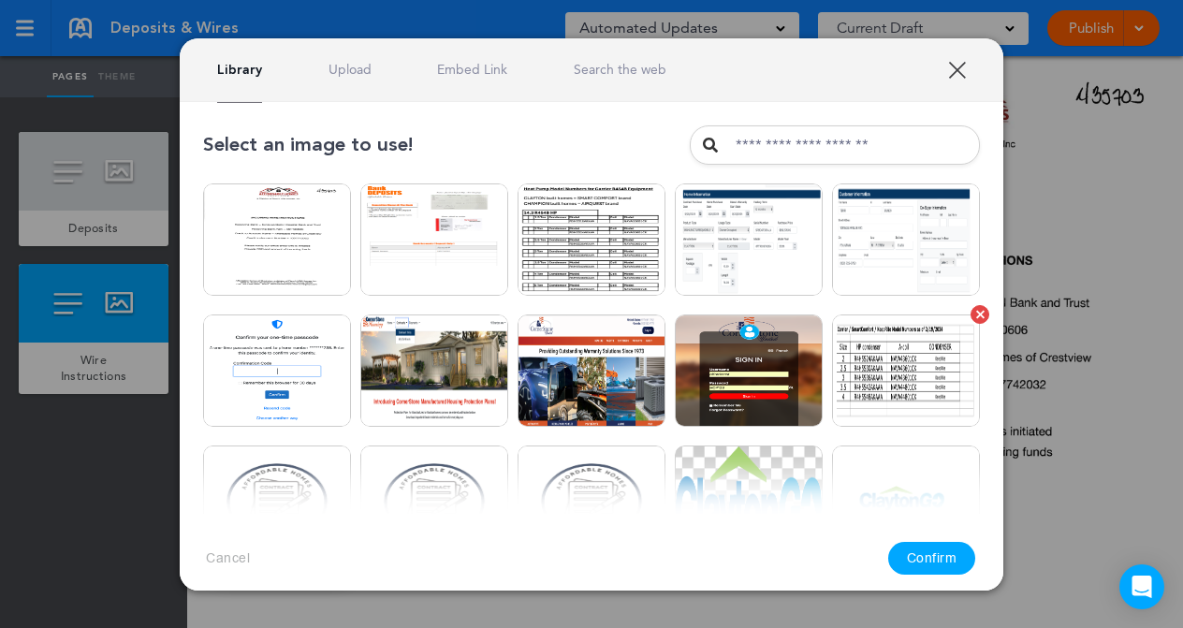
click at [932, 331] on img at bounding box center [906, 371] width 148 height 112
click at [366, 72] on link "Upload" at bounding box center [350, 70] width 43 height 18
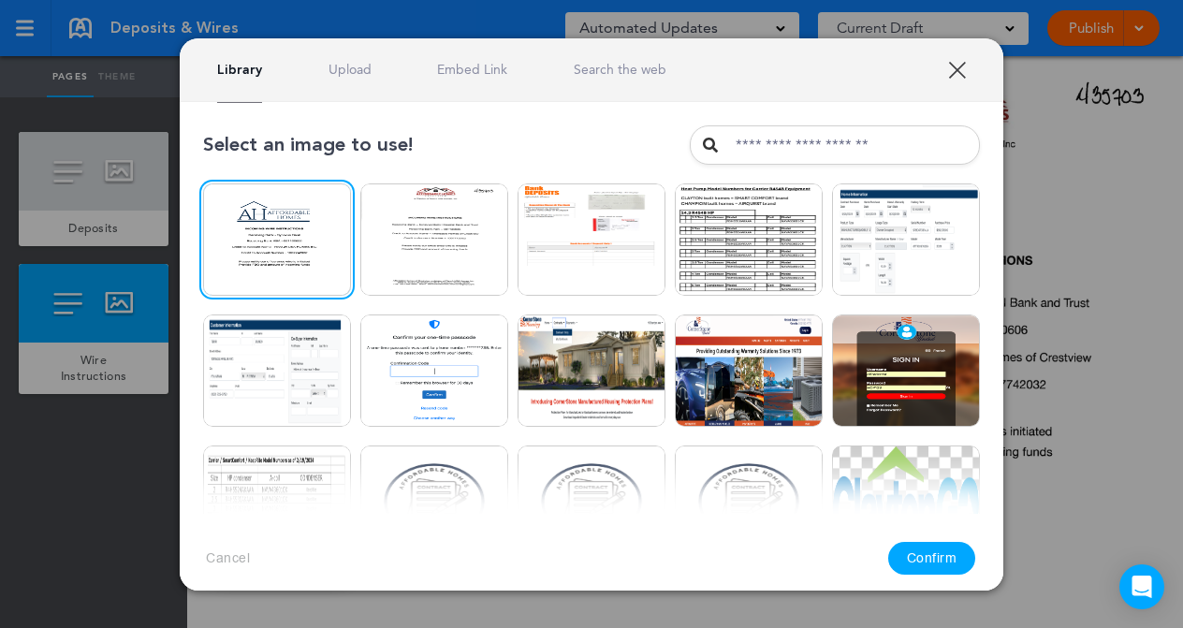
click at [940, 554] on button "Confirm" at bounding box center [933, 558] width 88 height 33
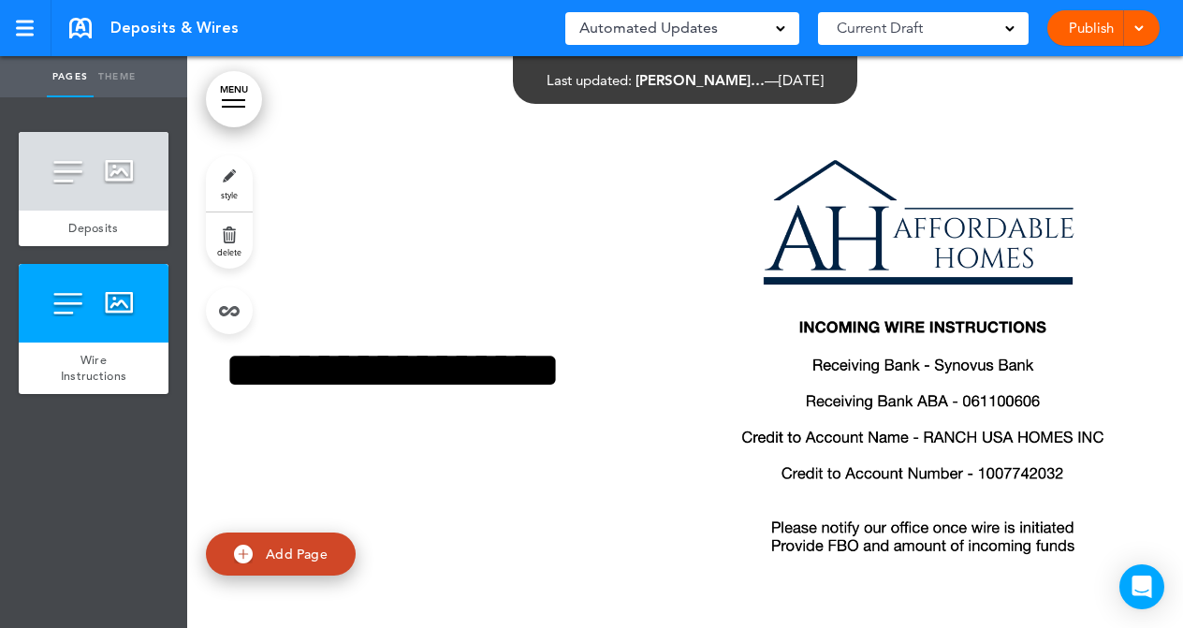
click at [549, 237] on div "**********" at bounding box center [685, 393] width 996 height 674
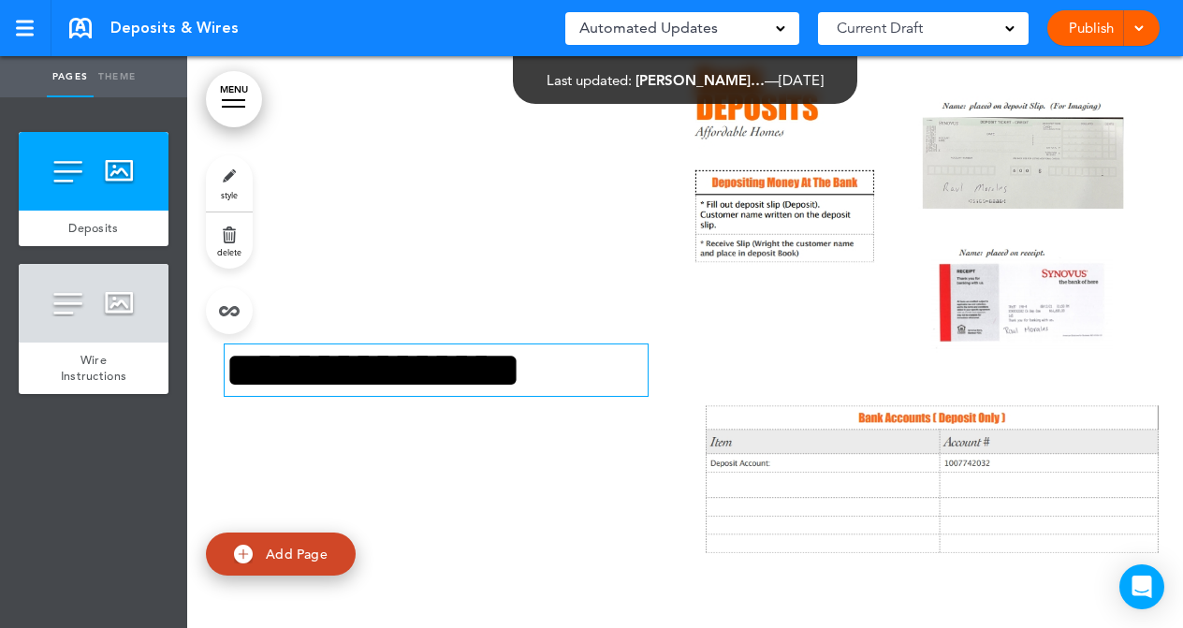
scroll to position [0, 0]
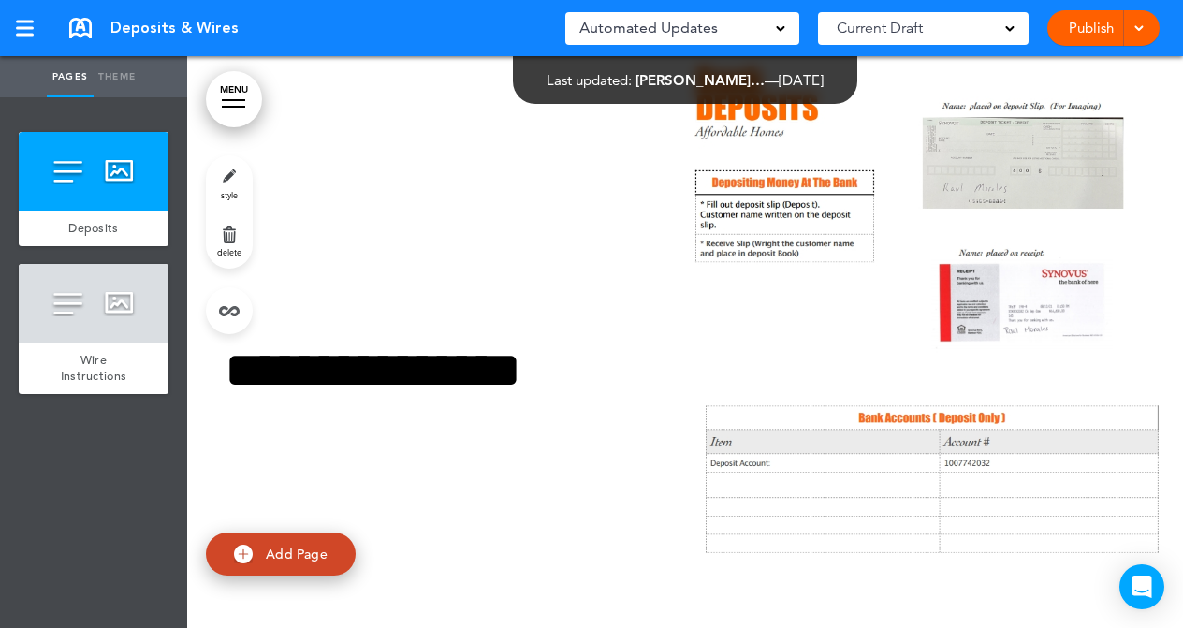
click at [453, 177] on div "**********" at bounding box center [685, 393] width 996 height 674
click at [1089, 25] on link "Publish" at bounding box center [1091, 28] width 59 height 36
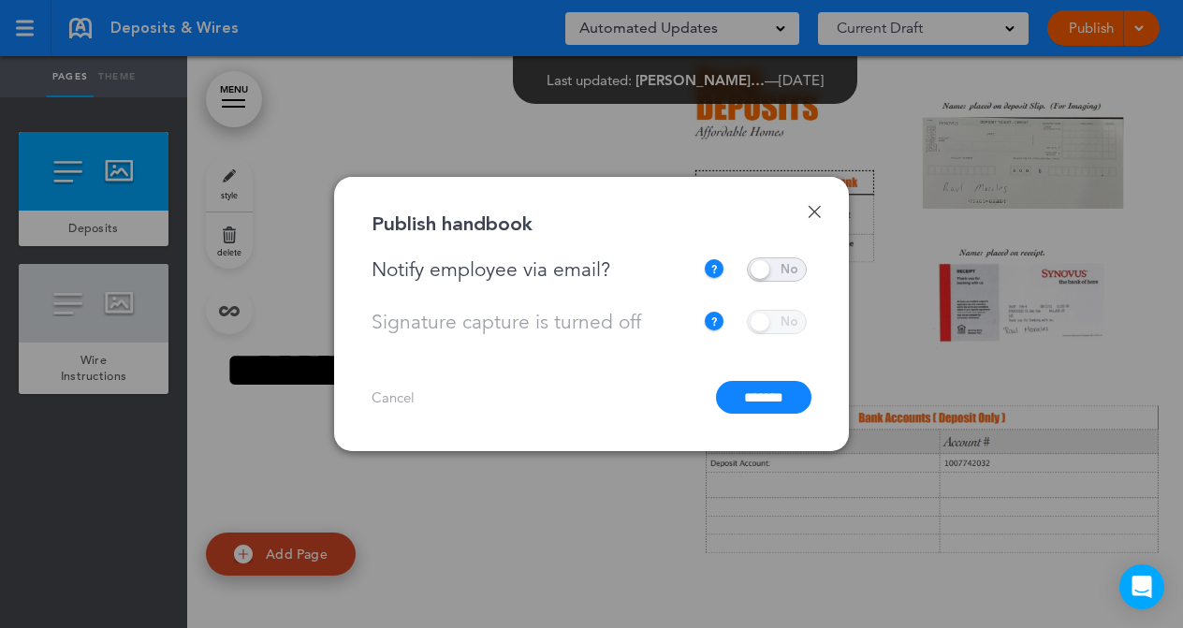
click at [764, 391] on input "*******" at bounding box center [764, 397] width 96 height 33
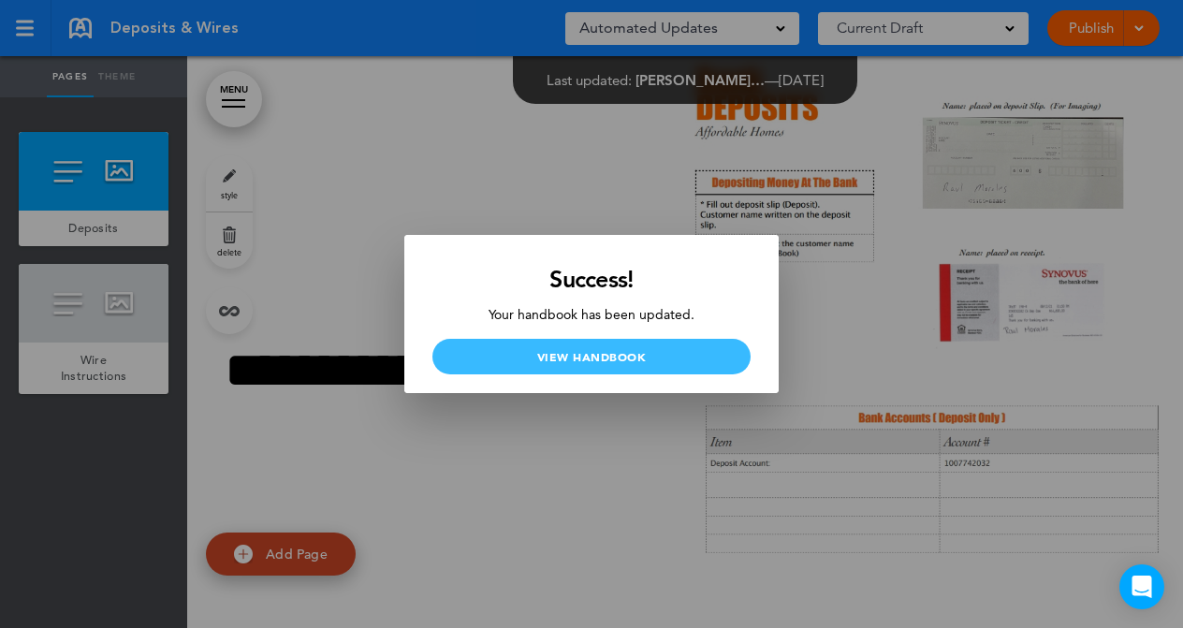
click at [619, 360] on link "View Handbook" at bounding box center [592, 357] width 318 height 36
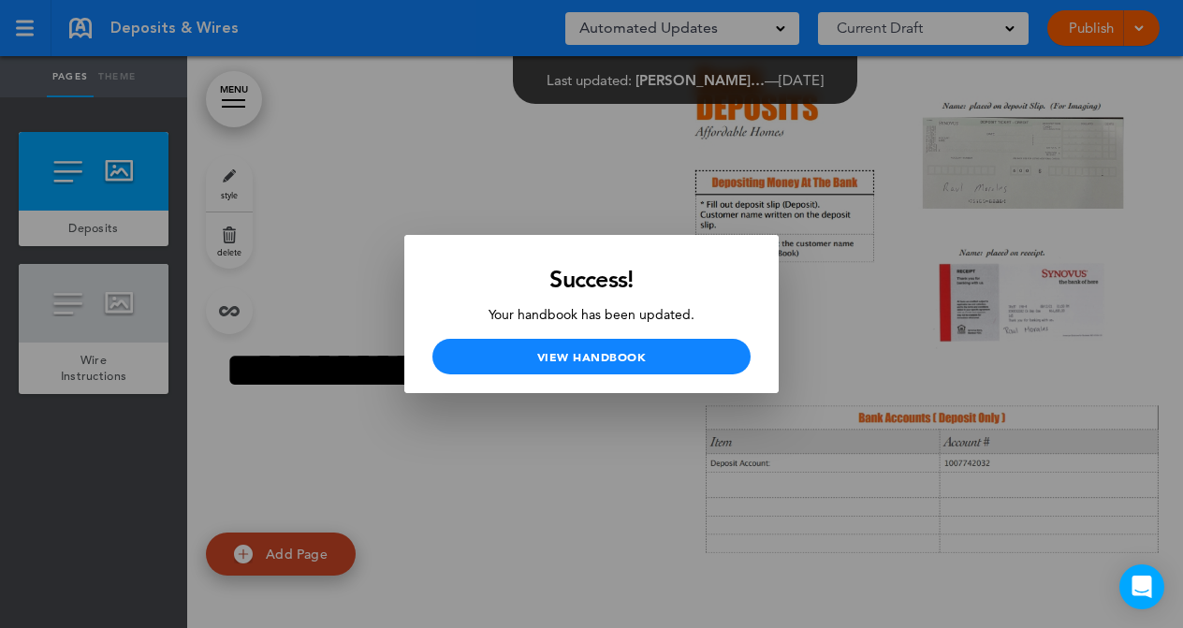
click at [462, 164] on div at bounding box center [591, 314] width 1183 height 628
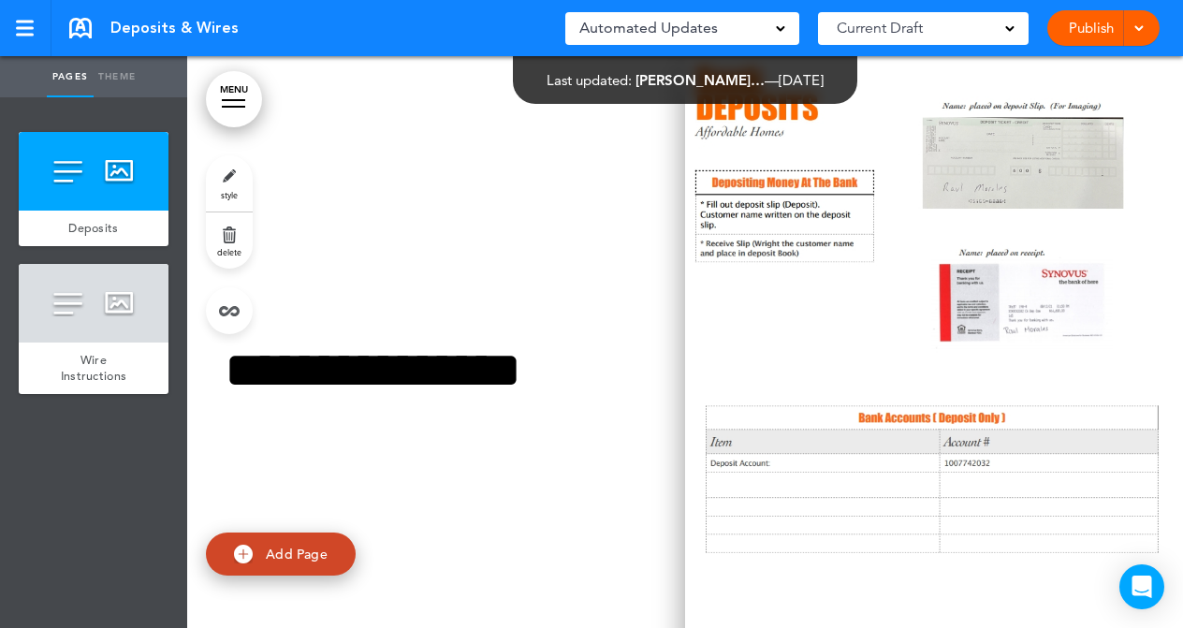
click at [866, 307] on img at bounding box center [934, 393] width 498 height 674
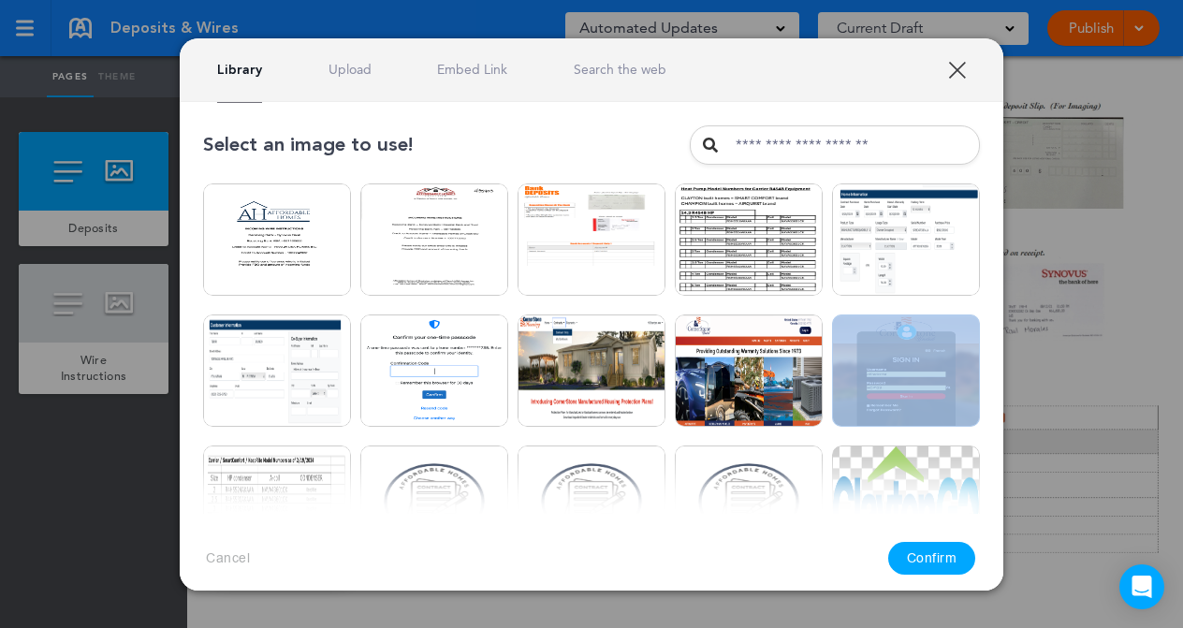
click at [344, 69] on link "Upload" at bounding box center [350, 70] width 43 height 18
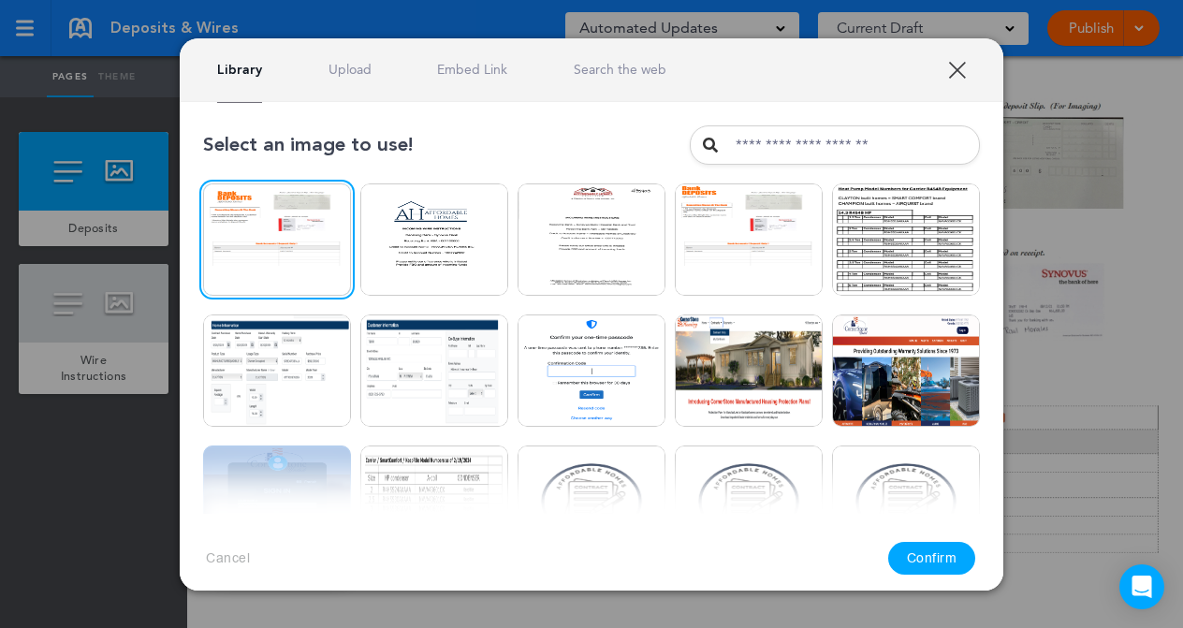
click at [928, 557] on button "Confirm" at bounding box center [933, 558] width 88 height 33
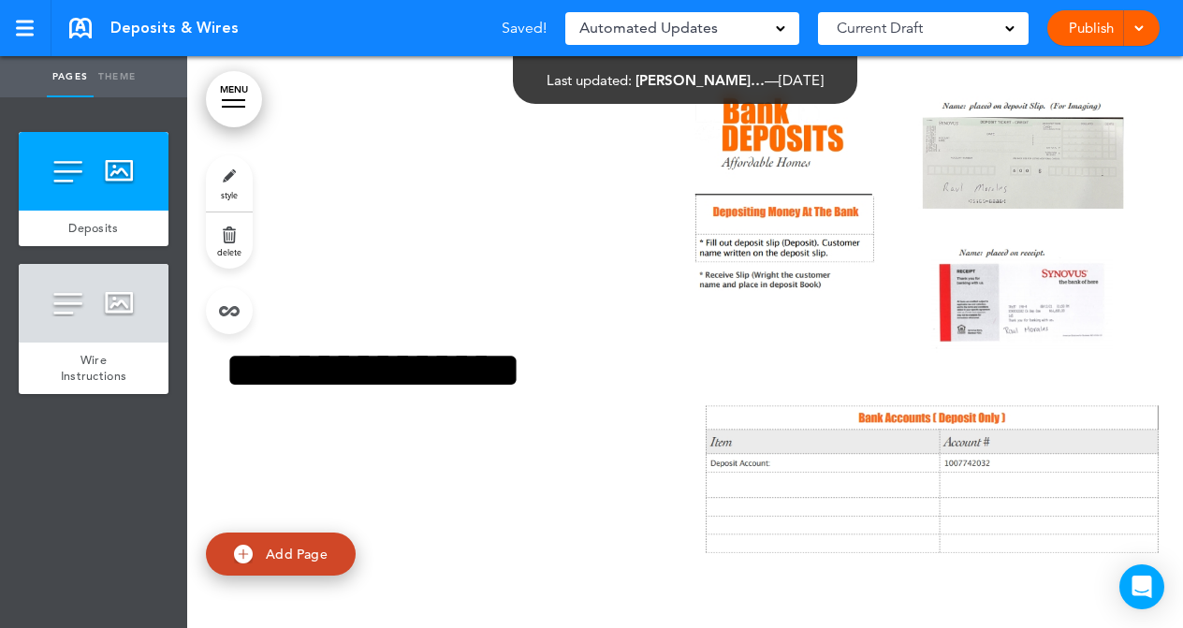
click at [548, 213] on div "**********" at bounding box center [685, 393] width 996 height 674
click at [1095, 26] on link "Publish" at bounding box center [1091, 28] width 59 height 36
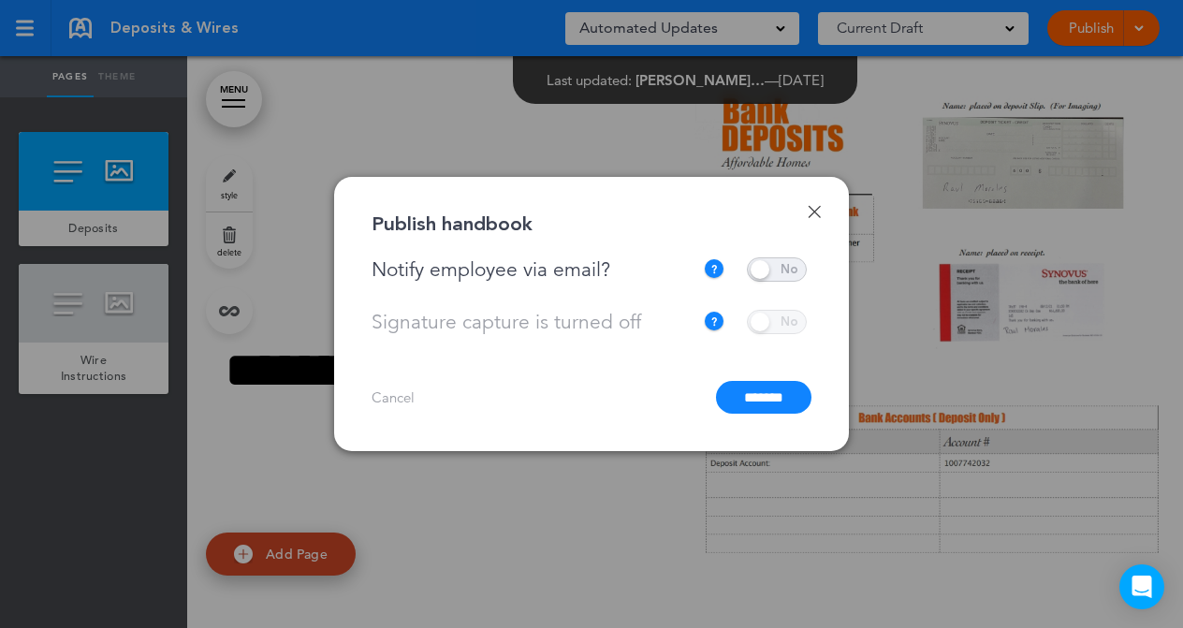
click at [756, 397] on input "*******" at bounding box center [764, 397] width 96 height 33
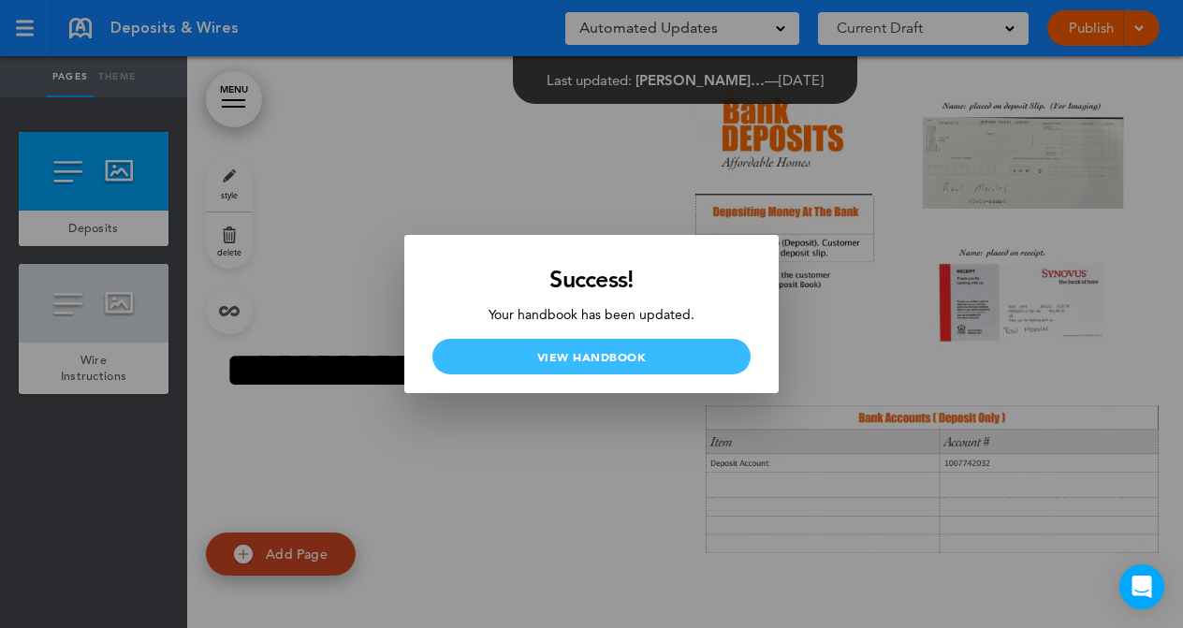
click at [598, 356] on link "View Handbook" at bounding box center [592, 357] width 318 height 36
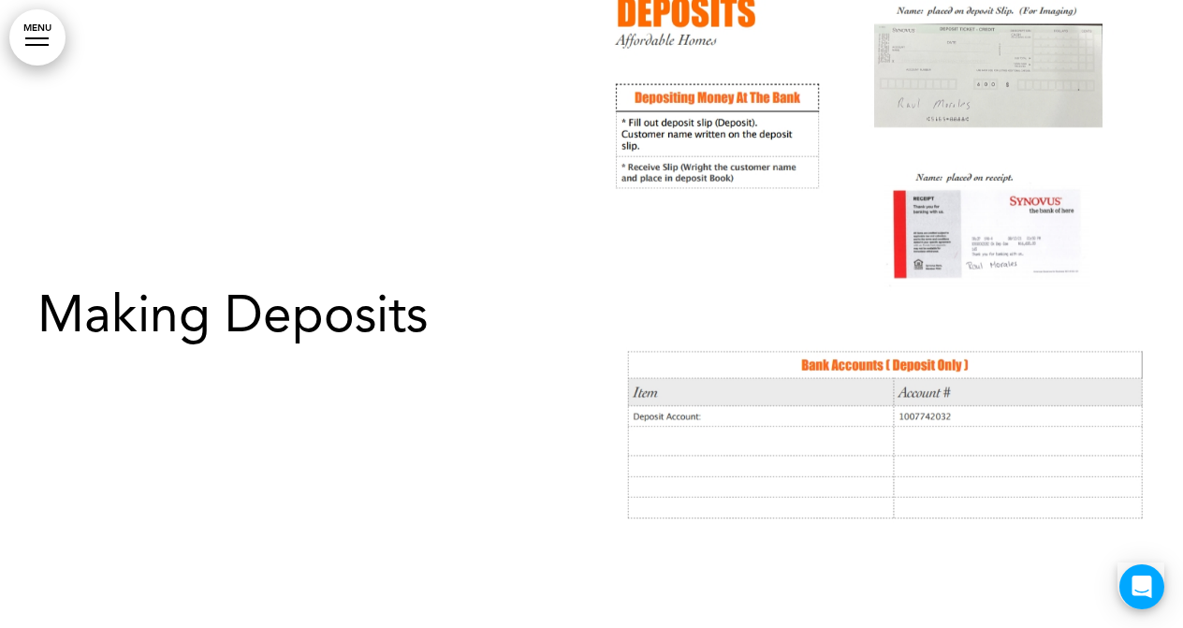
scroll to position [1, 0]
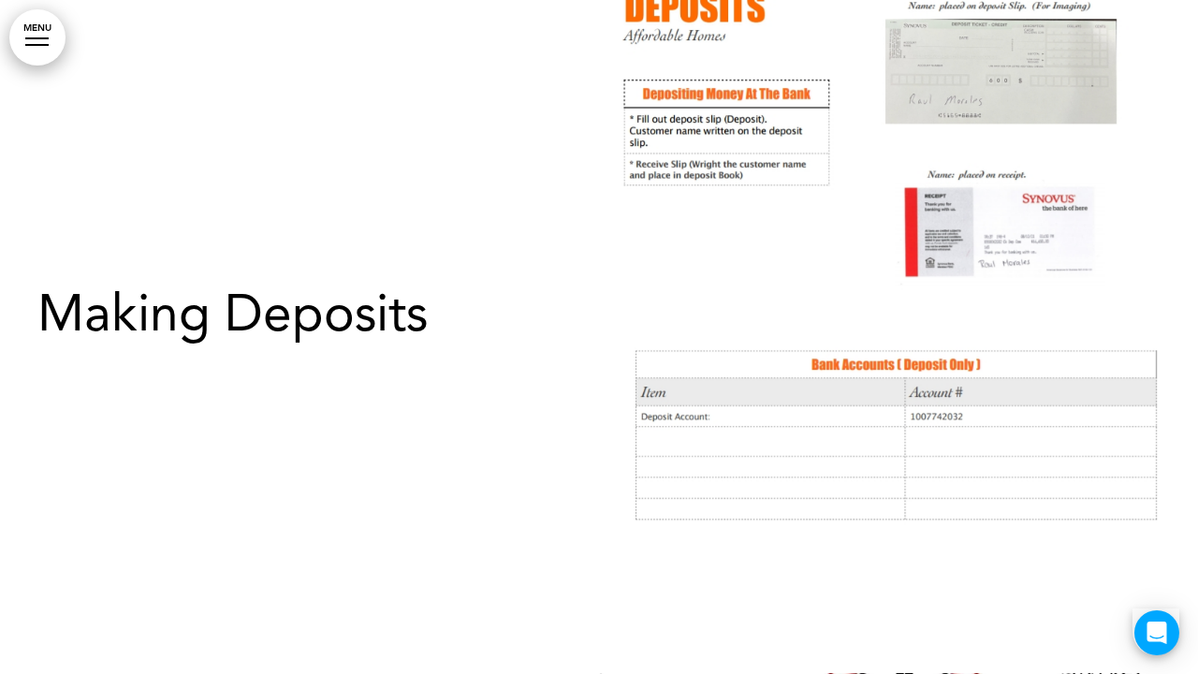
click at [508, 441] on div "Making Deposits" at bounding box center [299, 336] width 599 height 239
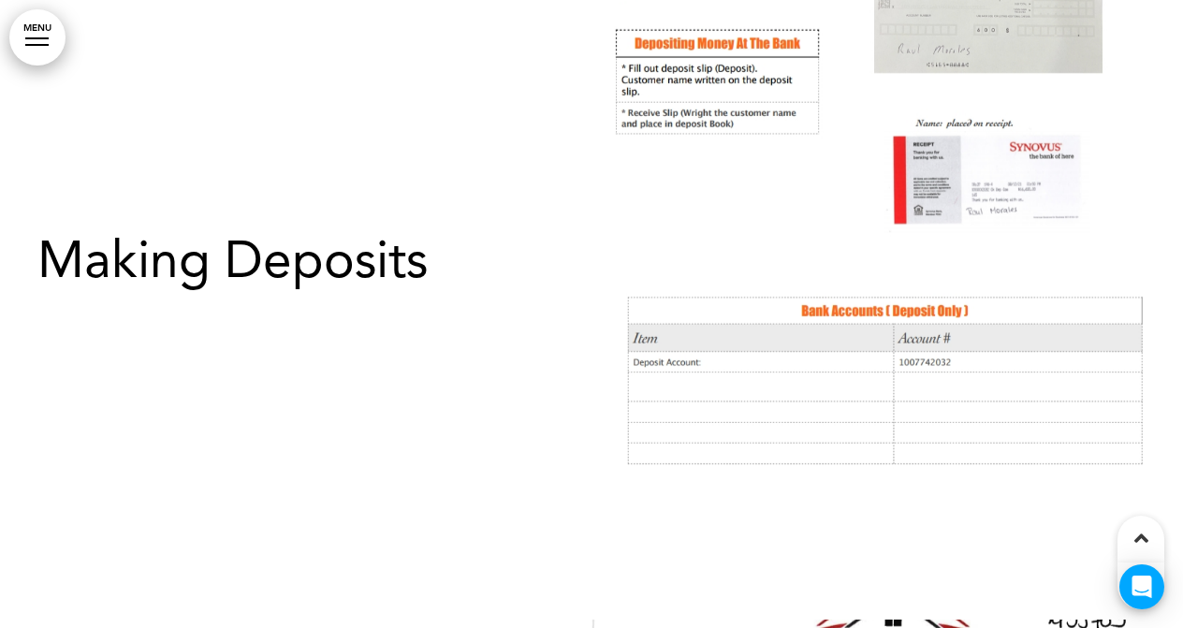
scroll to position [13, 0]
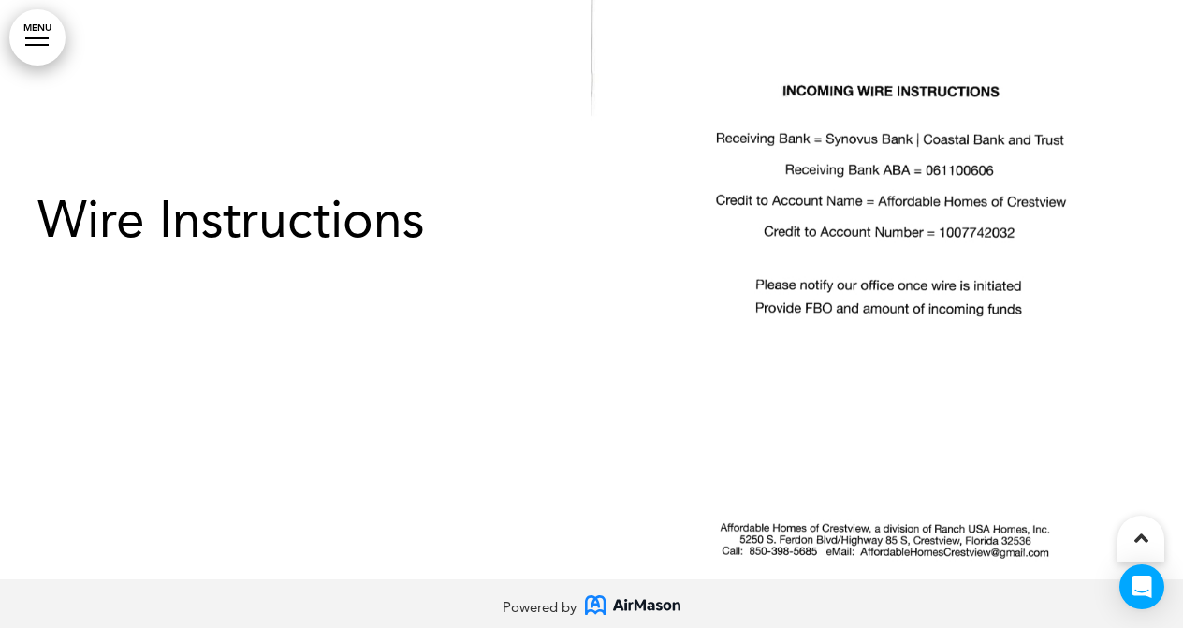
click at [766, 235] on img at bounding box center [888, 242] width 592 height 674
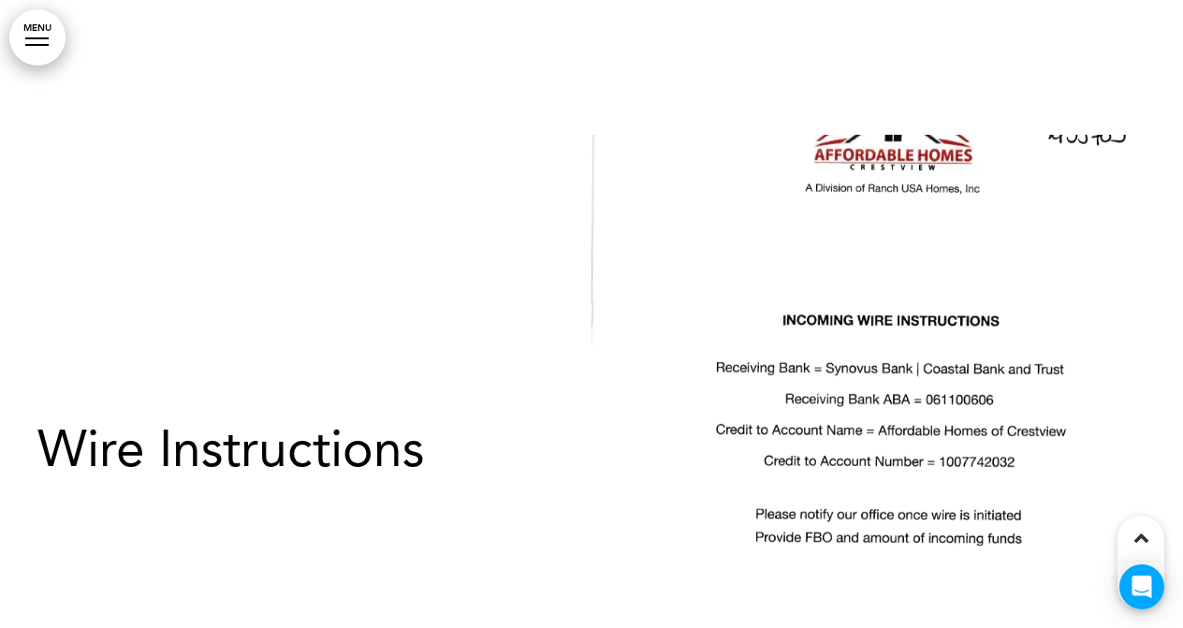
scroll to position [537, 0]
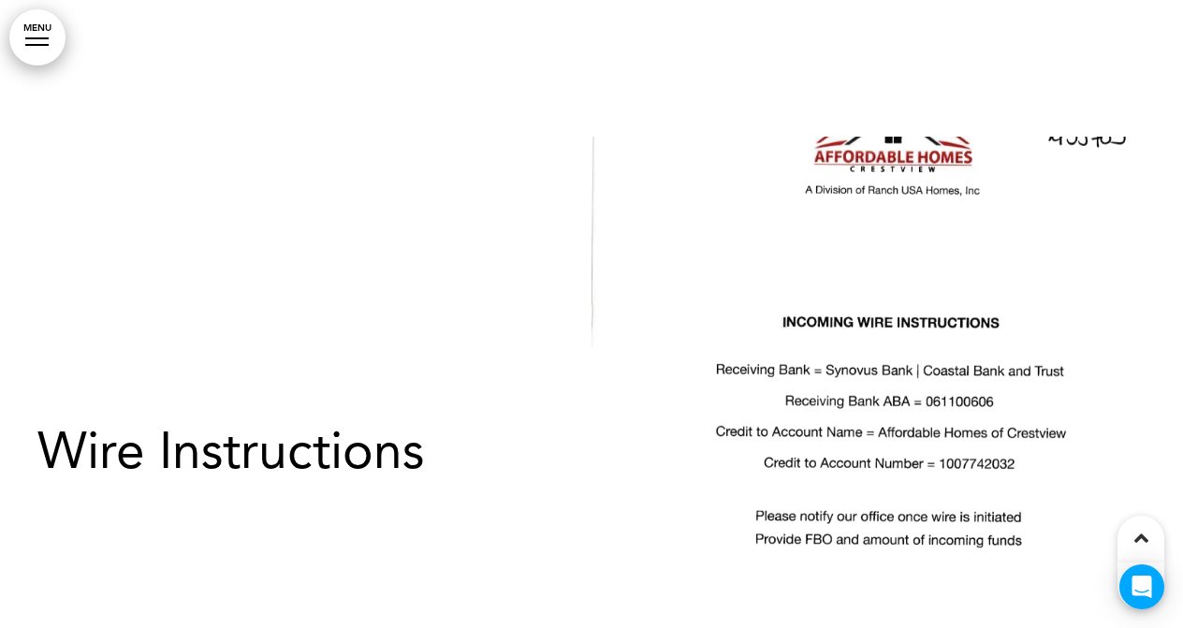
click at [787, 259] on img at bounding box center [888, 474] width 592 height 674
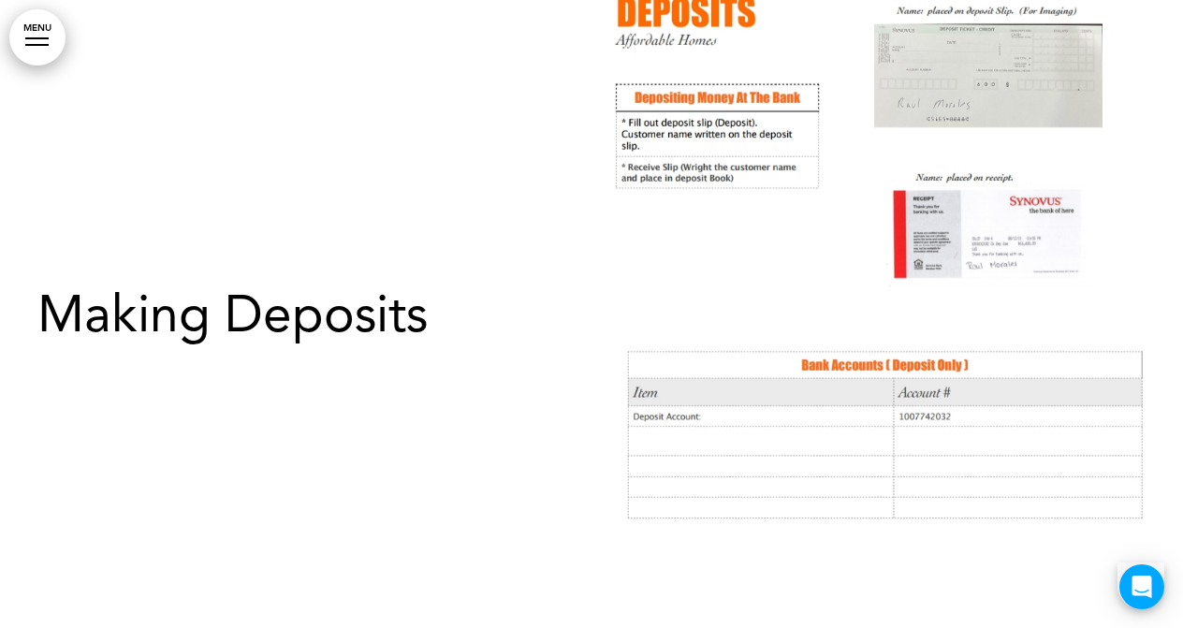
click at [884, 183] on img at bounding box center [888, 337] width 592 height 674
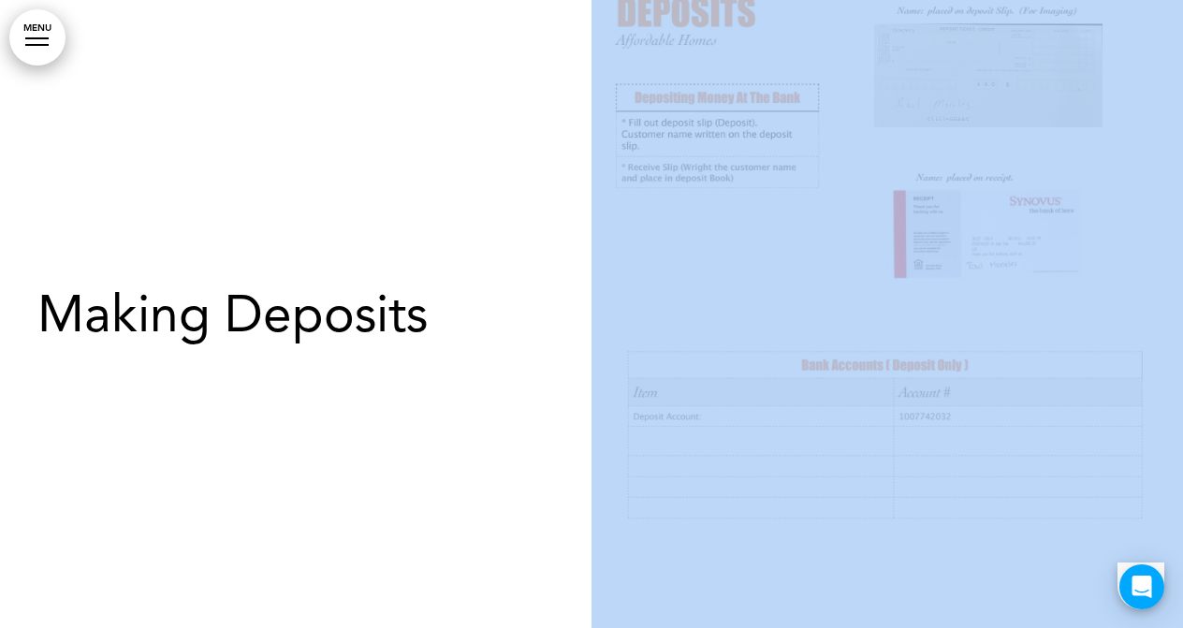
click at [884, 183] on img at bounding box center [888, 337] width 592 height 674
